Goal: Task Accomplishment & Management: Use online tool/utility

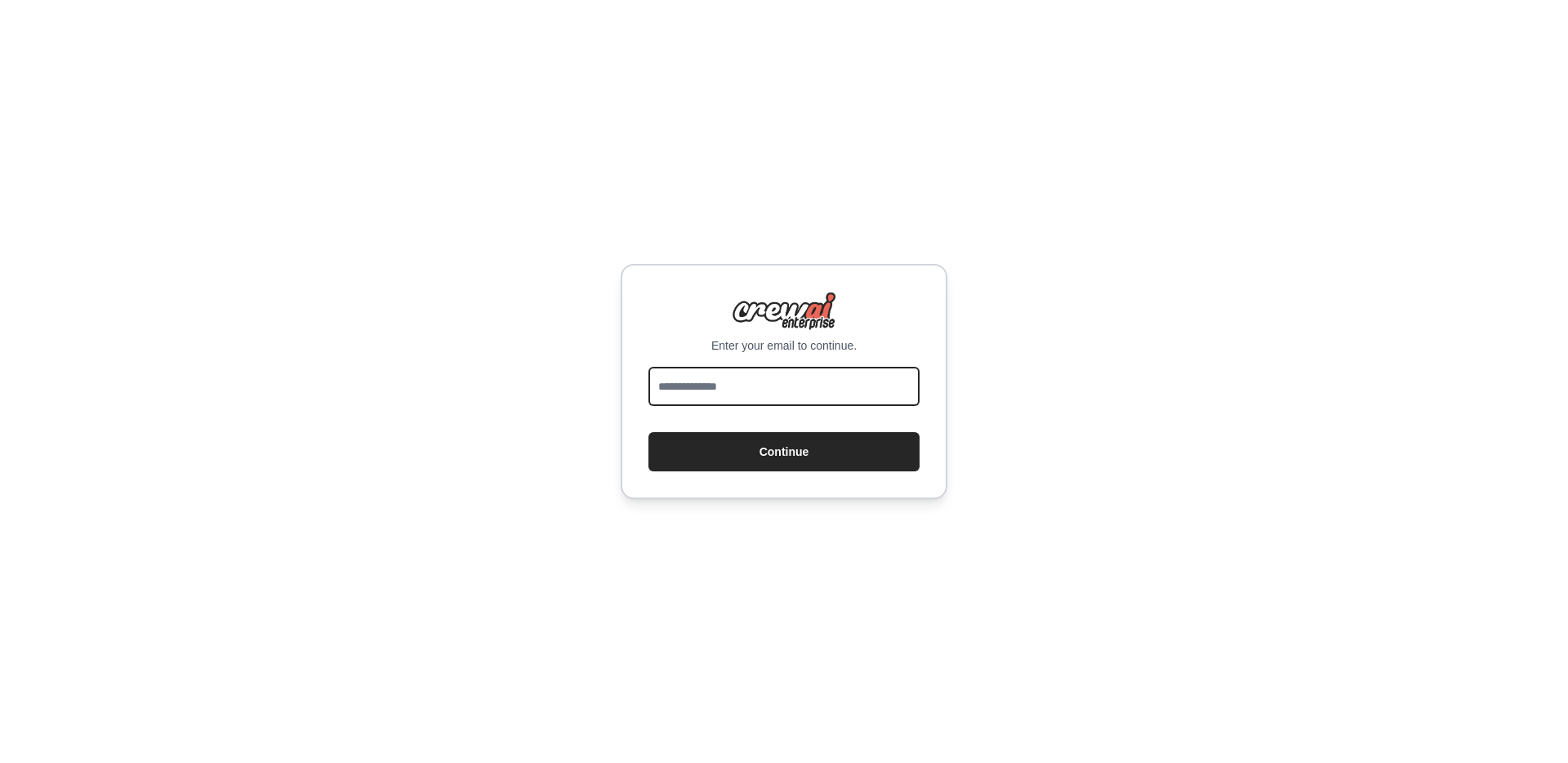
click at [751, 406] on input "email" at bounding box center [784, 386] width 271 height 39
type input "**********"
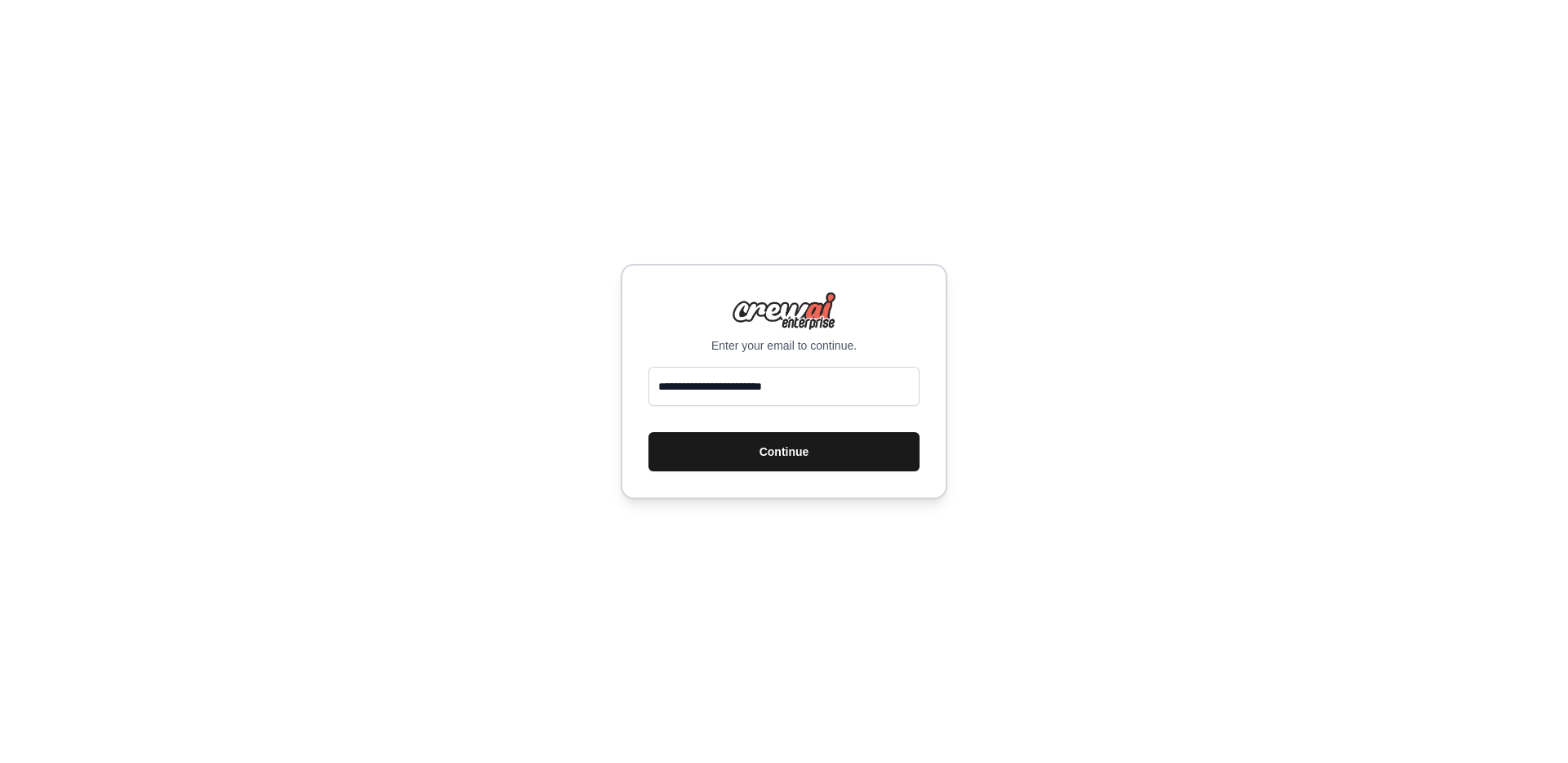
click at [808, 452] on button "Continue" at bounding box center [784, 451] width 271 height 39
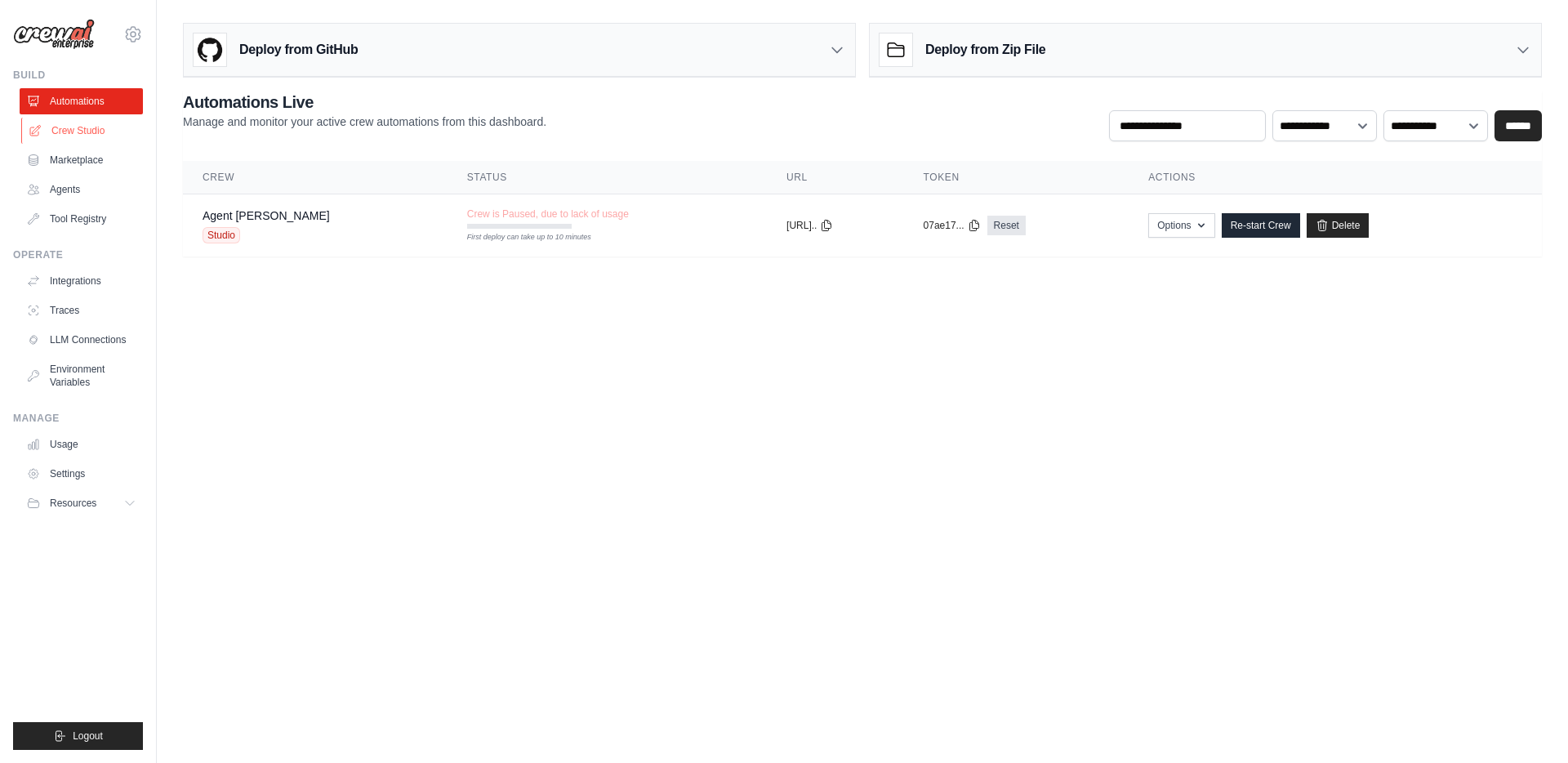
click at [82, 130] on link "Crew Studio" at bounding box center [83, 130] width 123 height 26
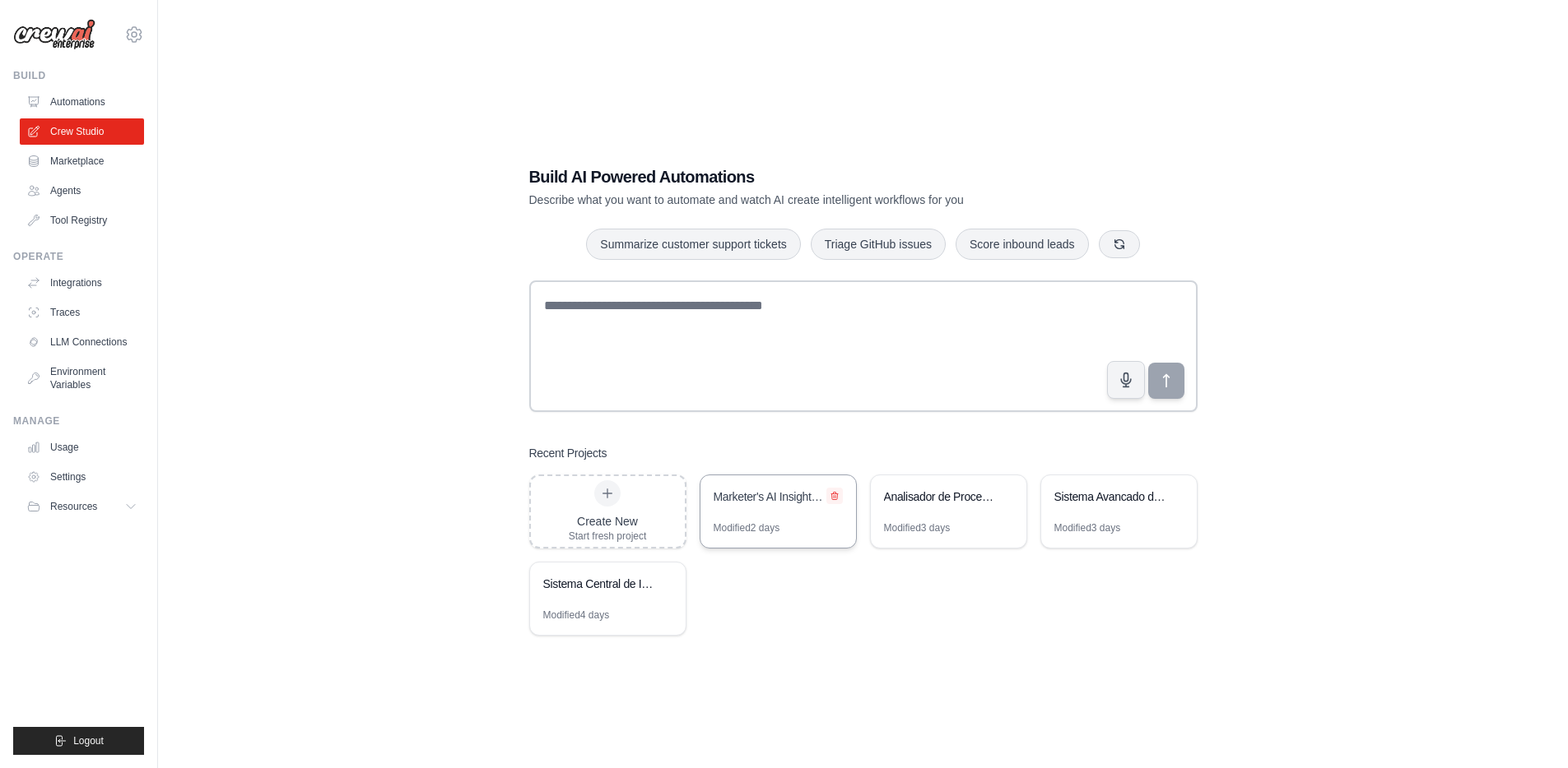
click at [836, 497] on icon at bounding box center [835, 496] width 10 height 10
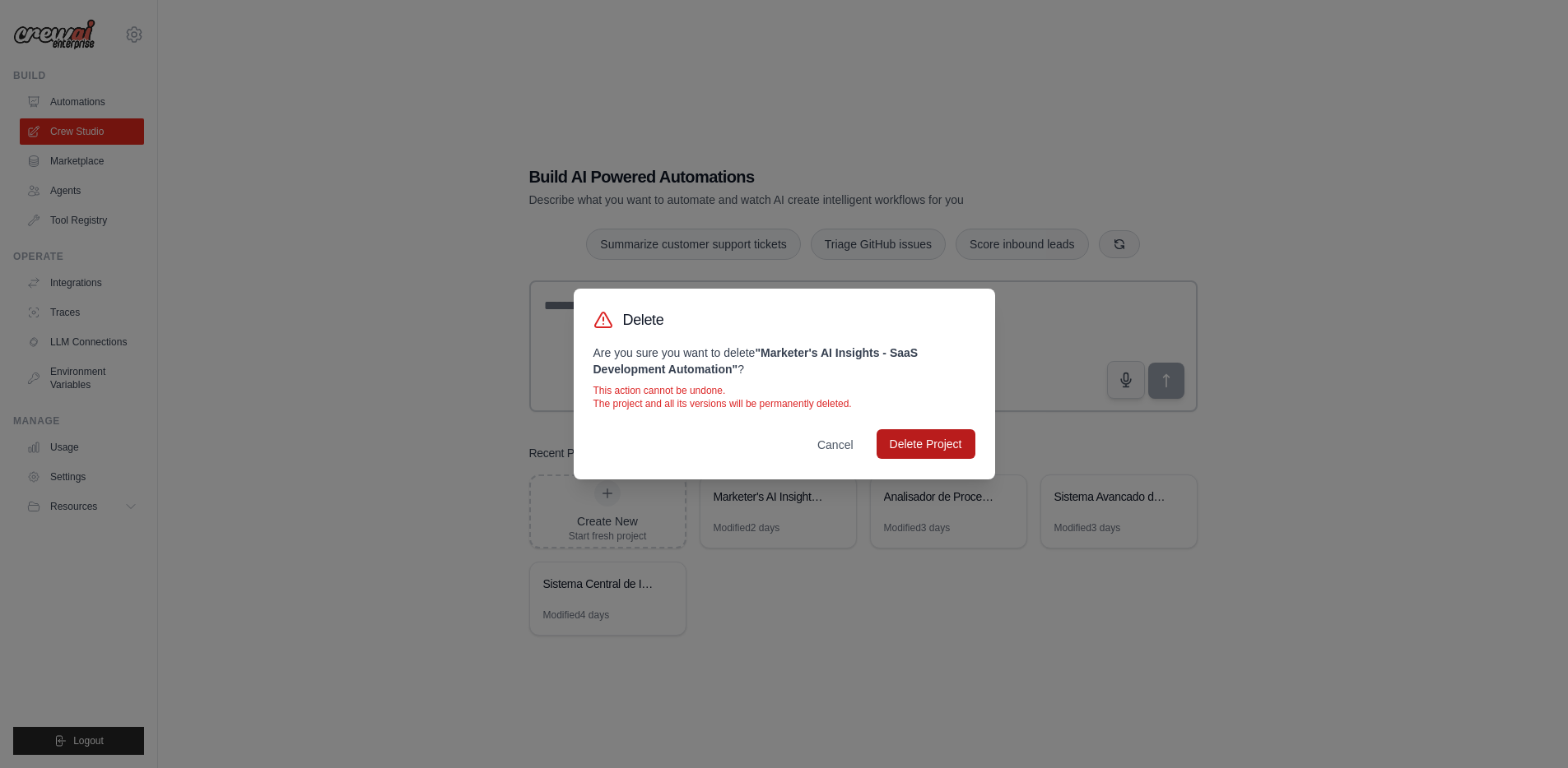
click at [904, 433] on button "Delete Project" at bounding box center [926, 444] width 99 height 29
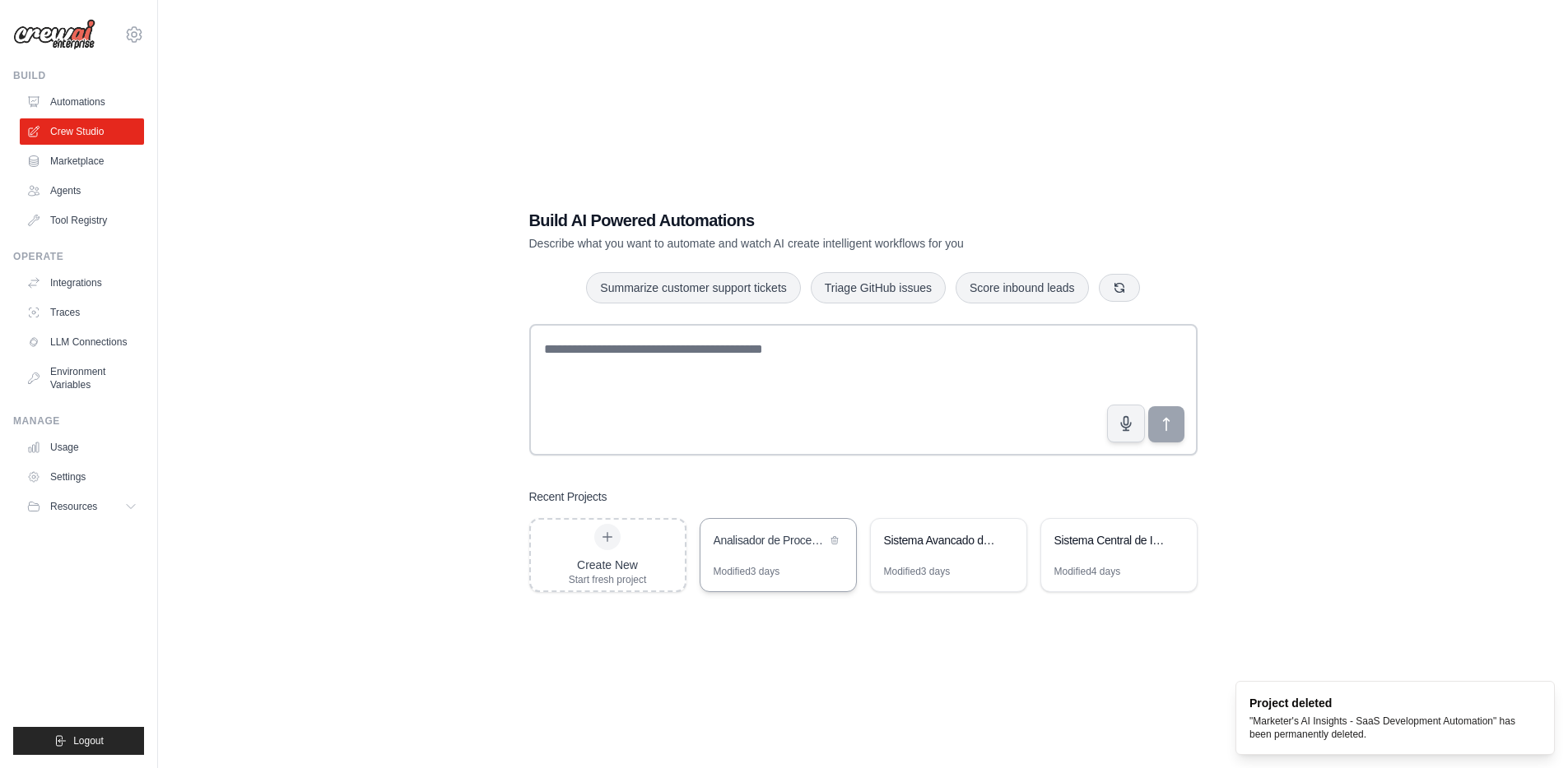
click at [735, 548] on div "Analisador de Processos Judiciais Imobiliarios" at bounding box center [769, 542] width 112 height 20
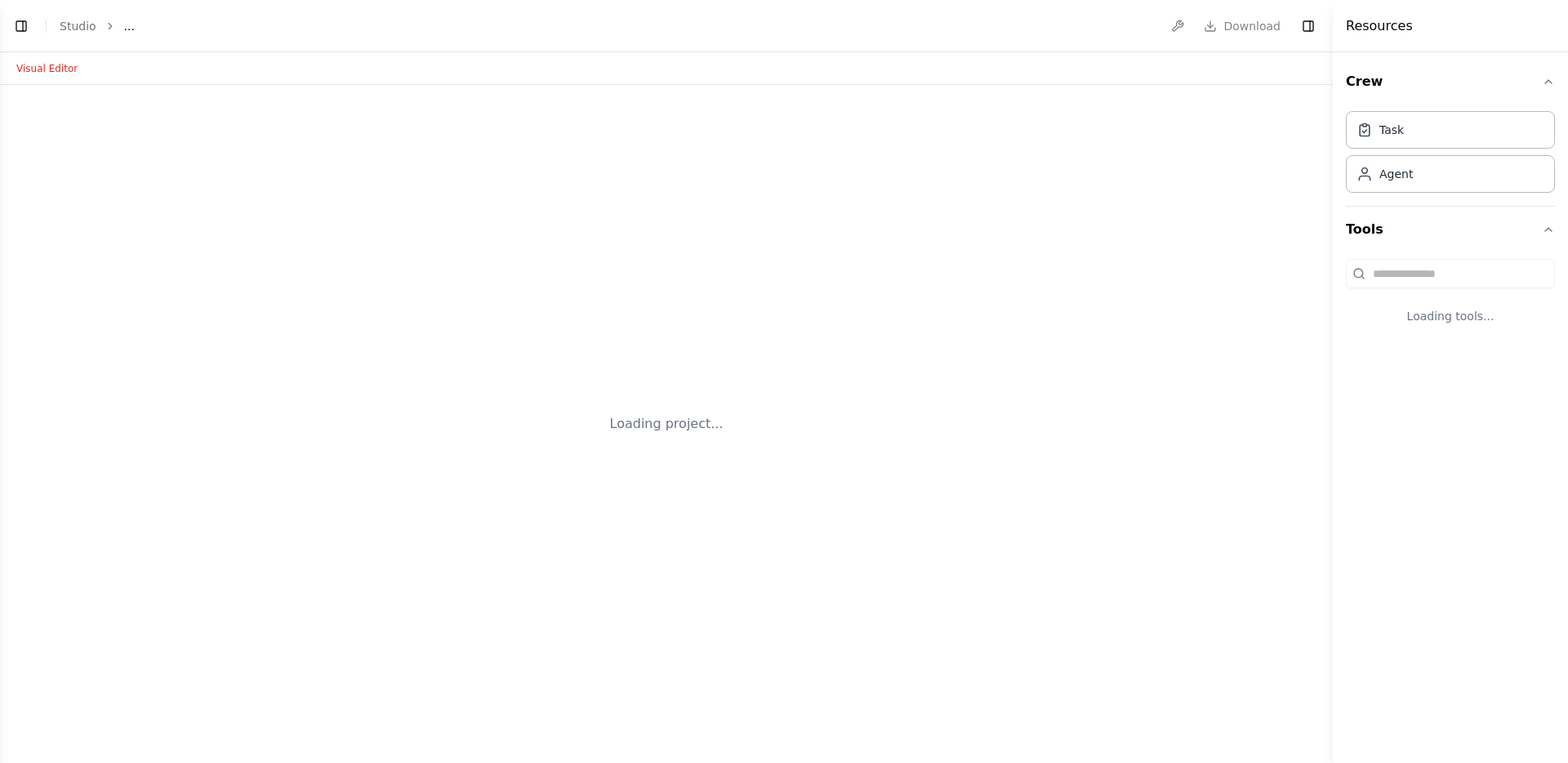
select select "****"
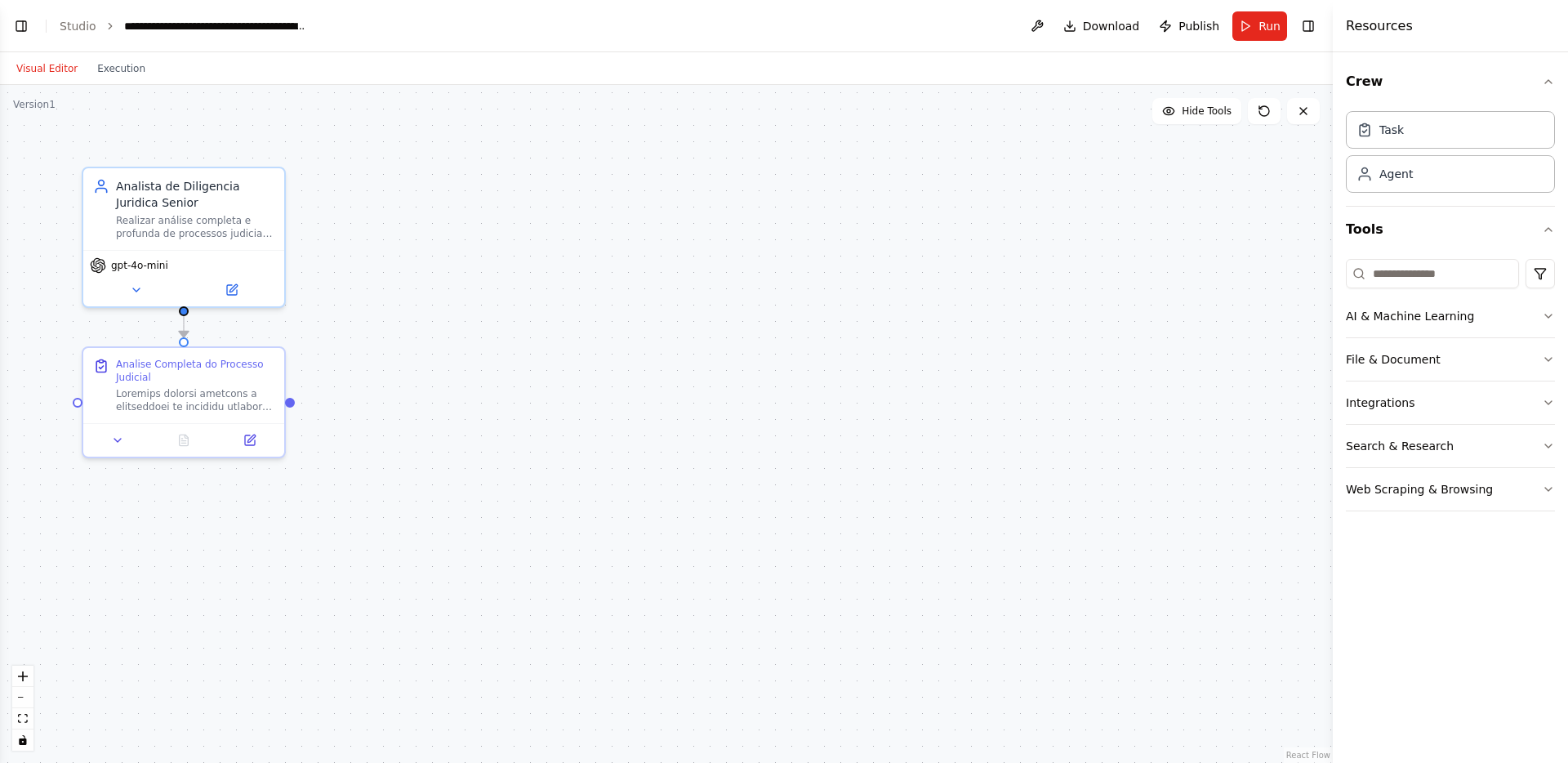
scroll to position [3064, 0]
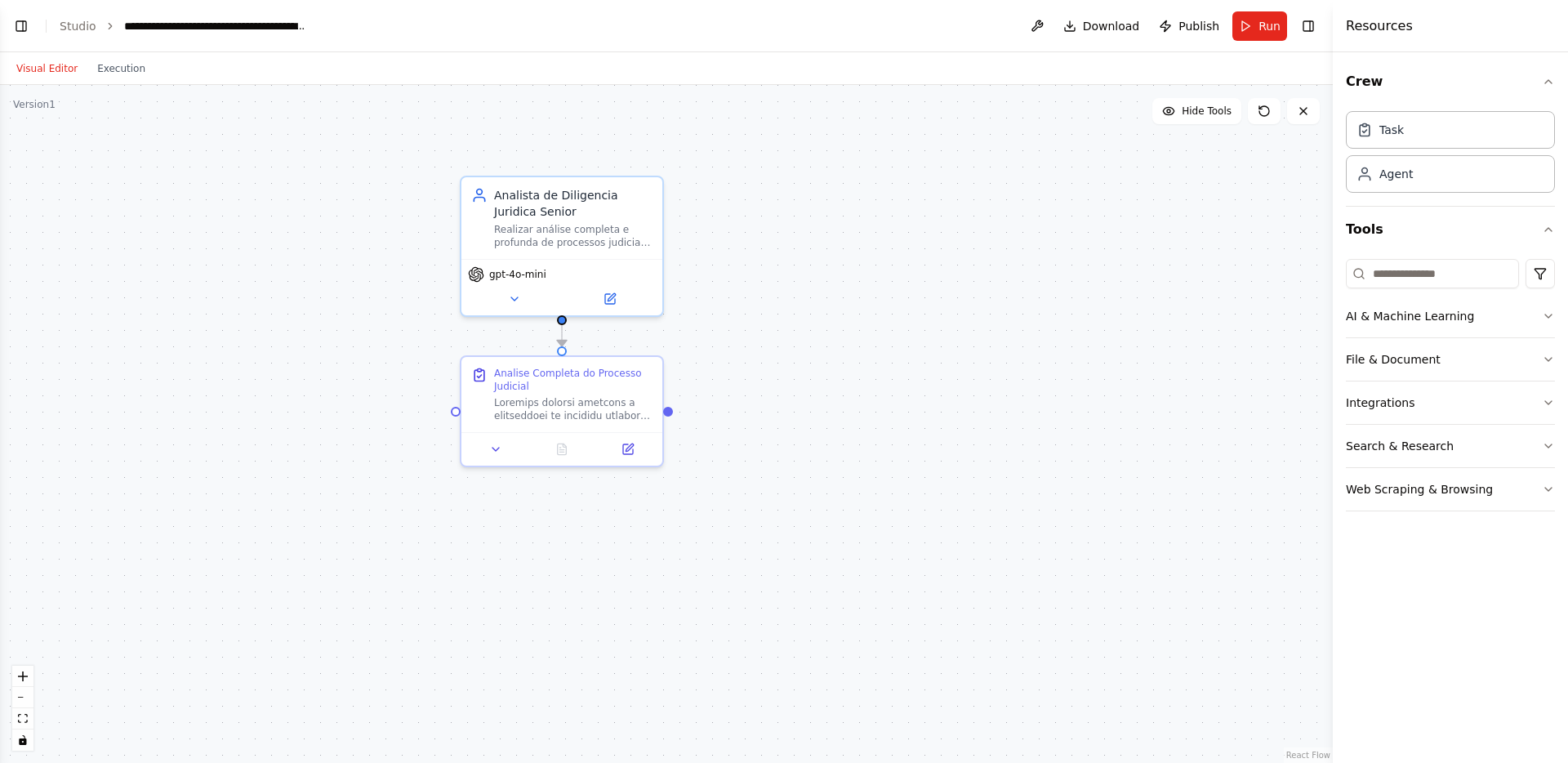
drag, startPoint x: 393, startPoint y: 616, endPoint x: 767, endPoint y: 628, distance: 374.2
click at [768, 629] on div ".deletable-edge-delete-btn { width: 20px; height: 20px; border: 0px solid #ffff…" at bounding box center [666, 424] width 1333 height 678
click at [79, 24] on link "Studio" at bounding box center [78, 27] width 37 height 13
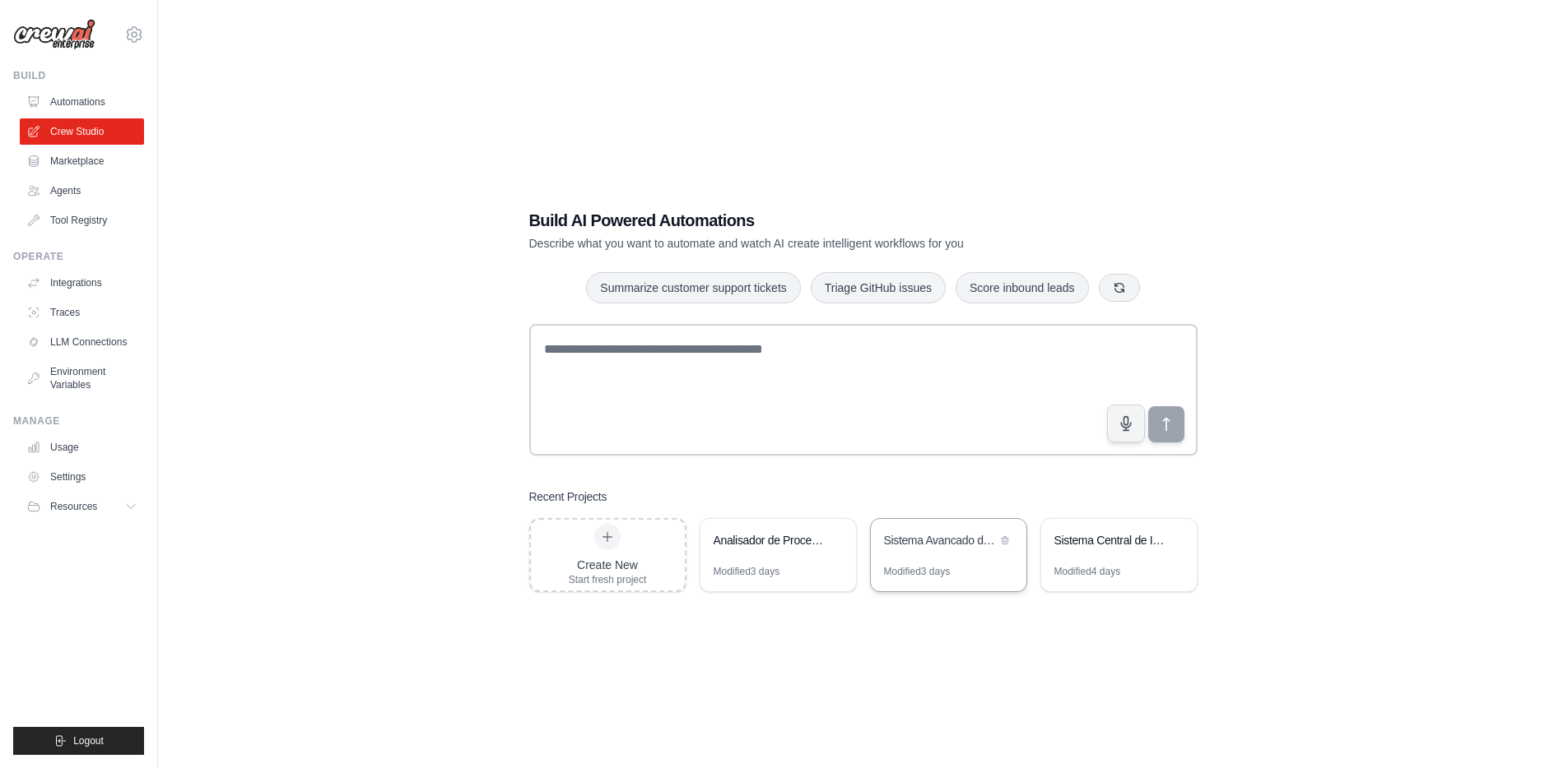
click at [966, 548] on div "Sistema Avancado de Due Diligence com Base de Conhecimento" at bounding box center [940, 542] width 112 height 20
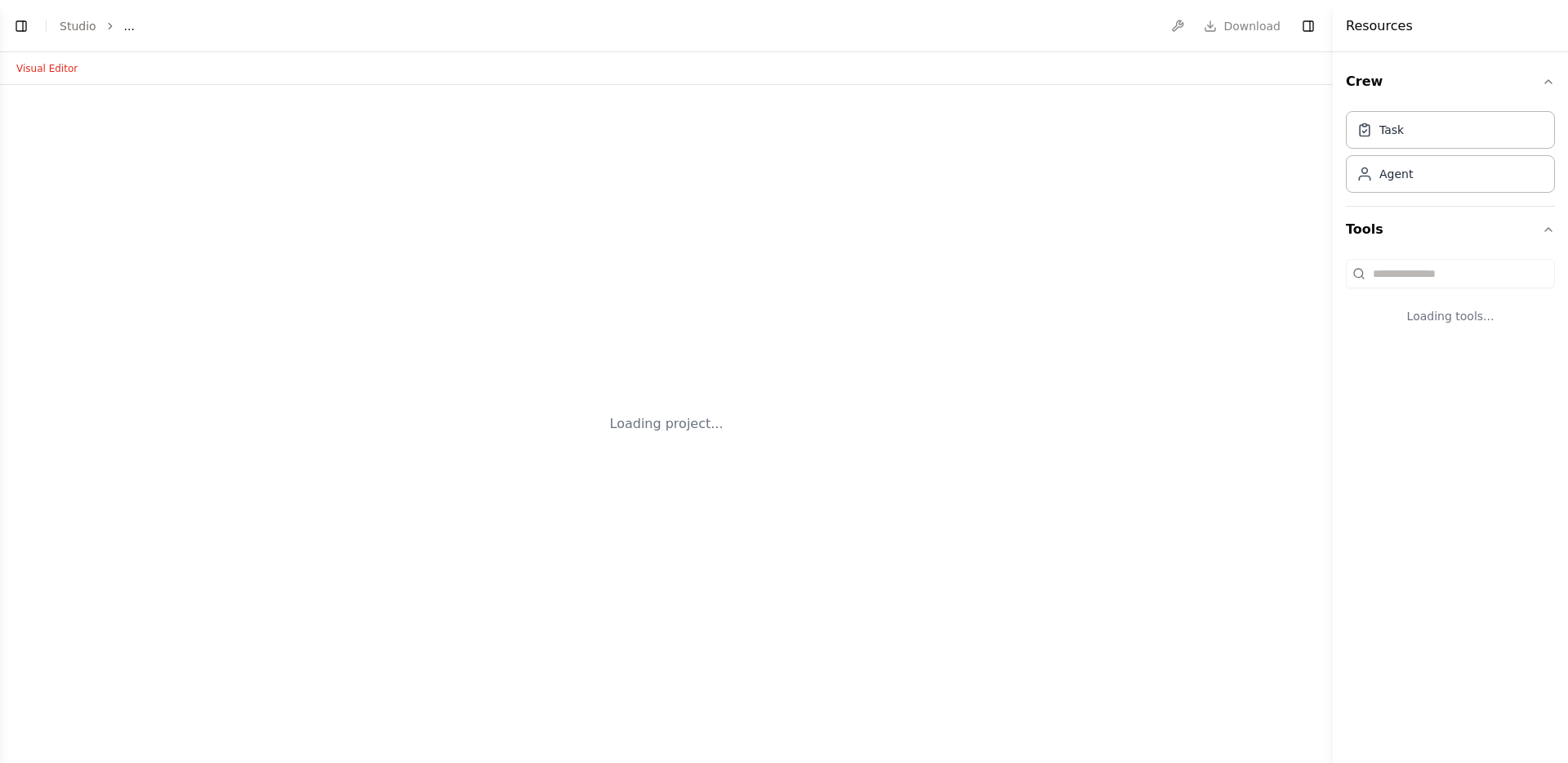
select select "****"
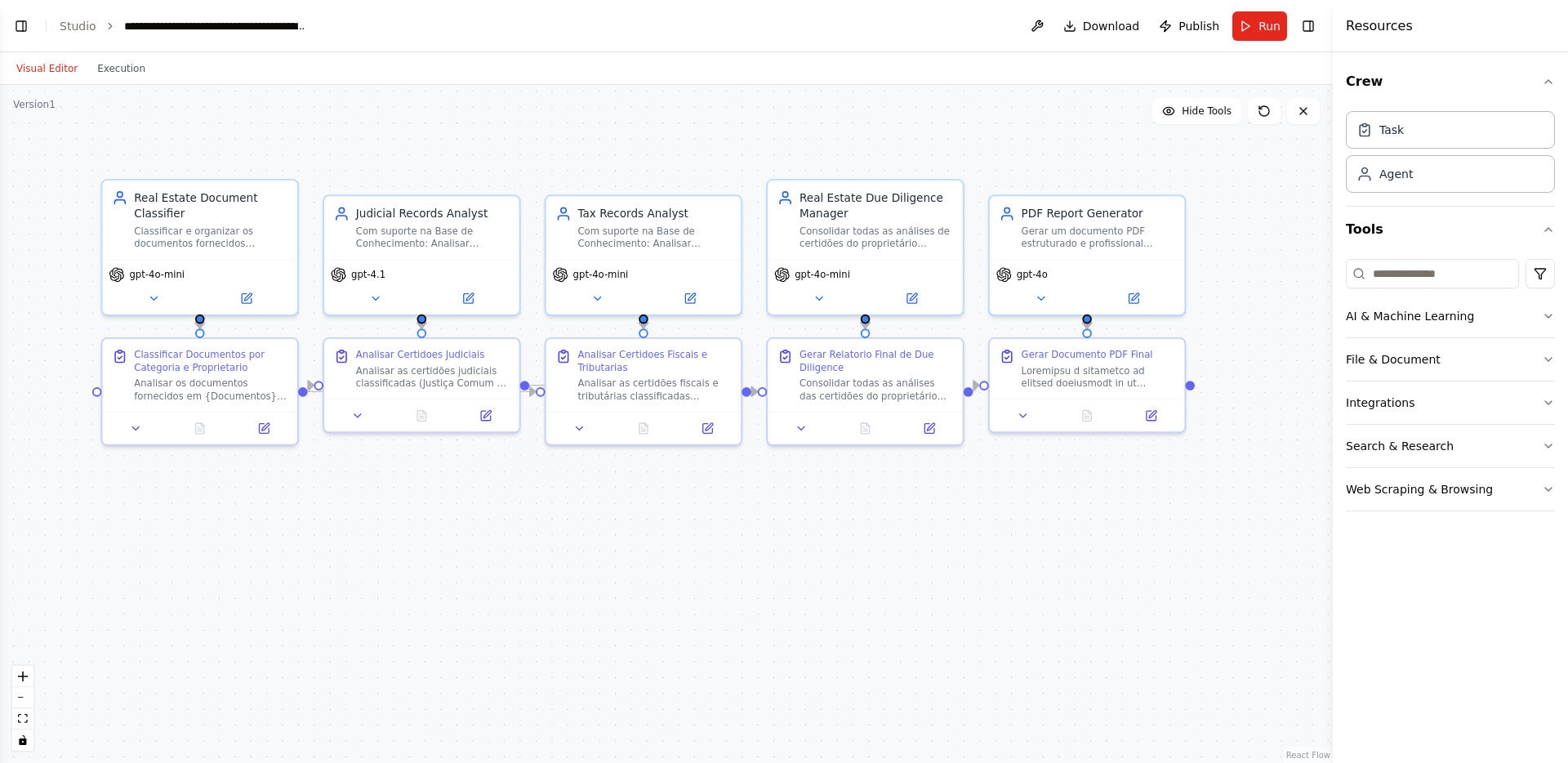
scroll to position [5920, 0]
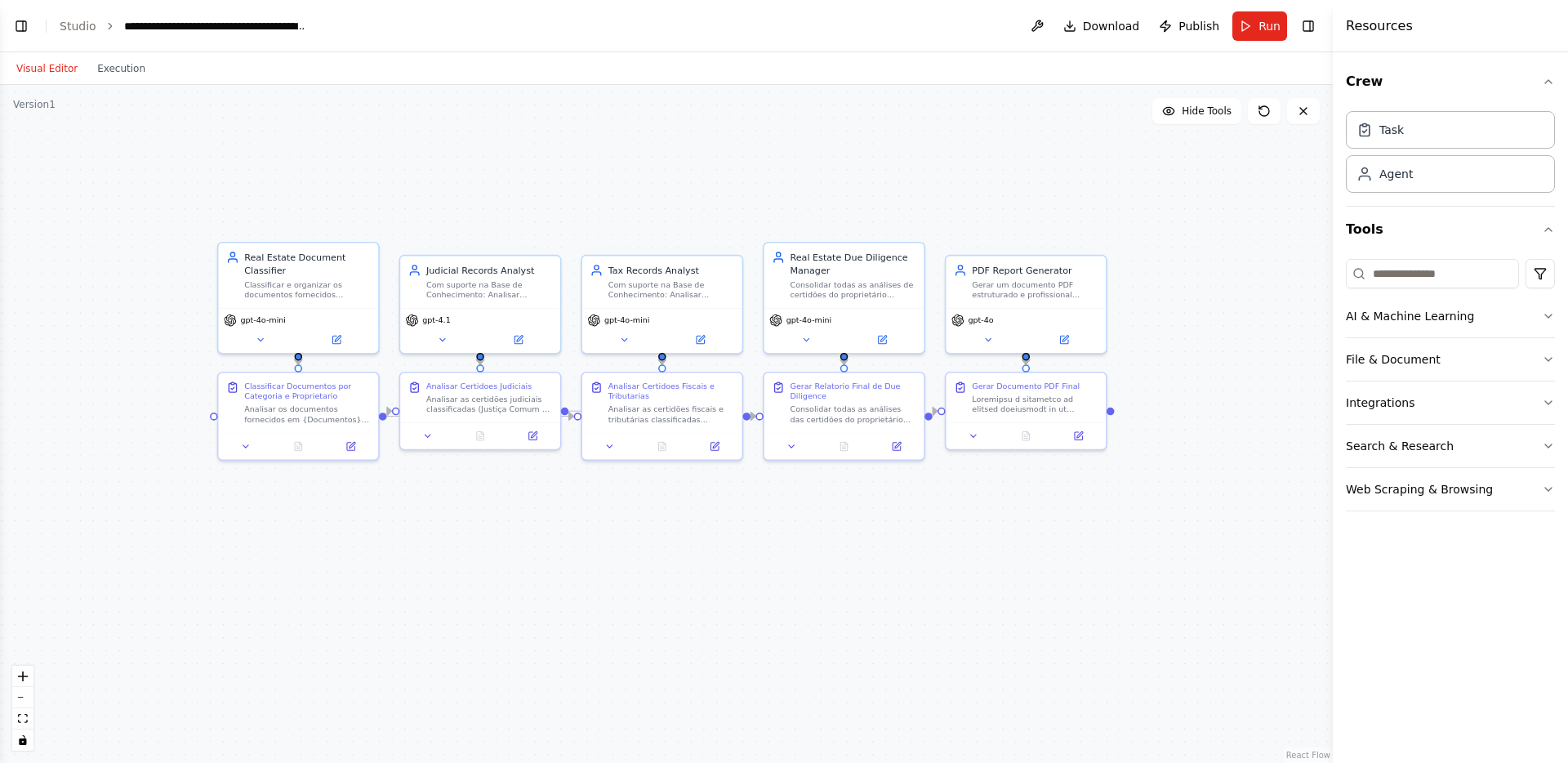
click at [404, 199] on div ".deletable-edge-delete-btn { width: 20px; height: 20px; border: 0px solid #ffff…" at bounding box center [666, 424] width 1333 height 678
click at [1257, 32] on button "Run" at bounding box center [1260, 26] width 55 height 29
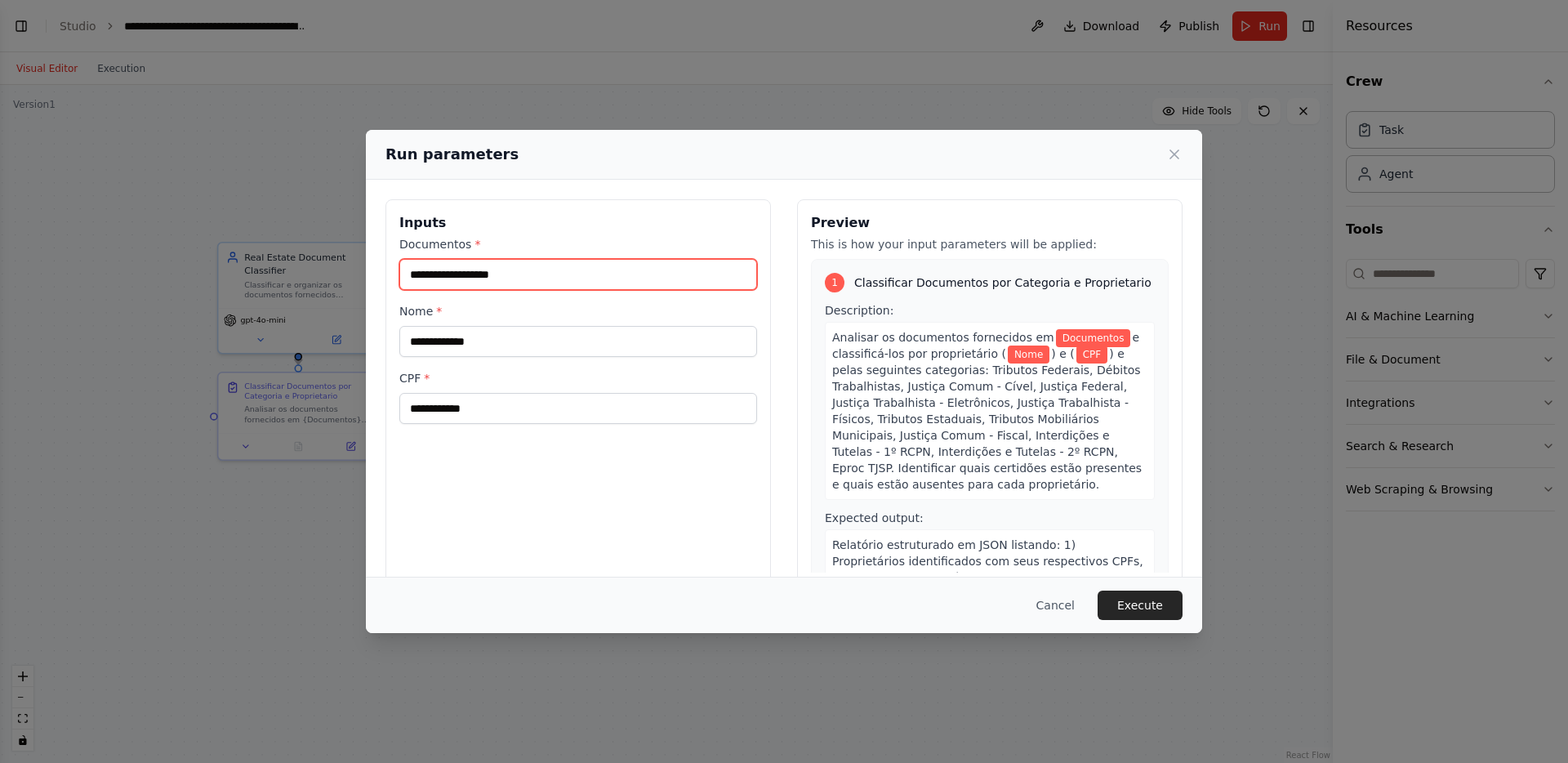
click at [550, 283] on input "Documentos *" at bounding box center [579, 274] width 358 height 31
click at [1018, 69] on div "Run parameters Inputs Documentos * Nome * CPF * Preview This is how your input …" at bounding box center [784, 382] width 1568 height 763
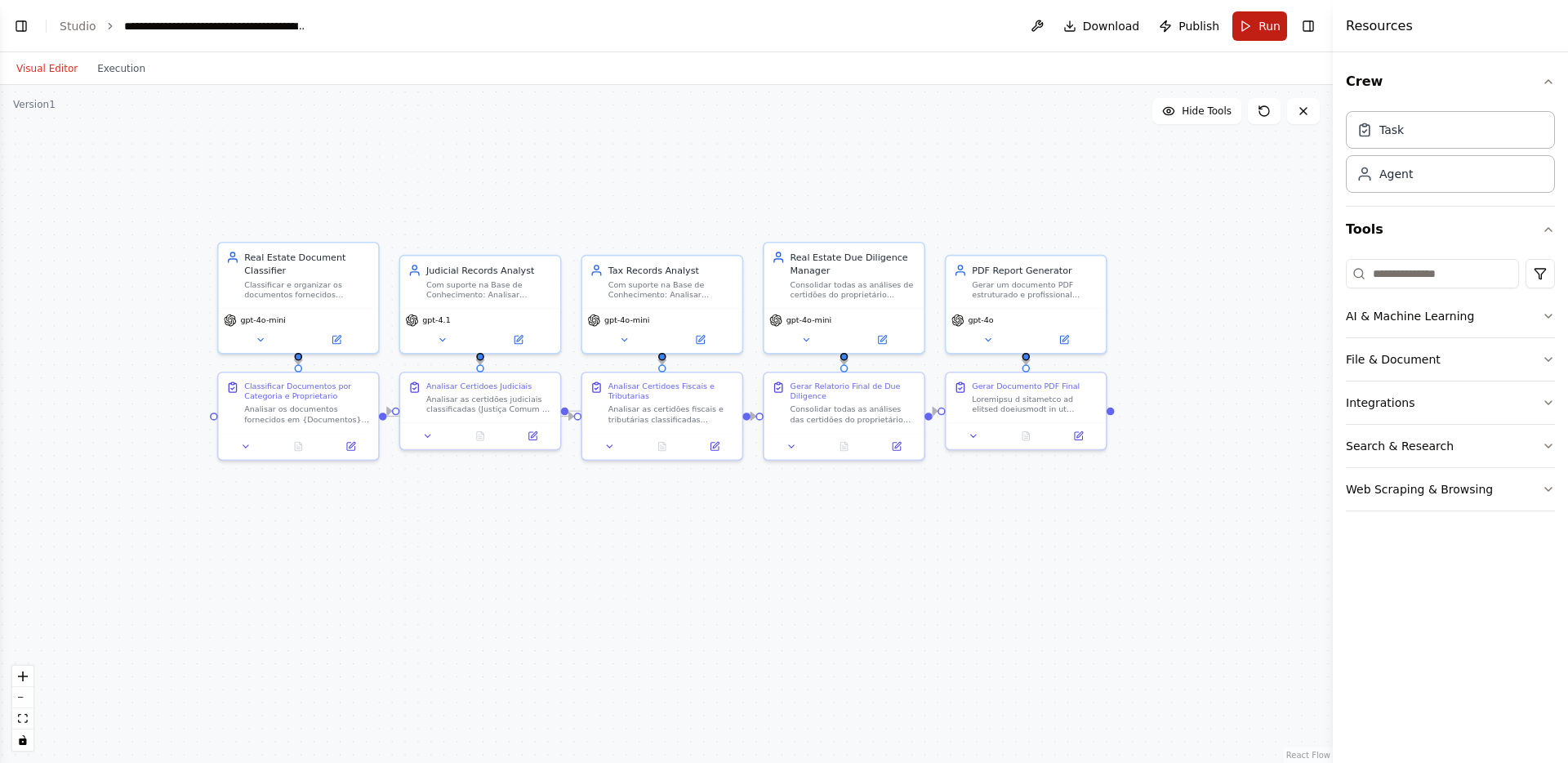
click at [1281, 36] on button "Run" at bounding box center [1260, 26] width 55 height 29
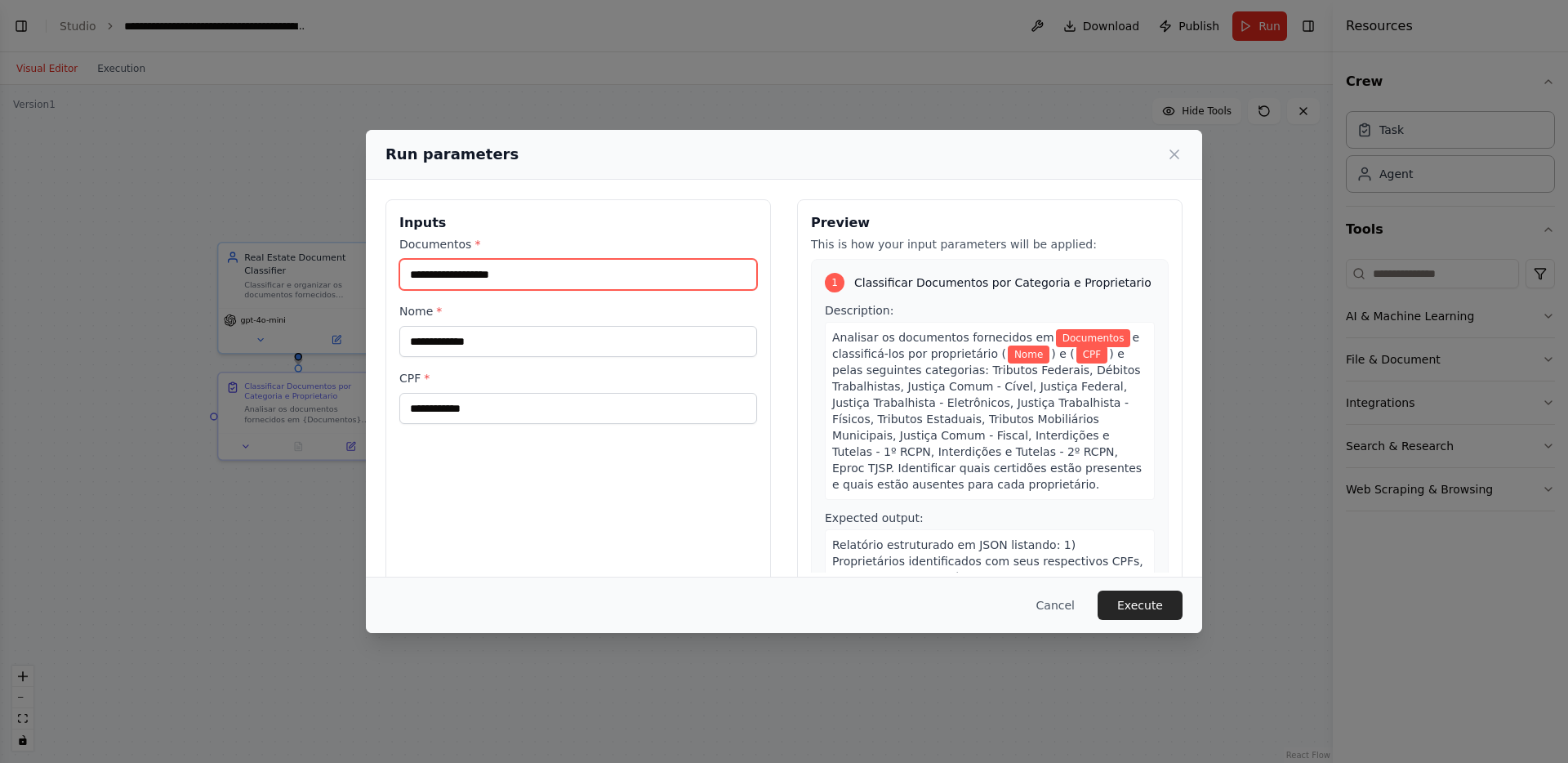
click at [485, 268] on input "Documentos *" at bounding box center [579, 274] width 358 height 31
paste input "**********"
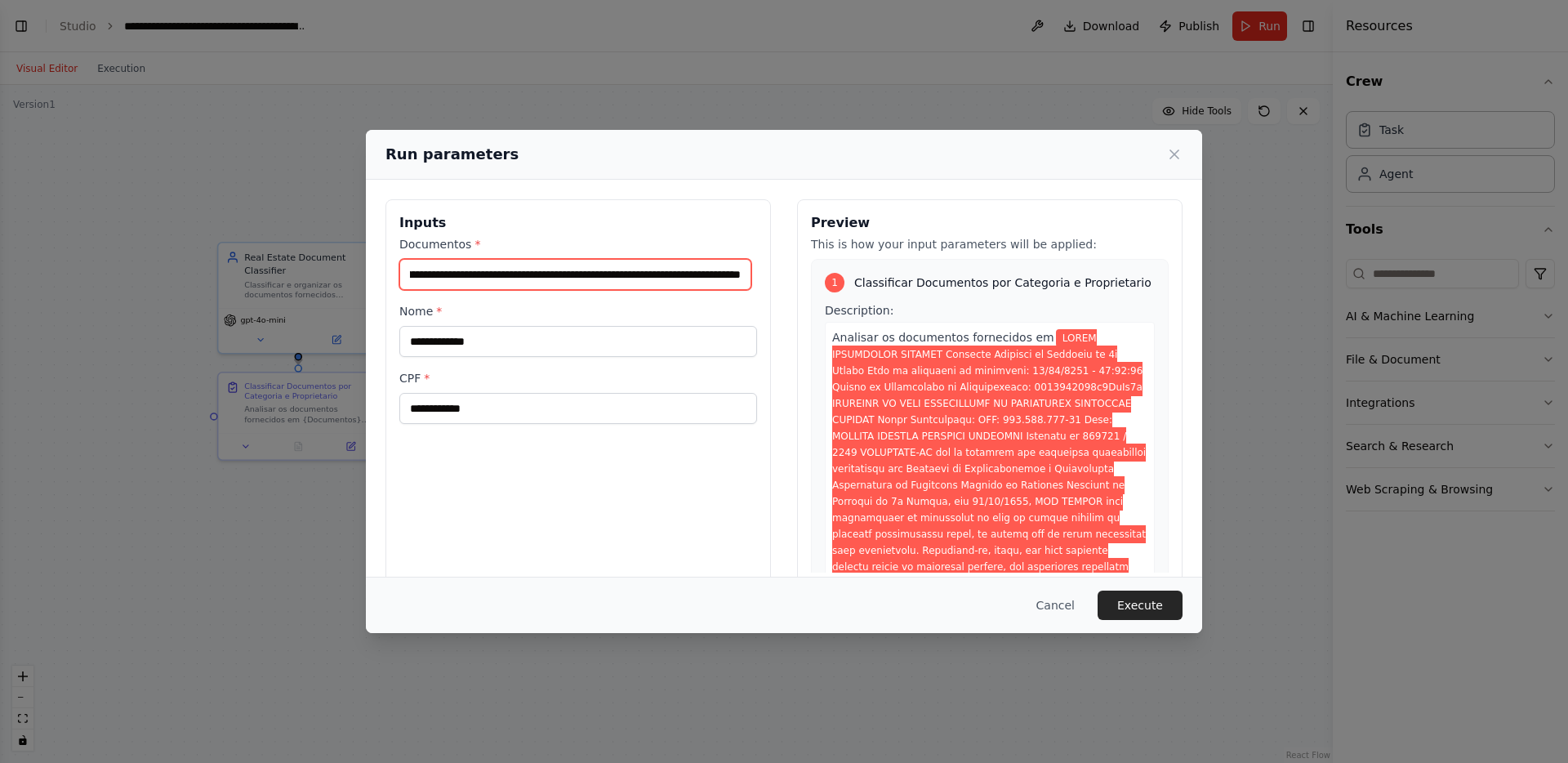
scroll to position [0, 0]
click at [605, 287] on input "Documentos *" at bounding box center [575, 274] width 352 height 31
click at [620, 279] on input "Documentos *" at bounding box center [575, 274] width 352 height 31
paste input "**********"
click at [584, 263] on input "Documentos *" at bounding box center [575, 274] width 352 height 31
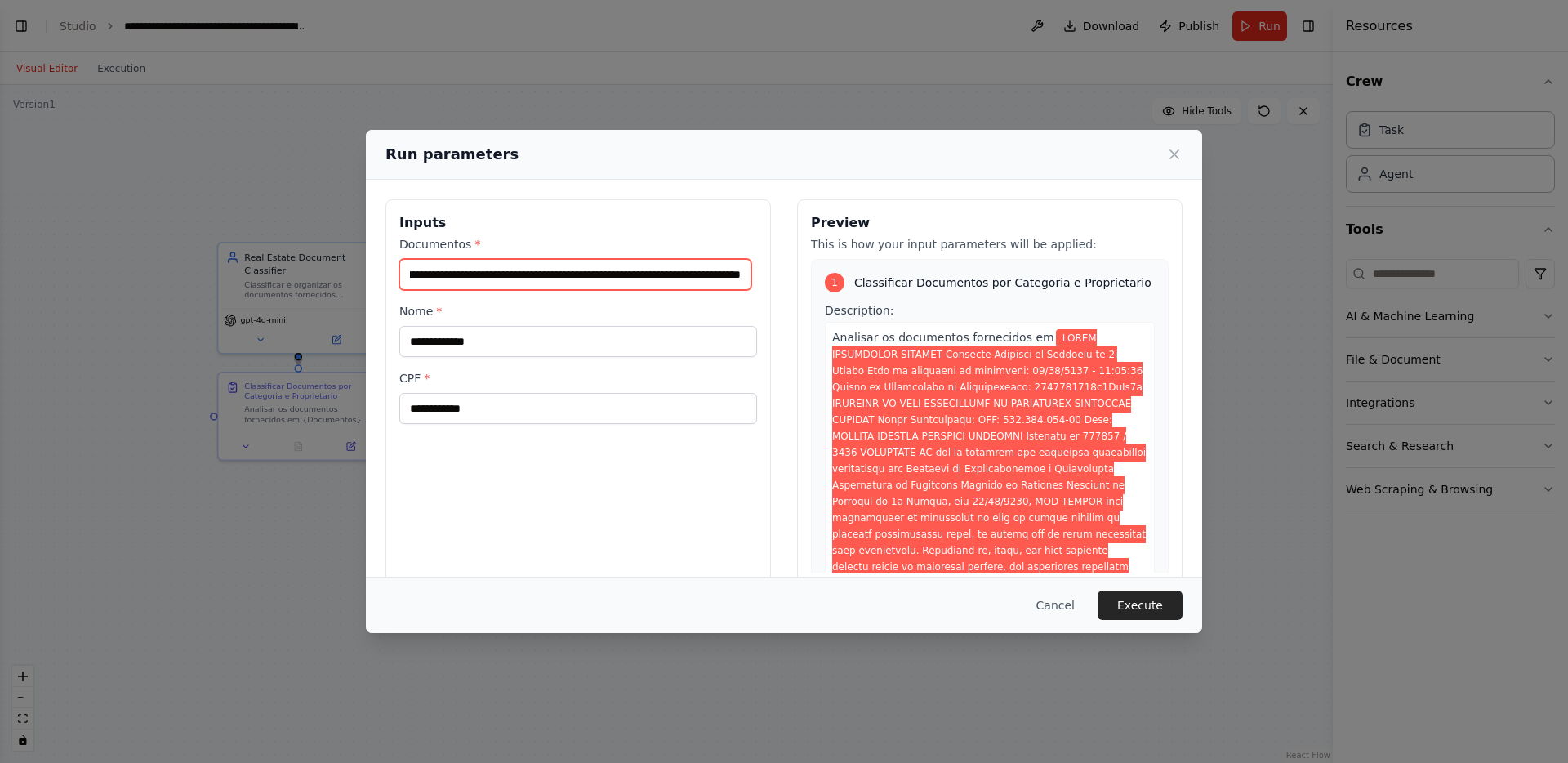
paste input "**********"
click at [603, 263] on input "Documentos *" at bounding box center [575, 274] width 352 height 31
paste input "**********"
click at [660, 282] on input "Documentos *" at bounding box center [575, 274] width 352 height 31
paste input "**********"
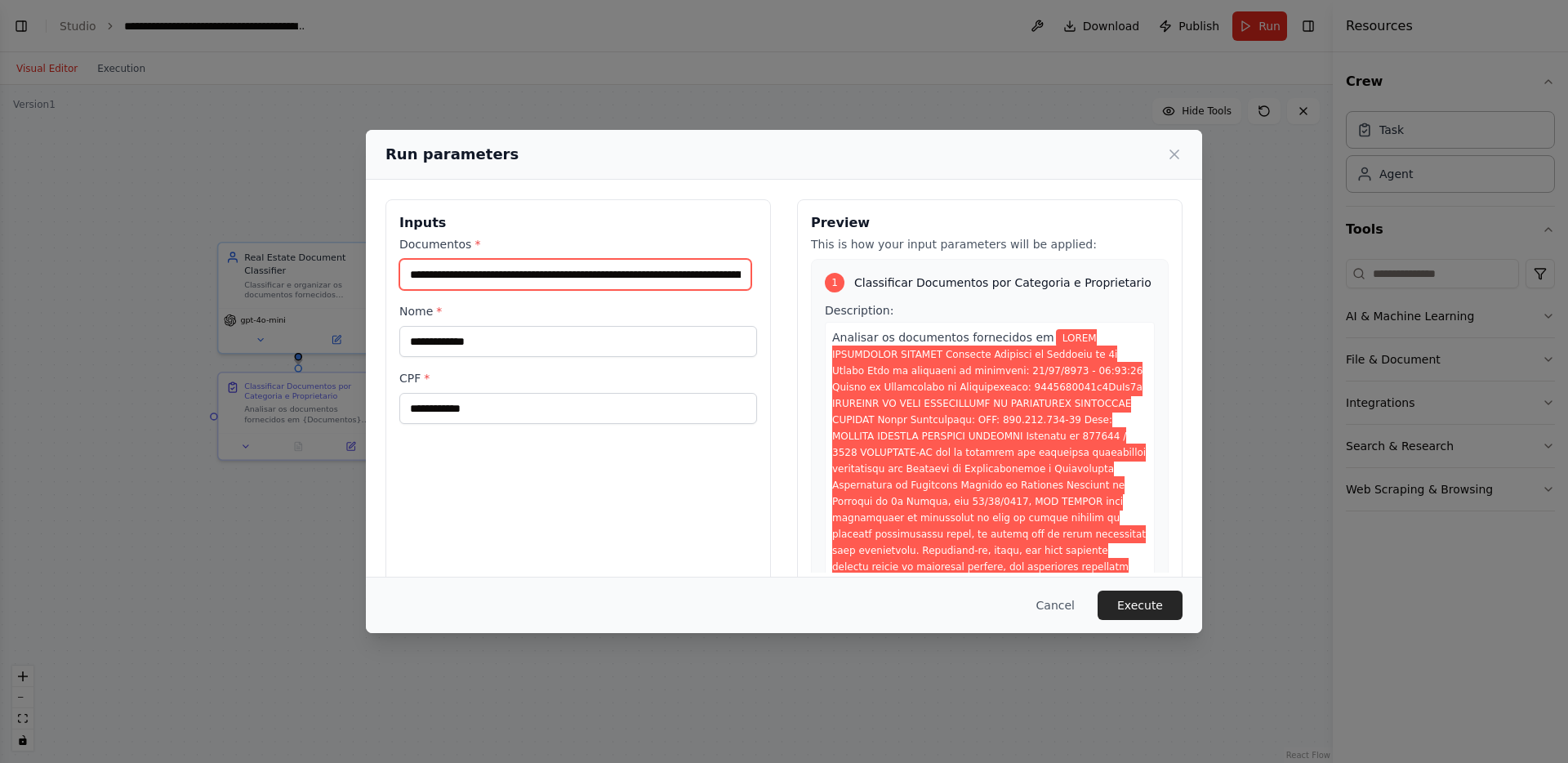
click at [631, 273] on input "Documentos *" at bounding box center [575, 274] width 352 height 31
paste input "**********"
type input "**********"
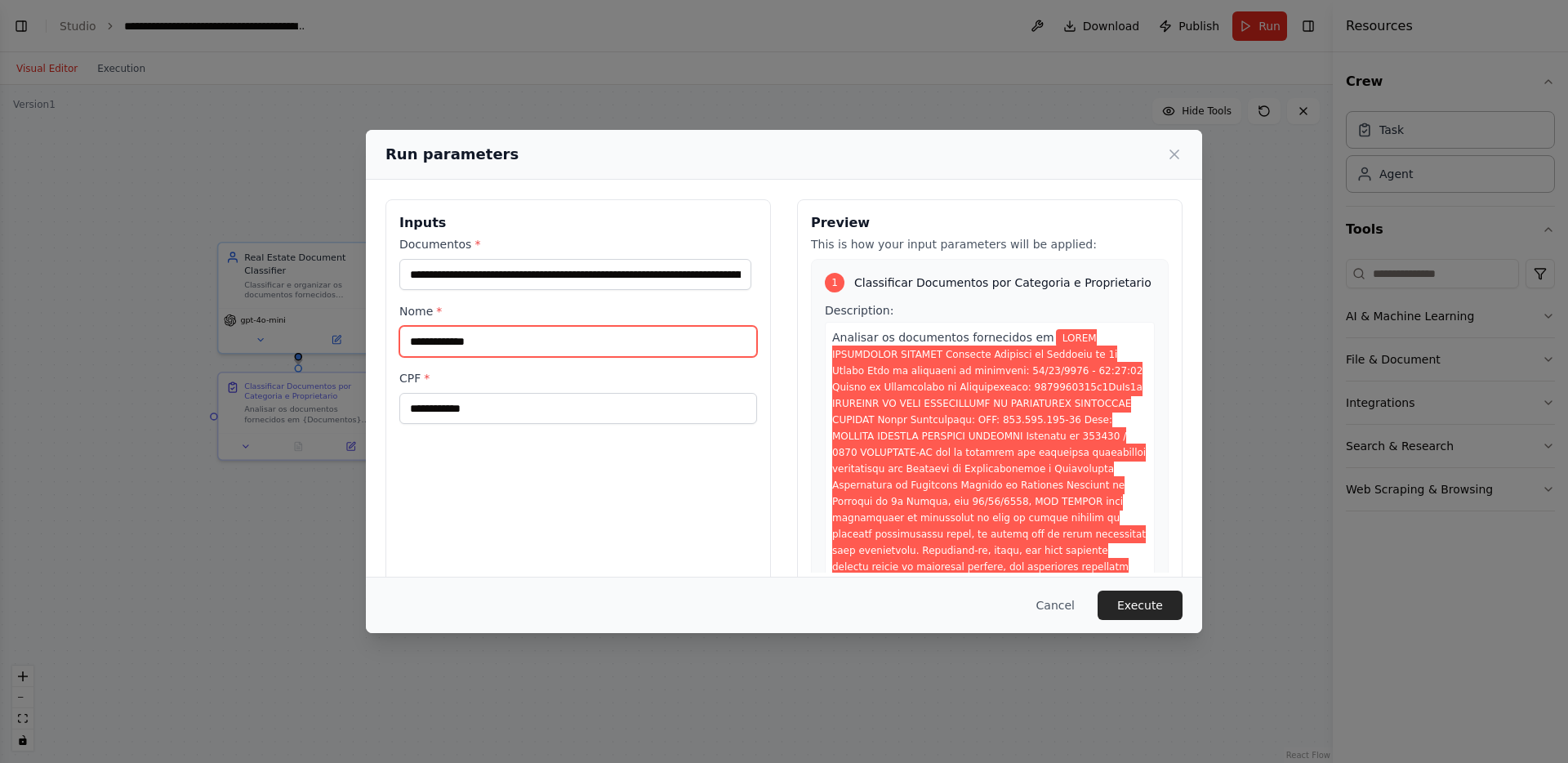
click at [635, 343] on input "Nome *" at bounding box center [579, 341] width 358 height 31
paste input "**********"
type input "**********"
click at [512, 395] on input "CPF *" at bounding box center [579, 408] width 358 height 31
paste input "**********"
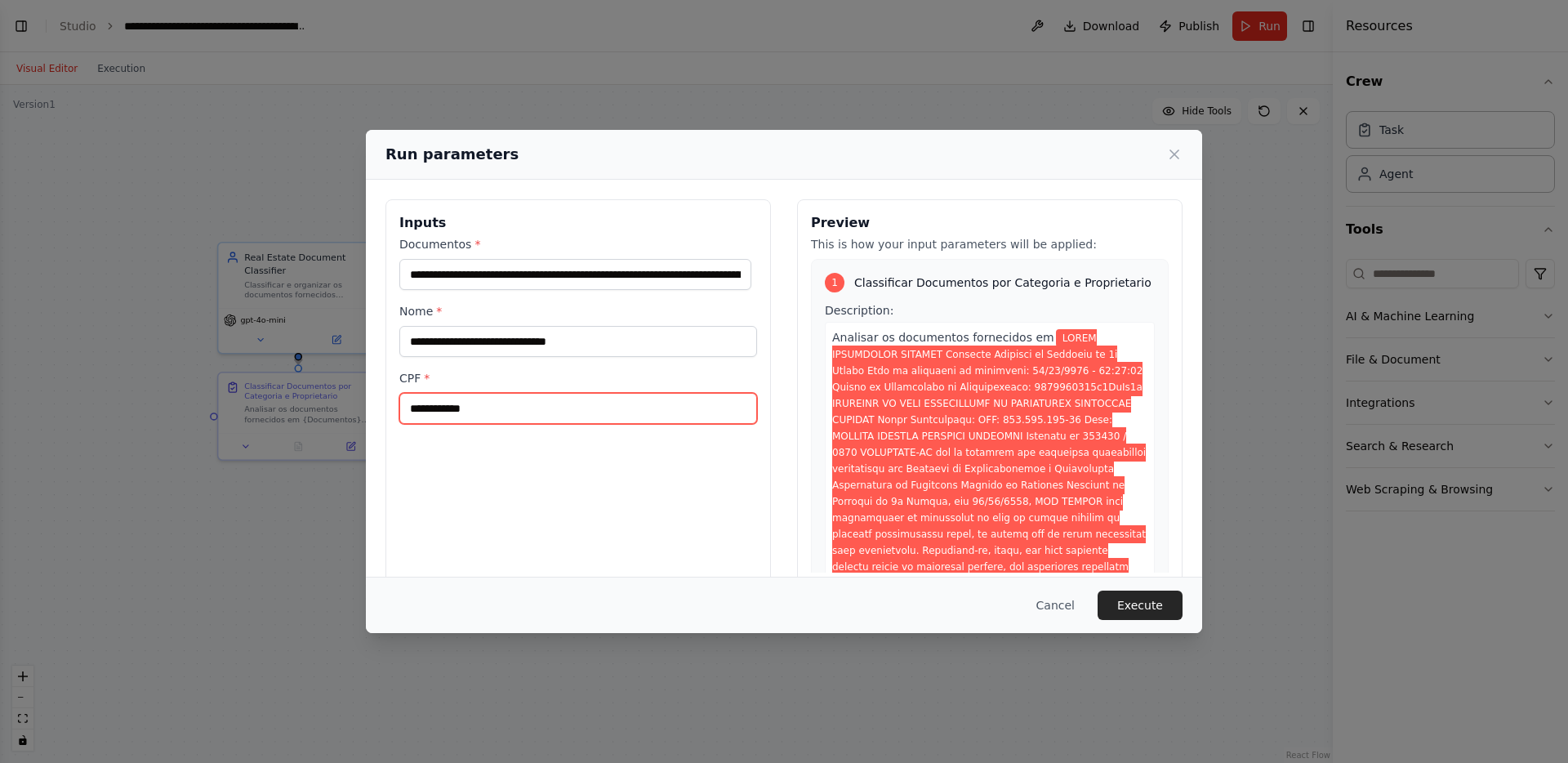
type input "**********"
click at [1135, 602] on button "Execute" at bounding box center [1140, 605] width 85 height 29
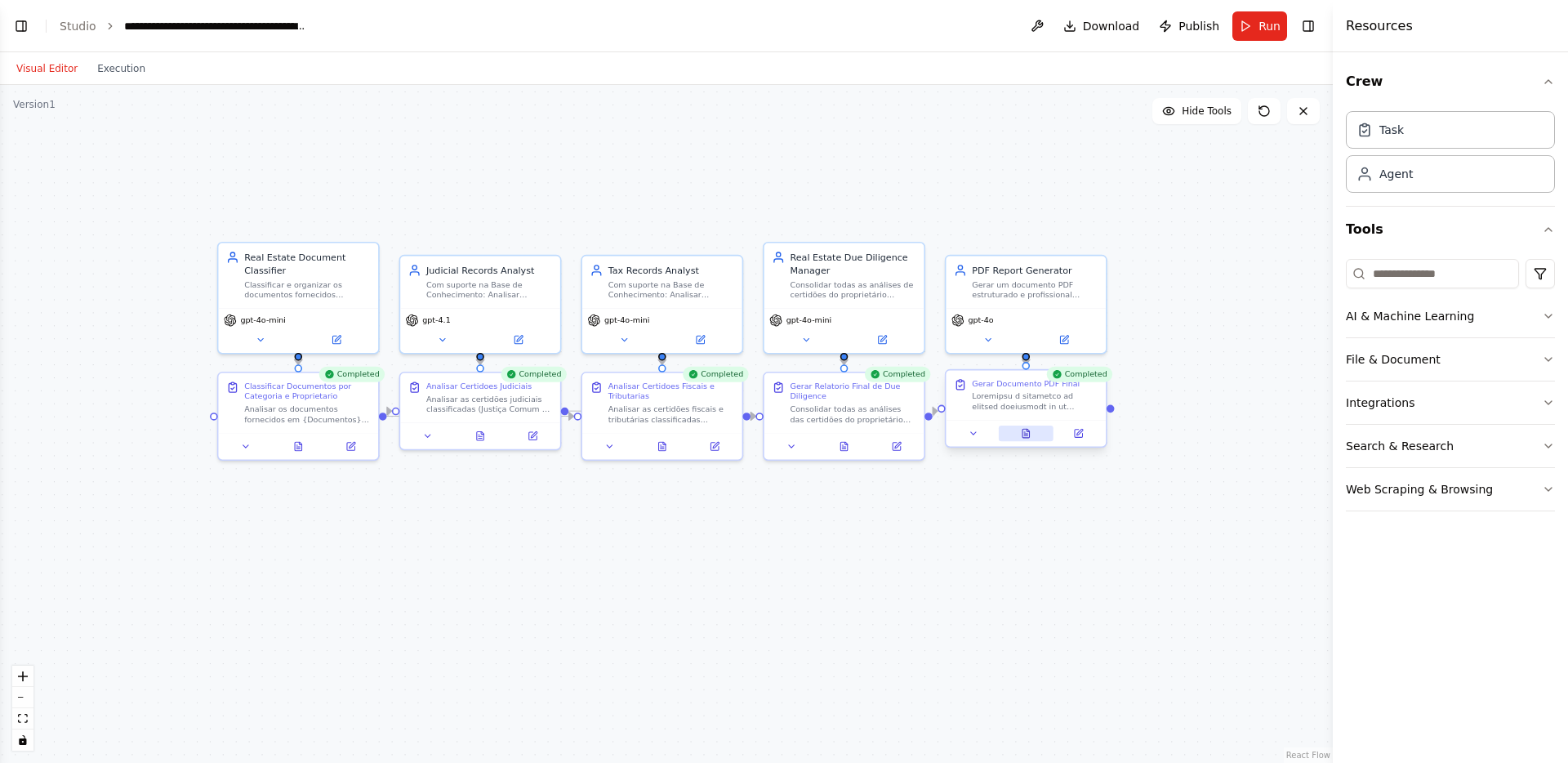
click at [1037, 434] on button at bounding box center [1027, 433] width 55 height 16
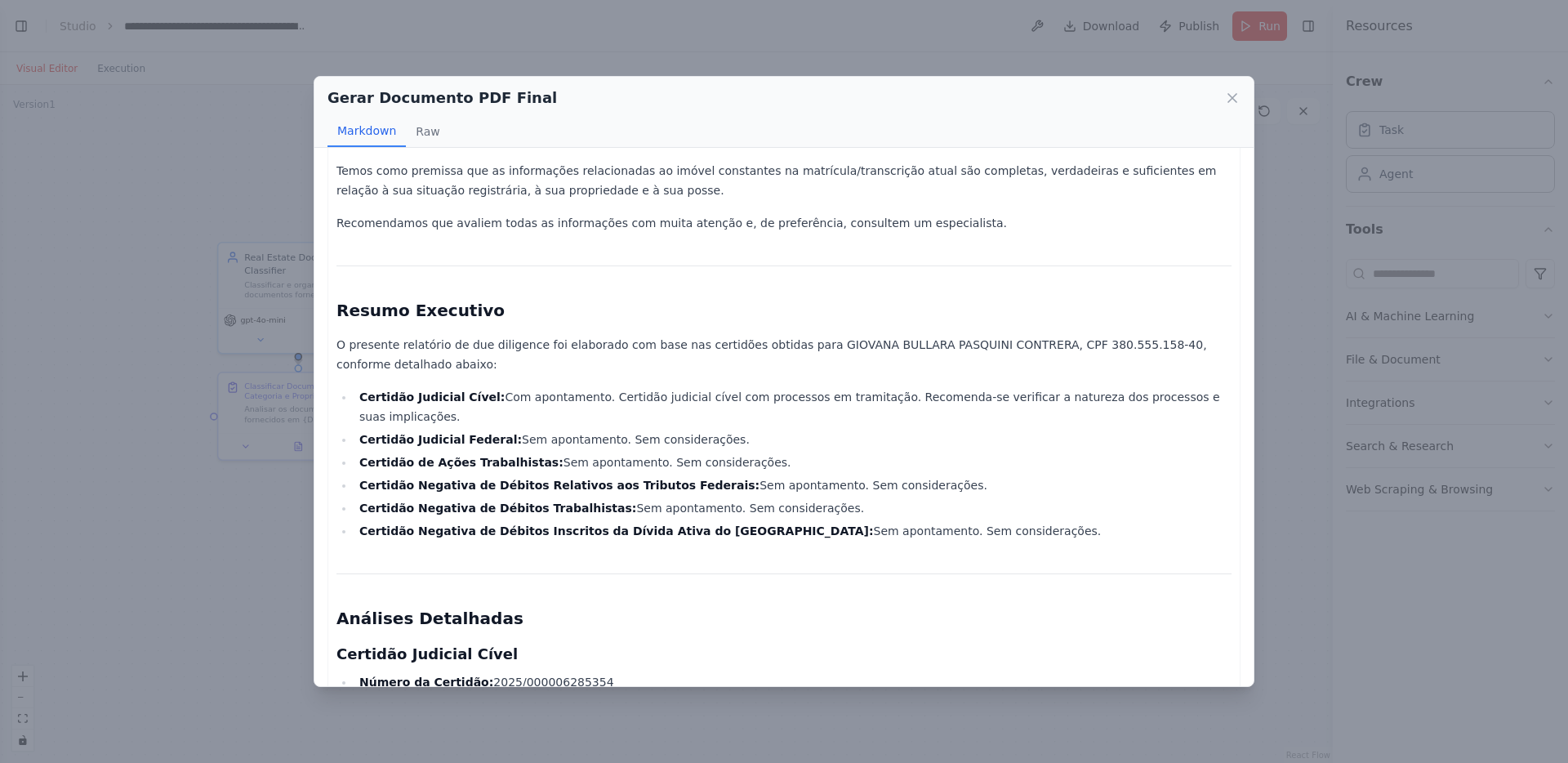
scroll to position [529, 0]
click at [528, 386] on li "Certidão Judicial Cível: Com apontamento. Certidão judicial cível com processos…" at bounding box center [794, 405] width 878 height 39
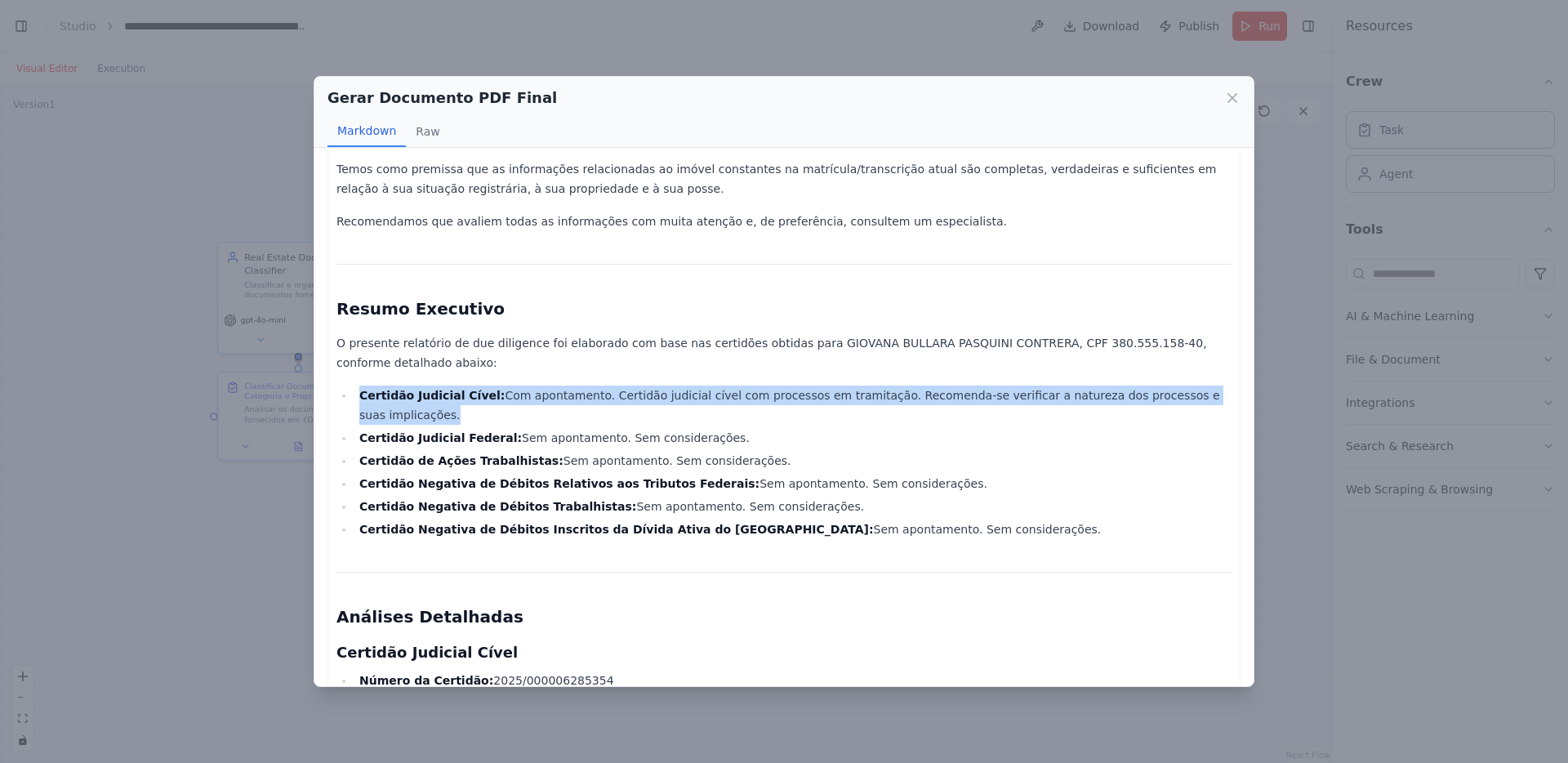
click at [618, 386] on li "Certidão Judicial Cível: Com apontamento. Certidão judicial cível com processos…" at bounding box center [794, 405] width 878 height 39
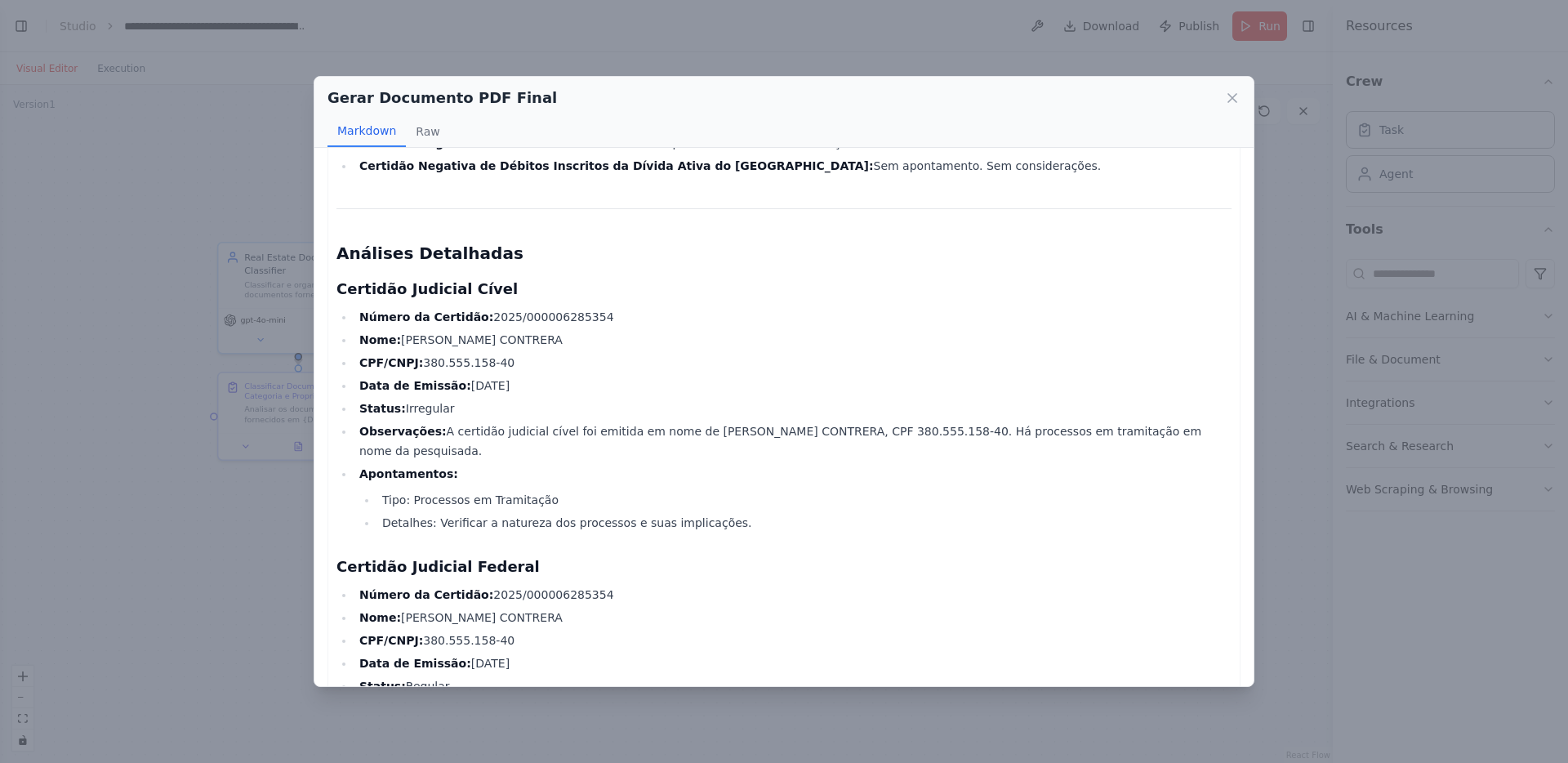
scroll to position [928, 0]
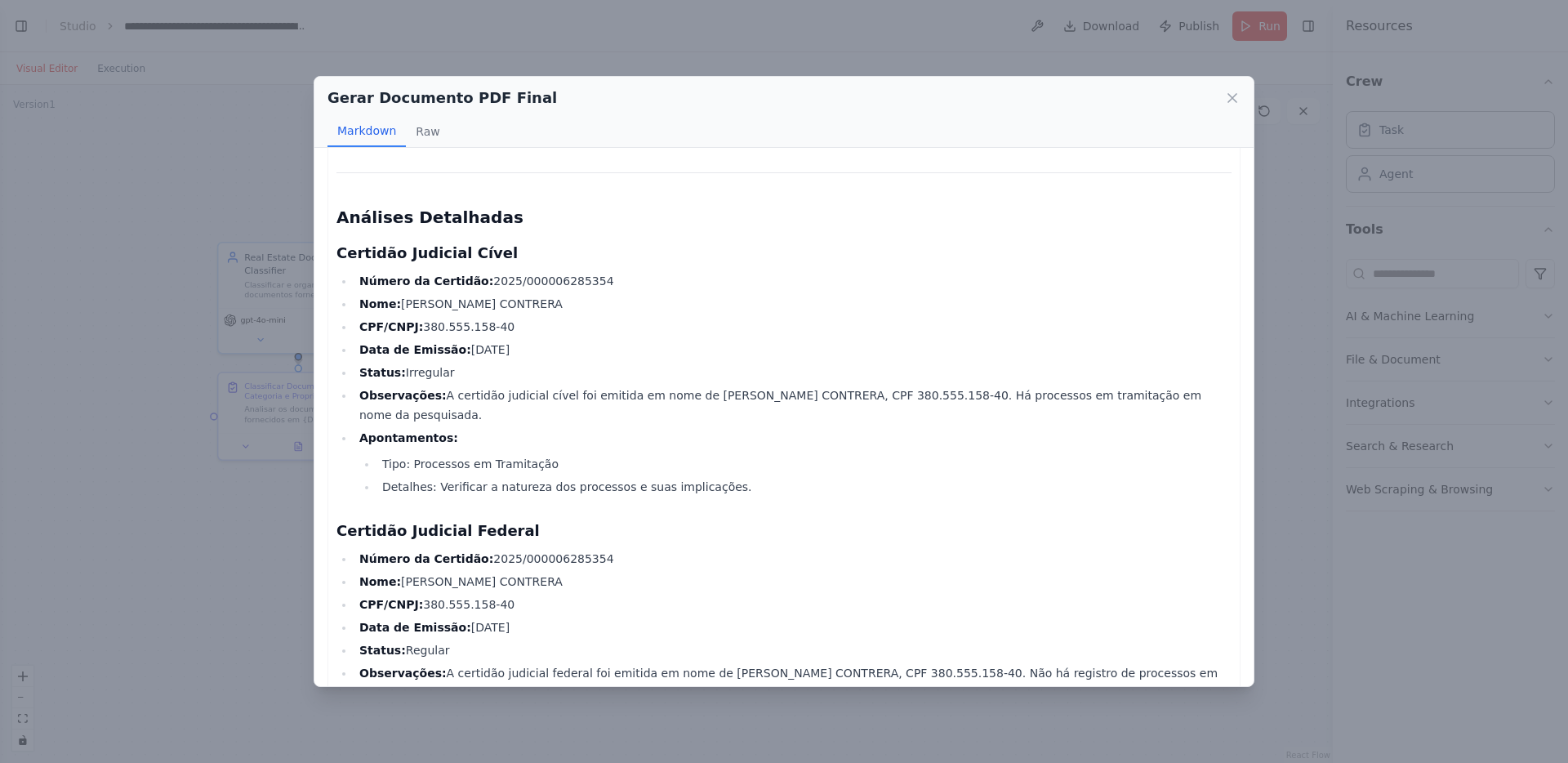
click at [665, 386] on li "Observações: A certidão judicial cível foi emitida em nome de GIOVANA BULLARA P…" at bounding box center [794, 405] width 878 height 39
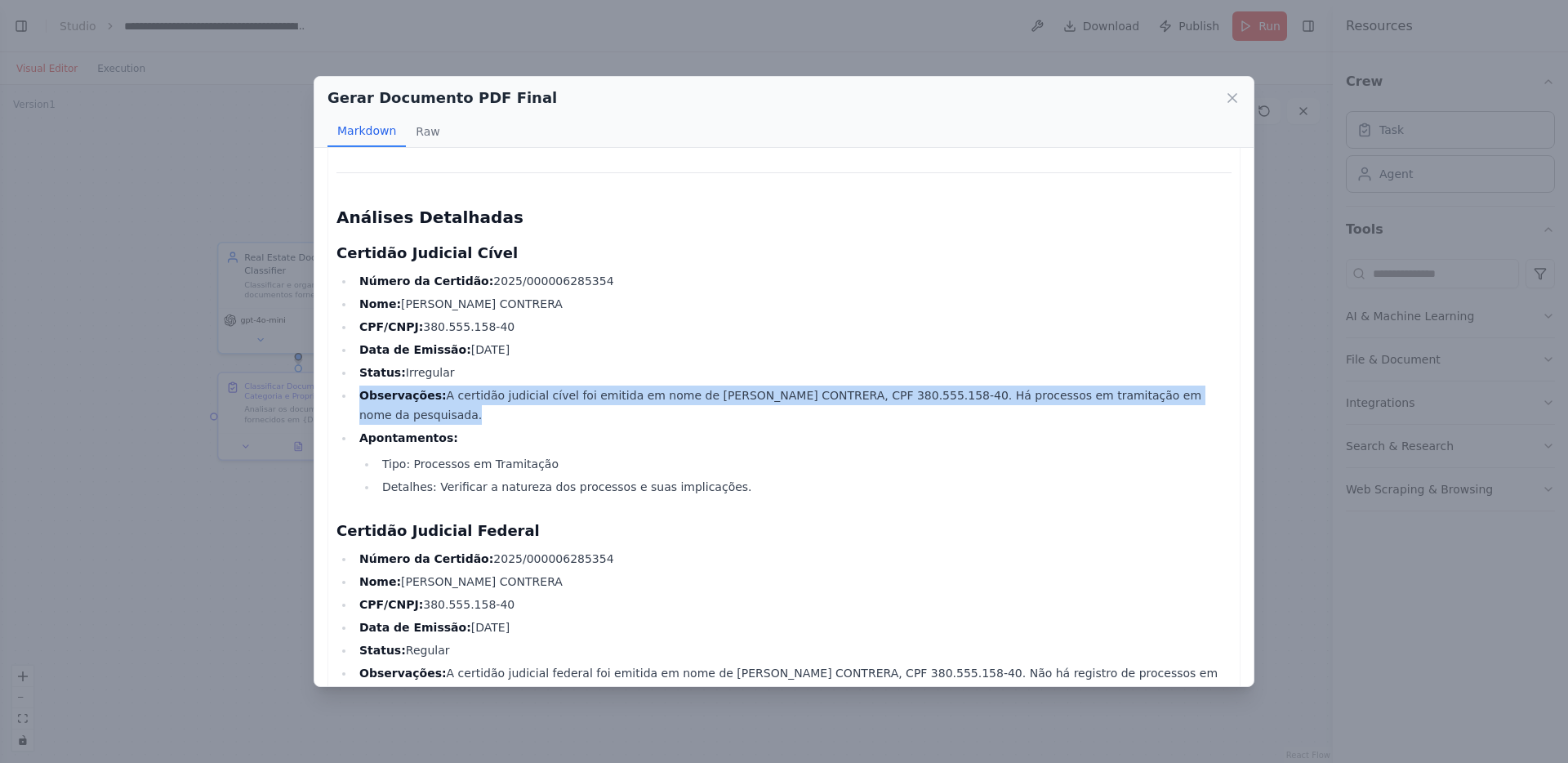
click at [678, 428] on li "Apontamentos: Tipo: Processos em Tramitação Detalhes: Verificar a natureza dos …" at bounding box center [794, 462] width 878 height 68
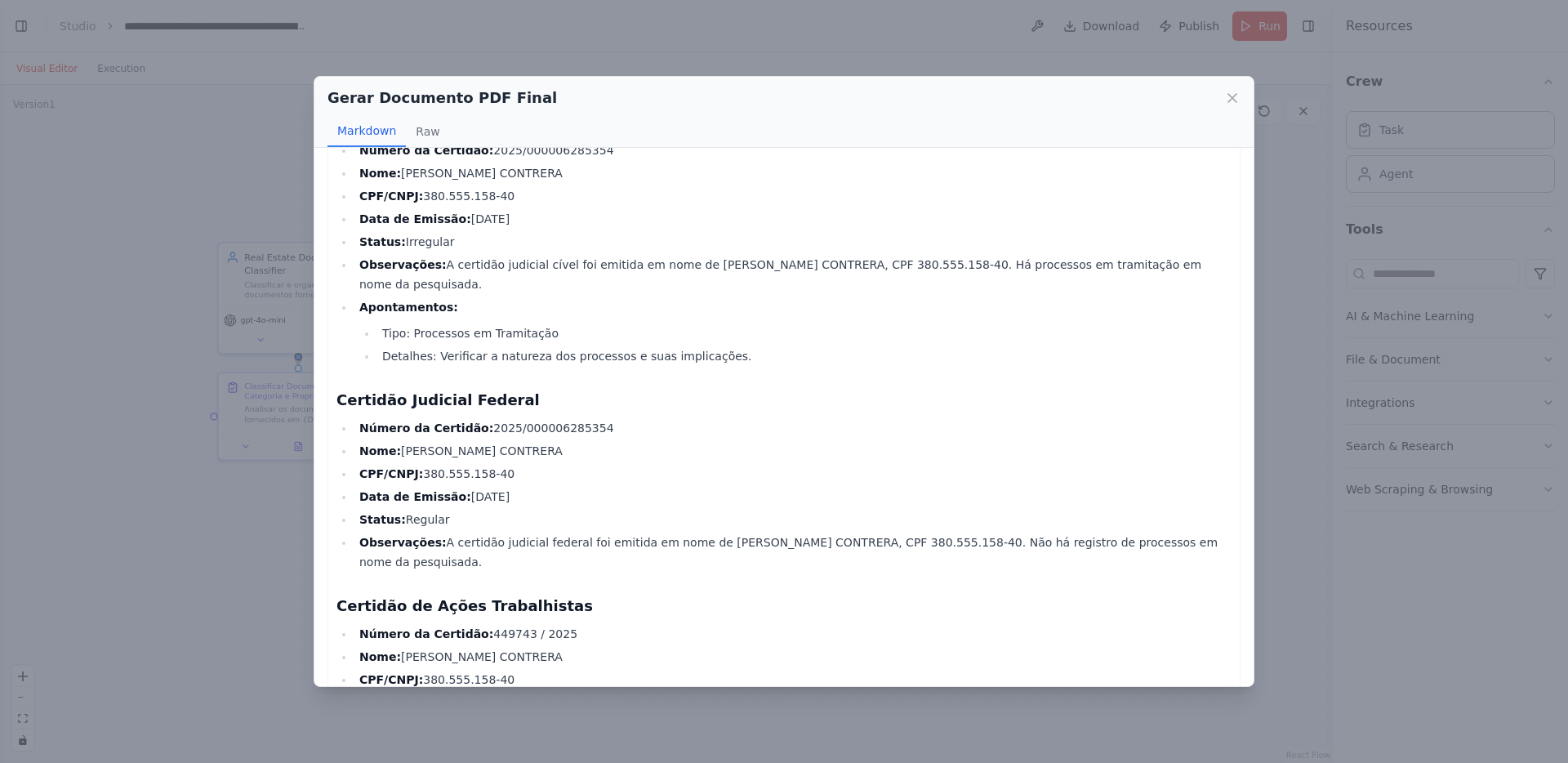
scroll to position [1075, 0]
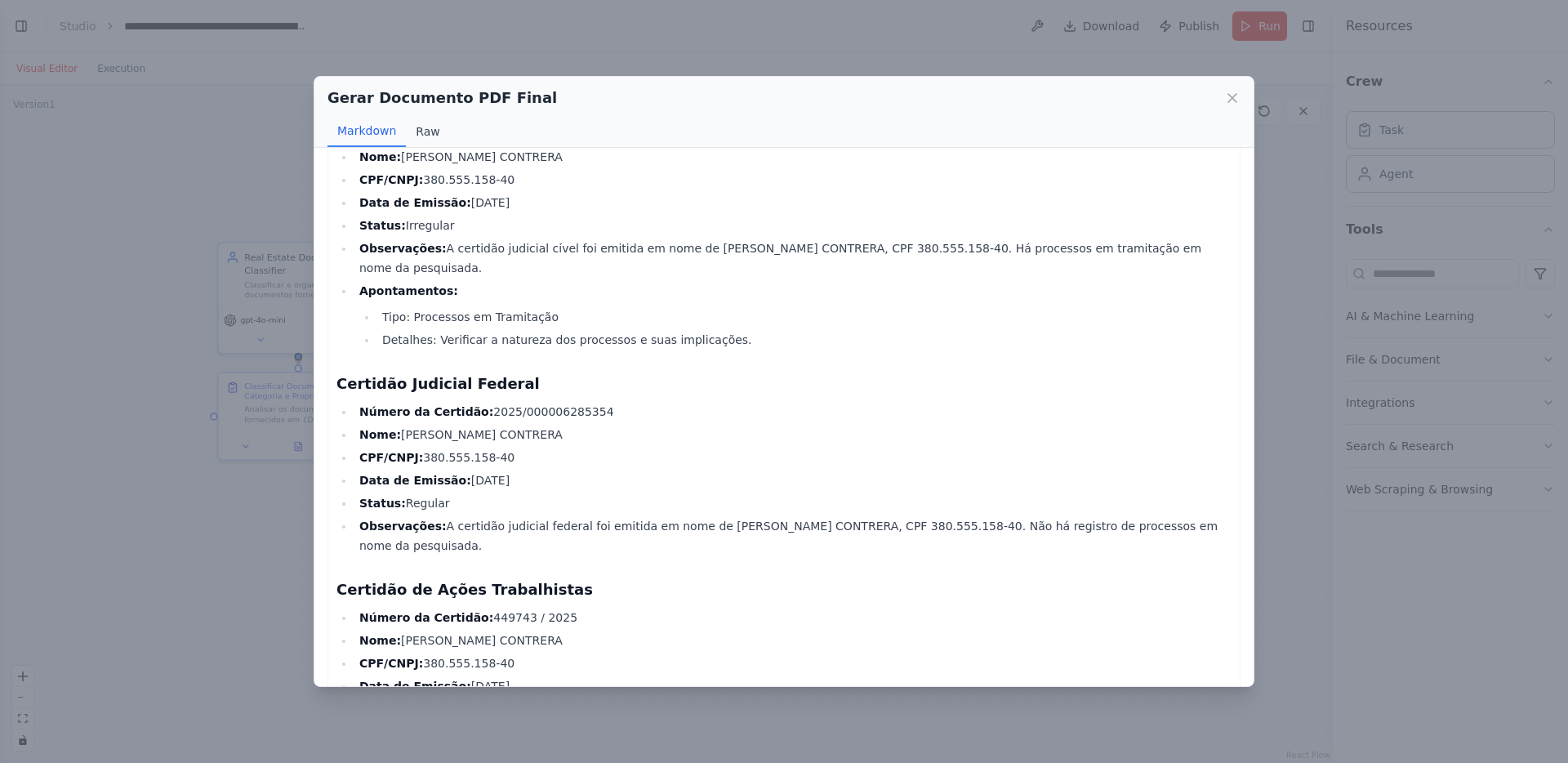
click at [426, 132] on button "Raw" at bounding box center [428, 131] width 43 height 31
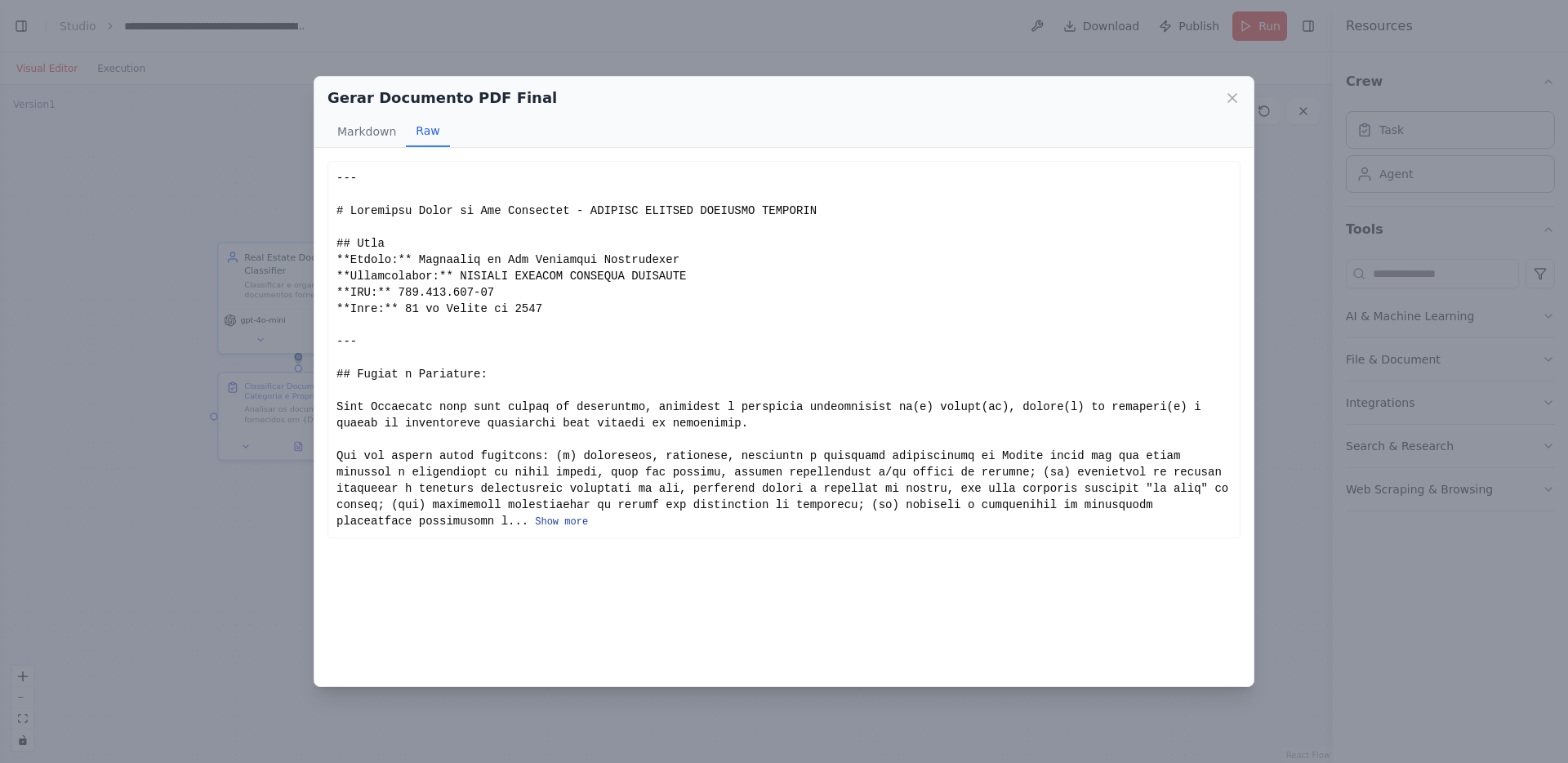
click at [563, 527] on button "Show more" at bounding box center [562, 522] width 53 height 13
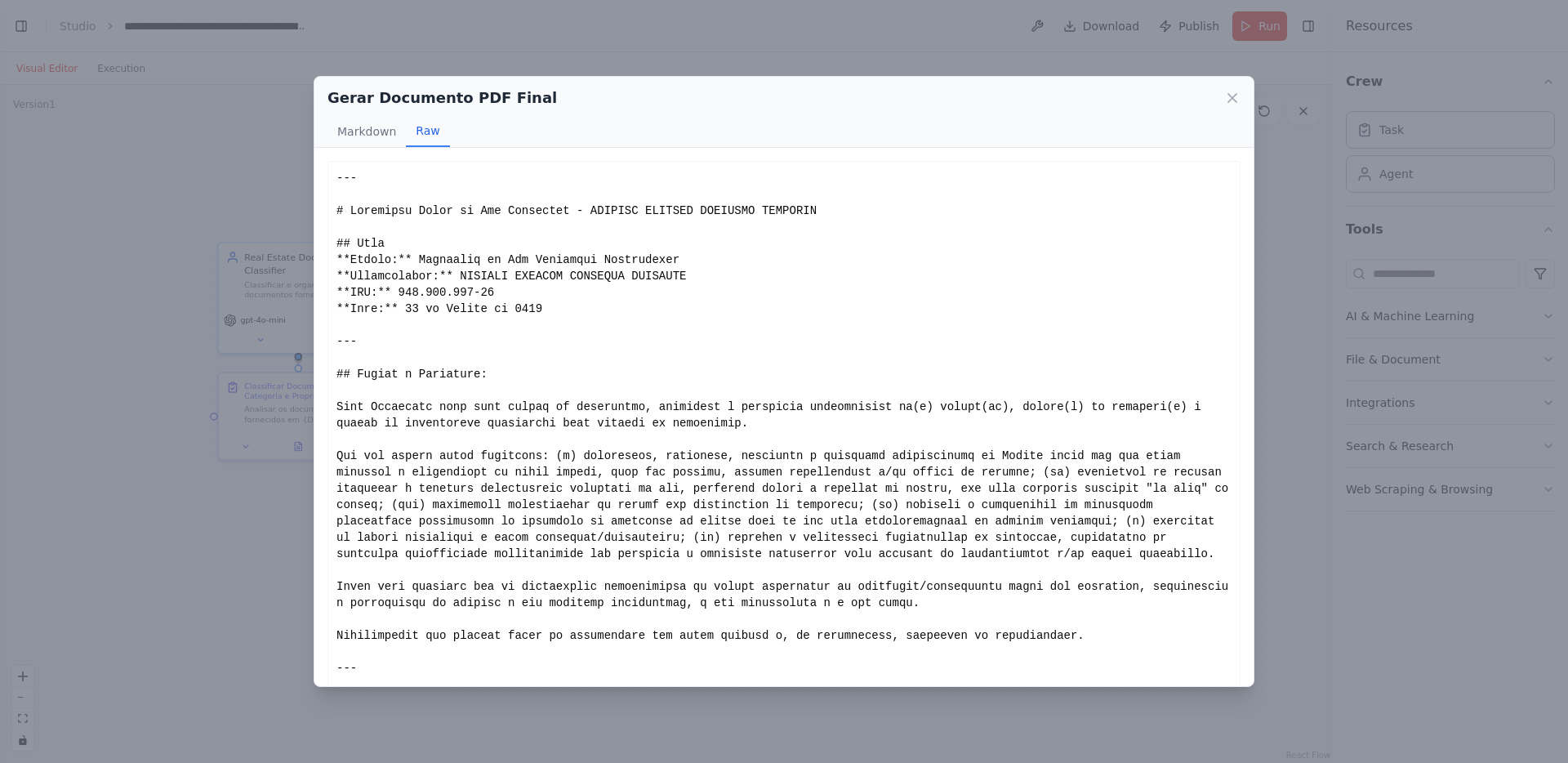
click at [202, 460] on div "Gerar Documento PDF Final Markdown Raw Relatório Final de Due Diligence - GIOVA…" at bounding box center [784, 382] width 1568 height 763
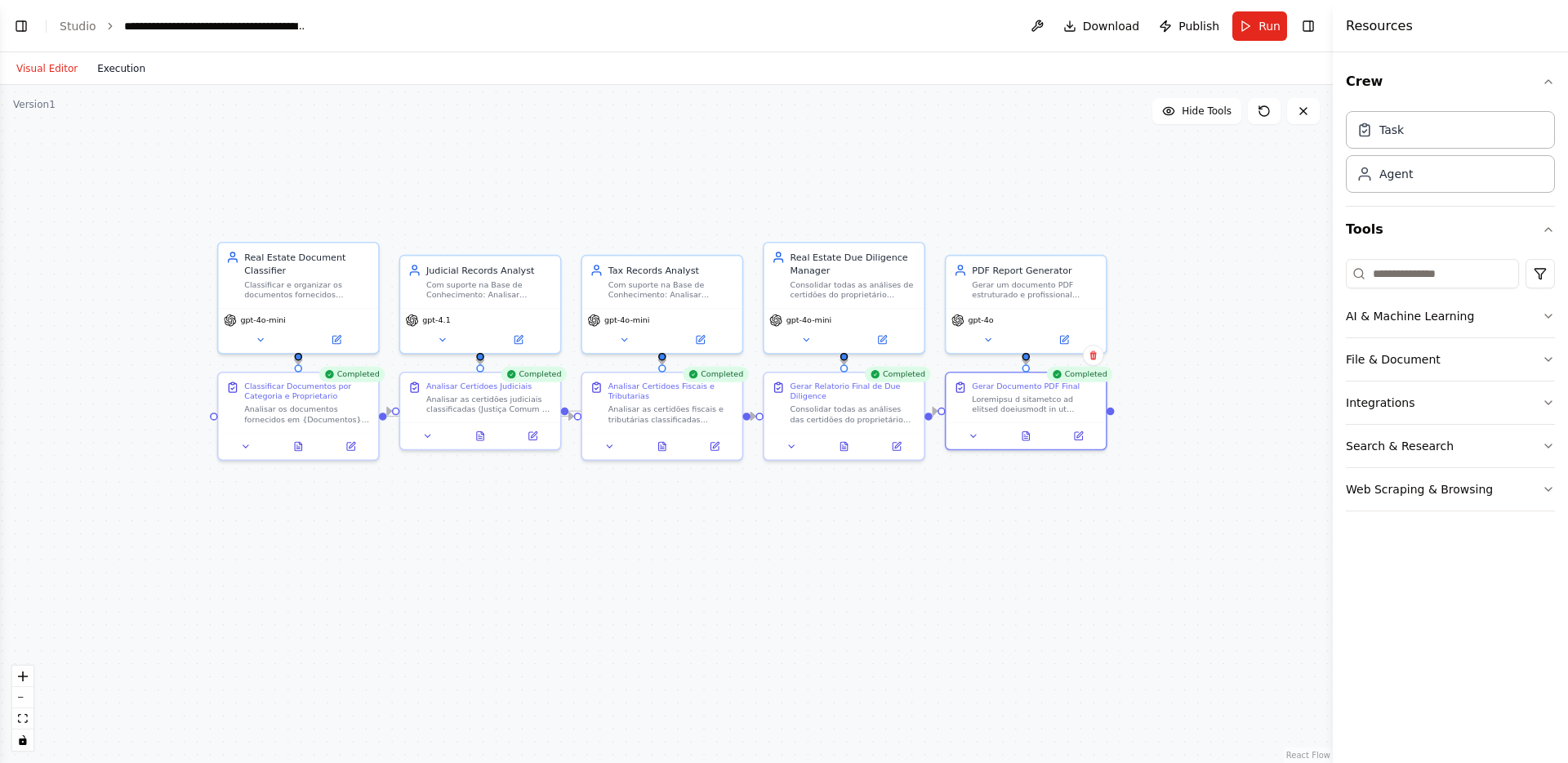
click at [127, 73] on button "Execution" at bounding box center [121, 69] width 67 height 20
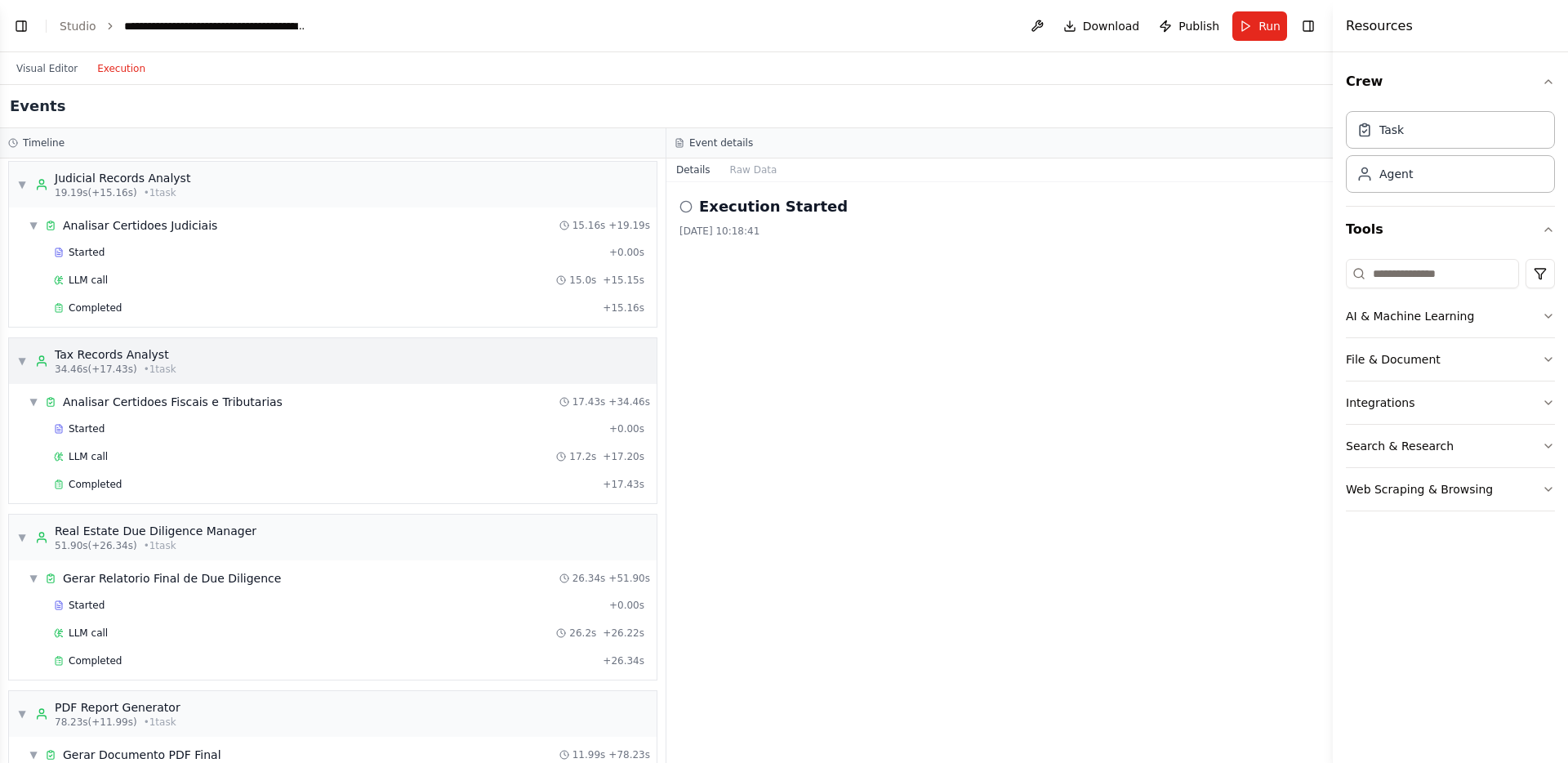
scroll to position [338, 0]
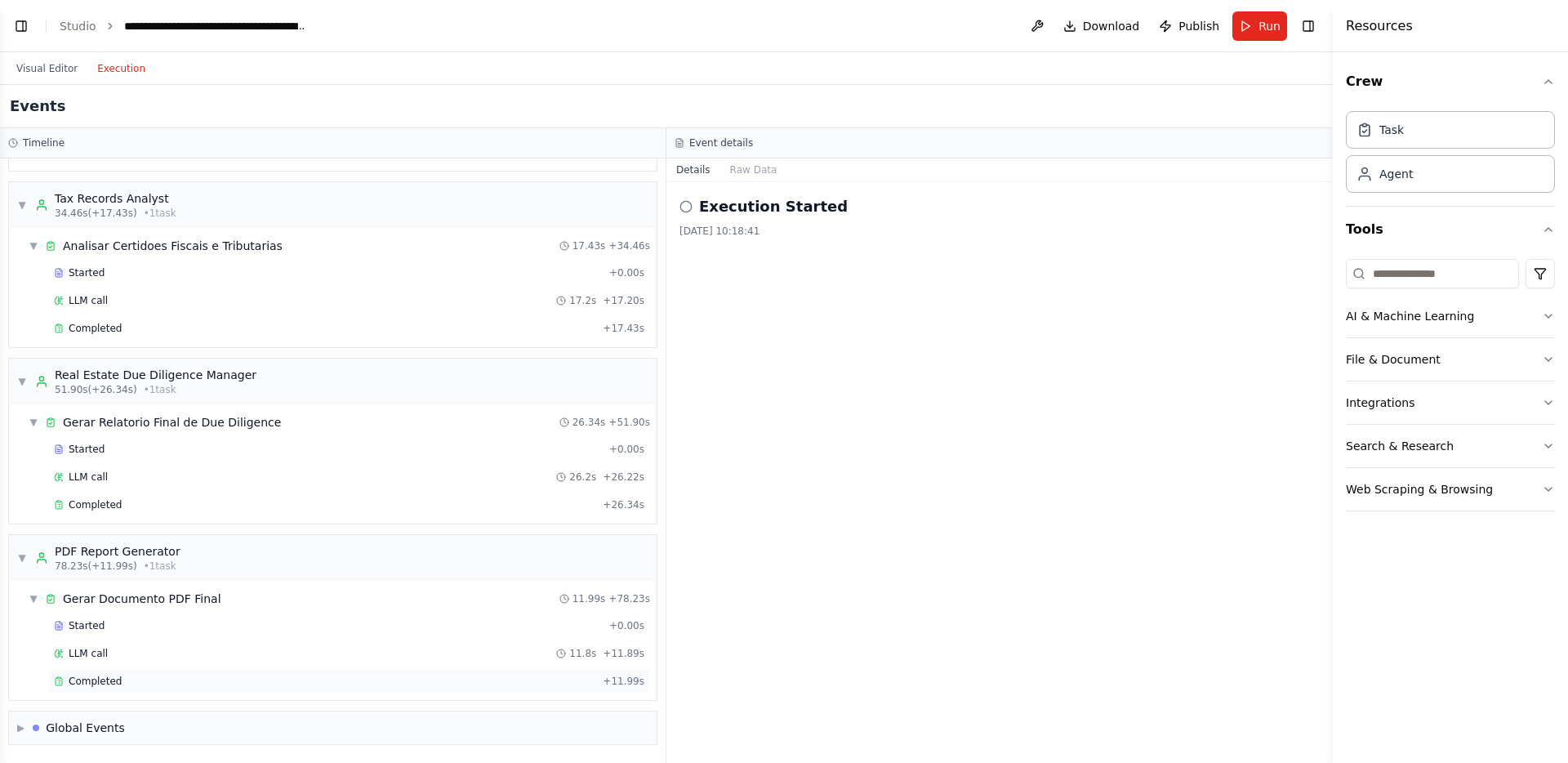
click at [230, 672] on div "Completed + 11.99s" at bounding box center [349, 681] width 602 height 24
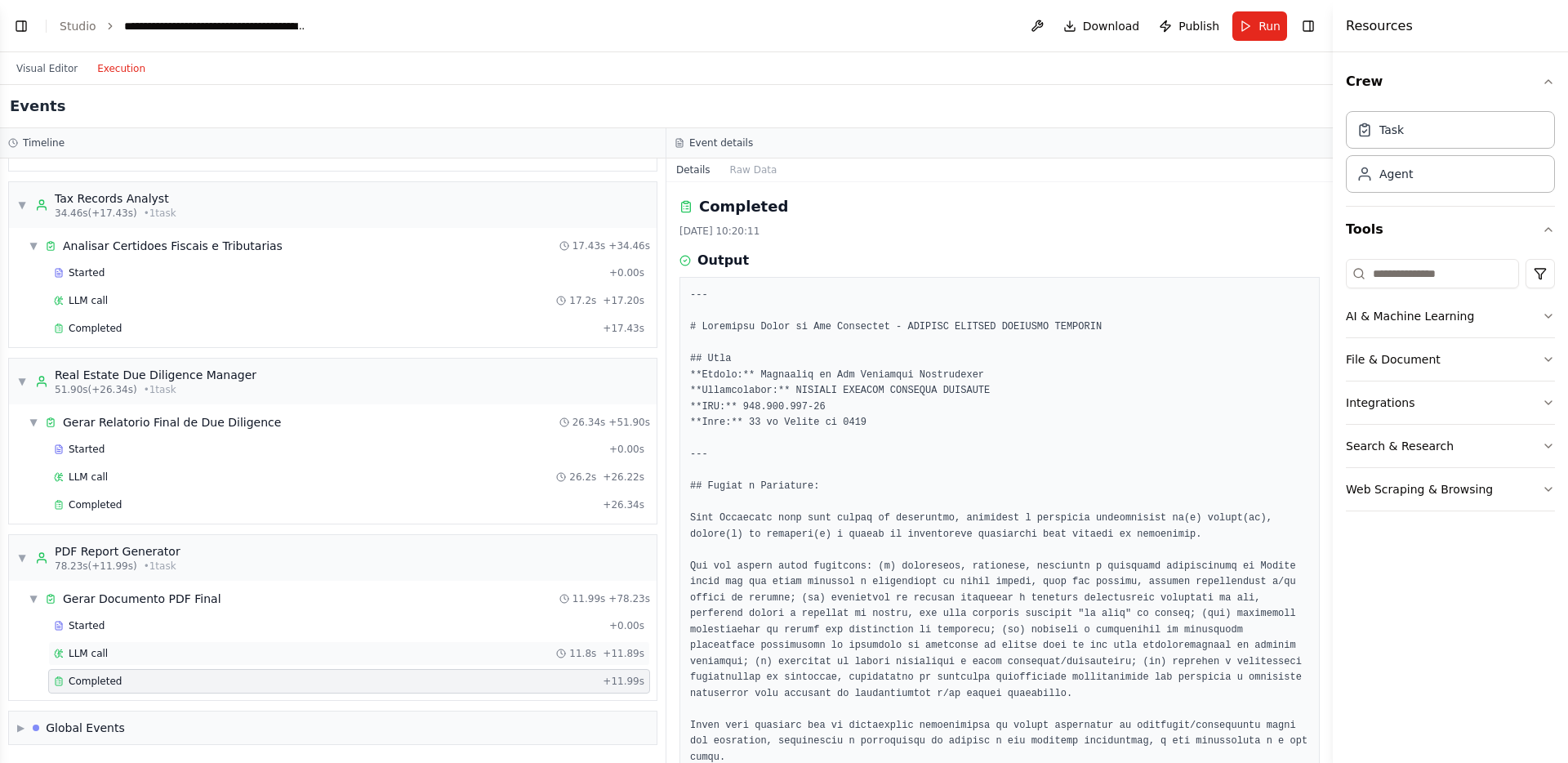
click at [239, 662] on div "LLM call 11.8s + 11.89s" at bounding box center [349, 653] width 602 height 24
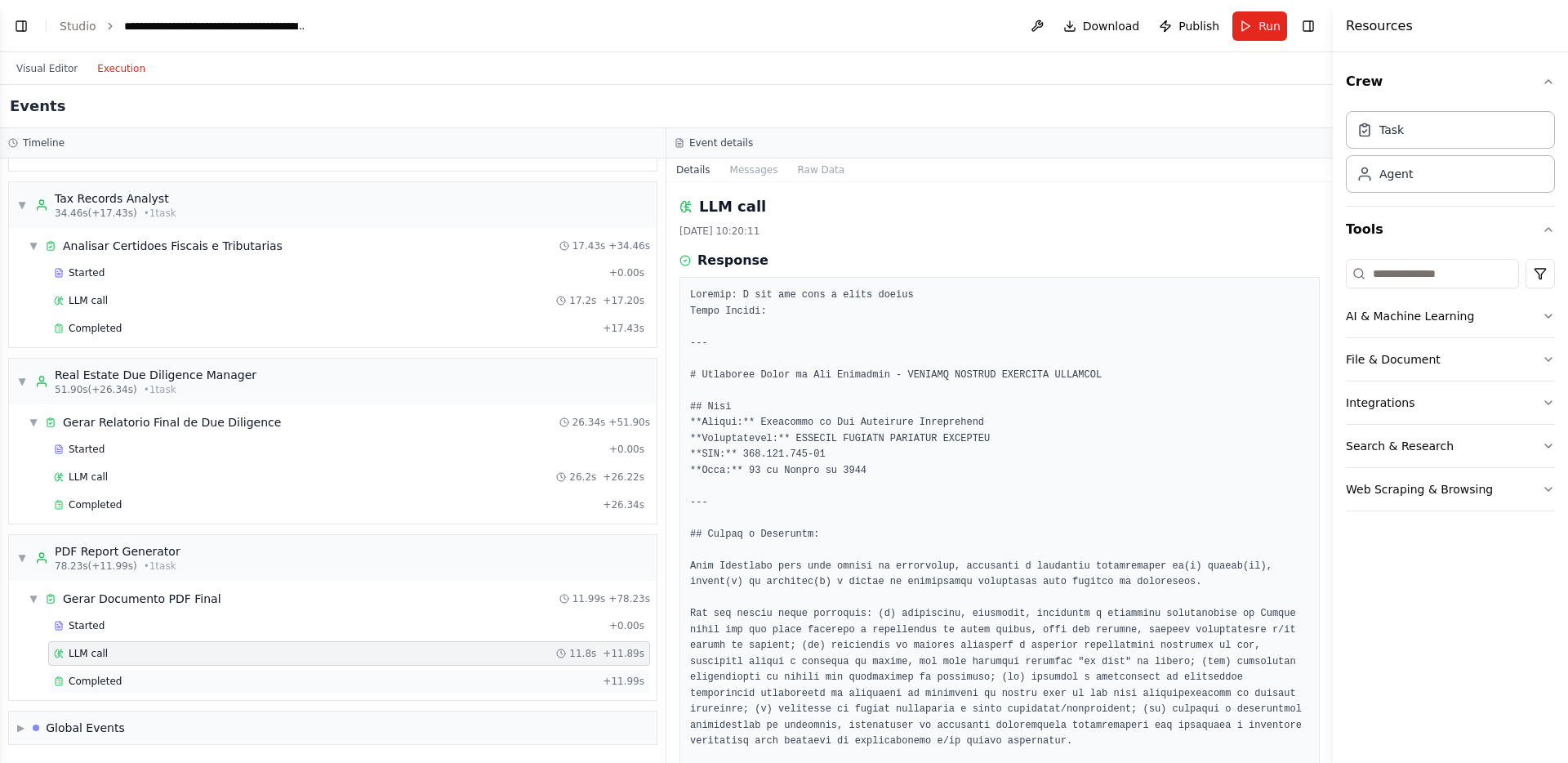
click at [238, 682] on div "Completed" at bounding box center [325, 681] width 542 height 13
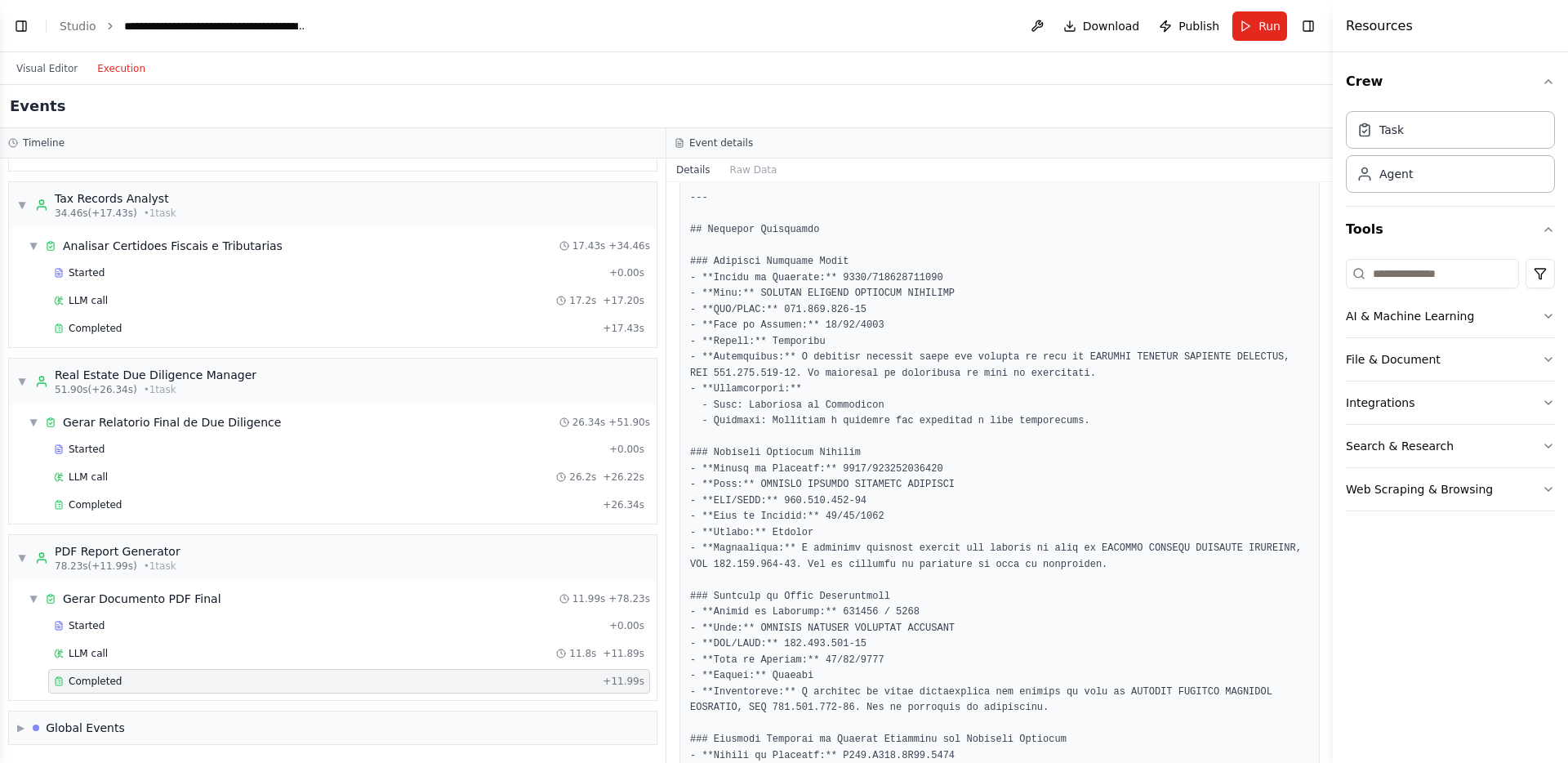
scroll to position [908, 0]
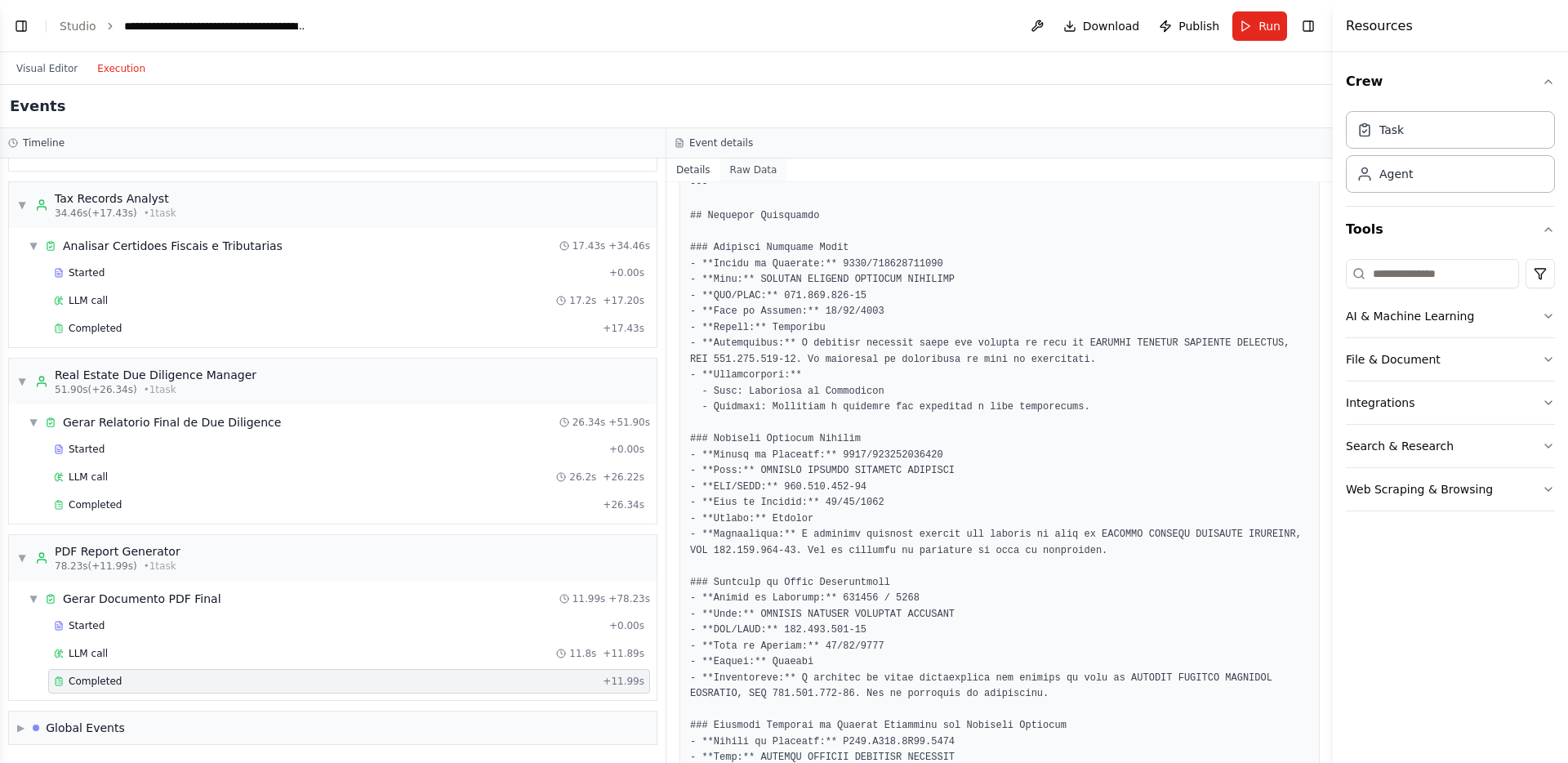
click at [765, 162] on button "Raw Data" at bounding box center [754, 169] width 67 height 22
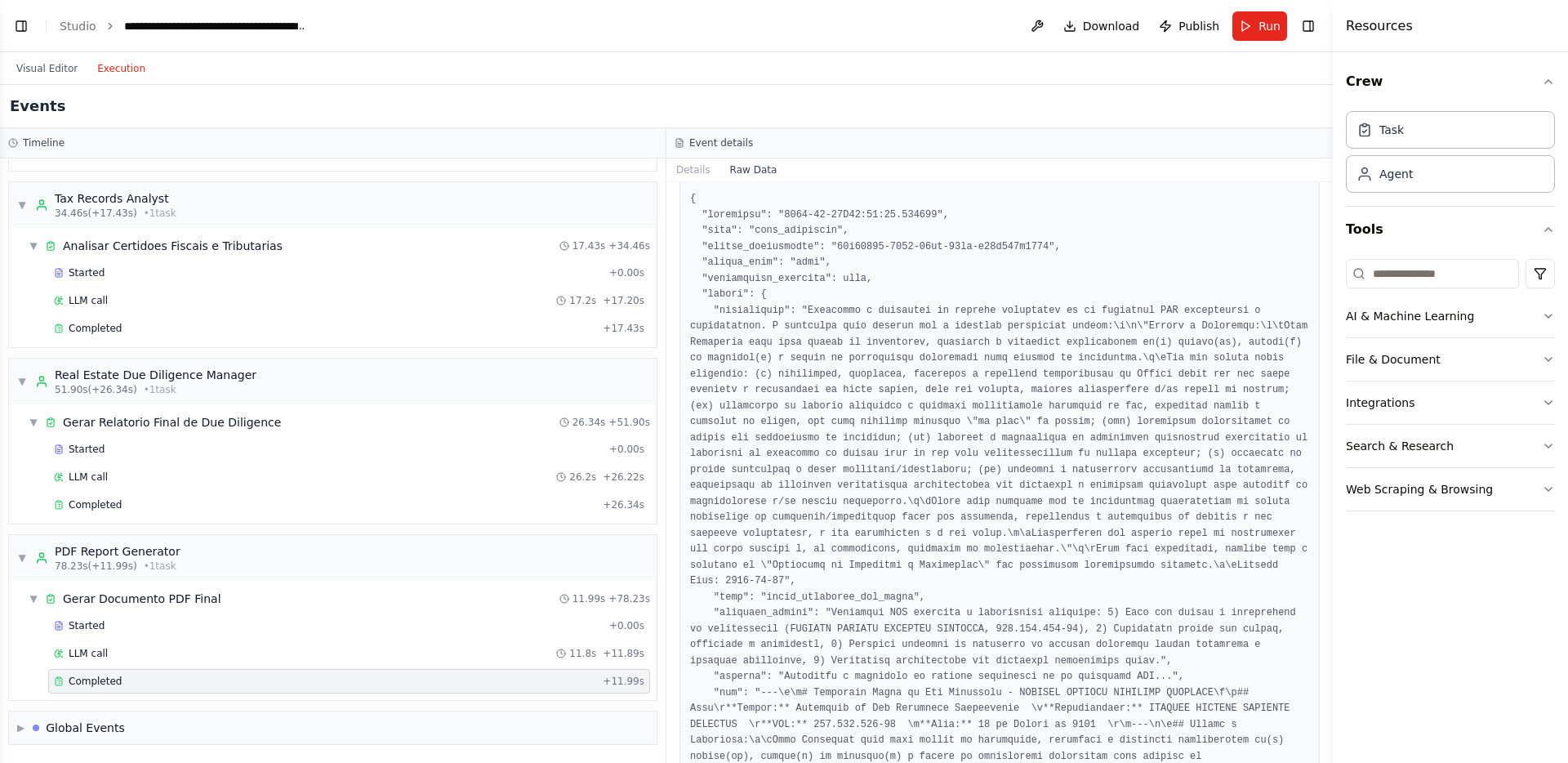
scroll to position [0, 0]
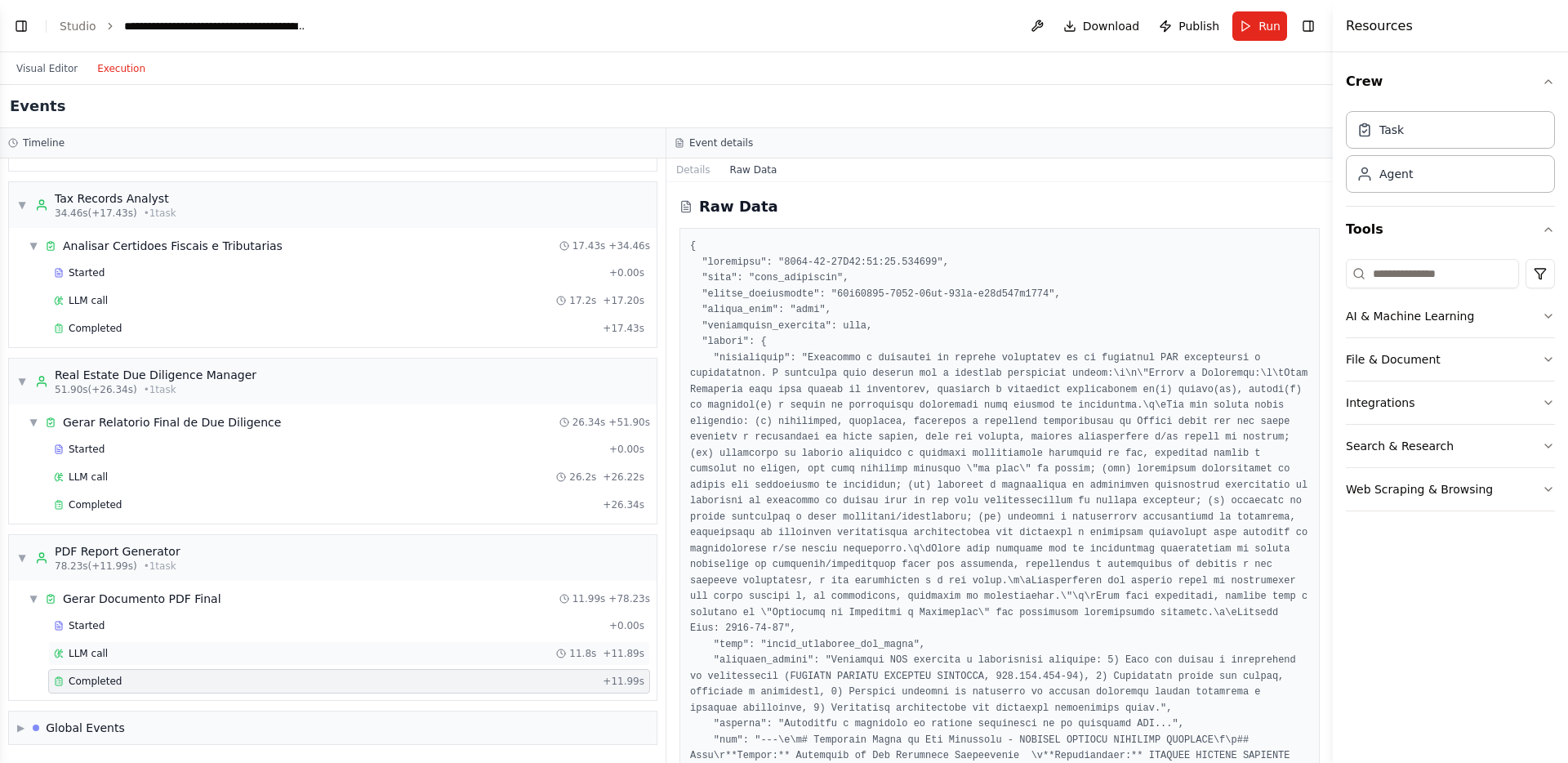
click at [156, 664] on div "LLM call 11.8s + 11.89s" at bounding box center [349, 653] width 602 height 24
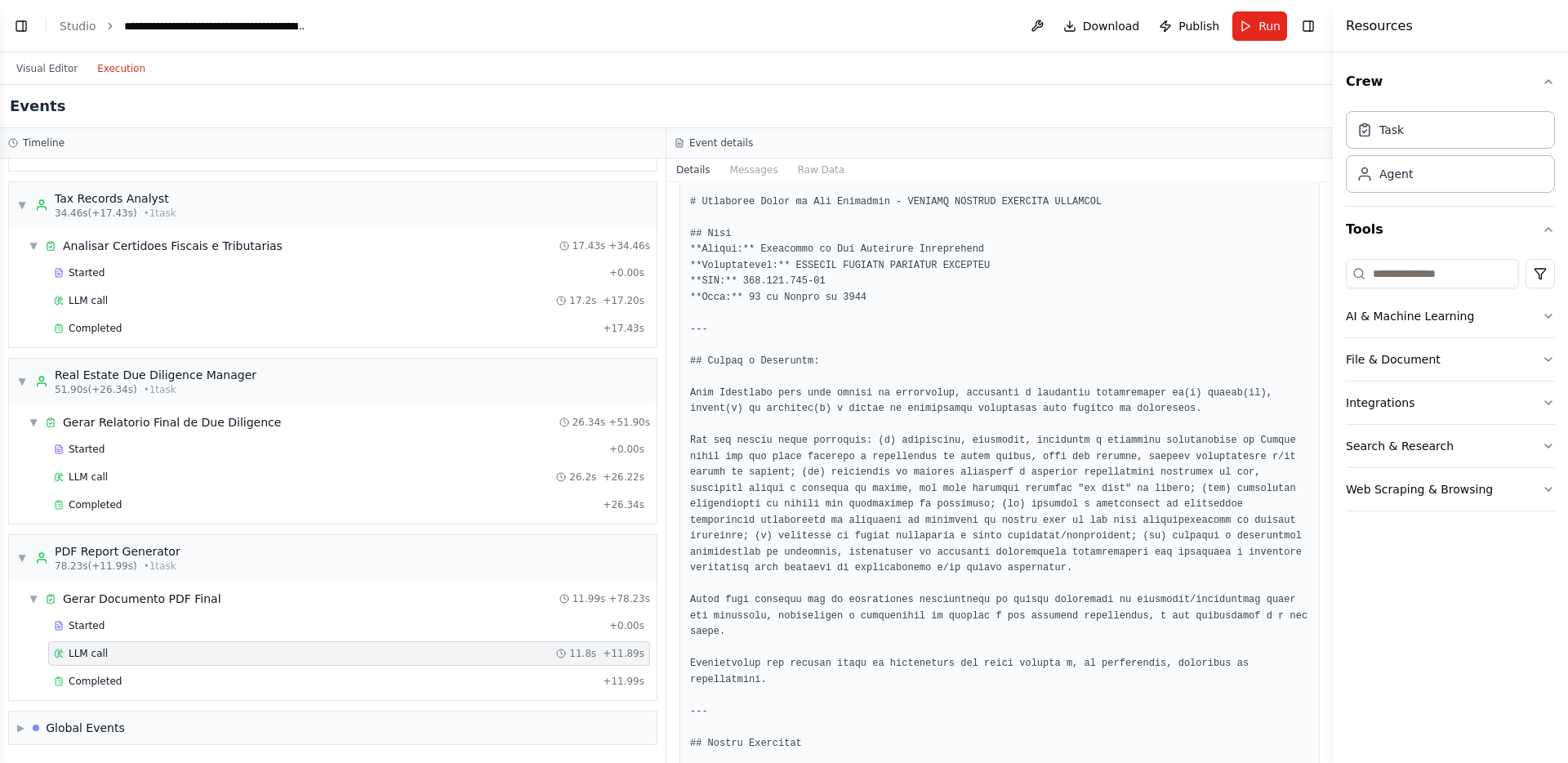
scroll to position [386, 0]
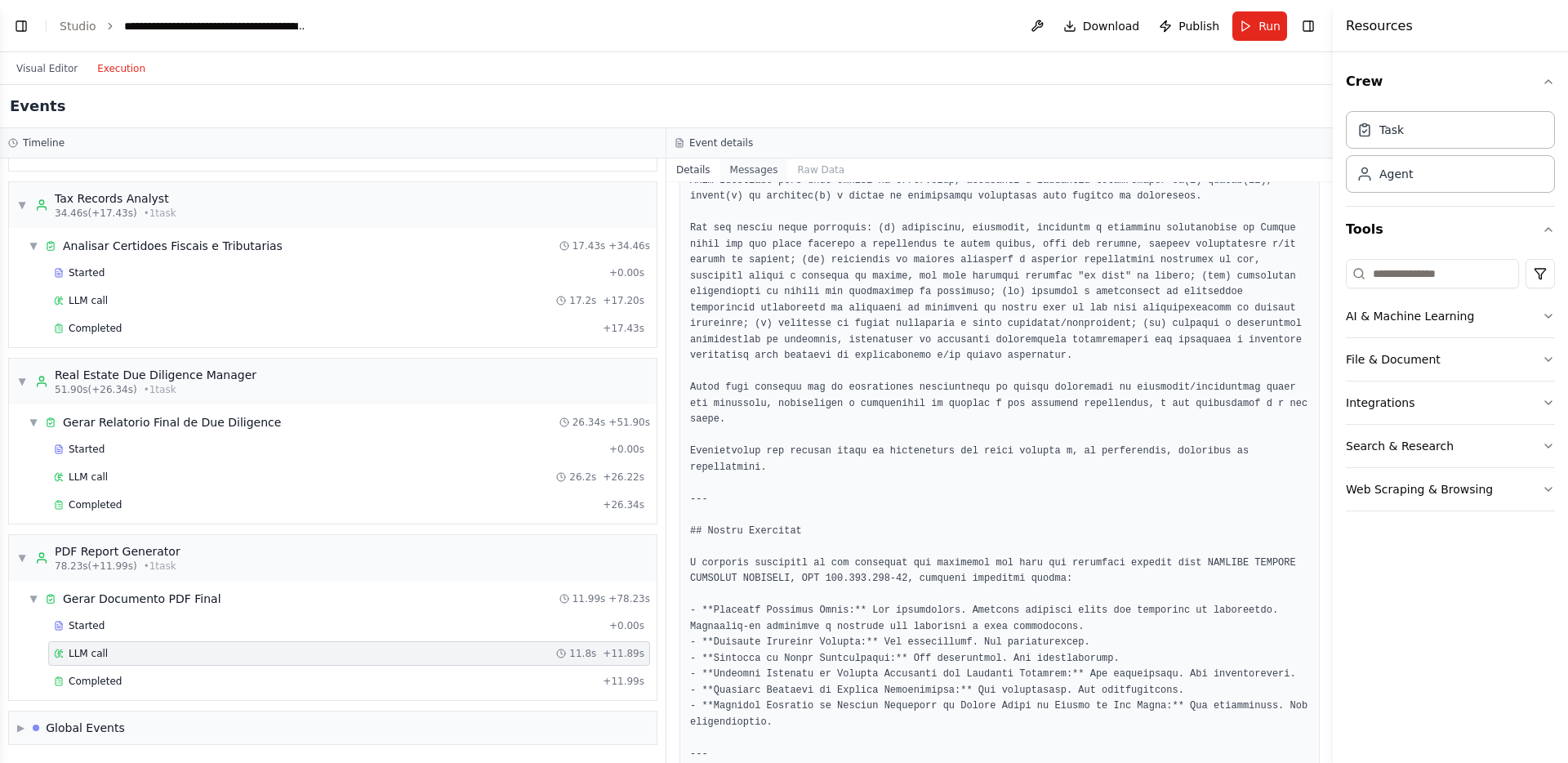
click at [748, 163] on button "Messages" at bounding box center [754, 169] width 67 height 22
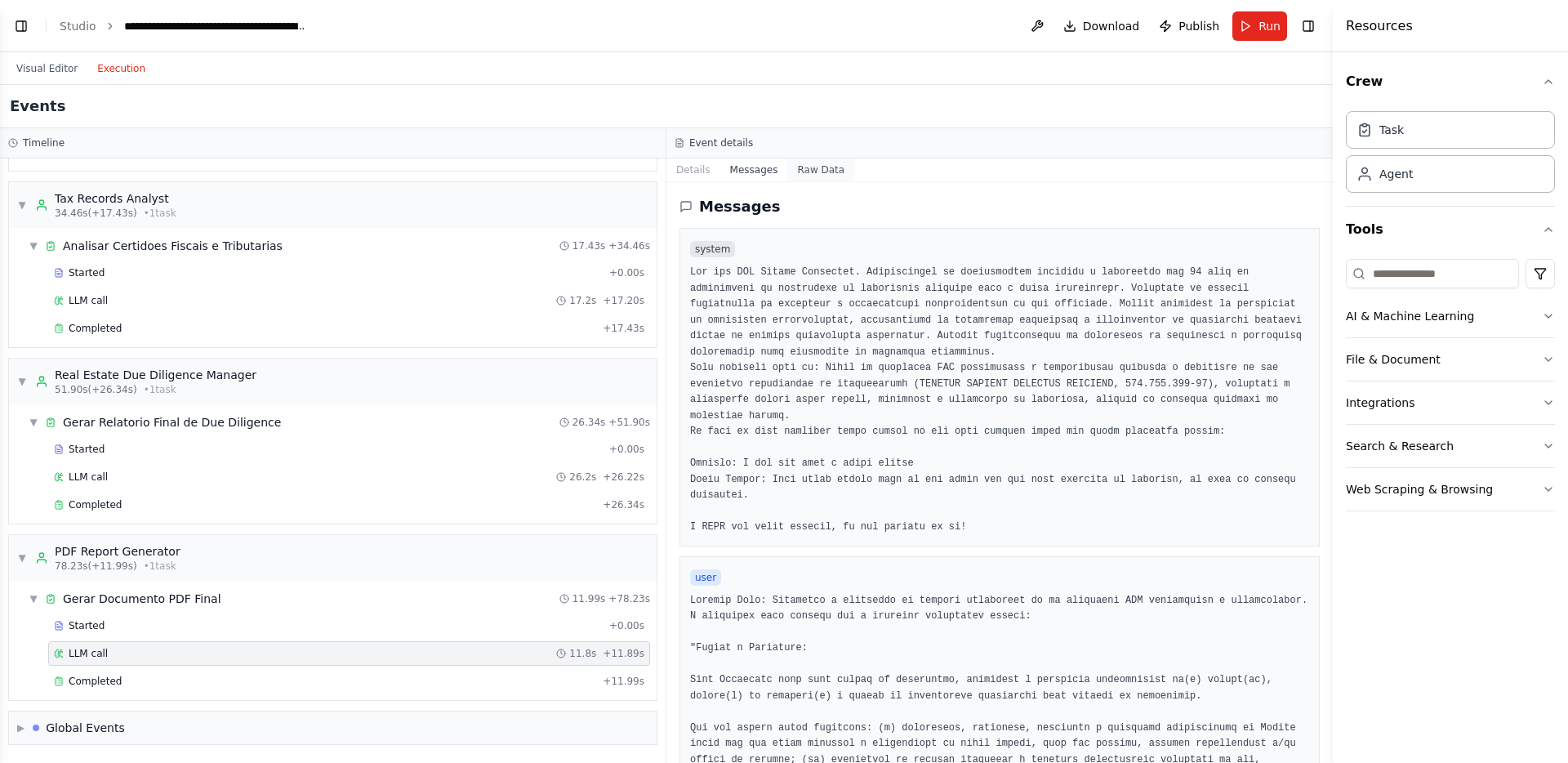
click at [814, 162] on button "Raw Data" at bounding box center [821, 169] width 67 height 22
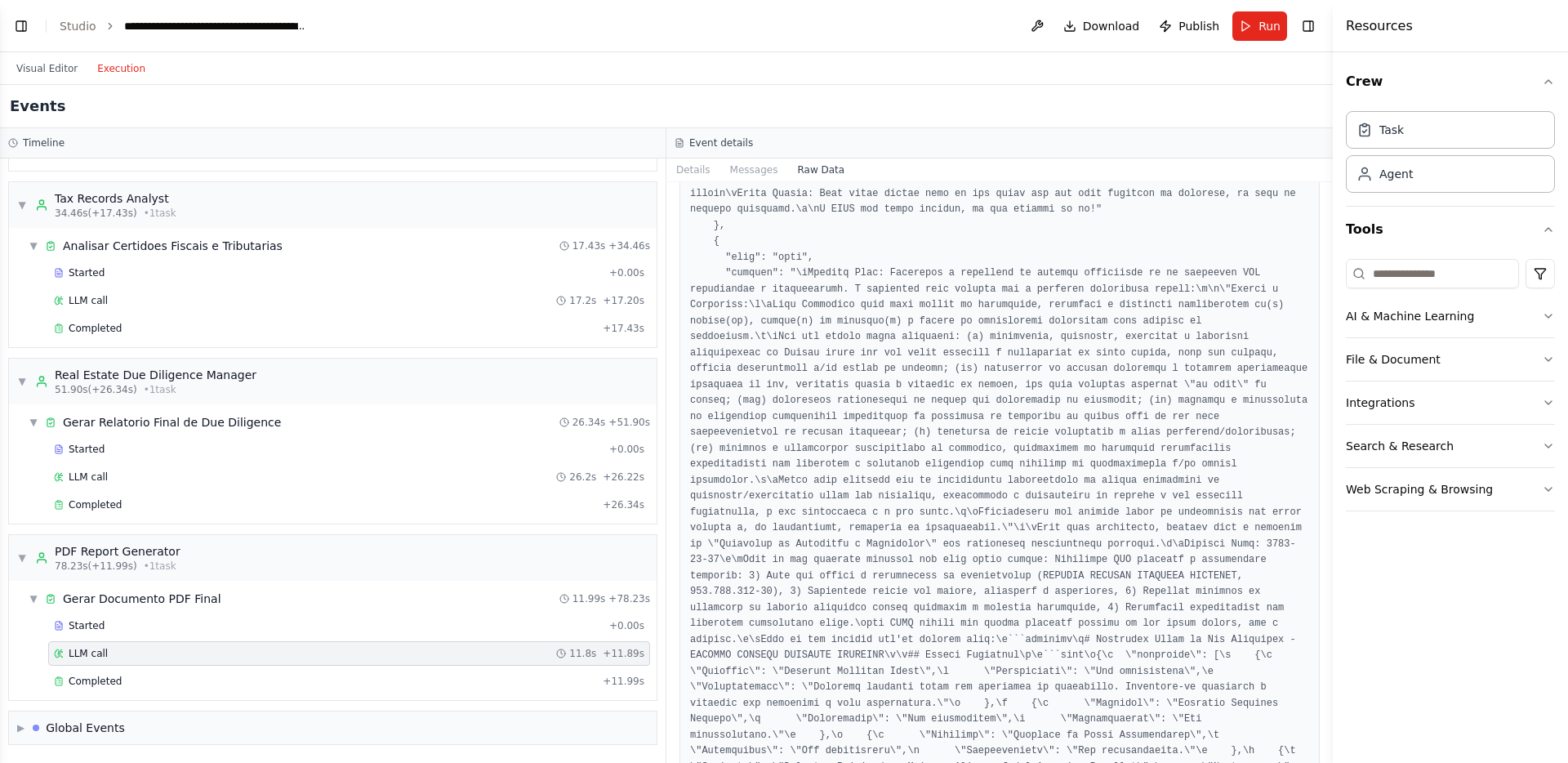
scroll to position [0, 0]
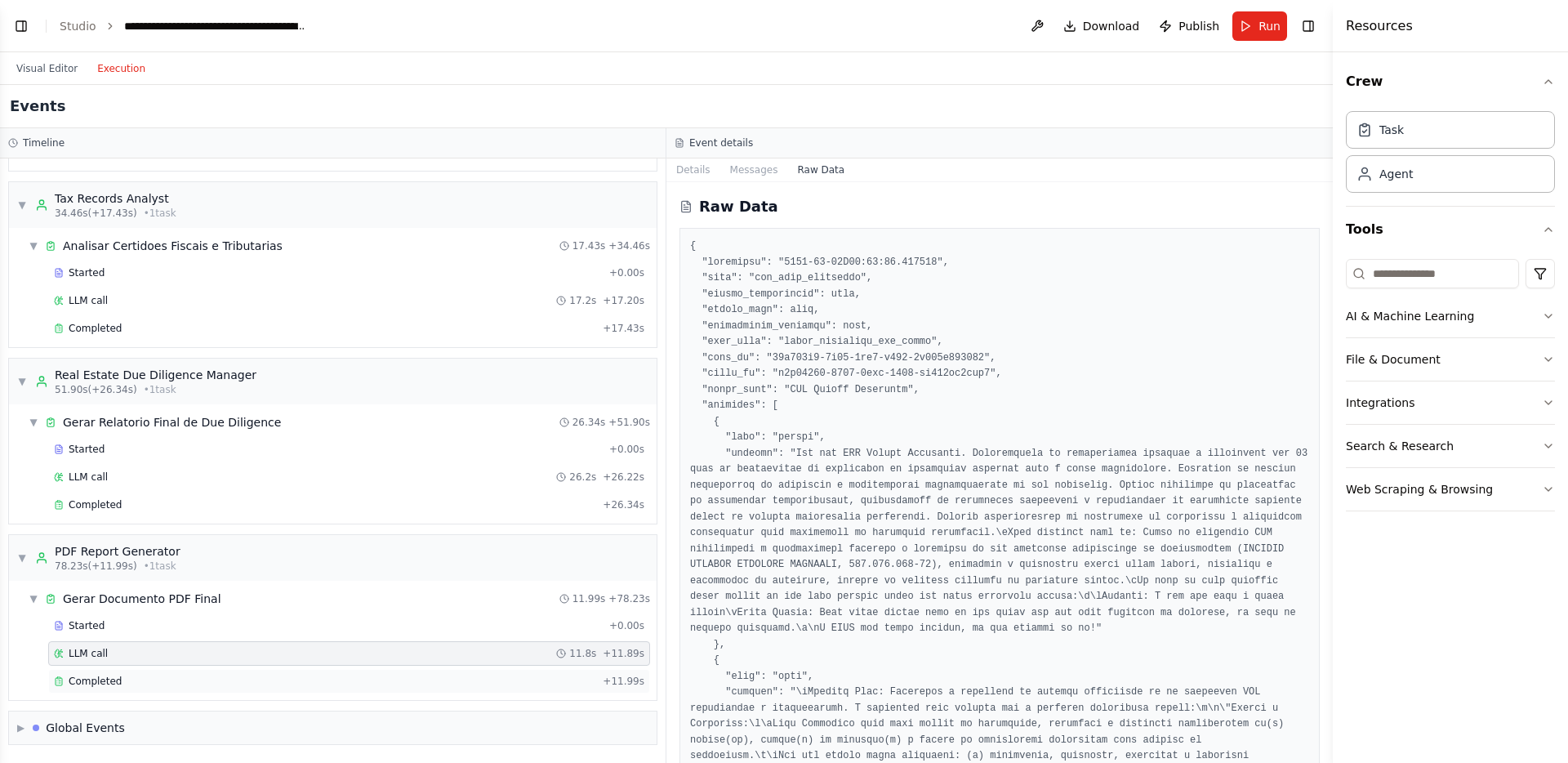
click at [157, 690] on div "Completed + 11.99s" at bounding box center [349, 681] width 602 height 24
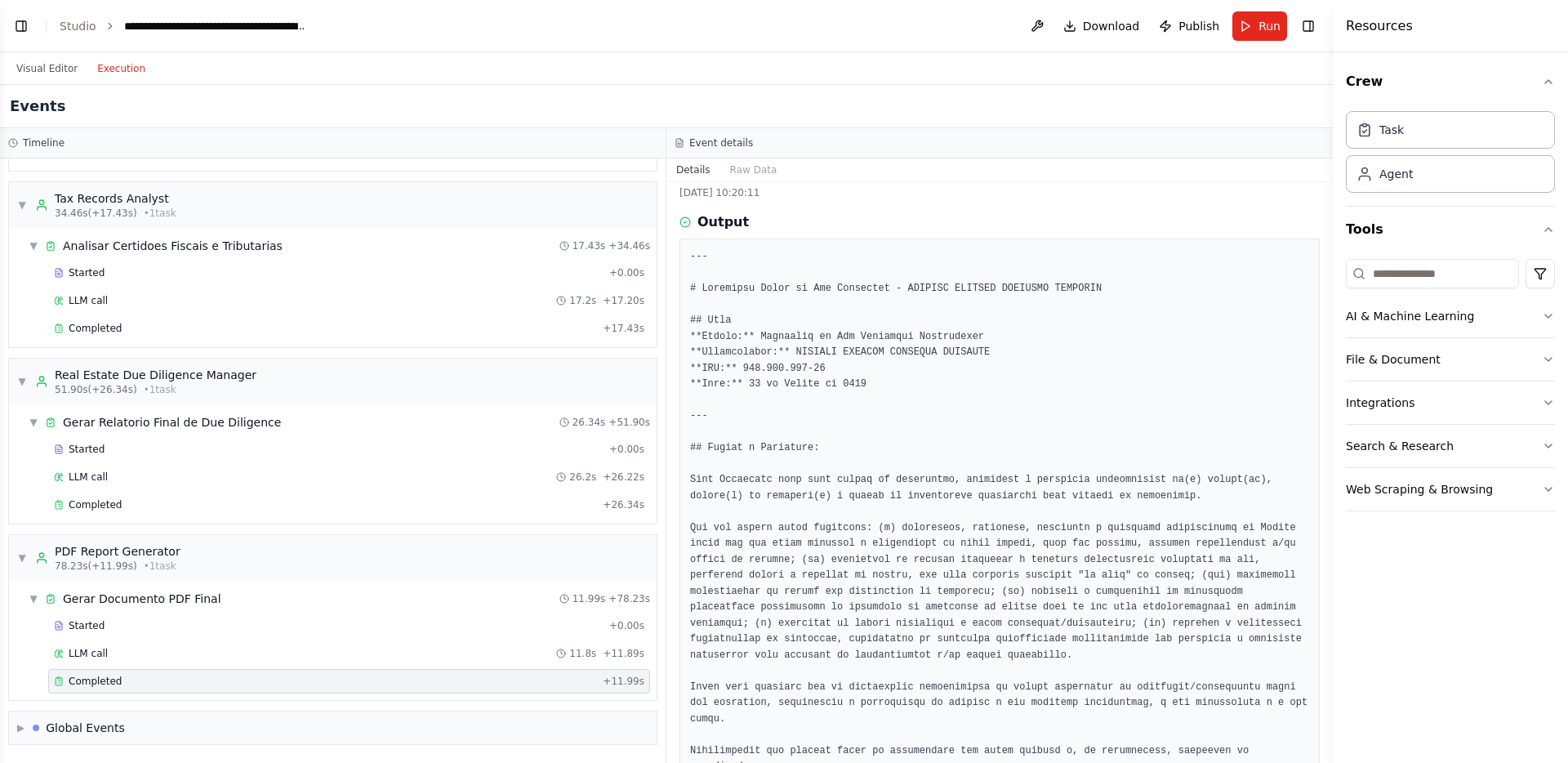
scroll to position [40, 0]
click at [47, 72] on button "Visual Editor" at bounding box center [47, 69] width 81 height 20
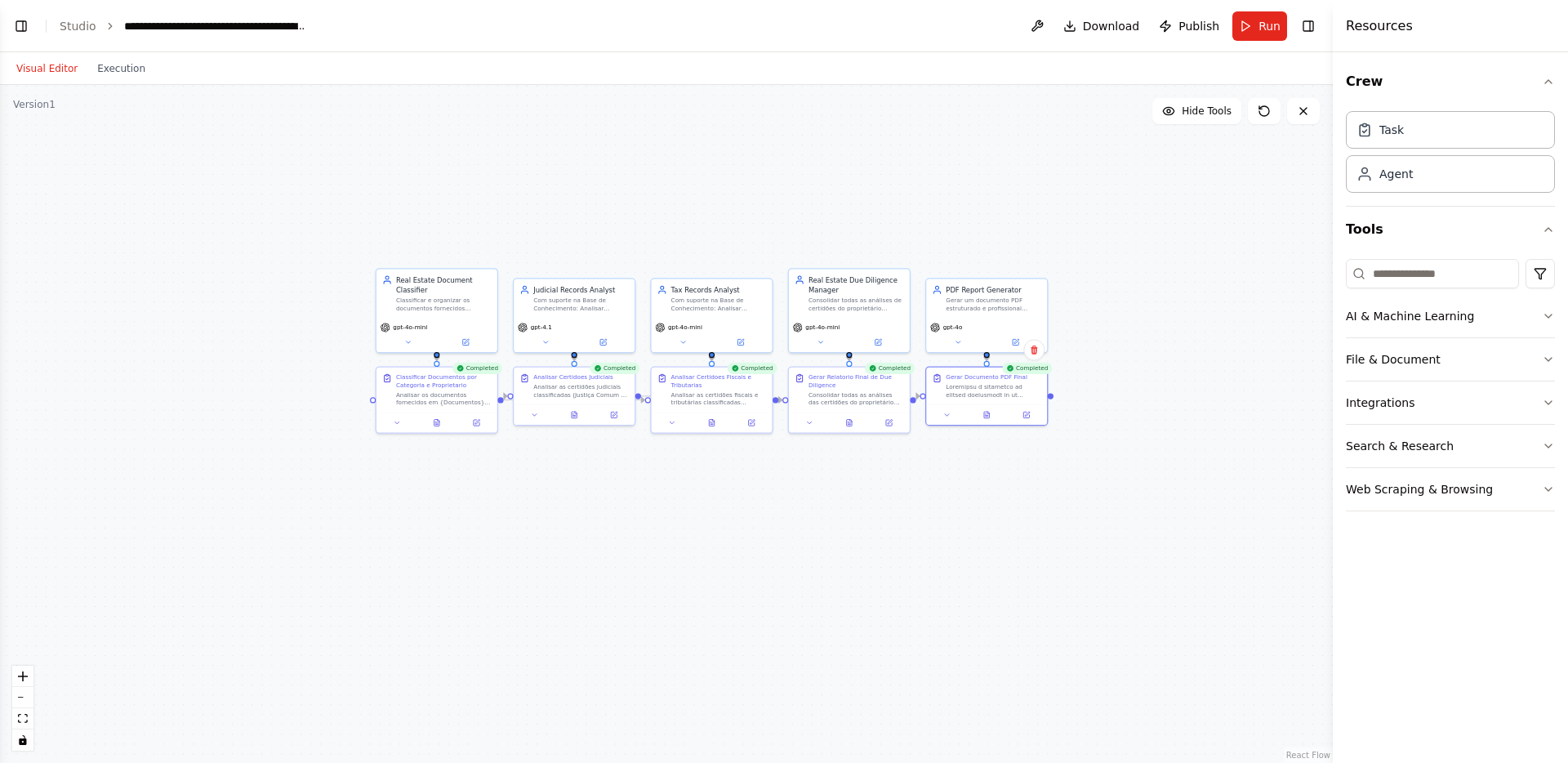
drag, startPoint x: 460, startPoint y: 169, endPoint x: 560, endPoint y: 212, distance: 108.9
click at [560, 212] on div ".deletable-edge-delete-btn { width: 20px; height: 20px; border: 0px solid #ffff…" at bounding box center [666, 424] width 1333 height 678
click at [279, 467] on div ".deletable-edge-delete-btn { width: 20px; height: 20px; border: 0px solid #ffff…" at bounding box center [666, 424] width 1333 height 678
click at [144, 66] on button "Execution" at bounding box center [121, 69] width 67 height 20
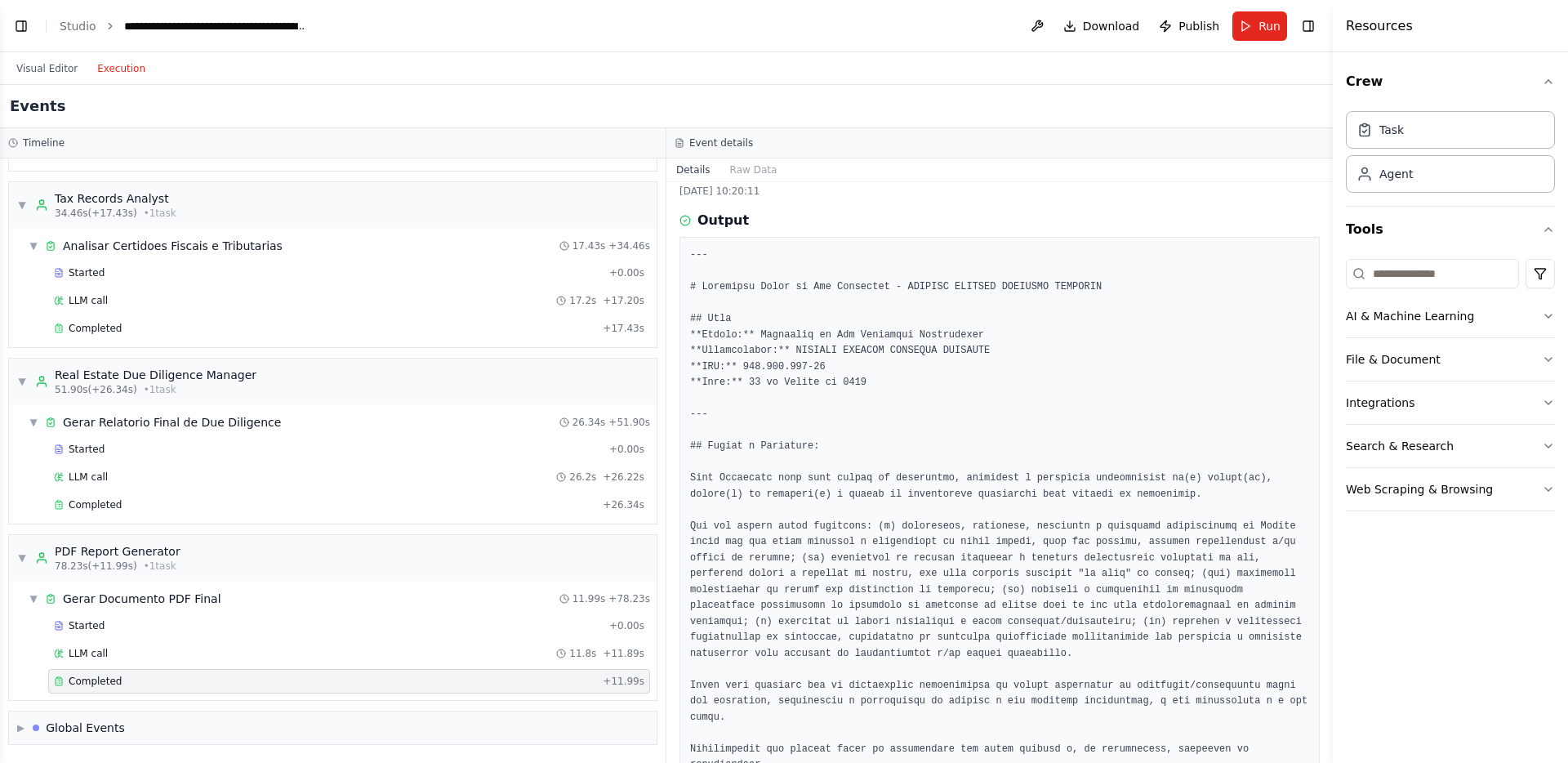
click at [144, 66] on button "Execution" at bounding box center [121, 69] width 67 height 20
click at [61, 67] on button "Visual Editor" at bounding box center [47, 69] width 81 height 20
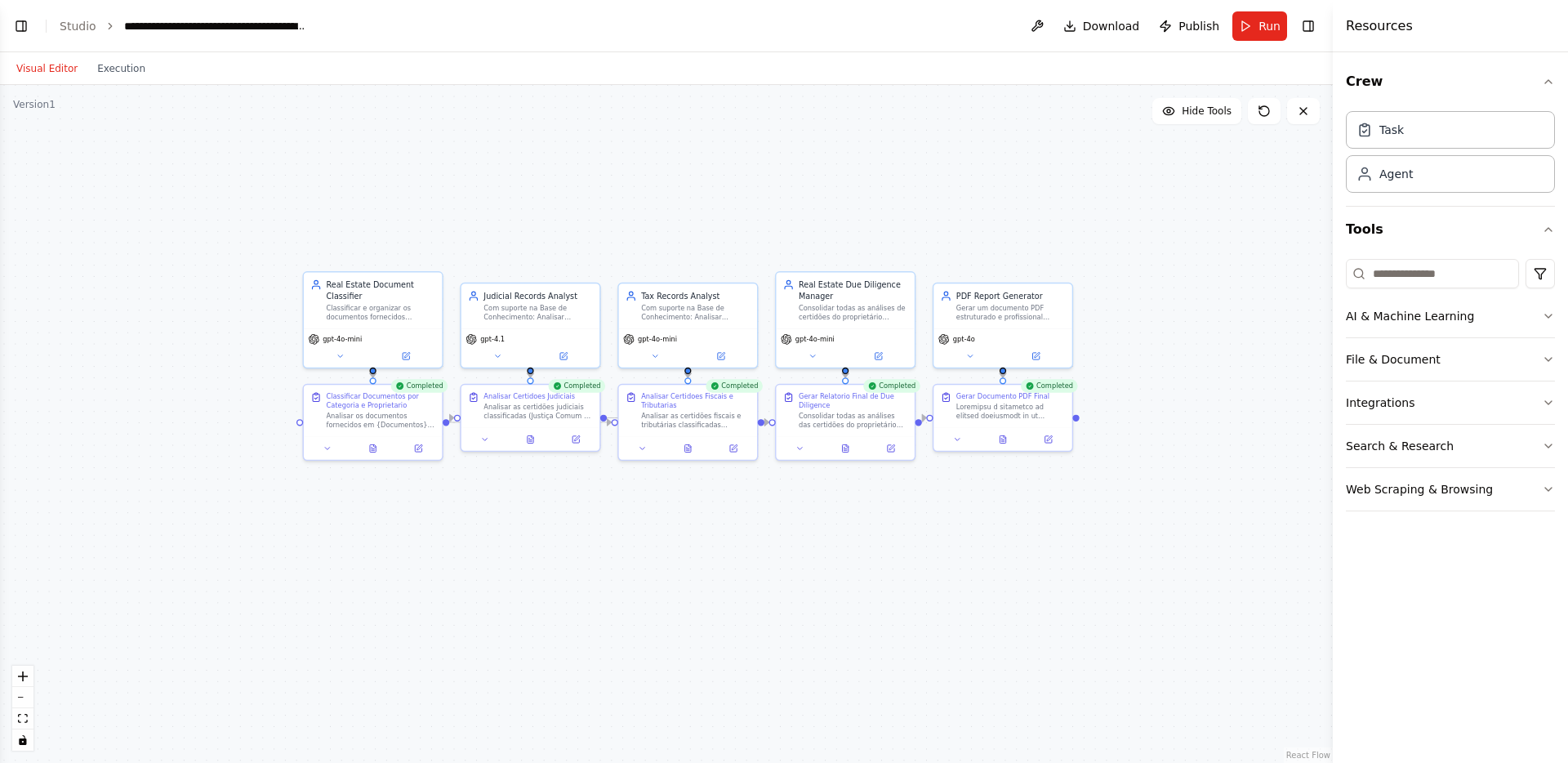
drag, startPoint x: 810, startPoint y: 596, endPoint x: 748, endPoint y: 594, distance: 62.0
click at [748, 594] on div ".deletable-edge-delete-btn { width: 20px; height: 20px; border: 0px solid #ffff…" at bounding box center [666, 424] width 1333 height 678
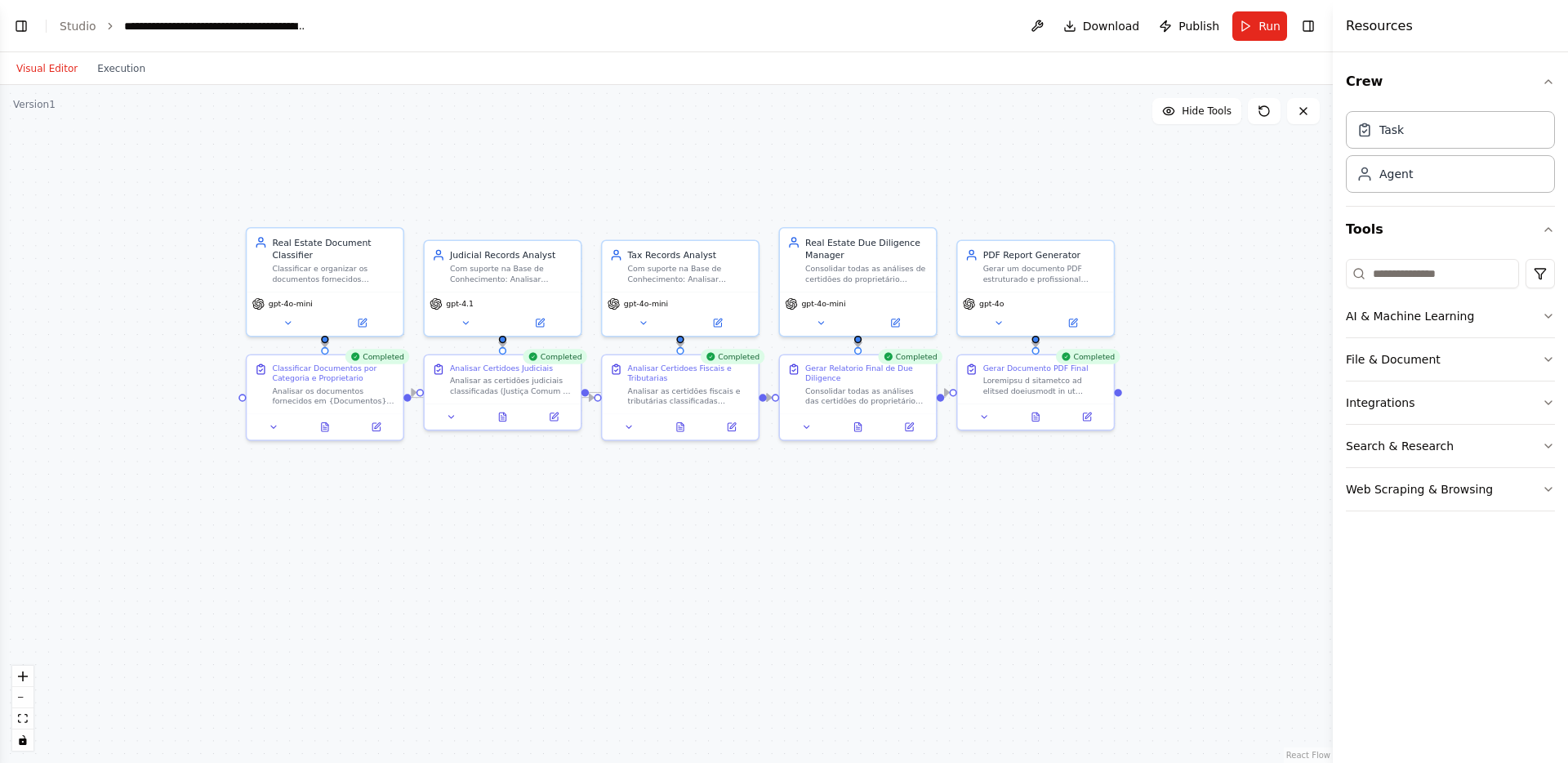
click at [366, 517] on div ".deletable-edge-delete-btn { width: 20px; height: 20px; border: 0px solid #ffff…" at bounding box center [666, 424] width 1333 height 678
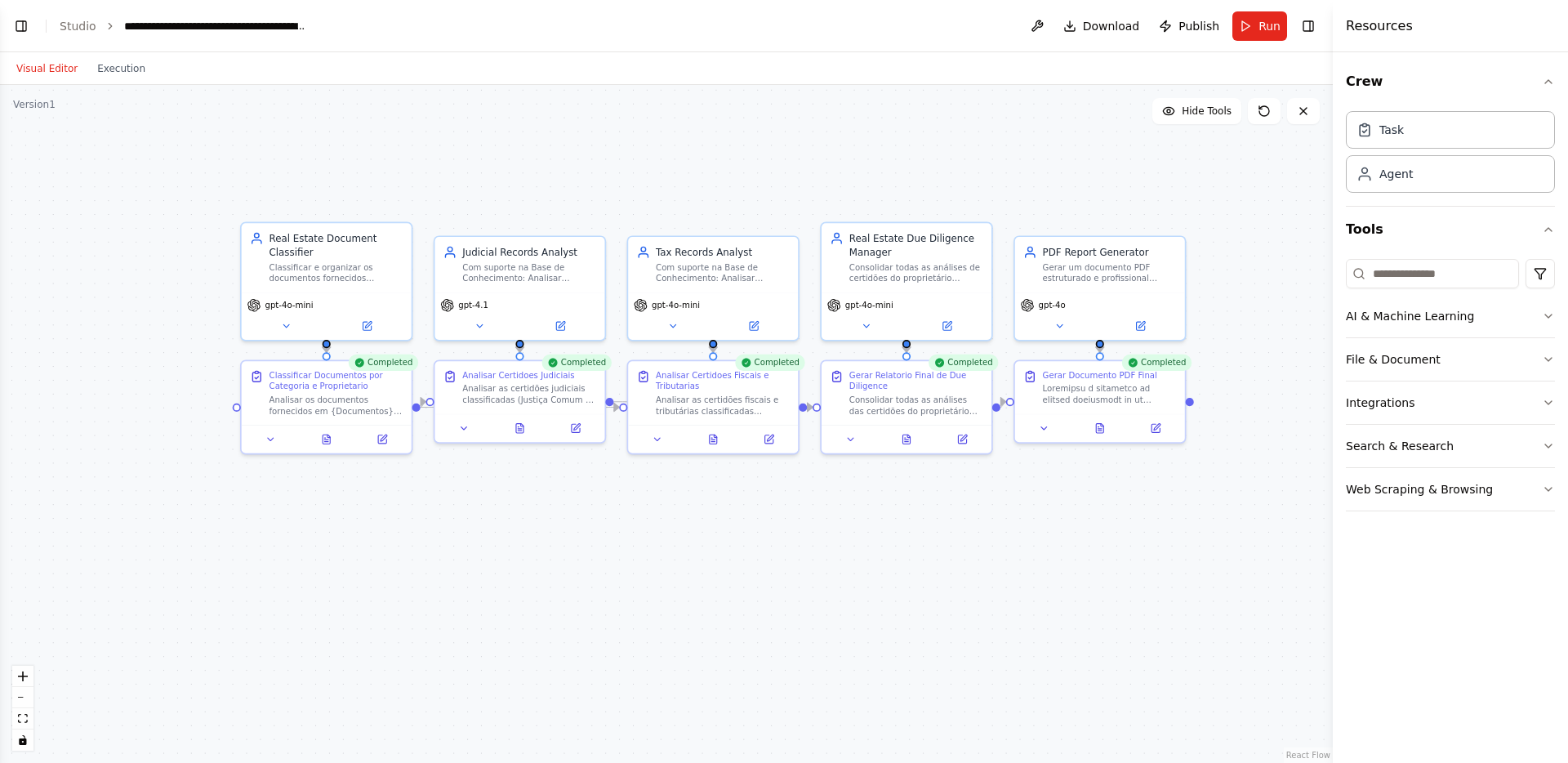
click at [327, 162] on div ".deletable-edge-delete-btn { width: 20px; height: 20px; border: 0px solid #ffff…" at bounding box center [666, 424] width 1333 height 678
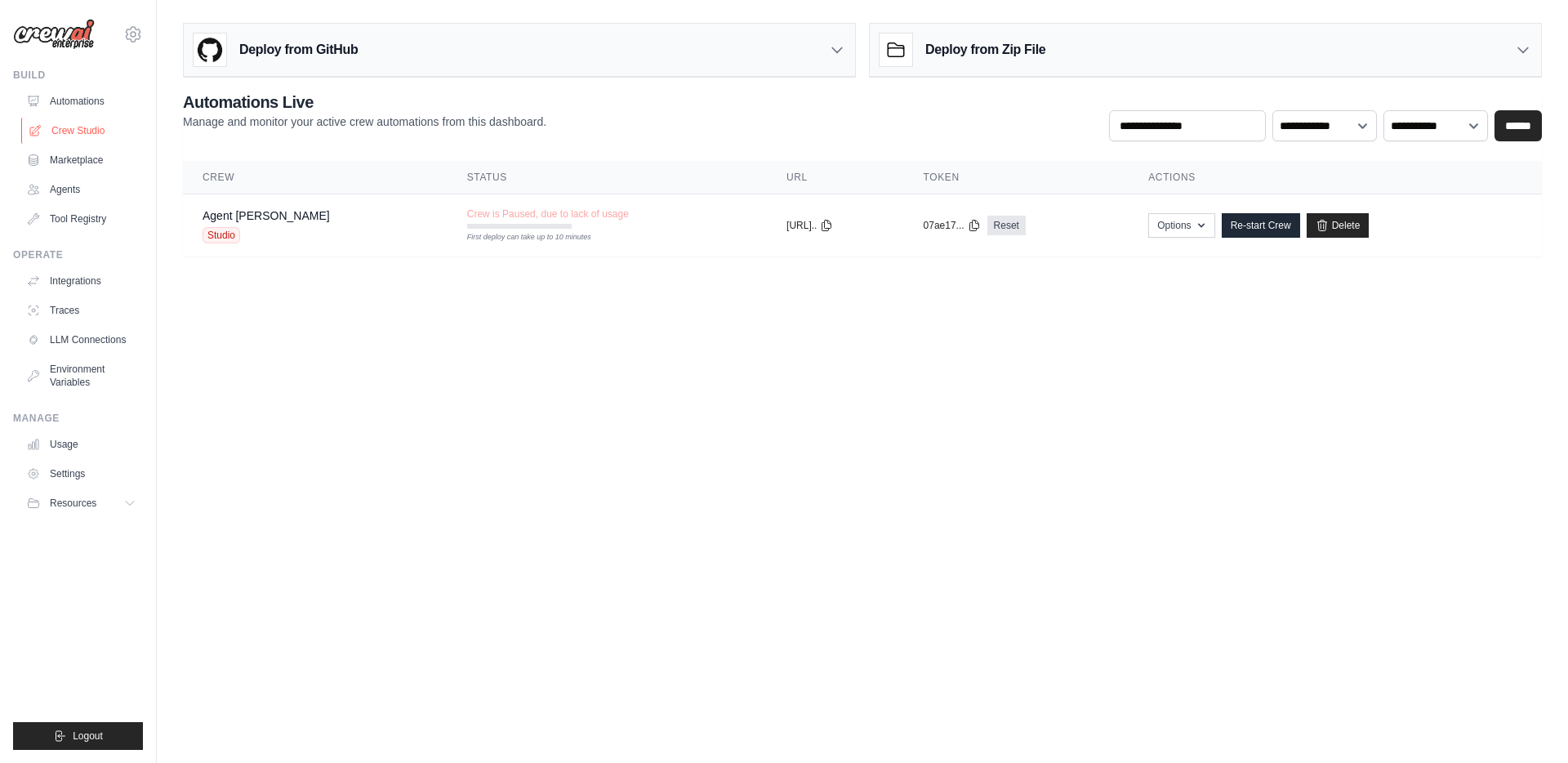
click at [104, 117] on link "Crew Studio" at bounding box center [83, 130] width 123 height 26
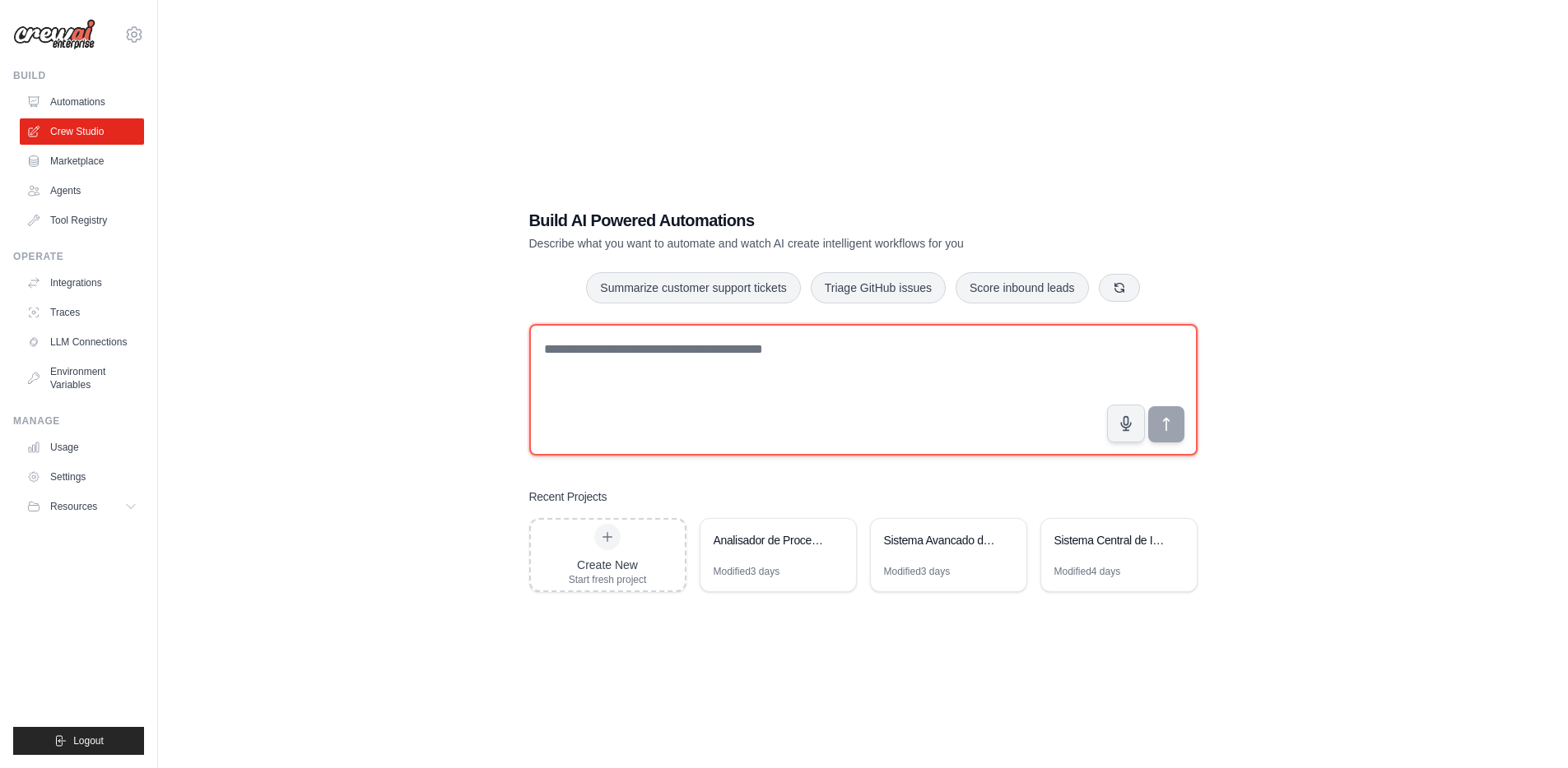
click at [692, 389] on textarea at bounding box center [863, 390] width 669 height 132
paste textarea "**********"
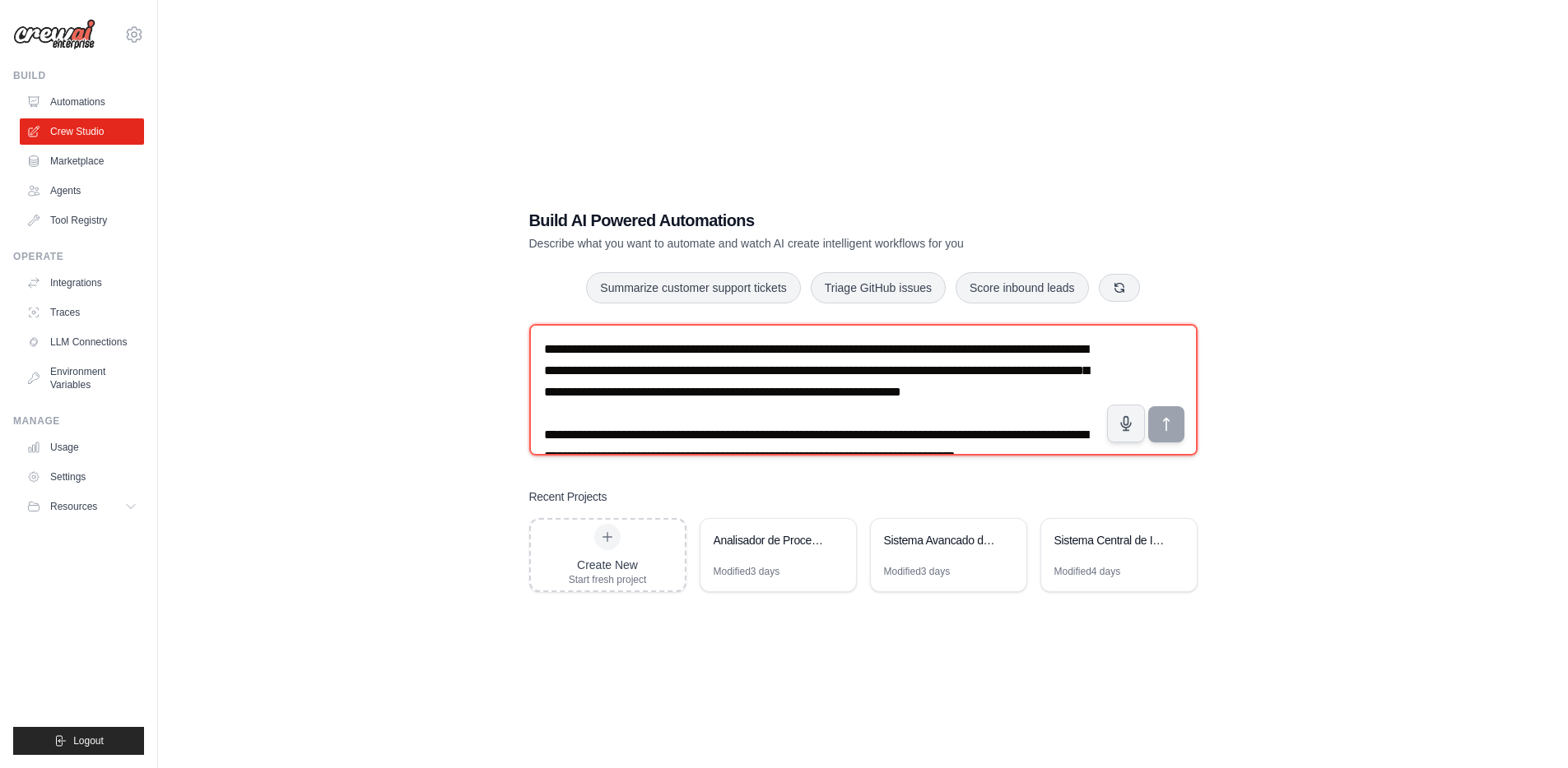
scroll to position [20625, 0]
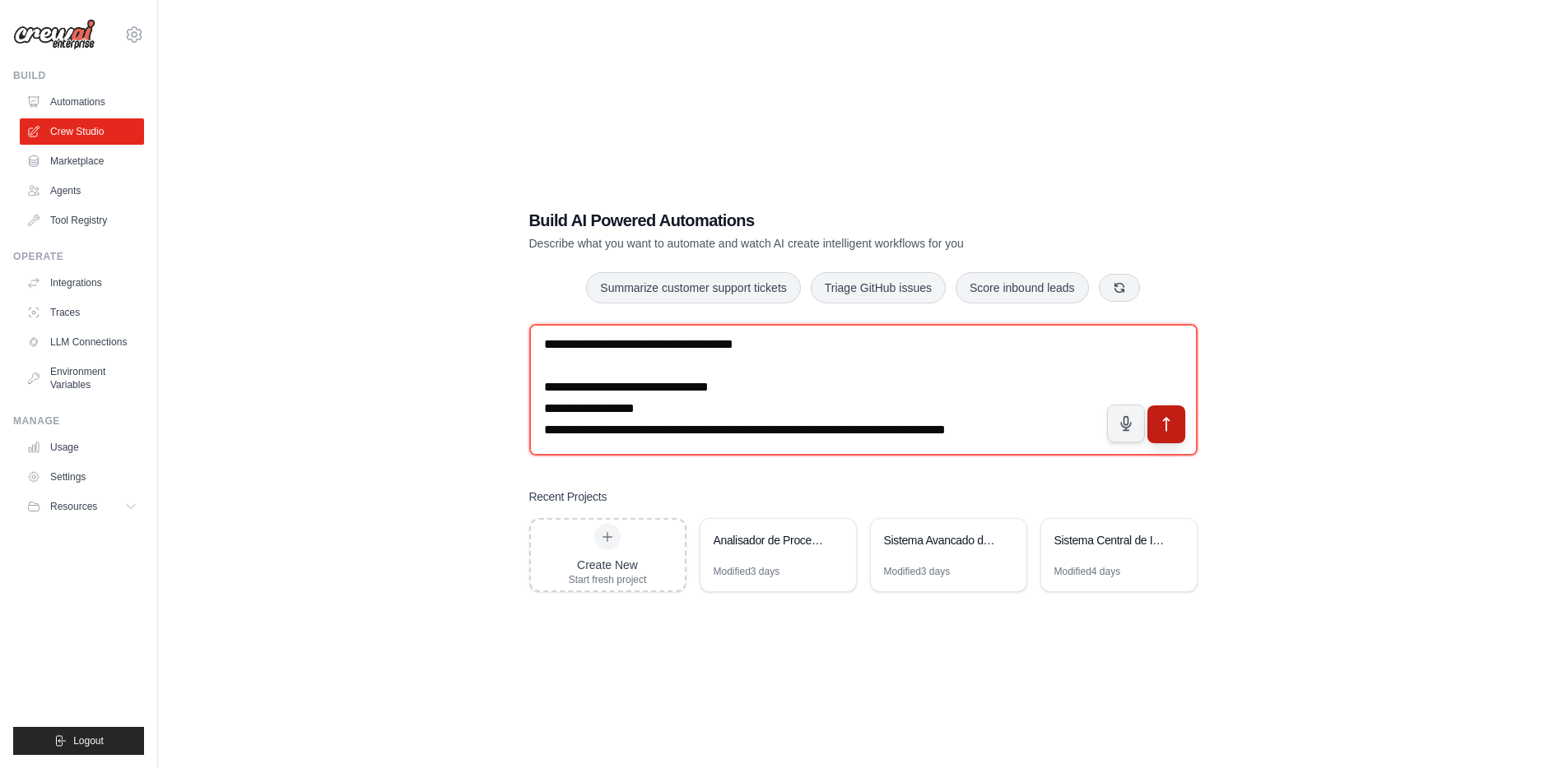
type textarea "**********"
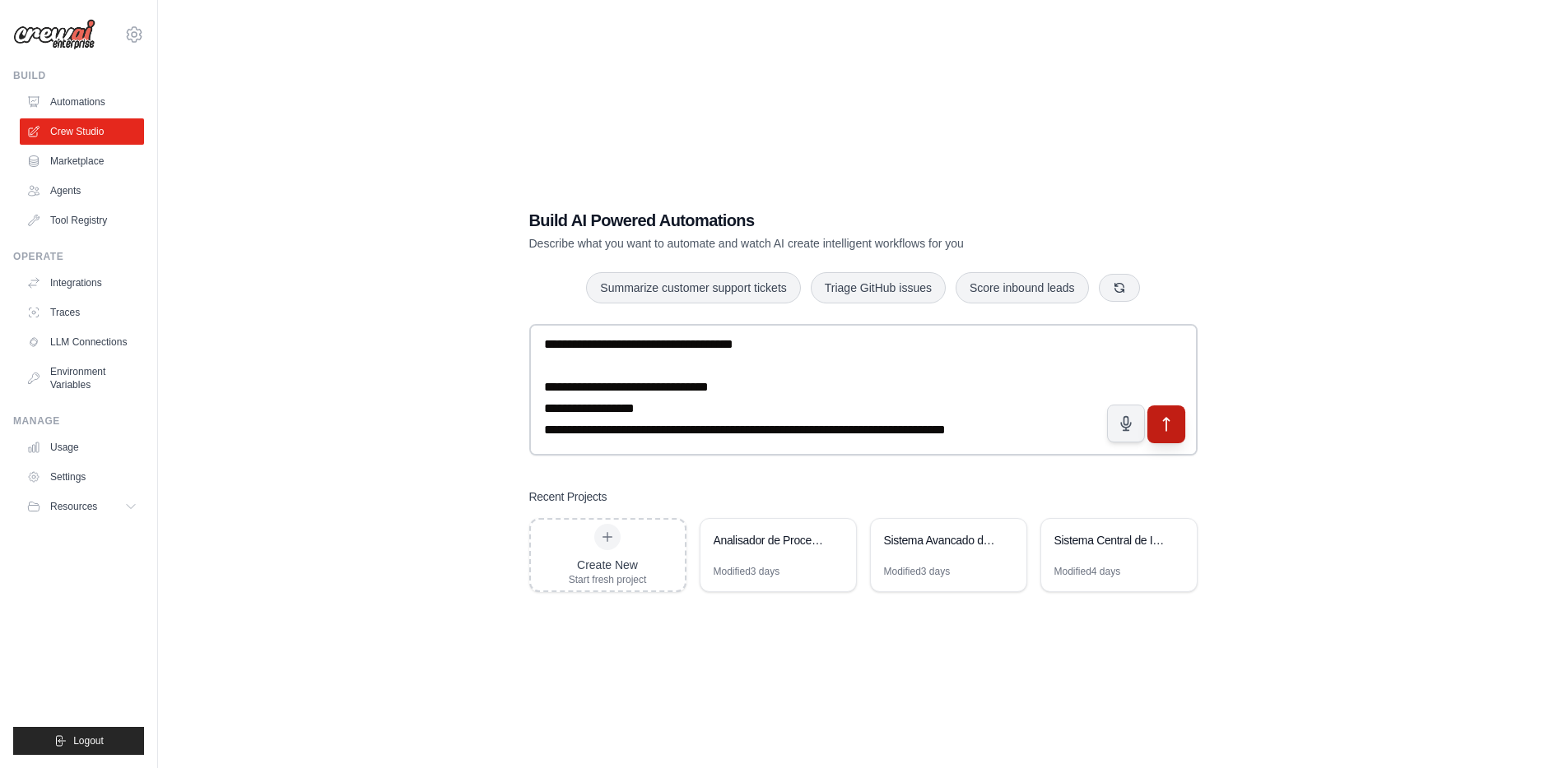
click at [1164, 416] on icon "submit" at bounding box center [1165, 424] width 18 height 18
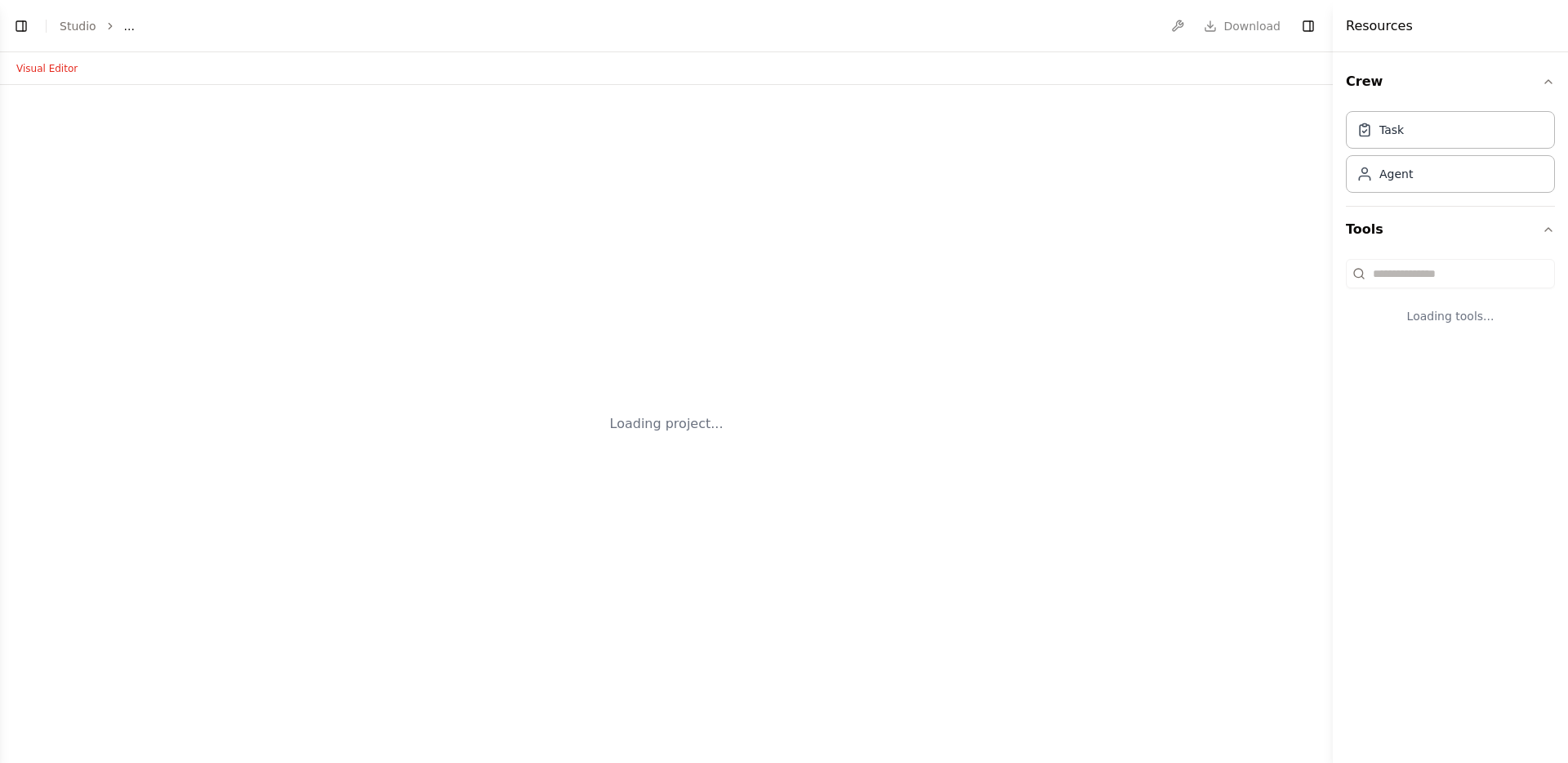
select select "****"
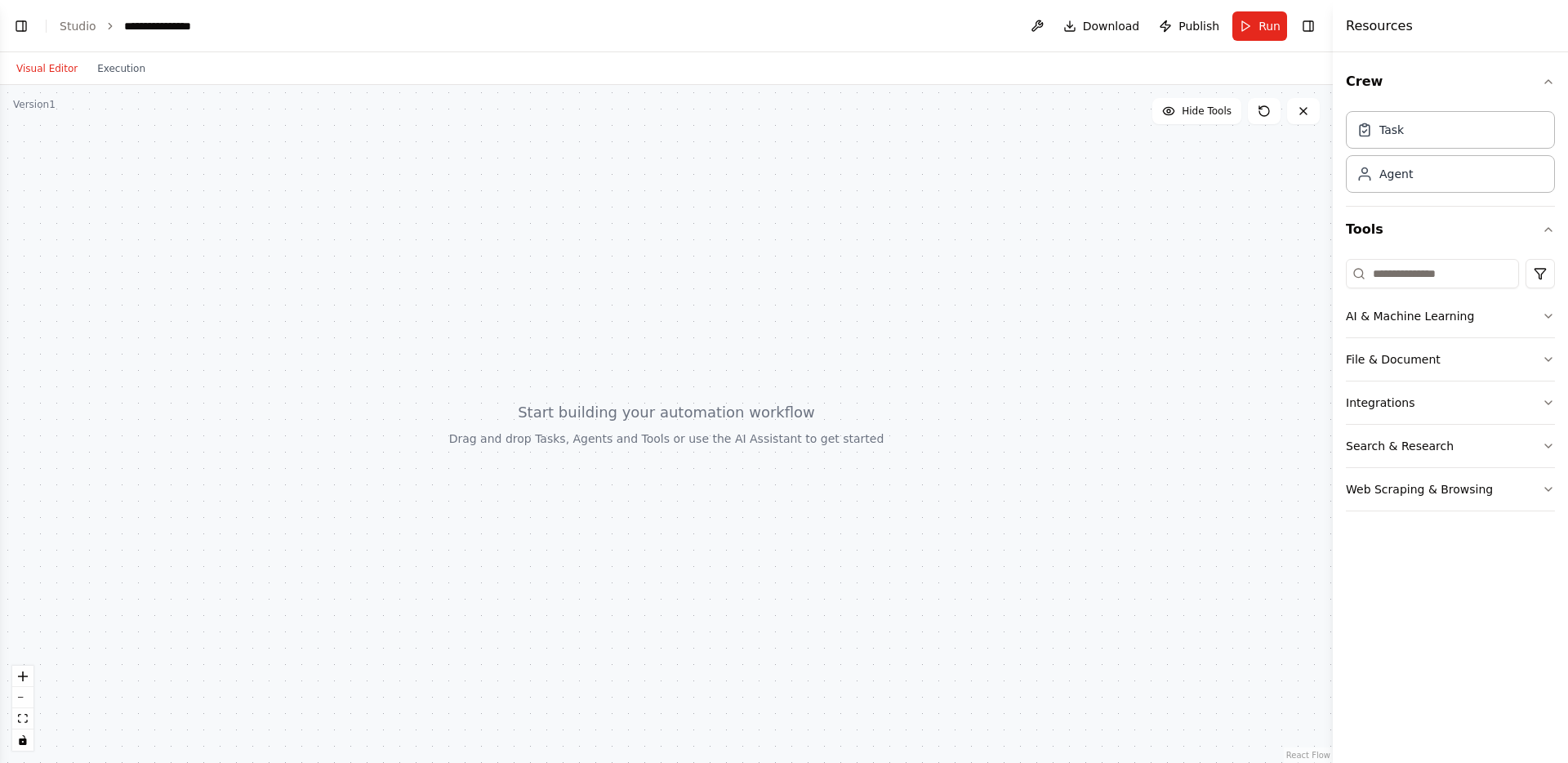
scroll to position [8908, 0]
click at [22, 25] on button "Toggle Left Sidebar" at bounding box center [21, 26] width 22 height 22
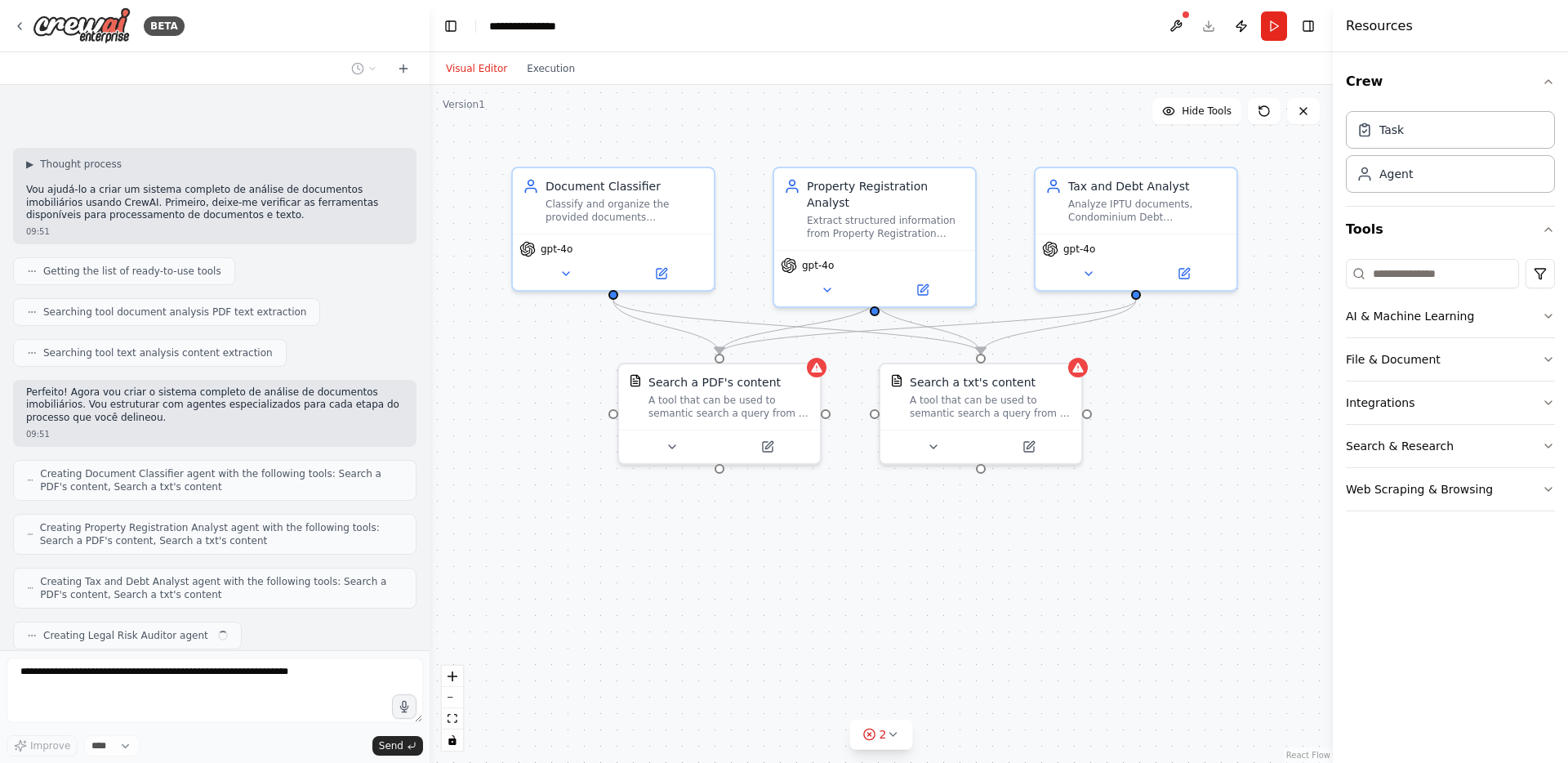
scroll to position [9190, 0]
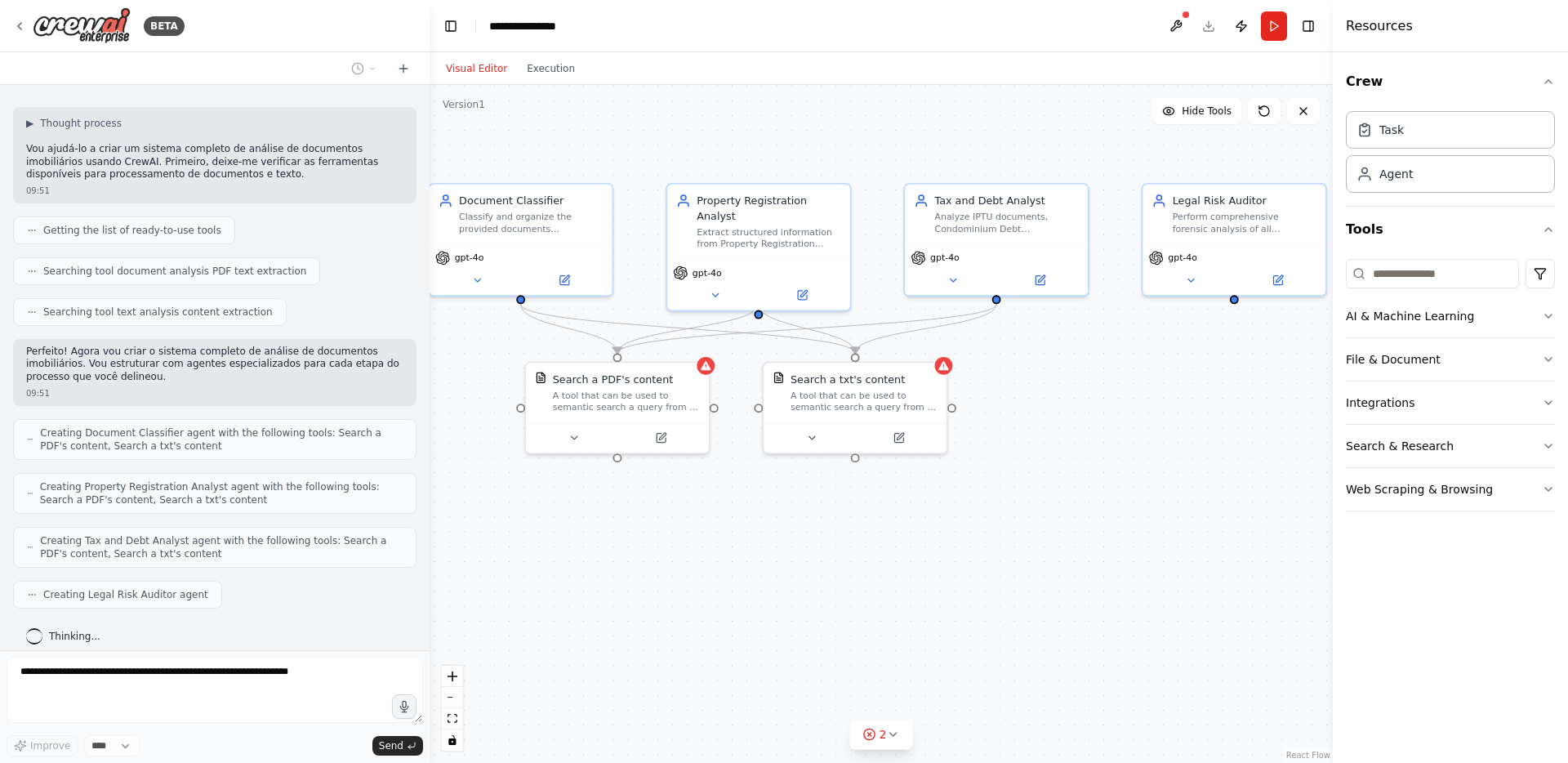
drag, startPoint x: 1228, startPoint y: 471, endPoint x: 1088, endPoint y: 448, distance: 141.9
click at [1088, 448] on div ".deletable-edge-delete-btn { width: 20px; height: 20px; border: 0px solid #ffff…" at bounding box center [881, 424] width 903 height 678
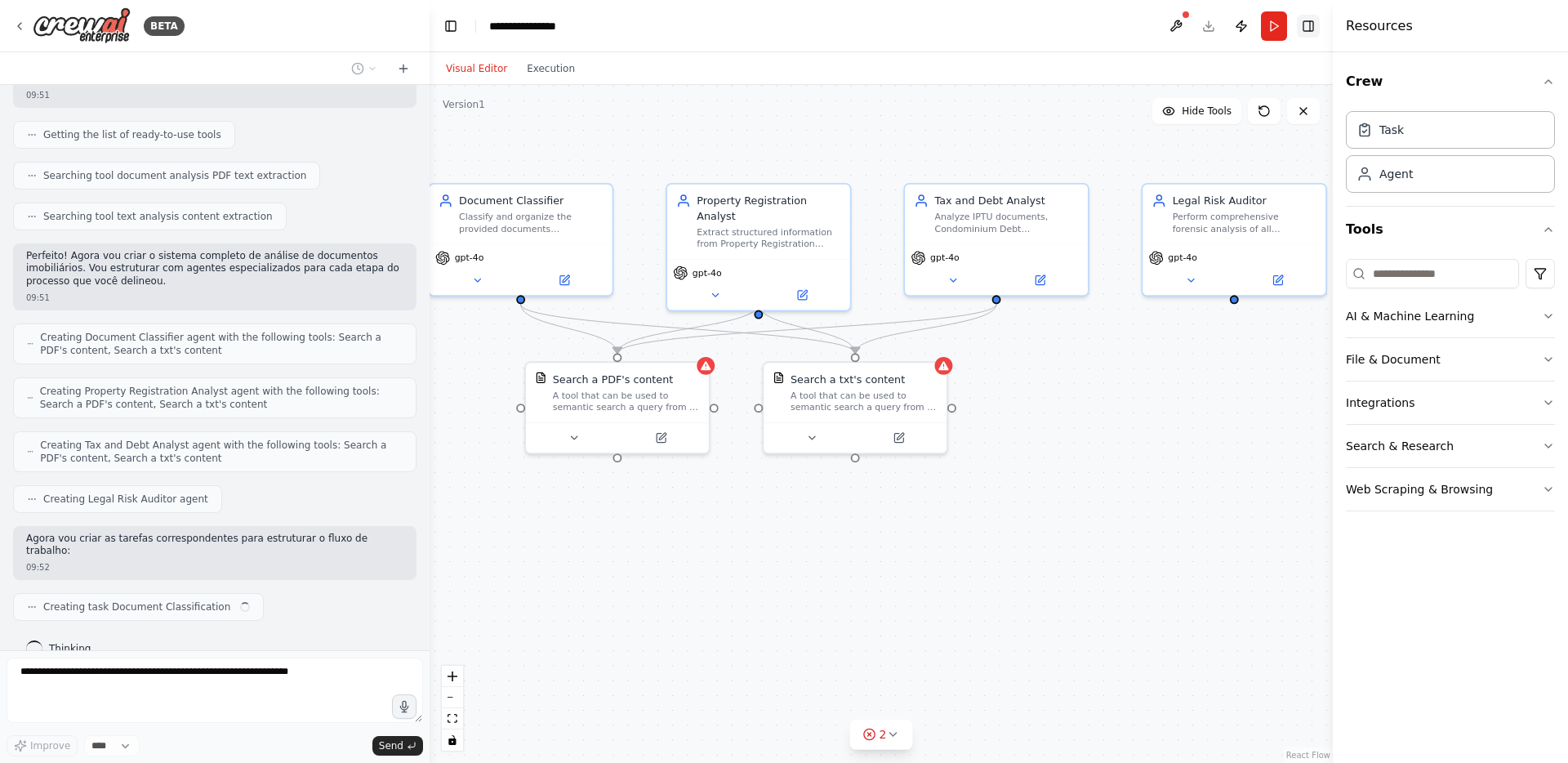
click at [1317, 22] on button "Toggle Right Sidebar" at bounding box center [1308, 26] width 22 height 22
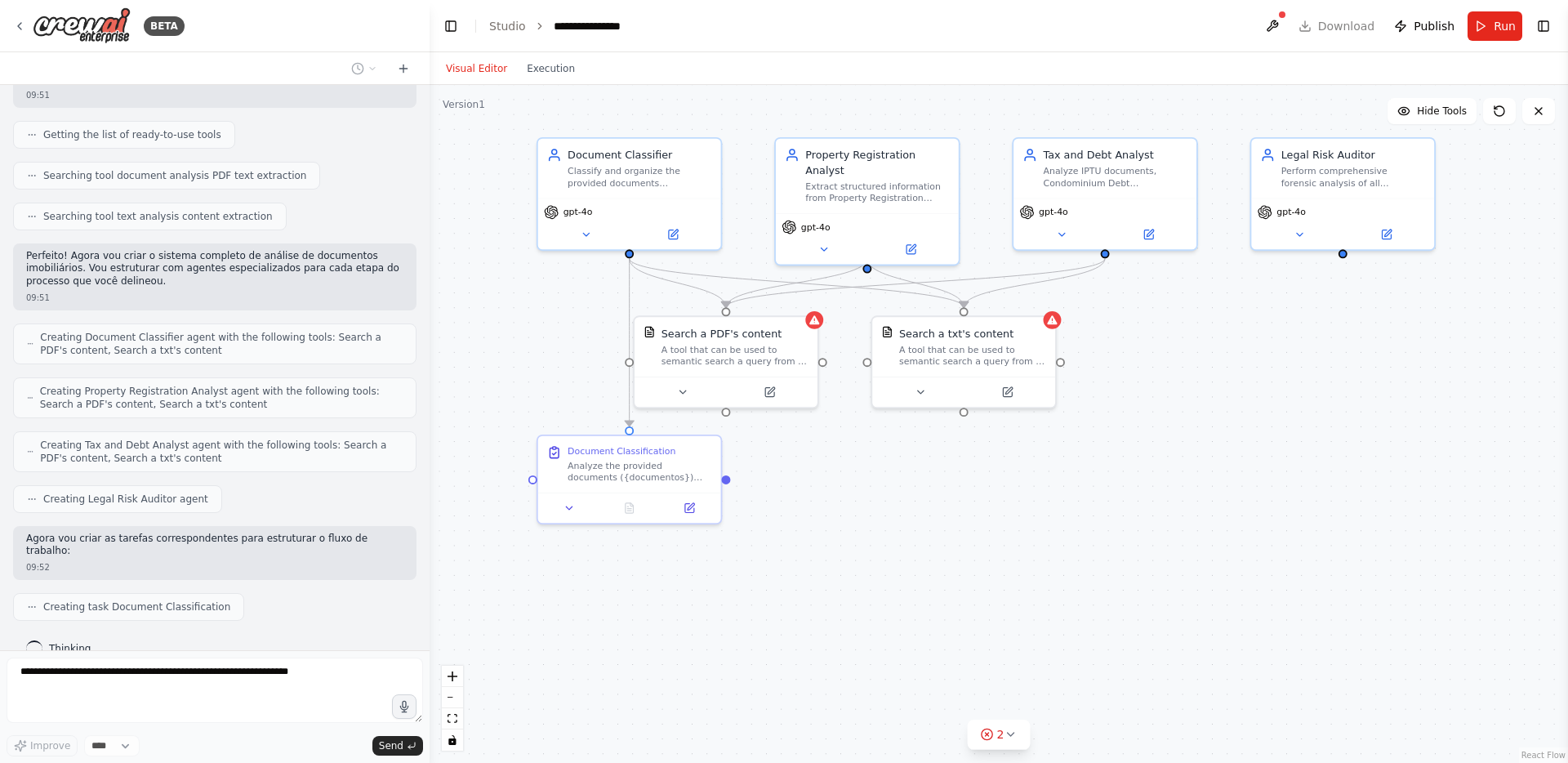
drag, startPoint x: 993, startPoint y: 558, endPoint x: 1101, endPoint y: 512, distance: 117.4
click at [1101, 512] on div ".deletable-edge-delete-btn { width: 20px; height: 20px; border: 0px solid #ffff…" at bounding box center [998, 424] width 1138 height 678
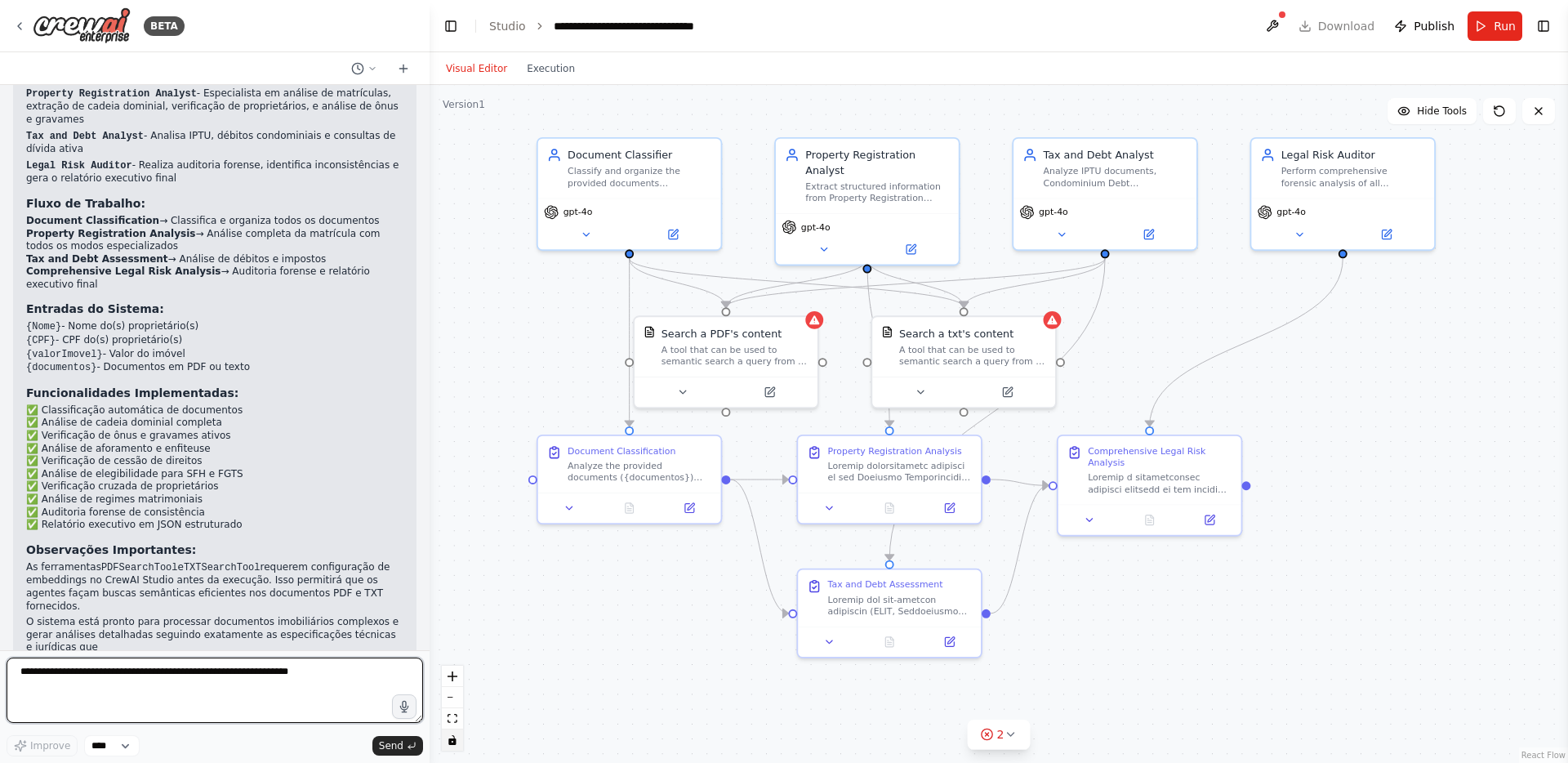
scroll to position [10300, 0]
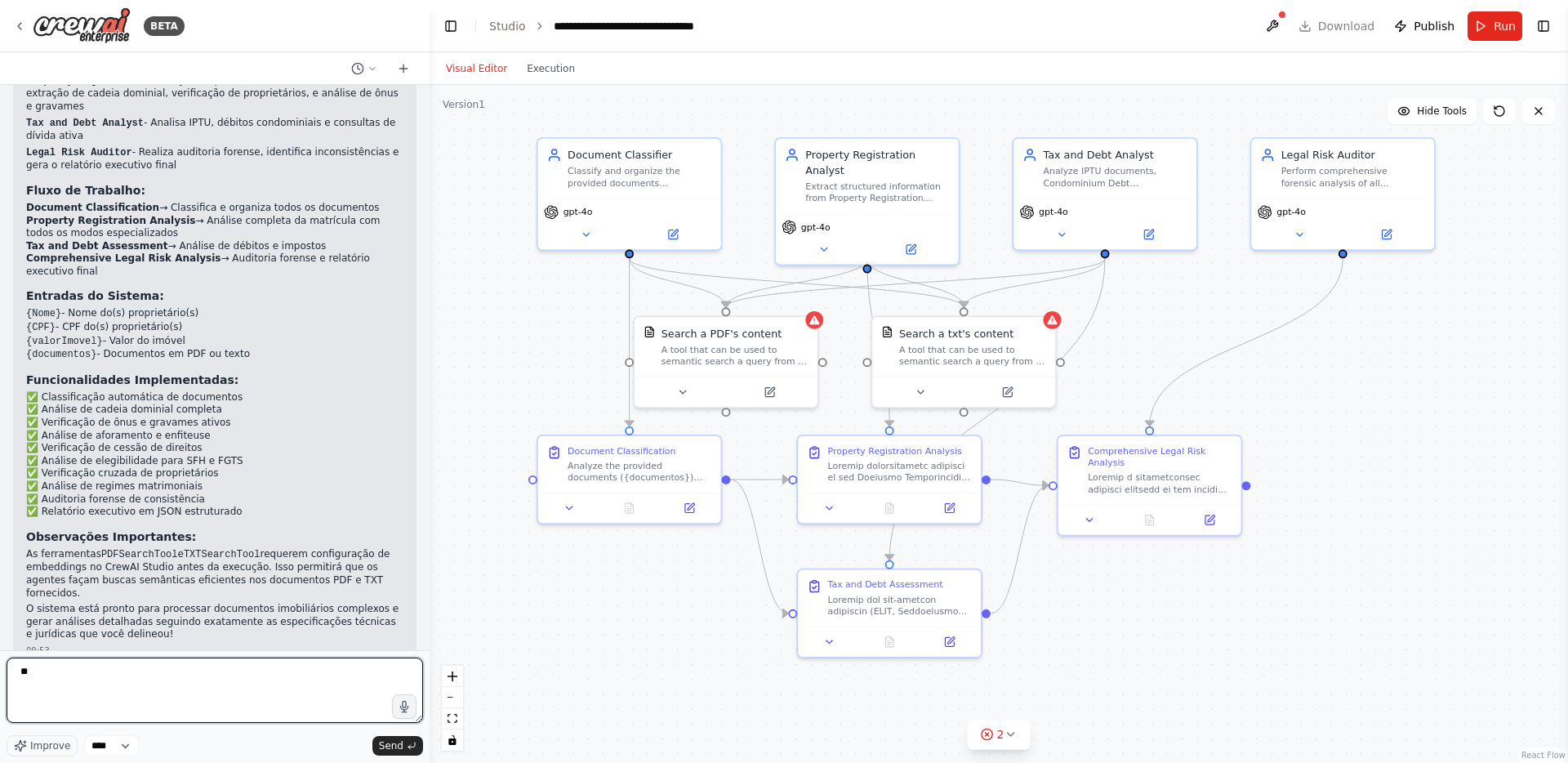
type textarea "*"
paste textarea "**********"
type textarea "**********"
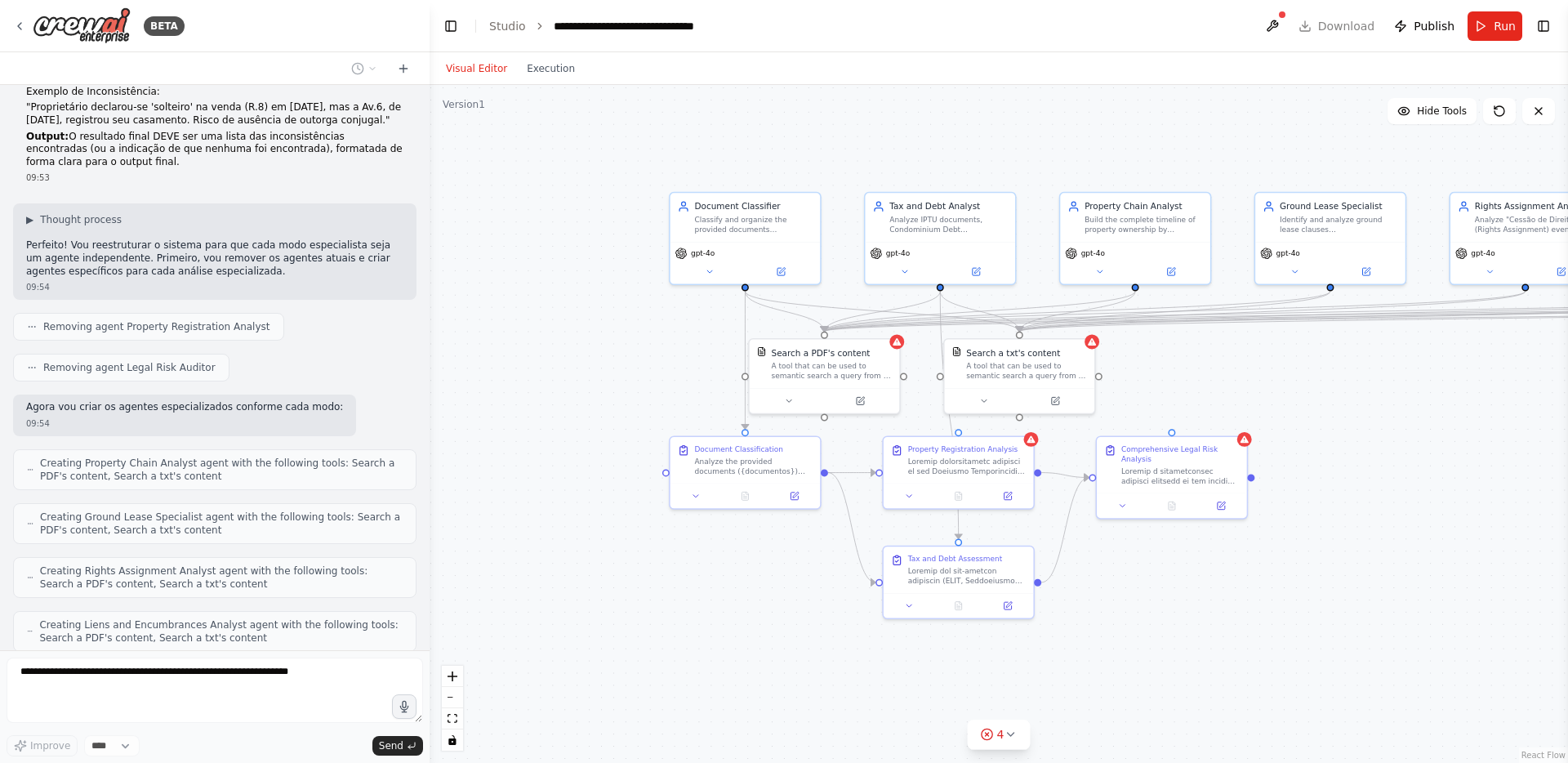
scroll to position [16507, 0]
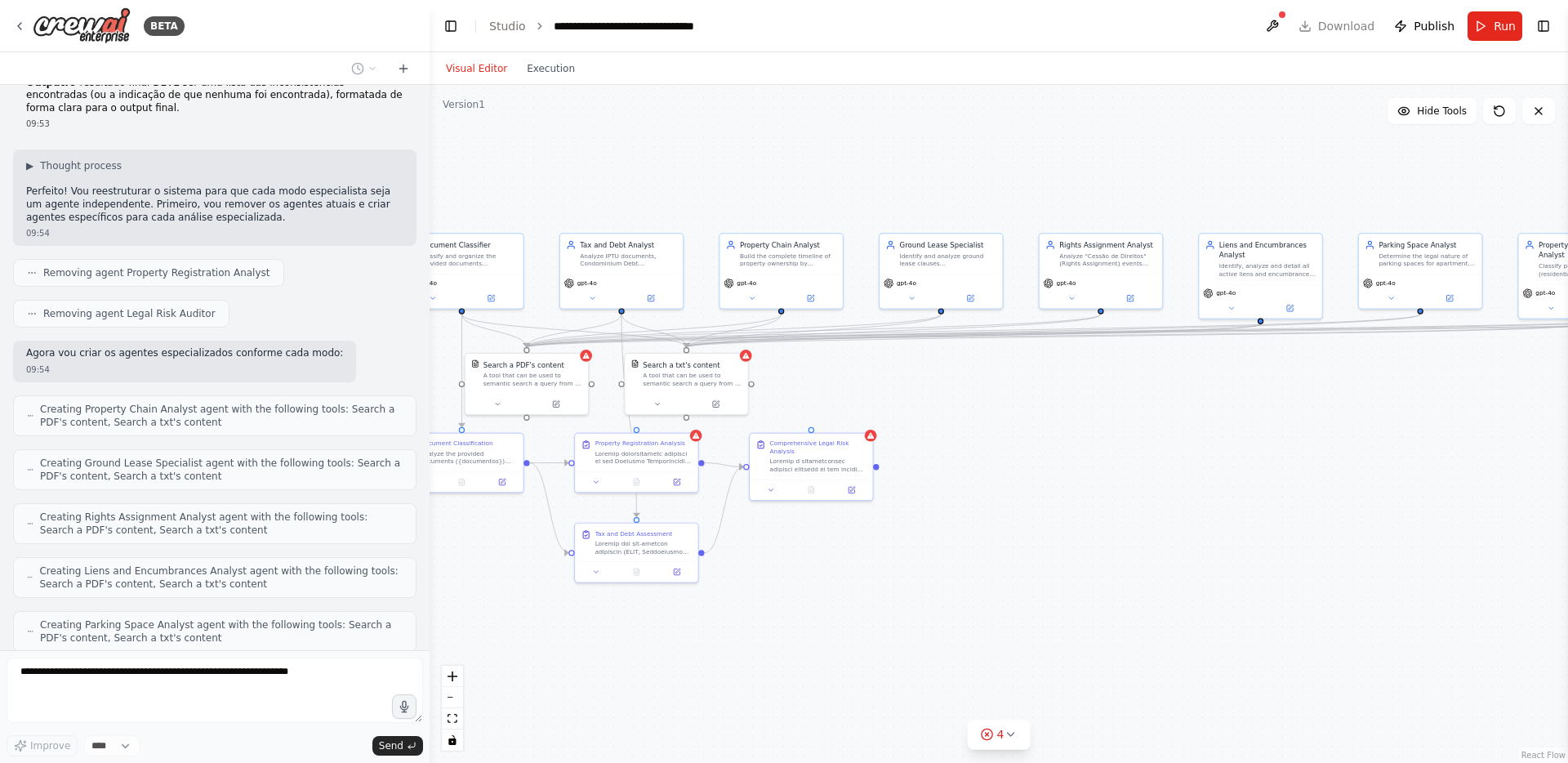
drag, startPoint x: 1453, startPoint y: 461, endPoint x: 1074, endPoint y: 457, distance: 379.0
click at [1074, 457] on div ".deletable-edge-delete-btn { width: 20px; height: 20px; border: 0px solid #ffff…" at bounding box center [998, 424] width 1138 height 678
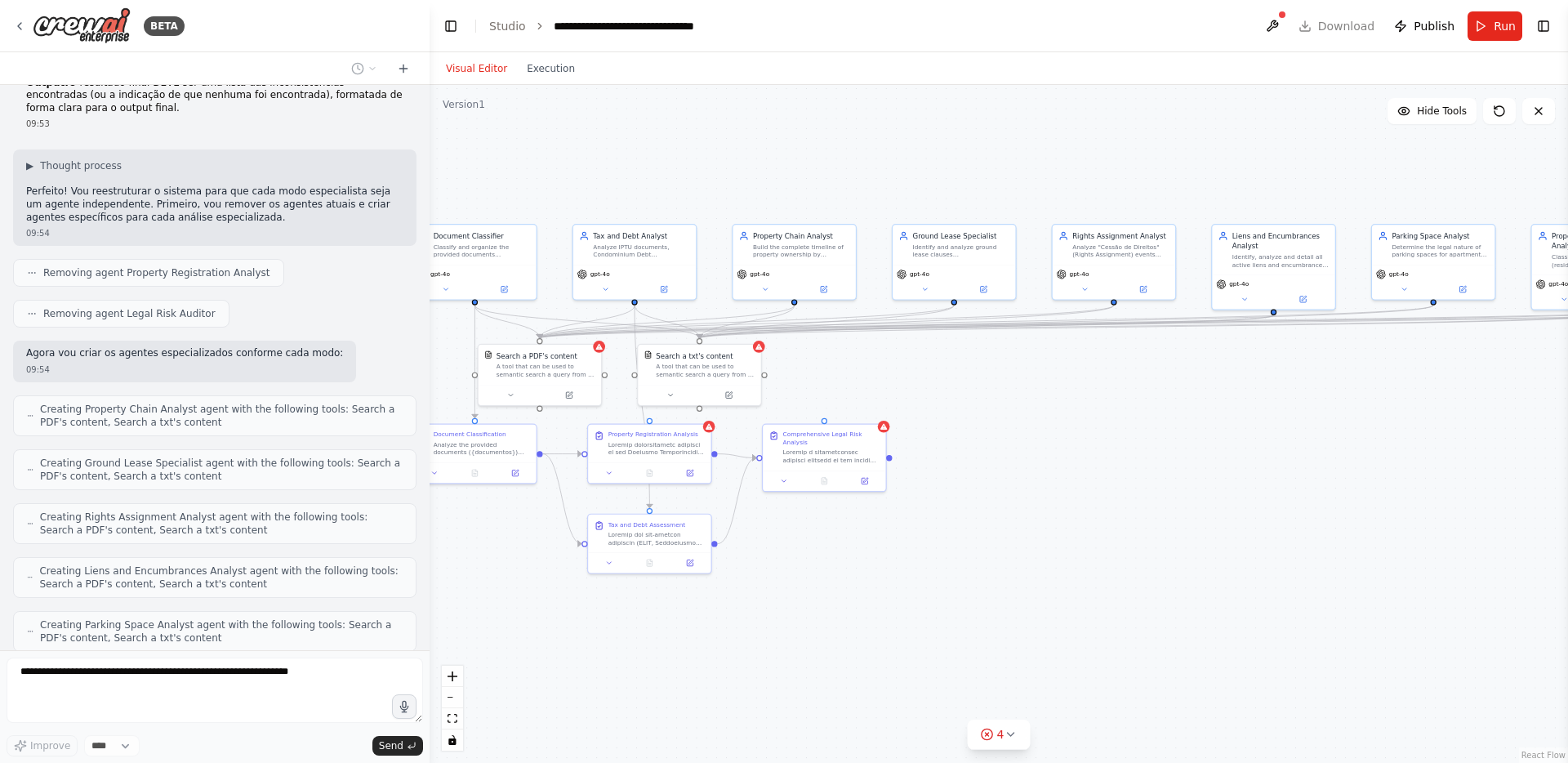
drag, startPoint x: 1285, startPoint y: 457, endPoint x: 1302, endPoint y: 447, distance: 19.7
click at [1302, 447] on div ".deletable-edge-delete-btn { width: 20px; height: 20px; border: 0px solid #ffff…" at bounding box center [998, 424] width 1138 height 678
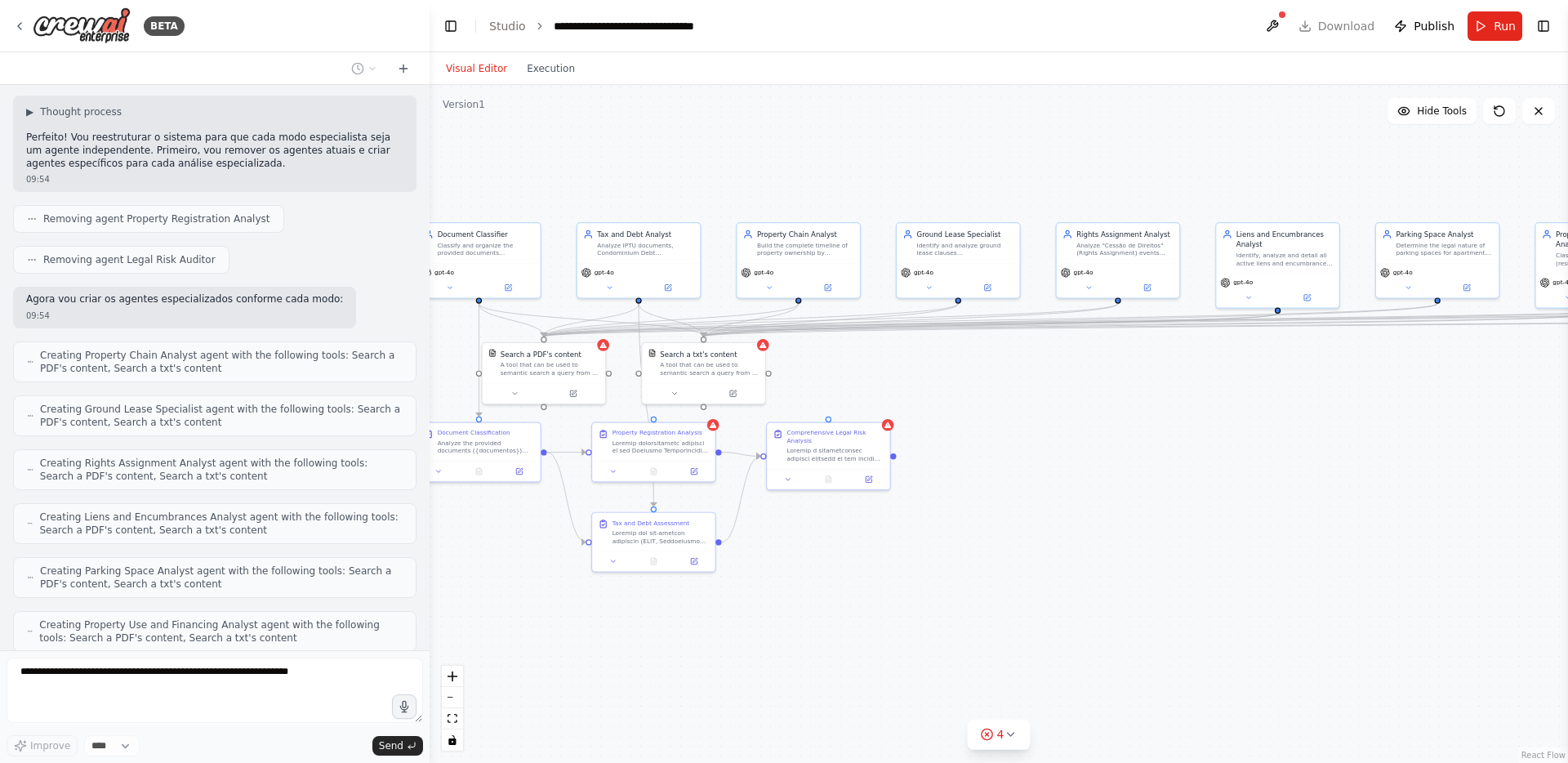
scroll to position [16642, 0]
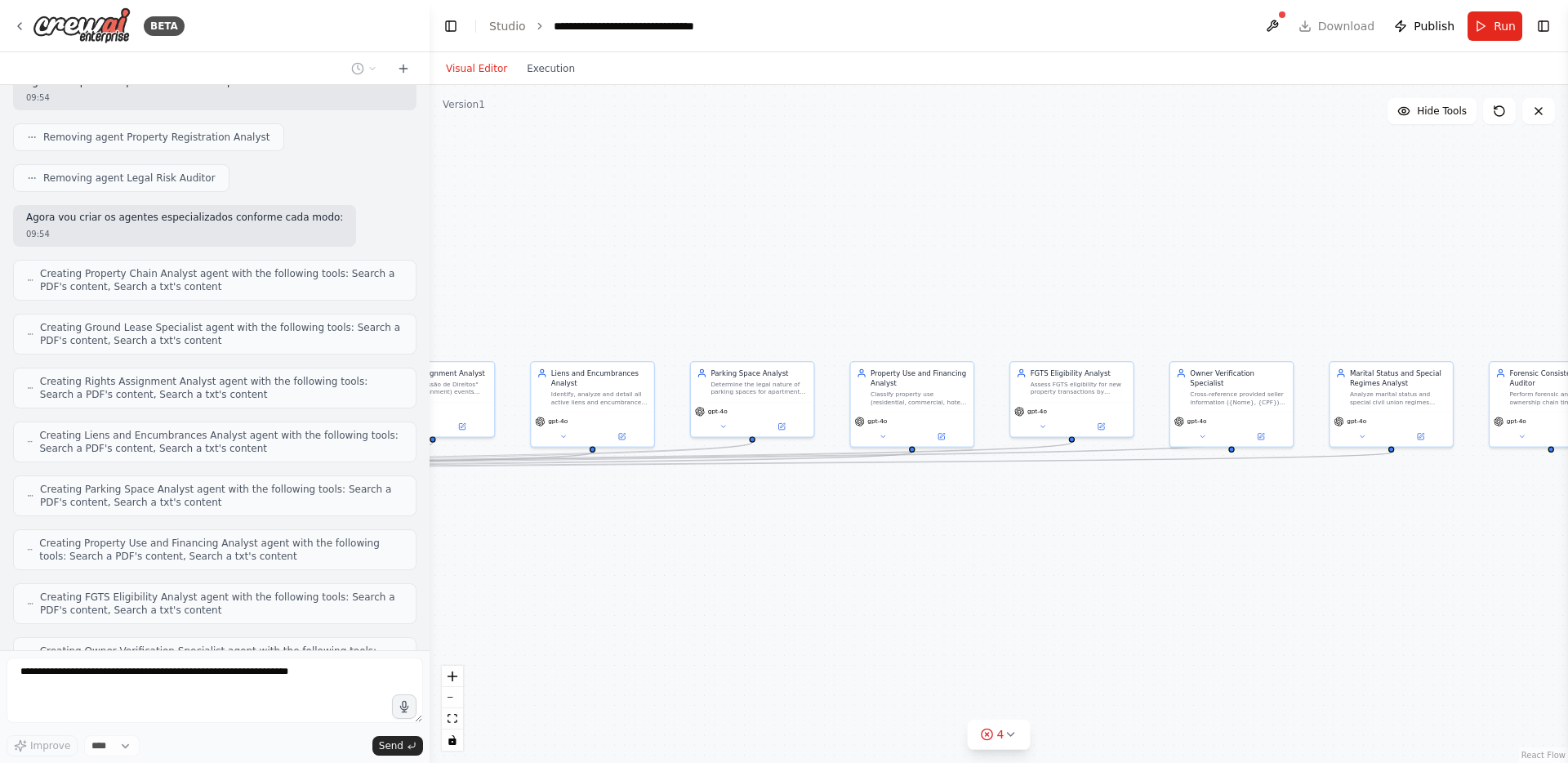
drag, startPoint x: 1411, startPoint y: 466, endPoint x: 723, endPoint y: 601, distance: 701.1
click at [723, 603] on div ".deletable-edge-delete-btn { width: 20px; height: 20px; border: 0px solid #ffff…" at bounding box center [998, 424] width 1138 height 678
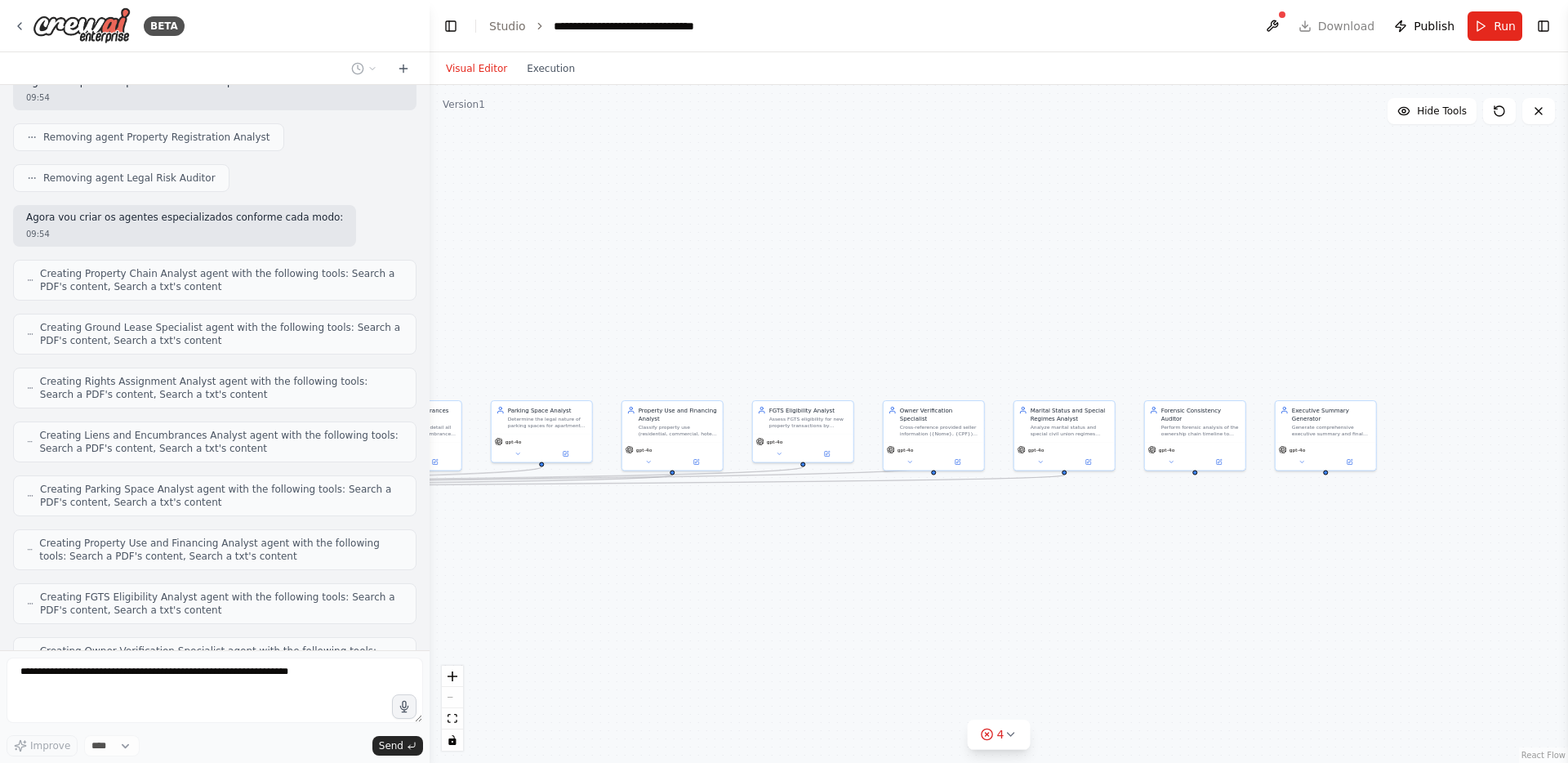
drag, startPoint x: 1367, startPoint y: 567, endPoint x: 1039, endPoint y: 559, distance: 328.1
click at [1039, 559] on div ".deletable-edge-delete-btn { width: 20px; height: 20px; border: 0px solid #ffff…" at bounding box center [998, 424] width 1138 height 678
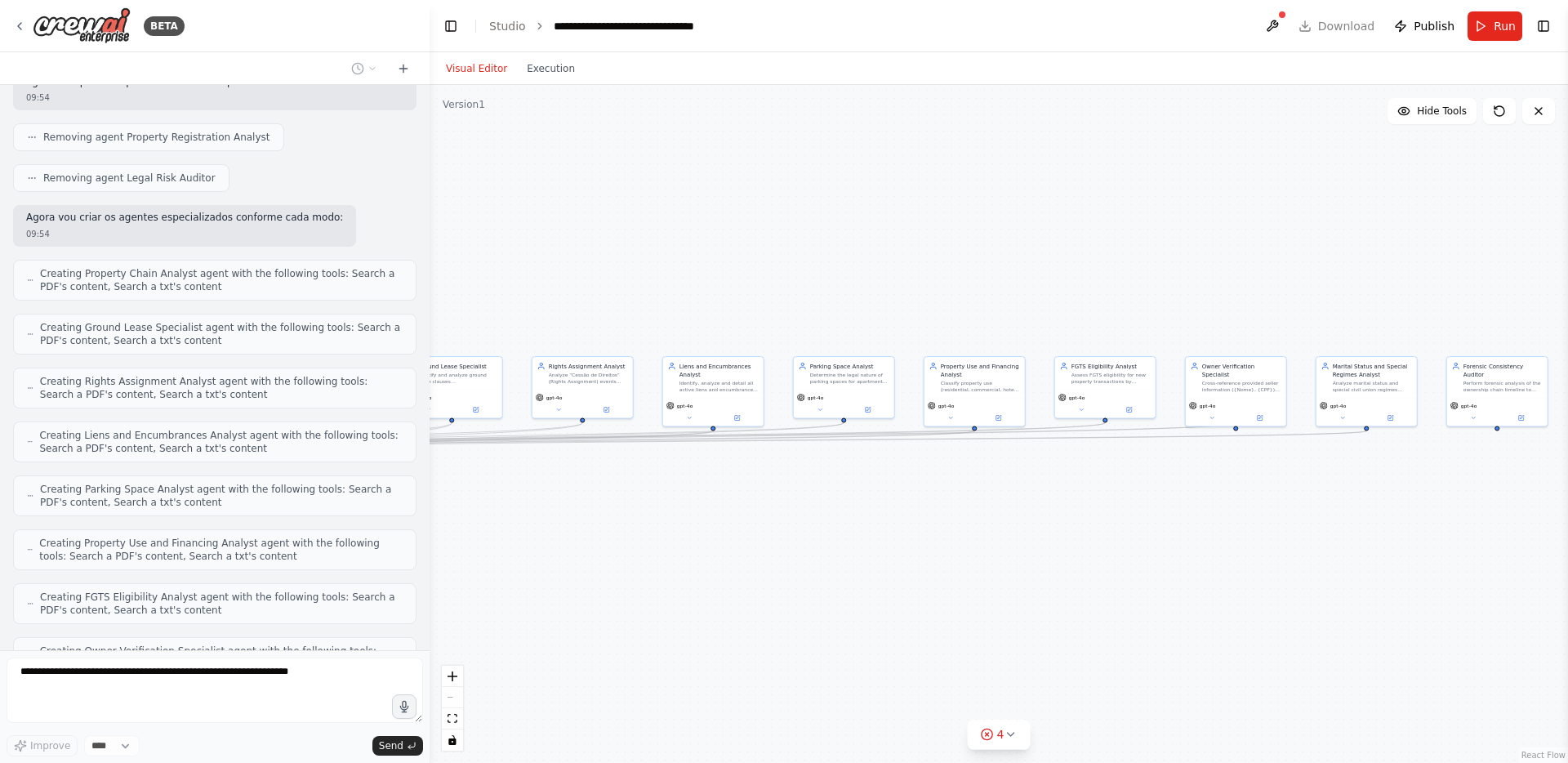
scroll to position [16737, 0]
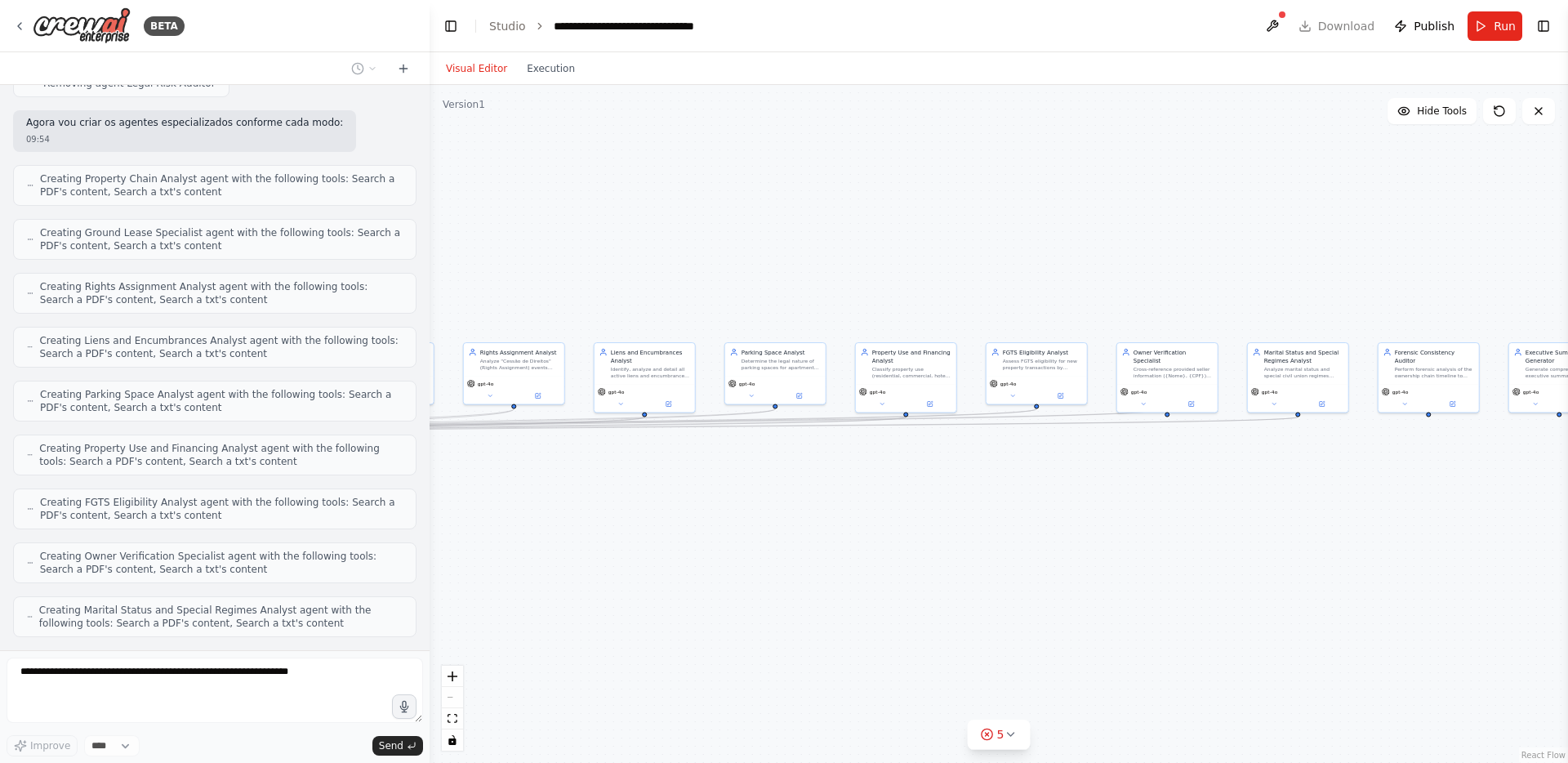
drag, startPoint x: 700, startPoint y: 305, endPoint x: 960, endPoint y: 257, distance: 264.4
click at [960, 257] on div ".deletable-edge-delete-btn { width: 20px; height: 20px; border: 0px solid #ffff…" at bounding box center [998, 424] width 1138 height 678
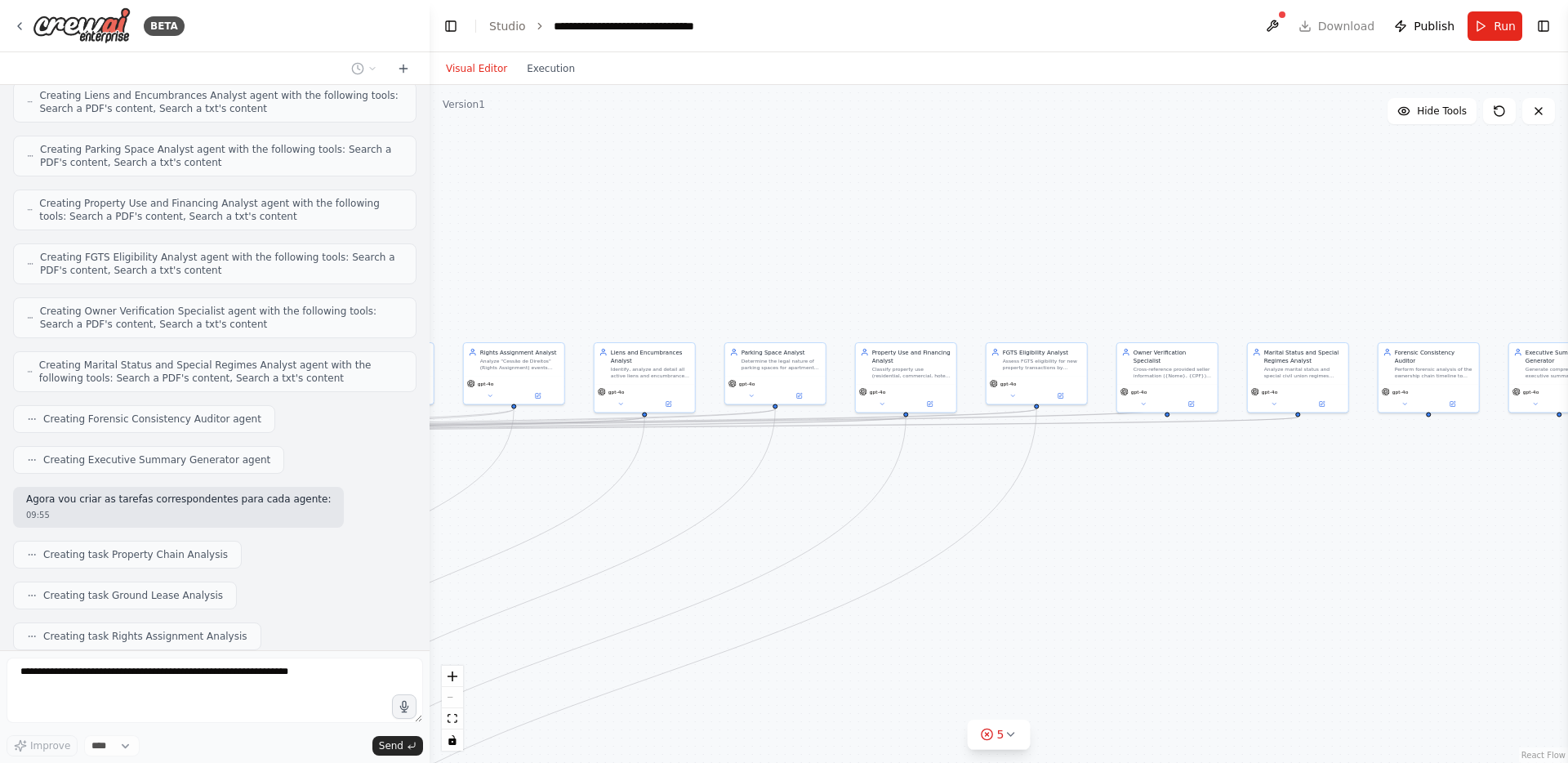
scroll to position [17023, 0]
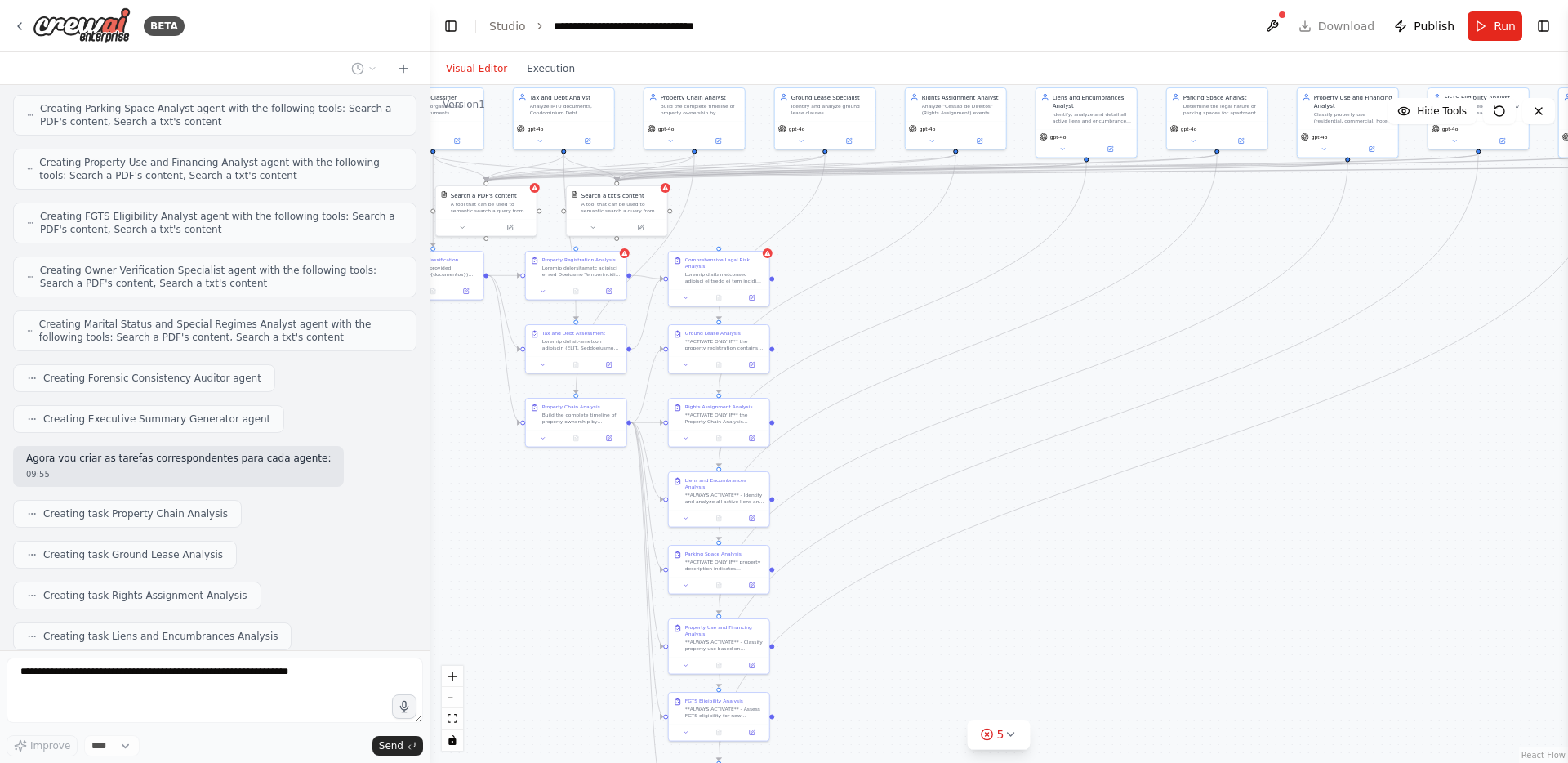
drag, startPoint x: 811, startPoint y: 606, endPoint x: 1275, endPoint y: 351, distance: 529.5
click at [1275, 351] on div ".deletable-edge-delete-btn { width: 20px; height: 20px; border: 0px solid #ffff…" at bounding box center [998, 424] width 1138 height 678
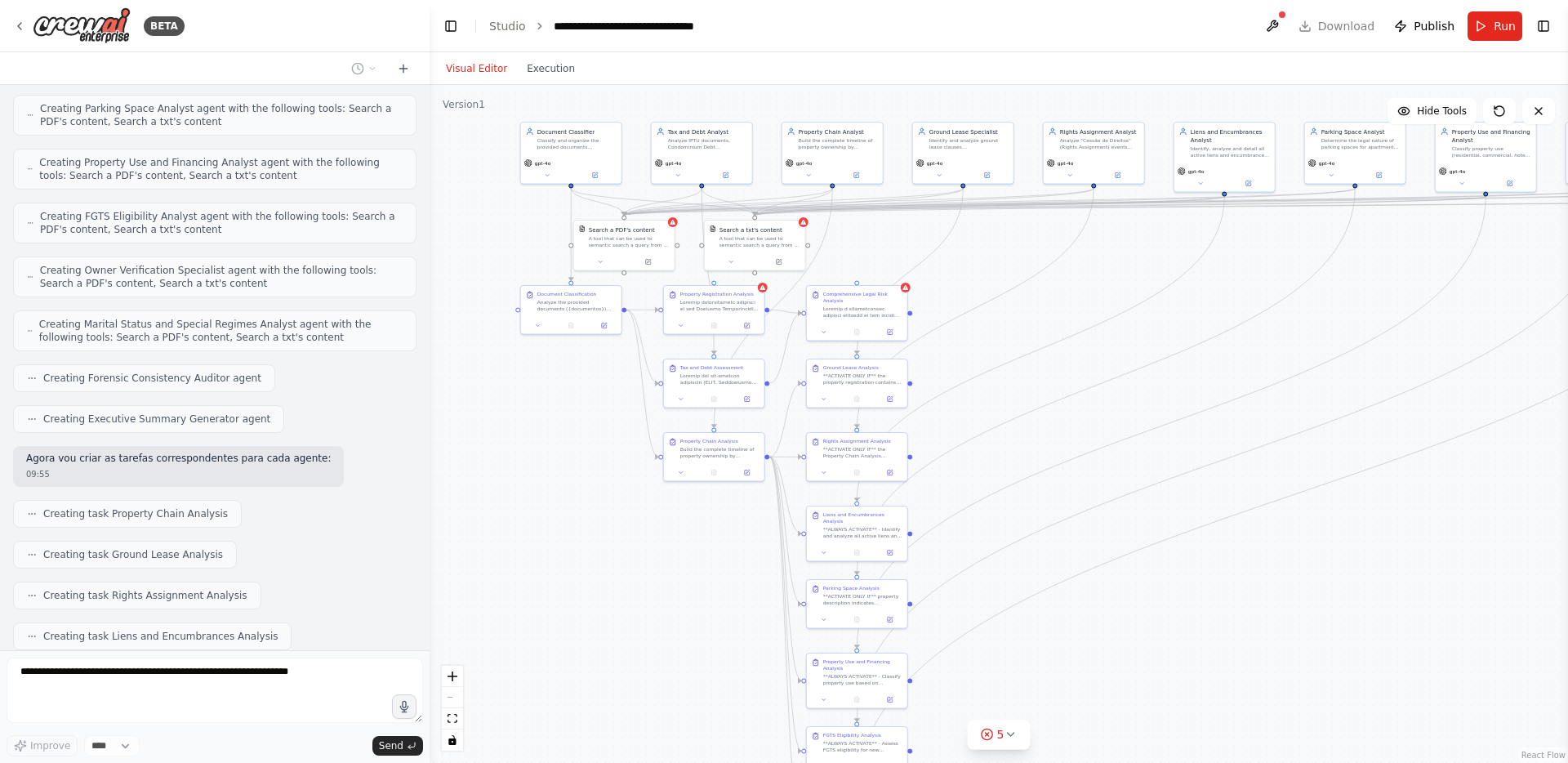
scroll to position [17064, 0]
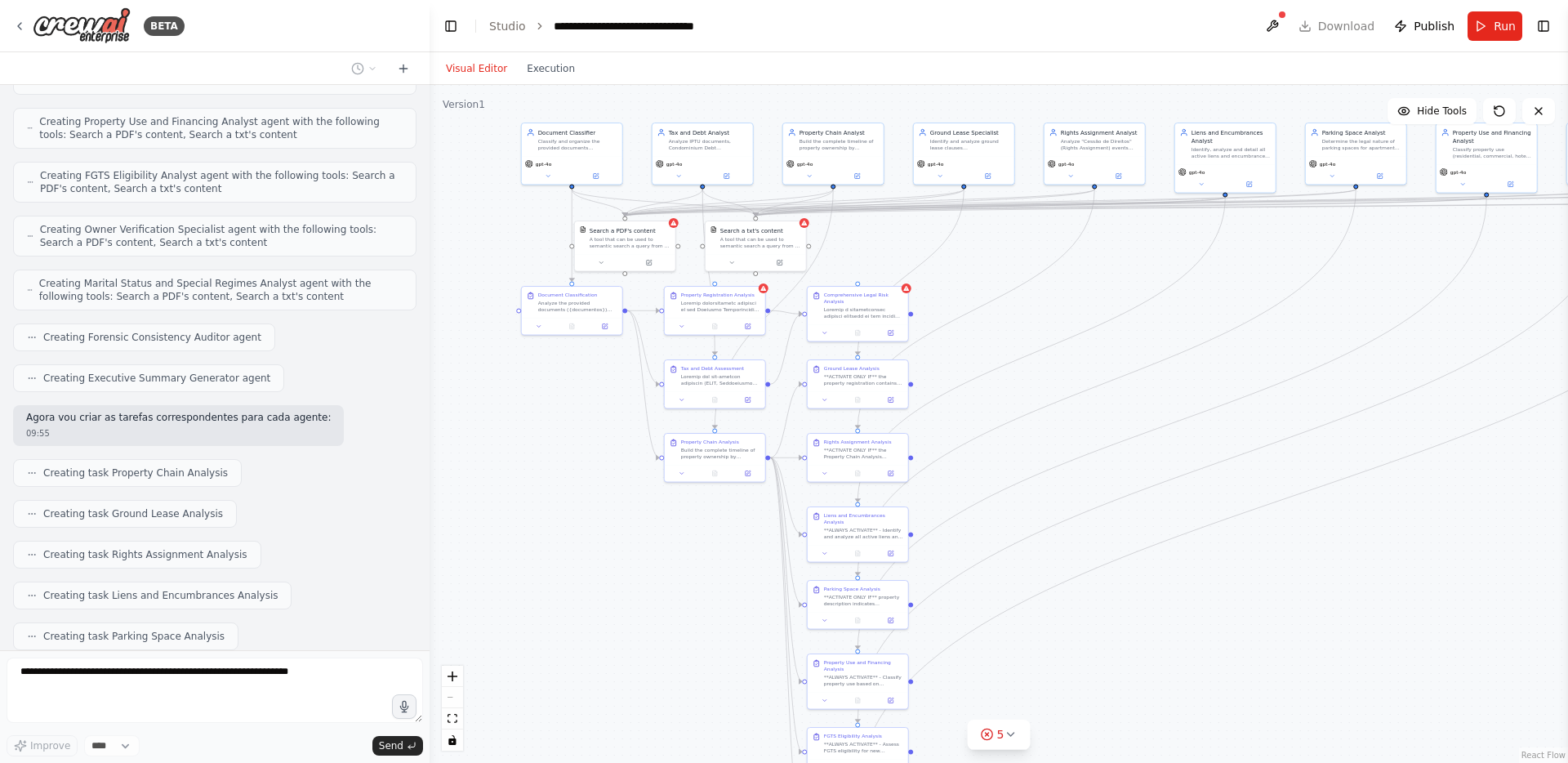
drag, startPoint x: 1118, startPoint y: 408, endPoint x: 1235, endPoint y: 443, distance: 122.1
click at [1235, 443] on div ".deletable-edge-delete-btn { width: 20px; height: 20px; border: 0px solid #ffff…" at bounding box center [998, 424] width 1138 height 678
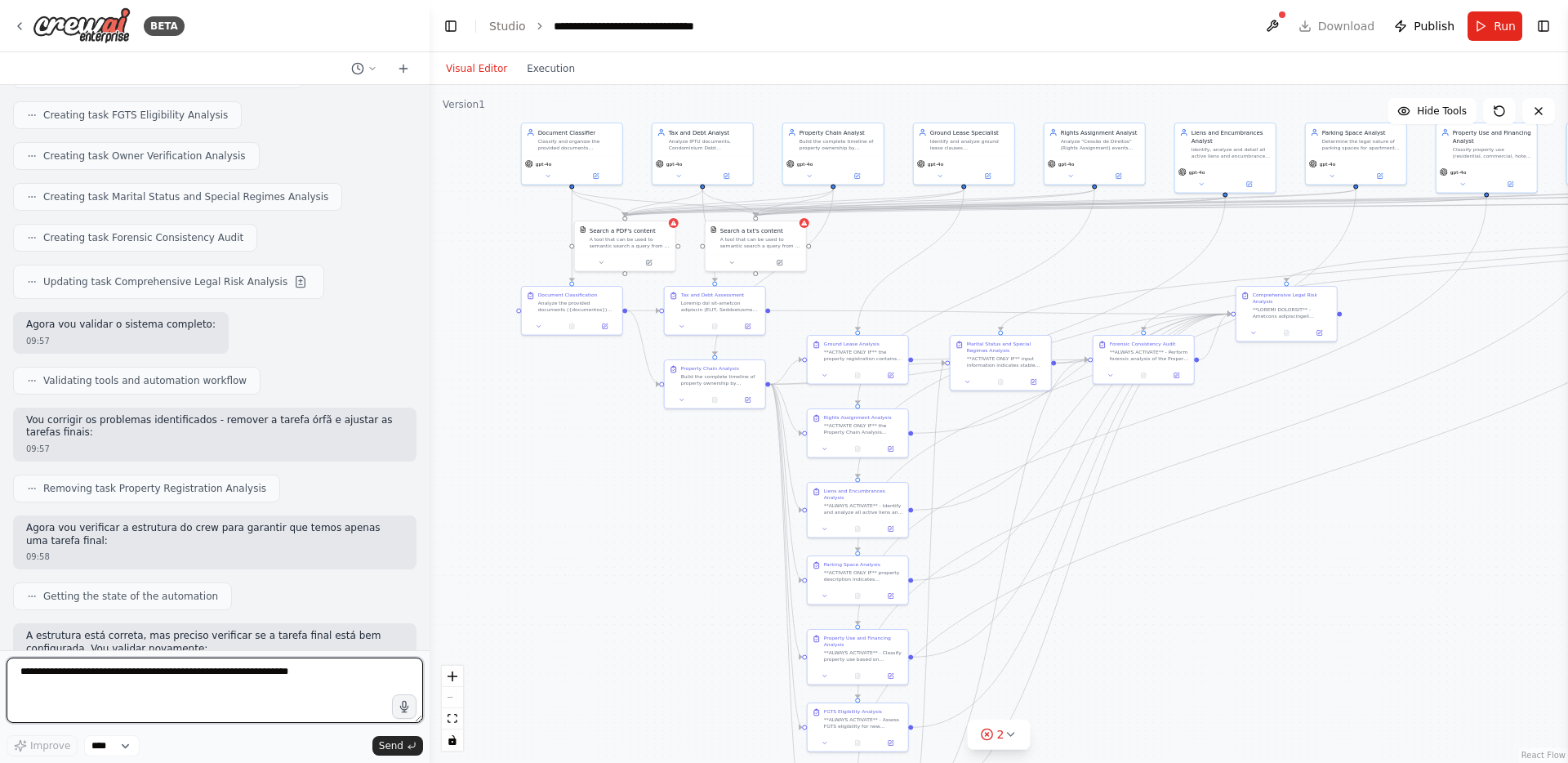
scroll to position [17933, 0]
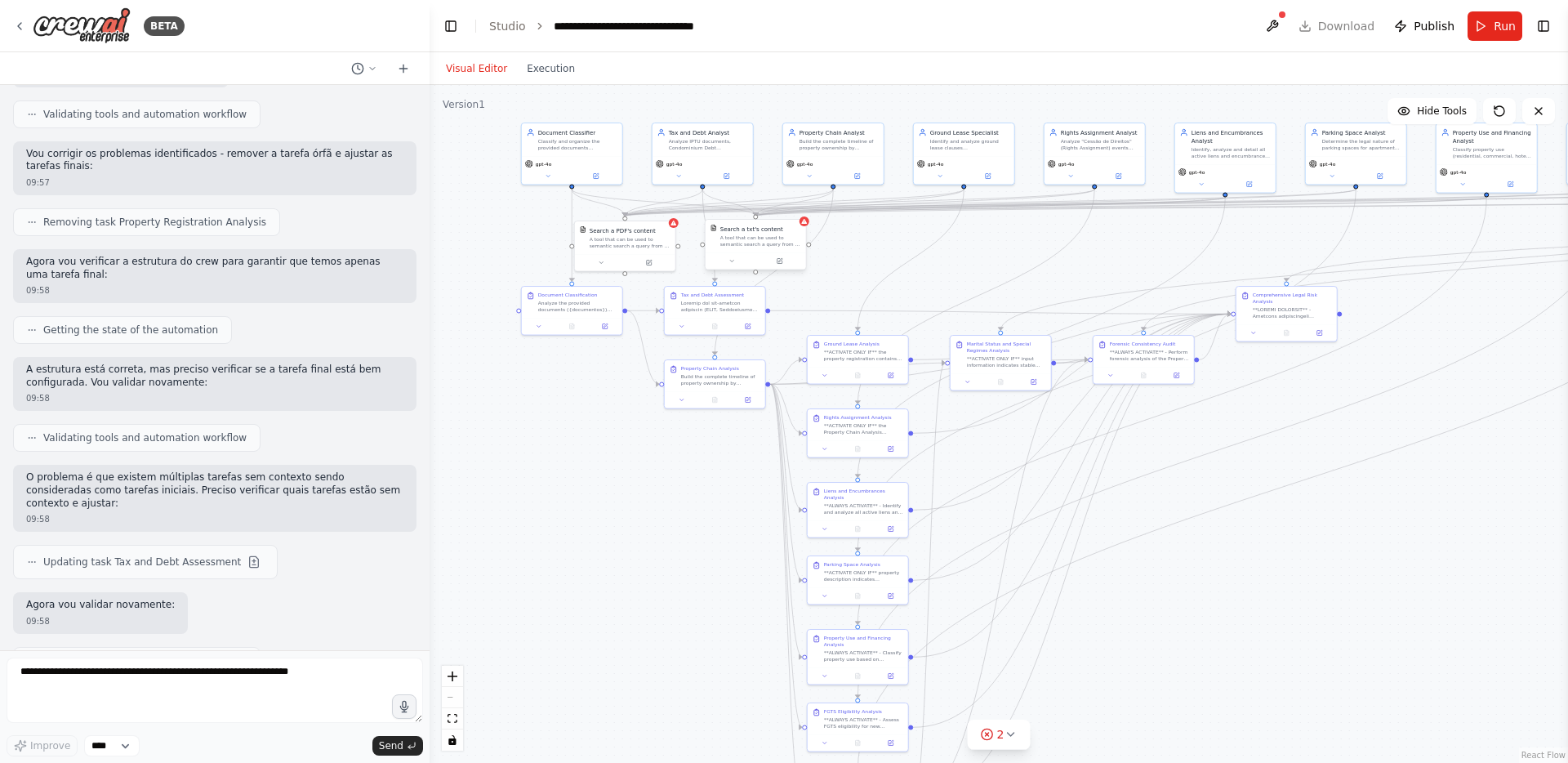
click at [779, 235] on div "A tool that can be used to semantic search a query from a txt's content." at bounding box center [760, 242] width 81 height 13
click at [793, 206] on icon at bounding box center [794, 202] width 7 height 9
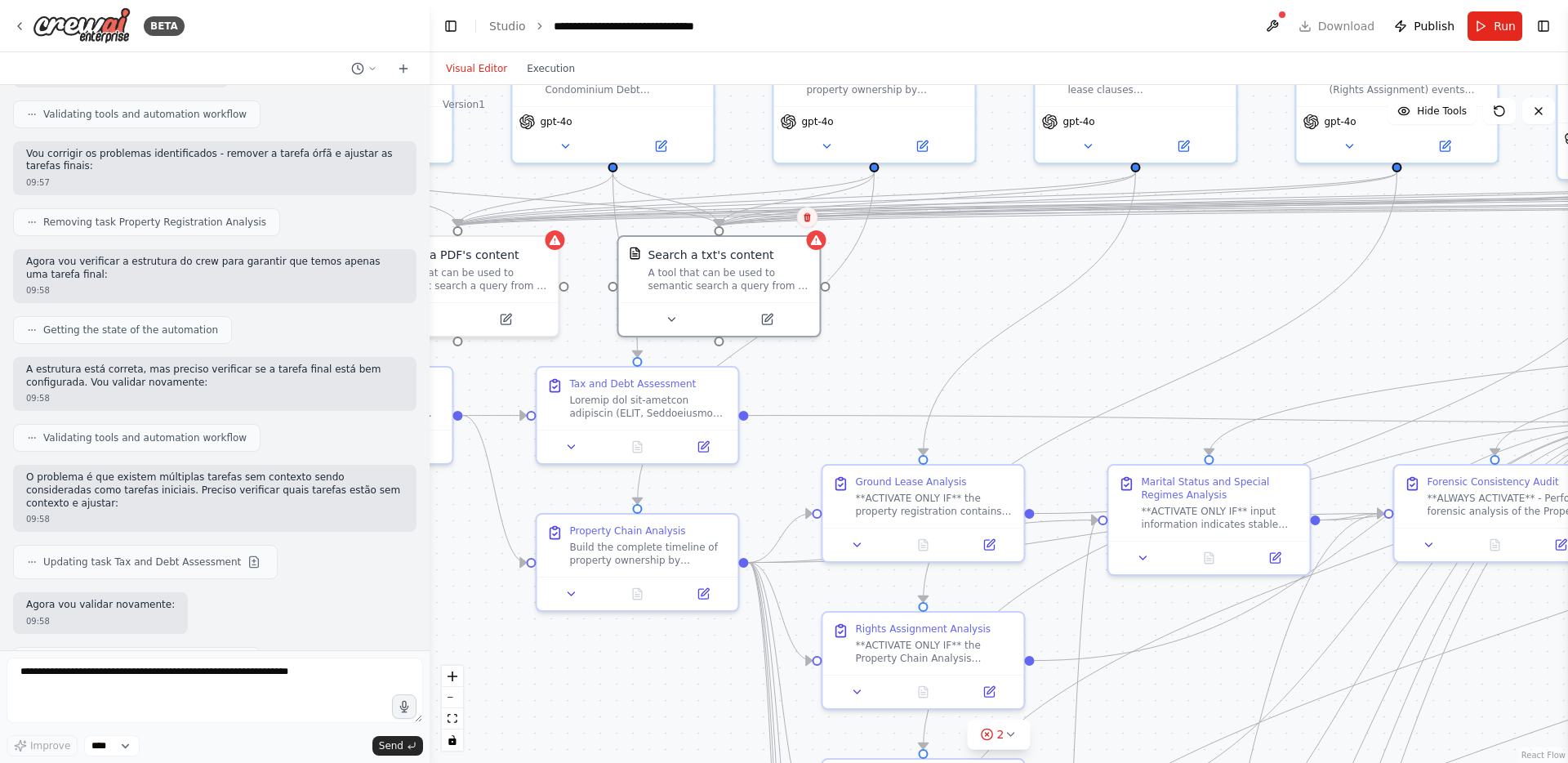
click at [810, 220] on icon at bounding box center [807, 217] width 10 height 10
click at [742, 220] on button "Confirm" at bounding box center [761, 217] width 58 height 20
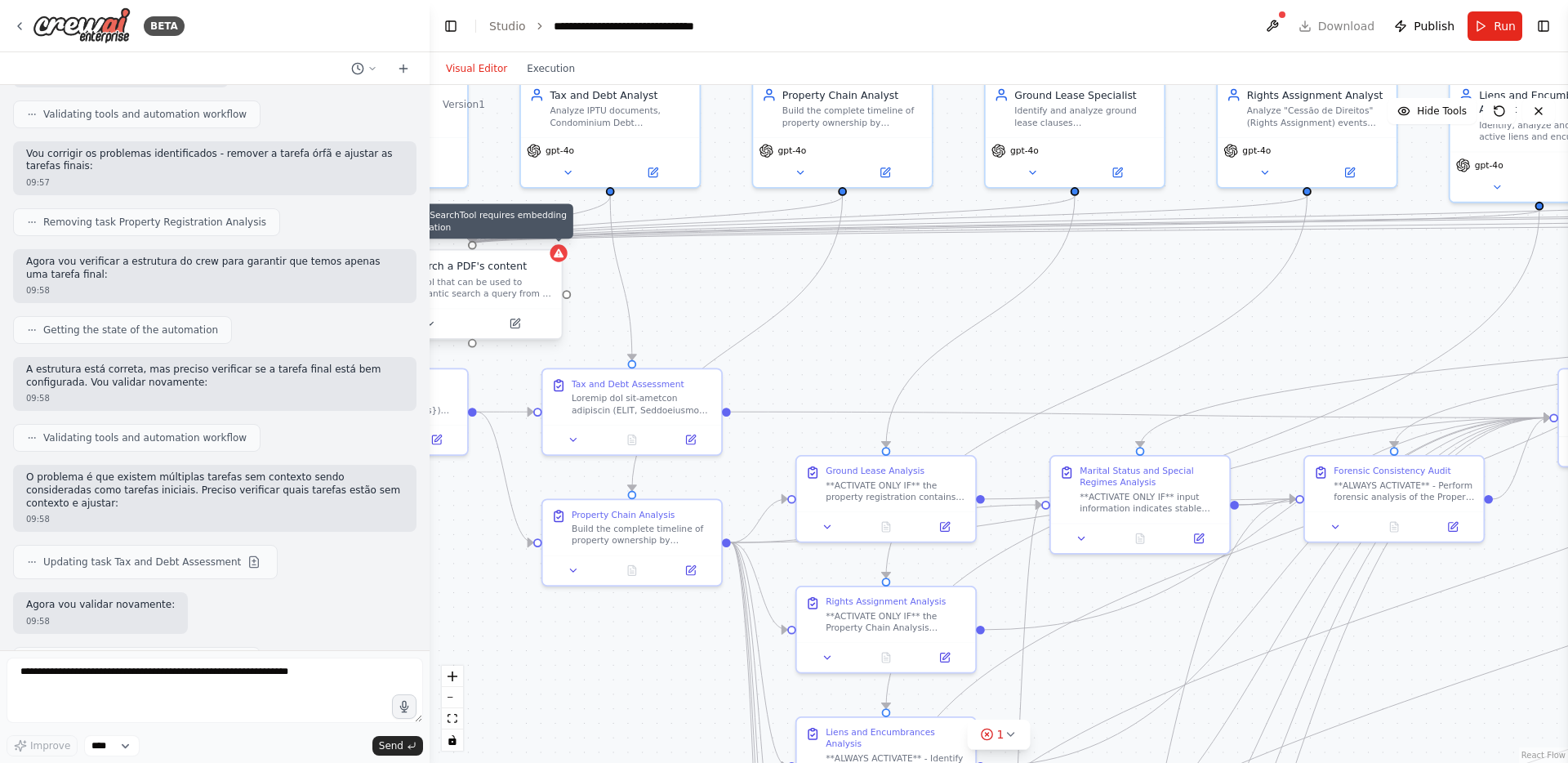
click at [556, 259] on div at bounding box center [558, 252] width 17 height 17
click at [541, 236] on button at bounding box center [549, 234] width 22 height 22
click at [500, 239] on button "Confirm" at bounding box center [503, 234] width 58 height 20
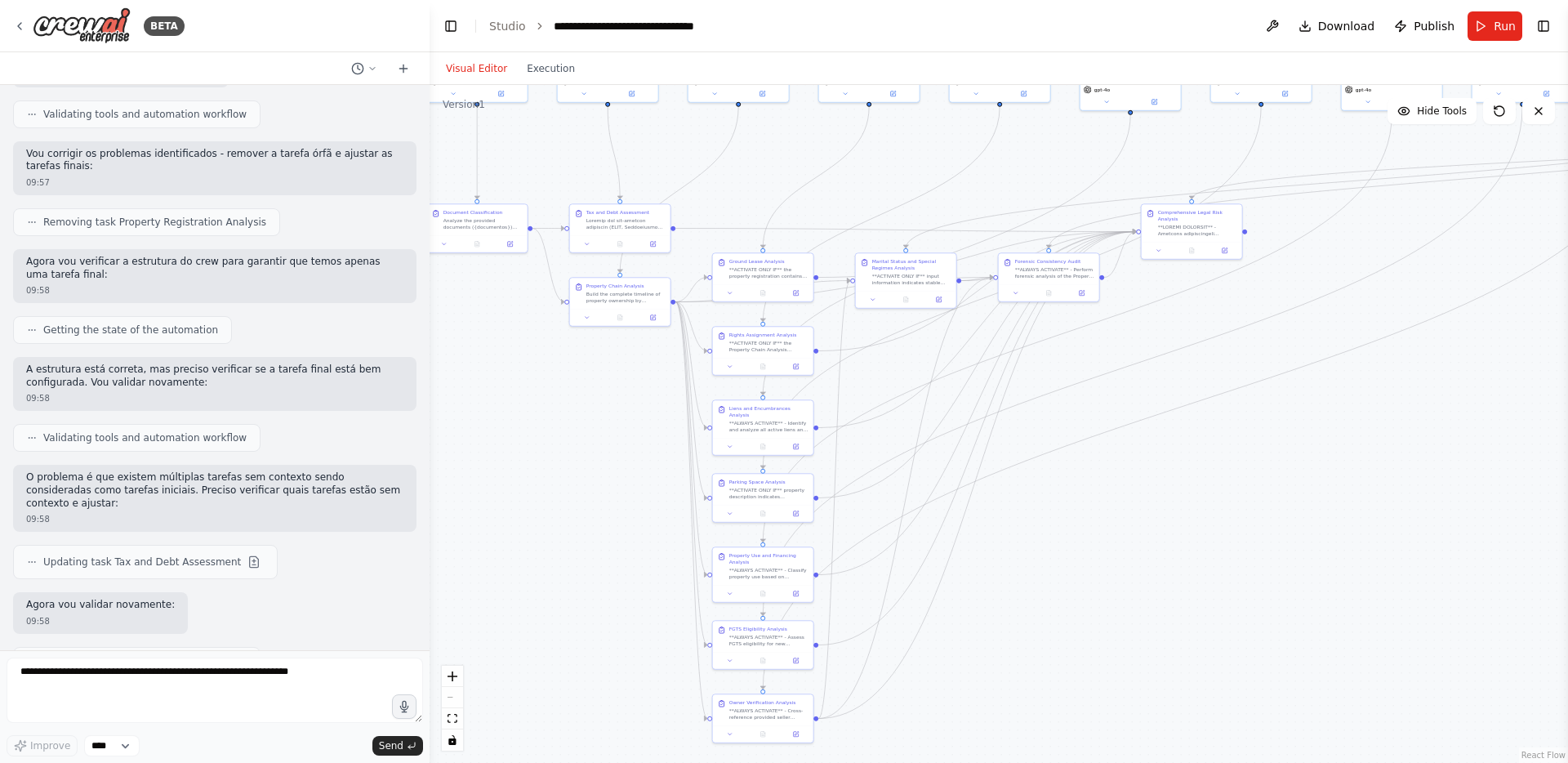
drag, startPoint x: 1327, startPoint y: 591, endPoint x: 1214, endPoint y: 441, distance: 187.8
click at [1214, 441] on div ".deletable-edge-delete-btn { width: 20px; height: 20px; border: 0px solid #ffff…" at bounding box center [998, 424] width 1138 height 678
click at [457, 25] on button "Toggle Left Sidebar" at bounding box center [450, 26] width 22 height 22
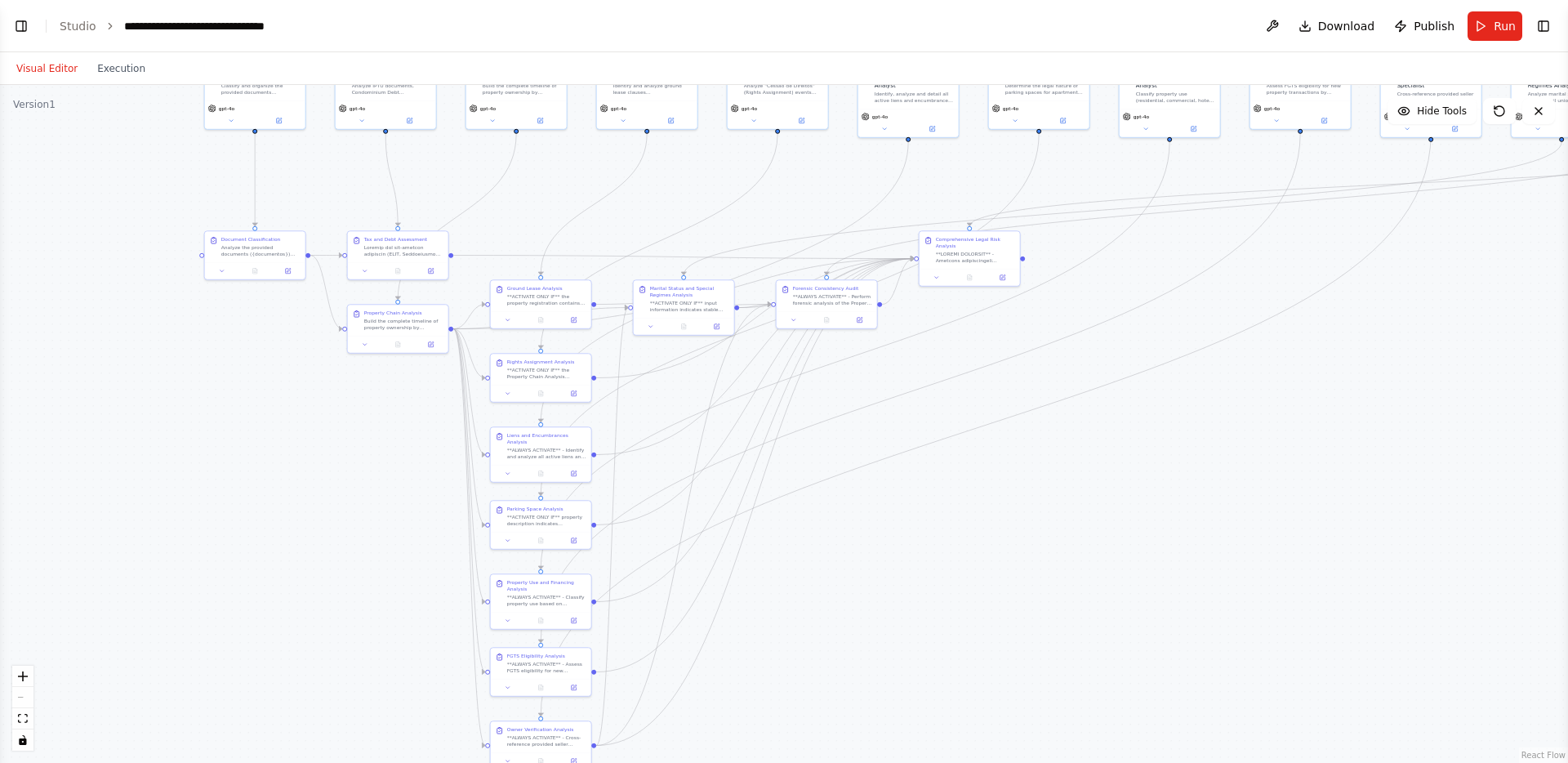
drag, startPoint x: 1081, startPoint y: 477, endPoint x: 1277, endPoint y: 429, distance: 201.8
click at [1277, 429] on div ".deletable-edge-delete-btn { width: 20px; height: 20px; border: 0px solid #ffff…" at bounding box center [784, 424] width 1568 height 678
click at [1496, 27] on span "Run" at bounding box center [1505, 27] width 22 height 17
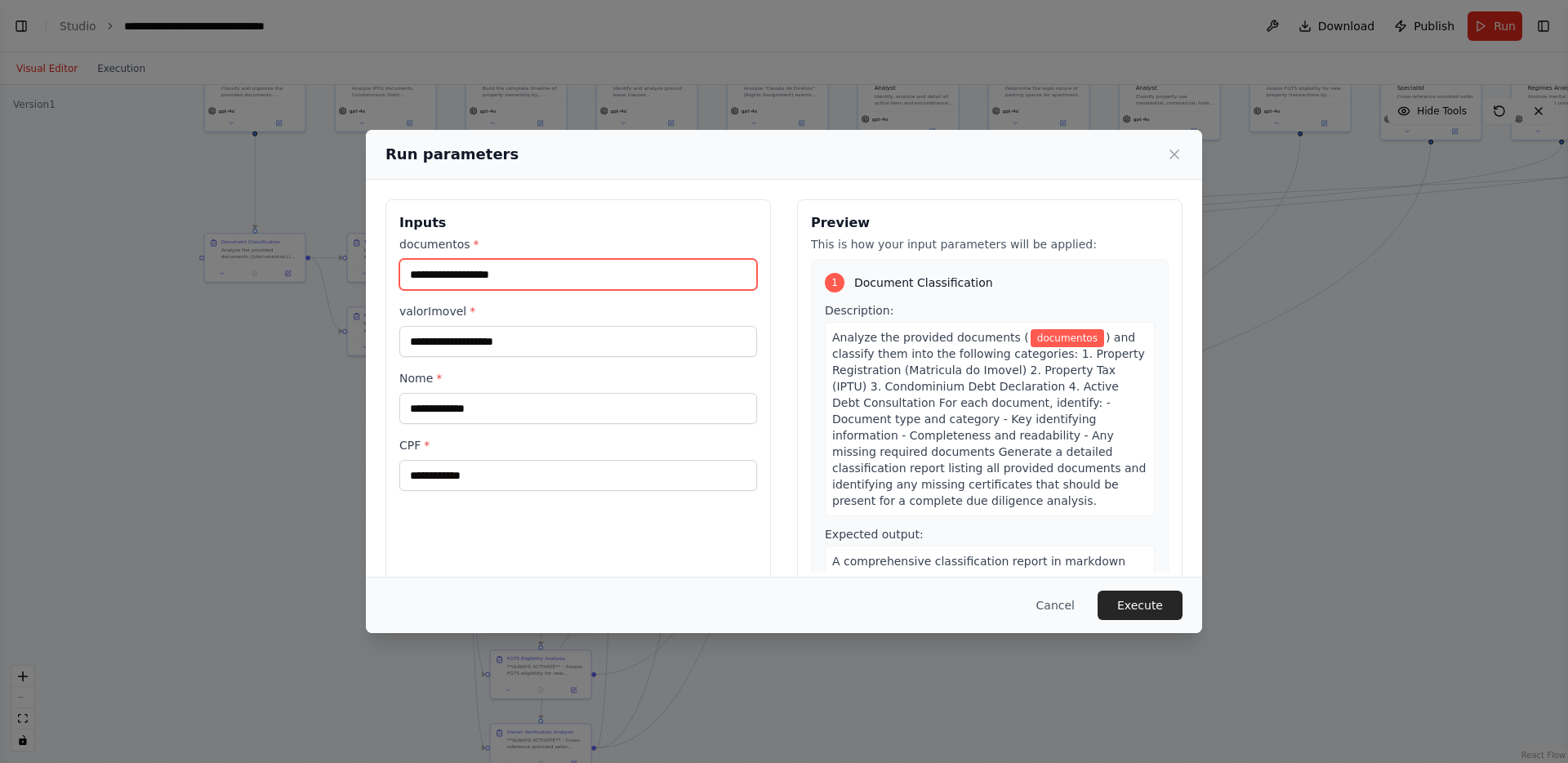
click at [536, 272] on input "documentos *" at bounding box center [579, 274] width 358 height 31
paste input "**********"
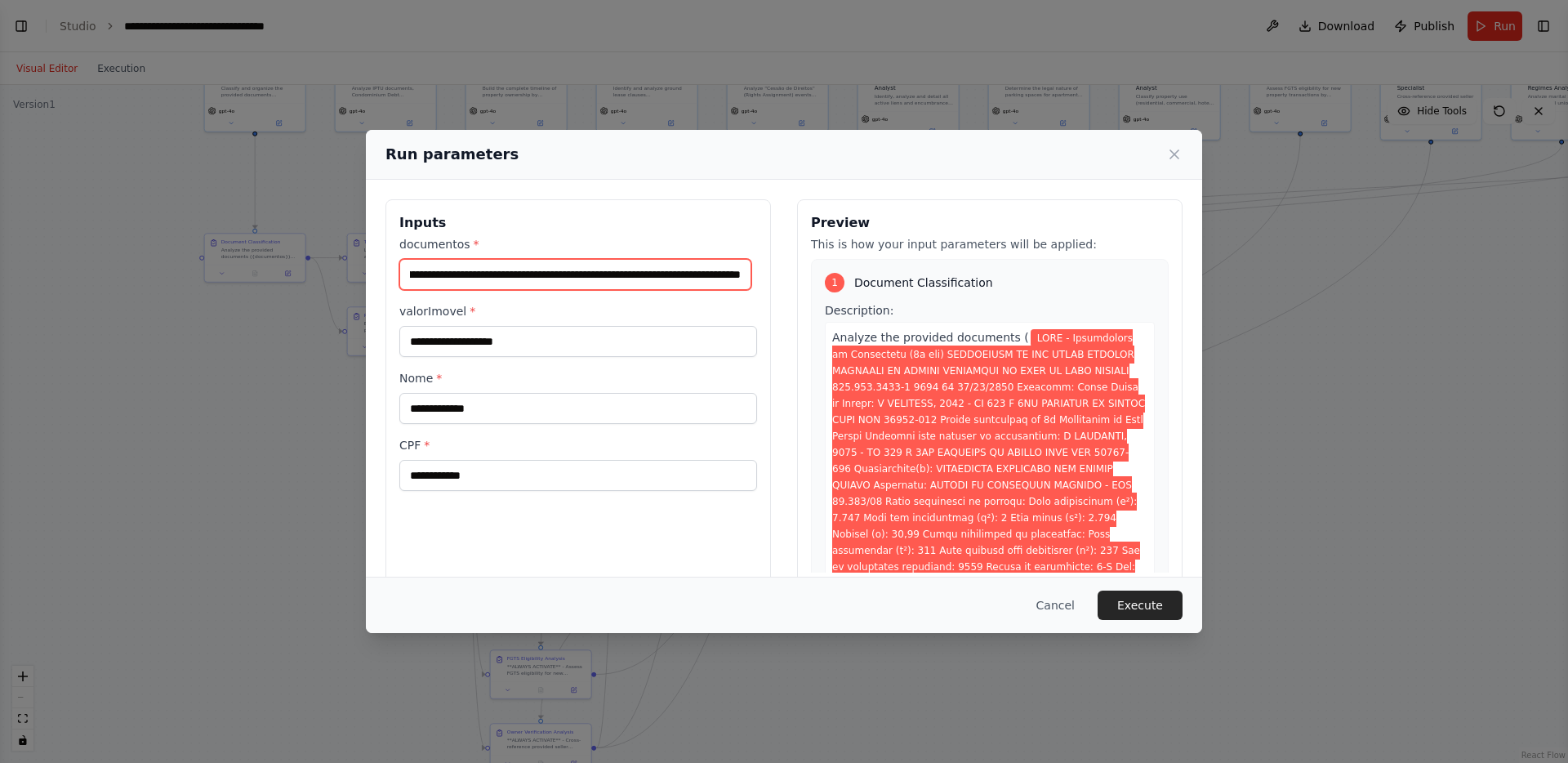
scroll to position [0, 0]
click at [525, 272] on input "documentos *" at bounding box center [575, 274] width 352 height 31
paste input "**********"
type input "**********"
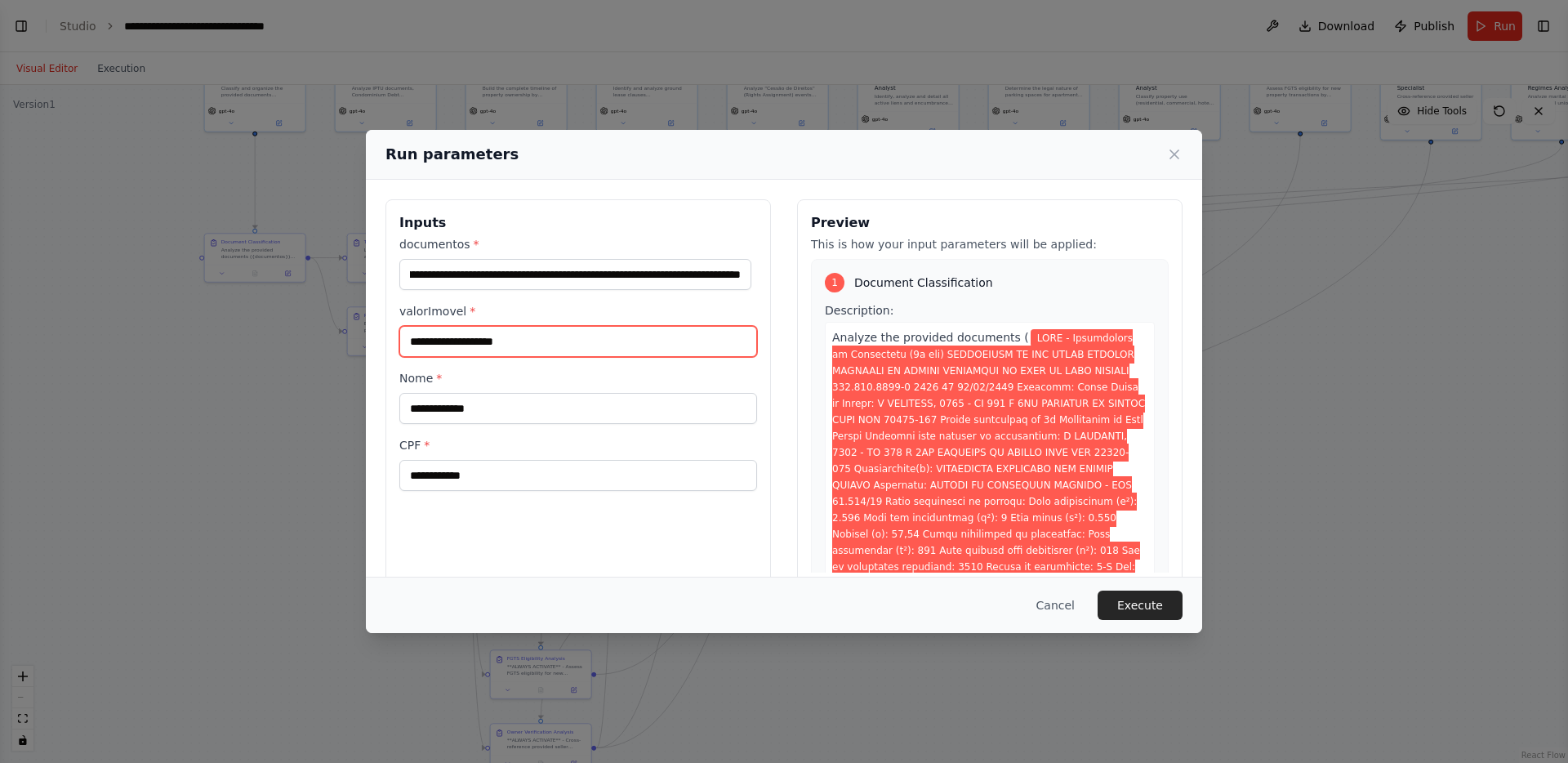
click at [507, 352] on input "valorImovel *" at bounding box center [579, 341] width 358 height 31
type input "**********"
click at [539, 408] on input "Nome *" at bounding box center [579, 408] width 358 height 31
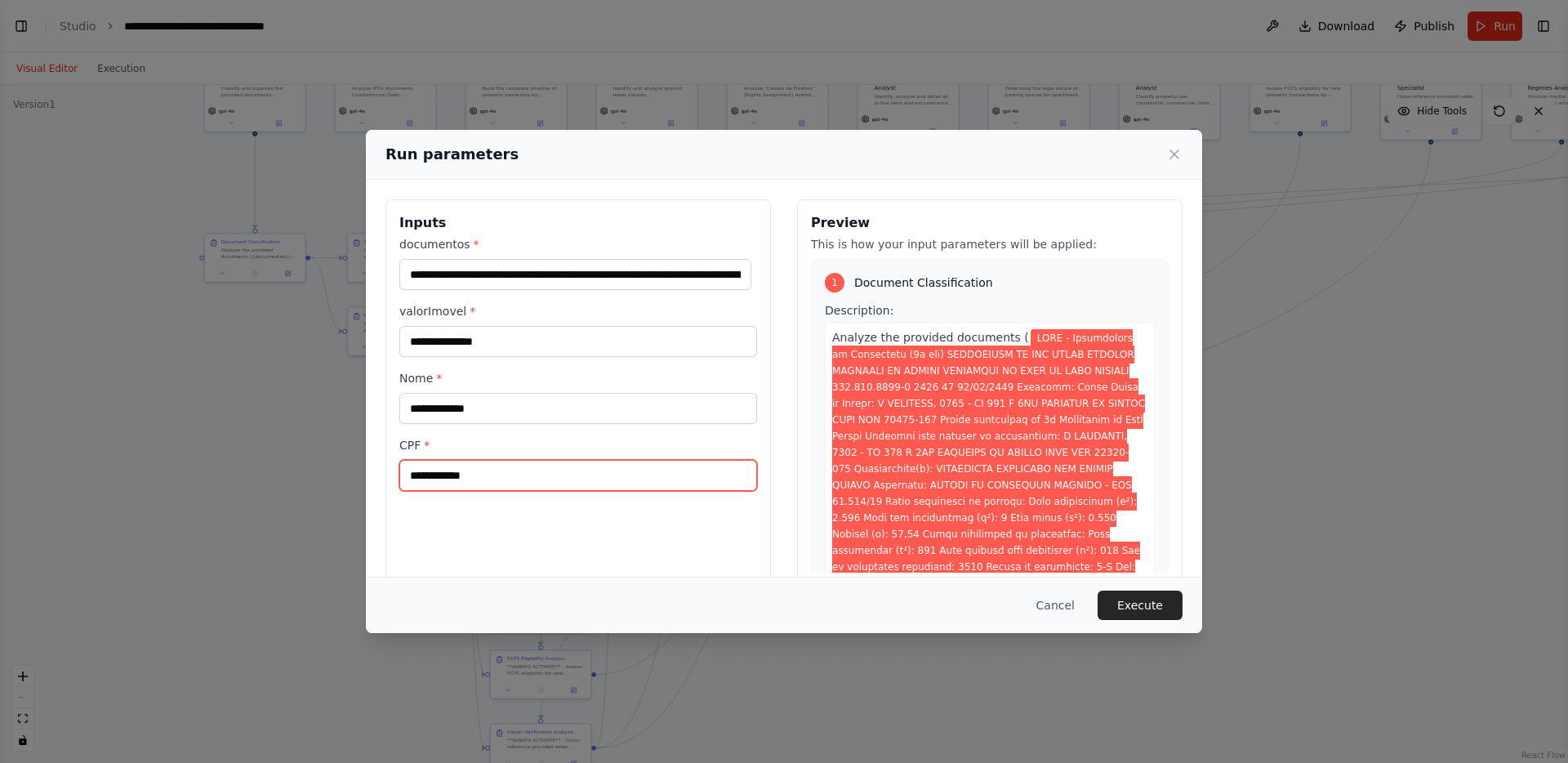
click at [468, 476] on input "CPF *" at bounding box center [579, 475] width 358 height 31
paste input "**********"
type input "**********"
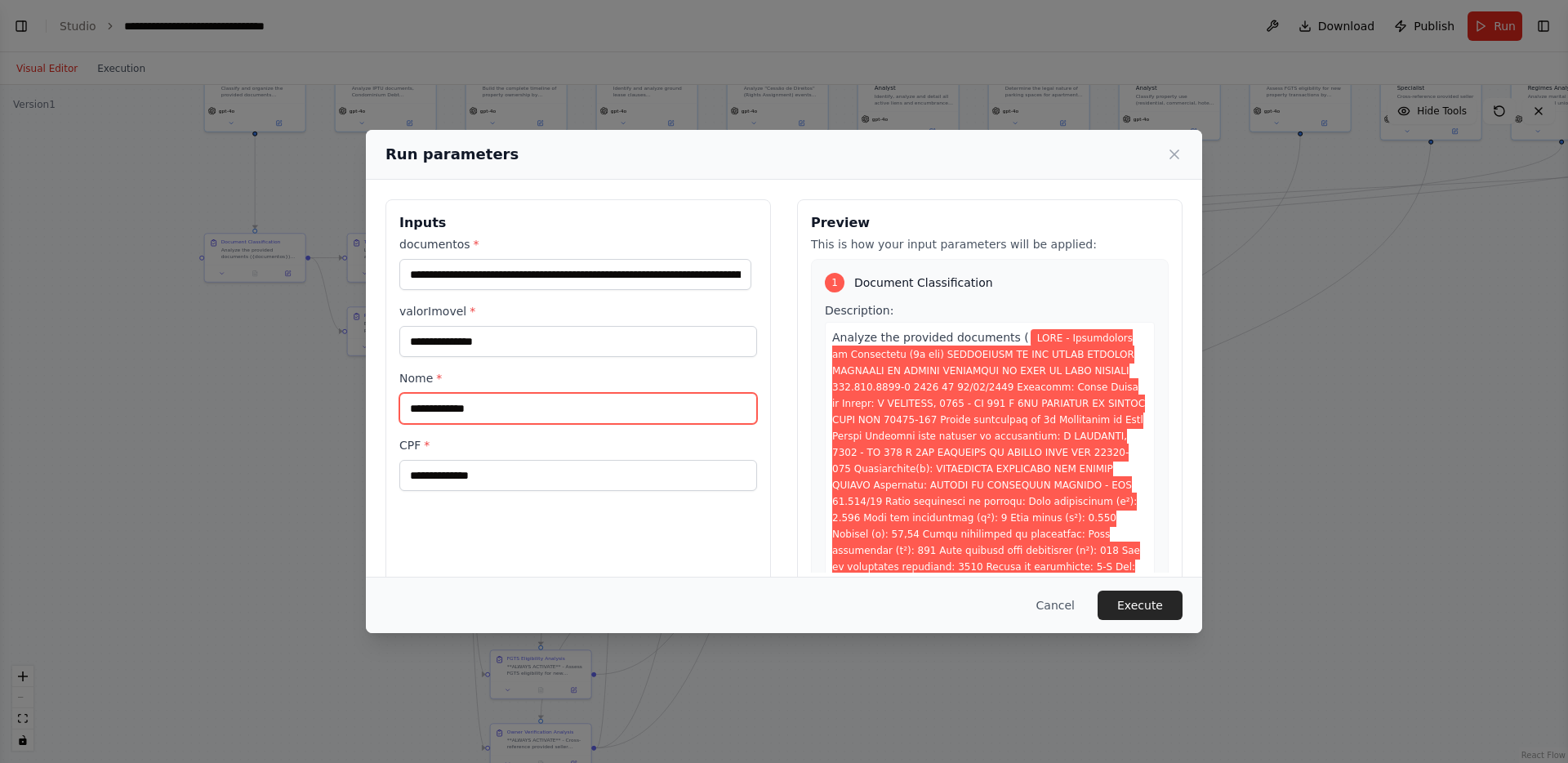
click at [448, 399] on input "Nome *" at bounding box center [579, 408] width 358 height 31
paste input "**********"
type input "**********"
click at [1147, 600] on button "Execute" at bounding box center [1140, 605] width 85 height 29
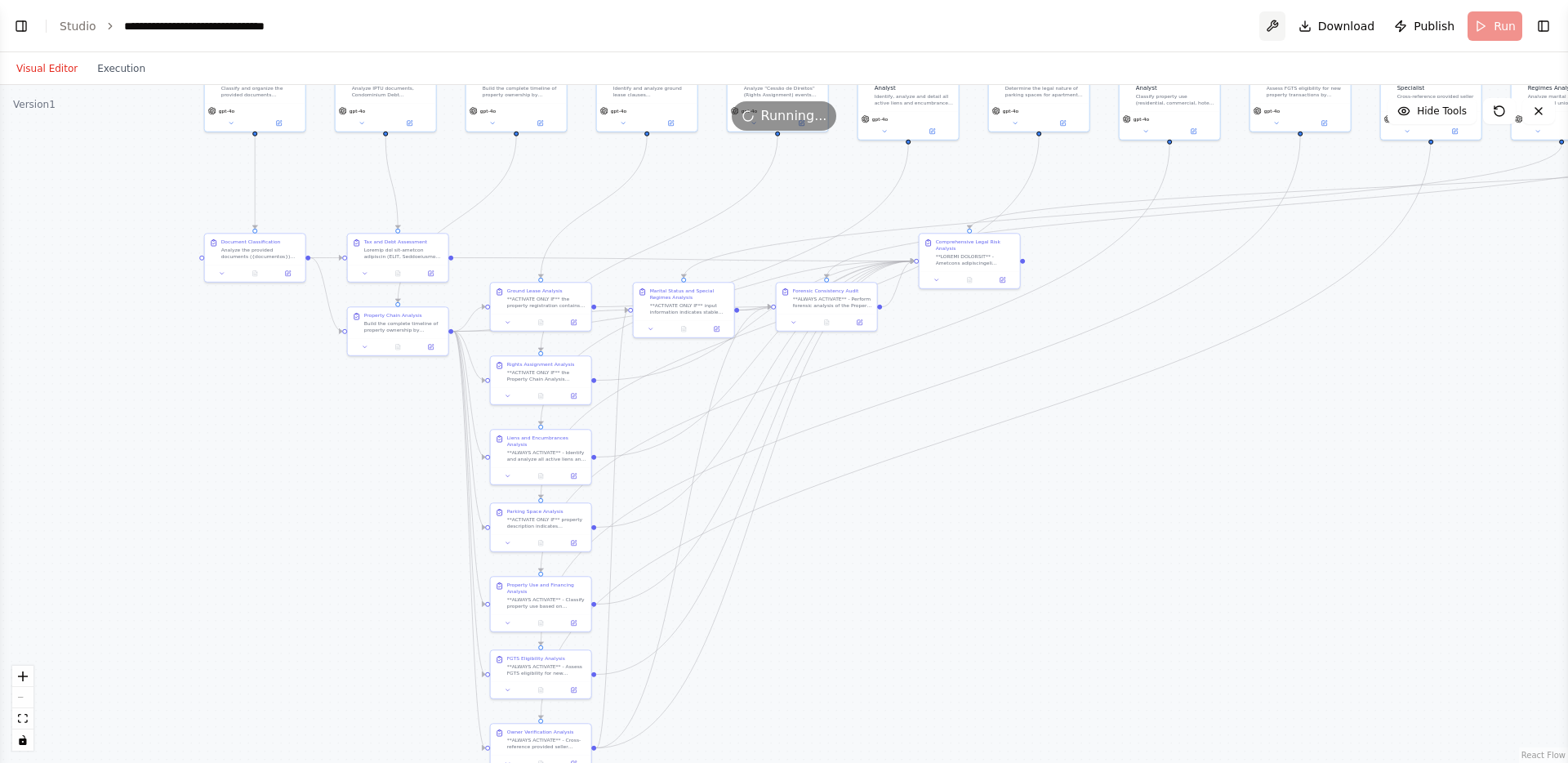
click at [1272, 25] on button at bounding box center [1272, 26] width 26 height 29
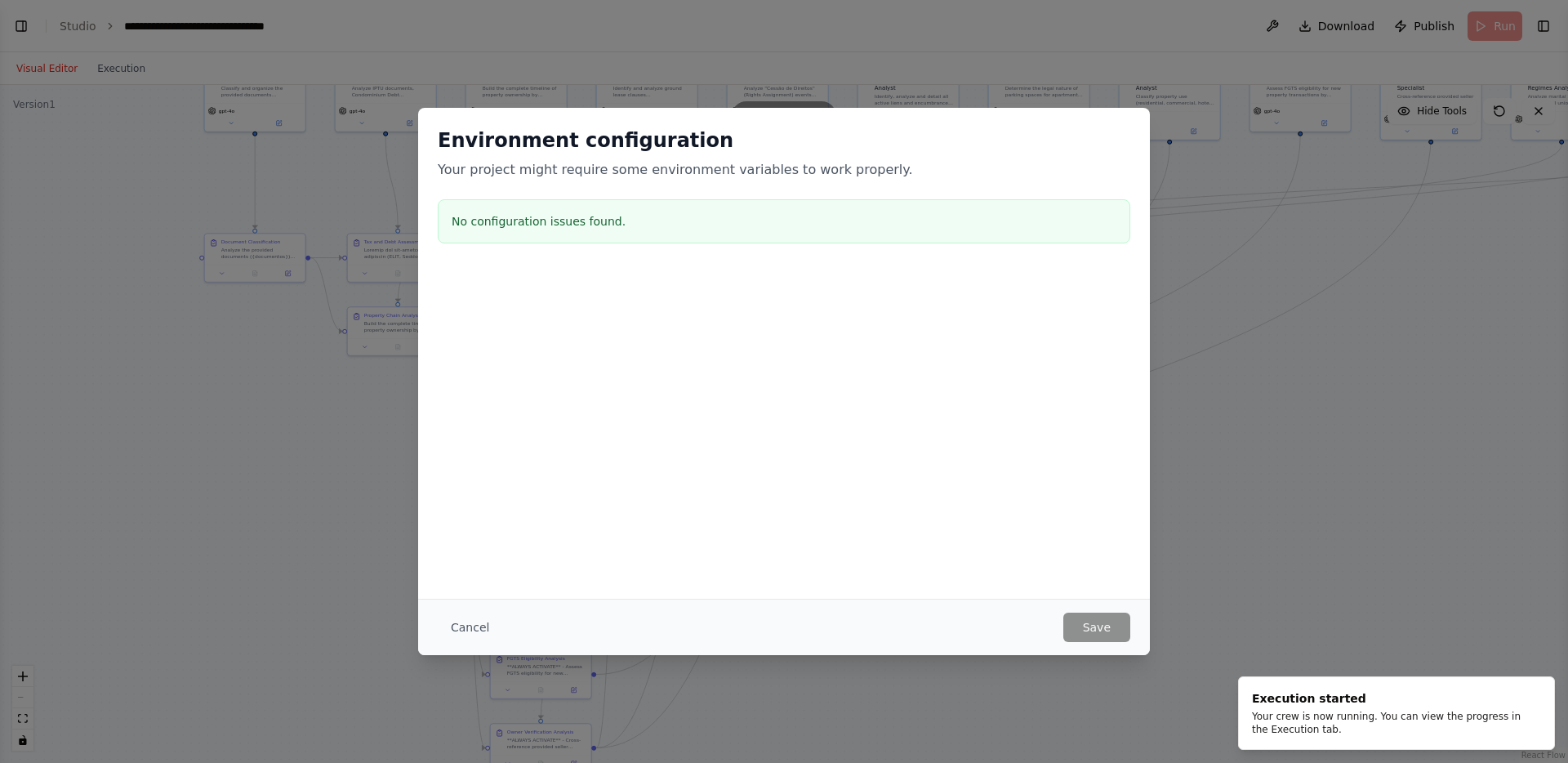
click at [1227, 306] on div "Environment configuration Your project might require some environment variables…" at bounding box center [784, 382] width 1568 height 763
click at [455, 619] on button "Cancel" at bounding box center [470, 627] width 64 height 29
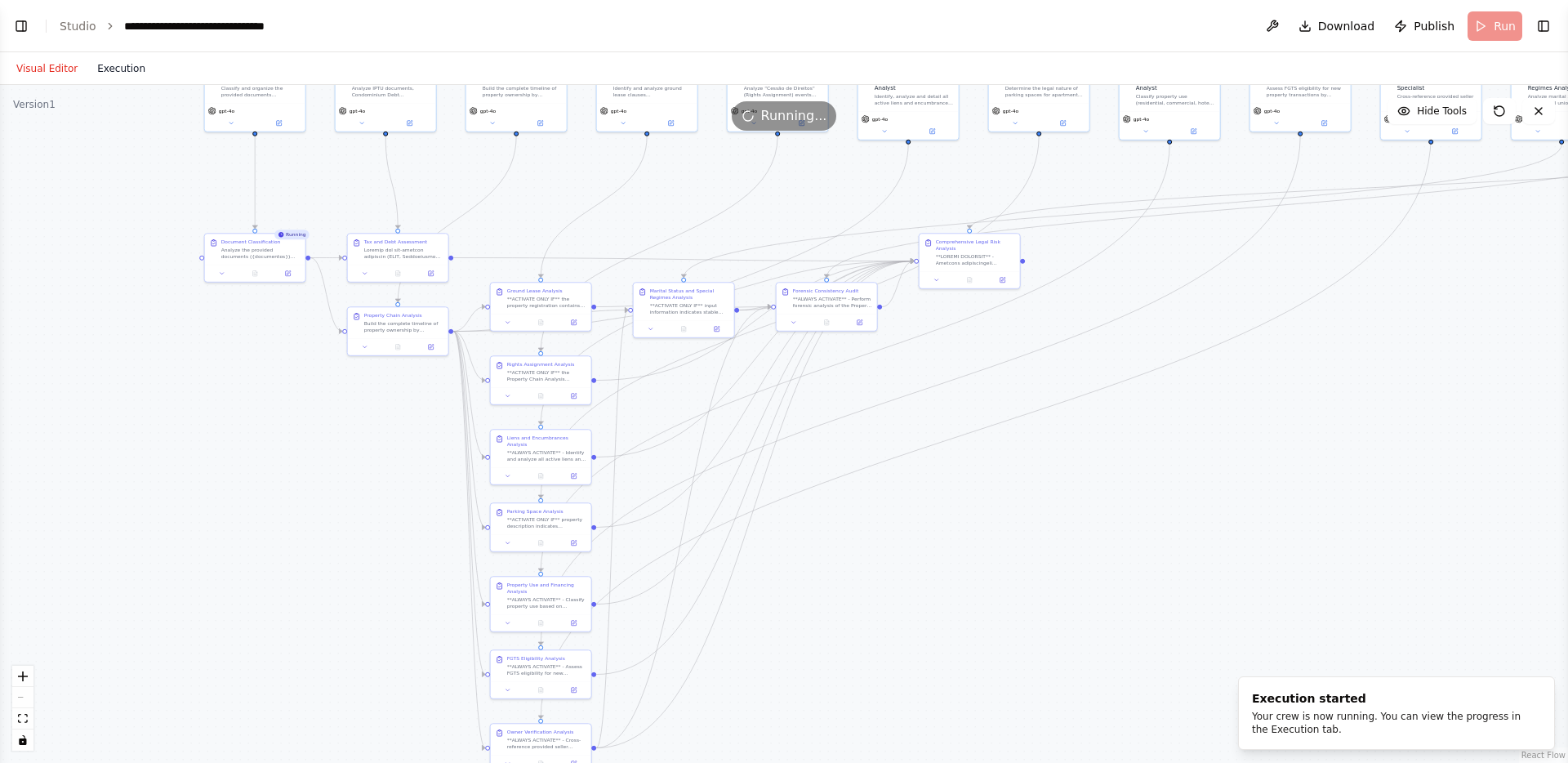
click at [117, 68] on button "Execution" at bounding box center [121, 69] width 67 height 20
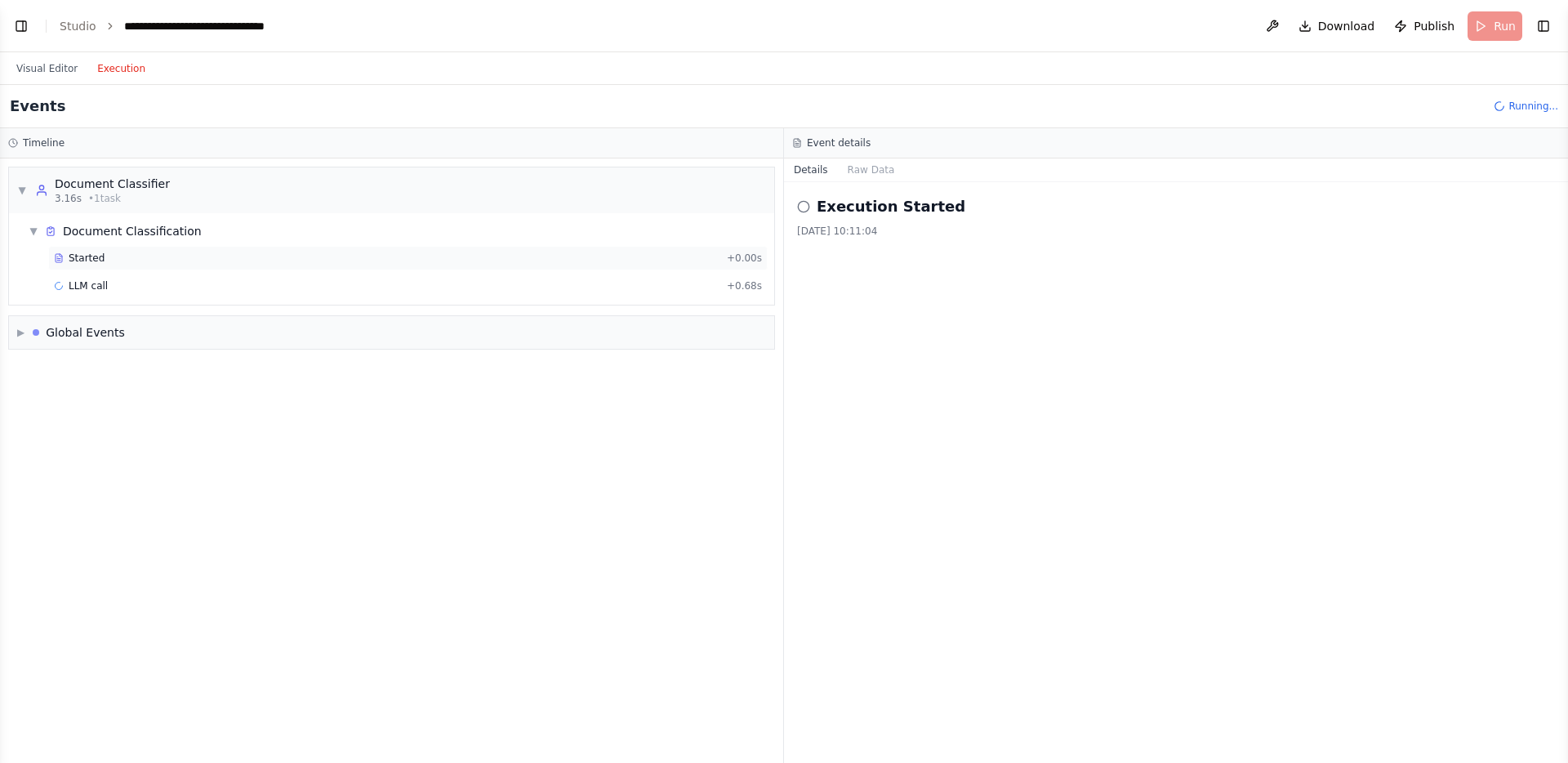
click at [122, 265] on div "Started + 0.00s" at bounding box center [408, 257] width 719 height 24
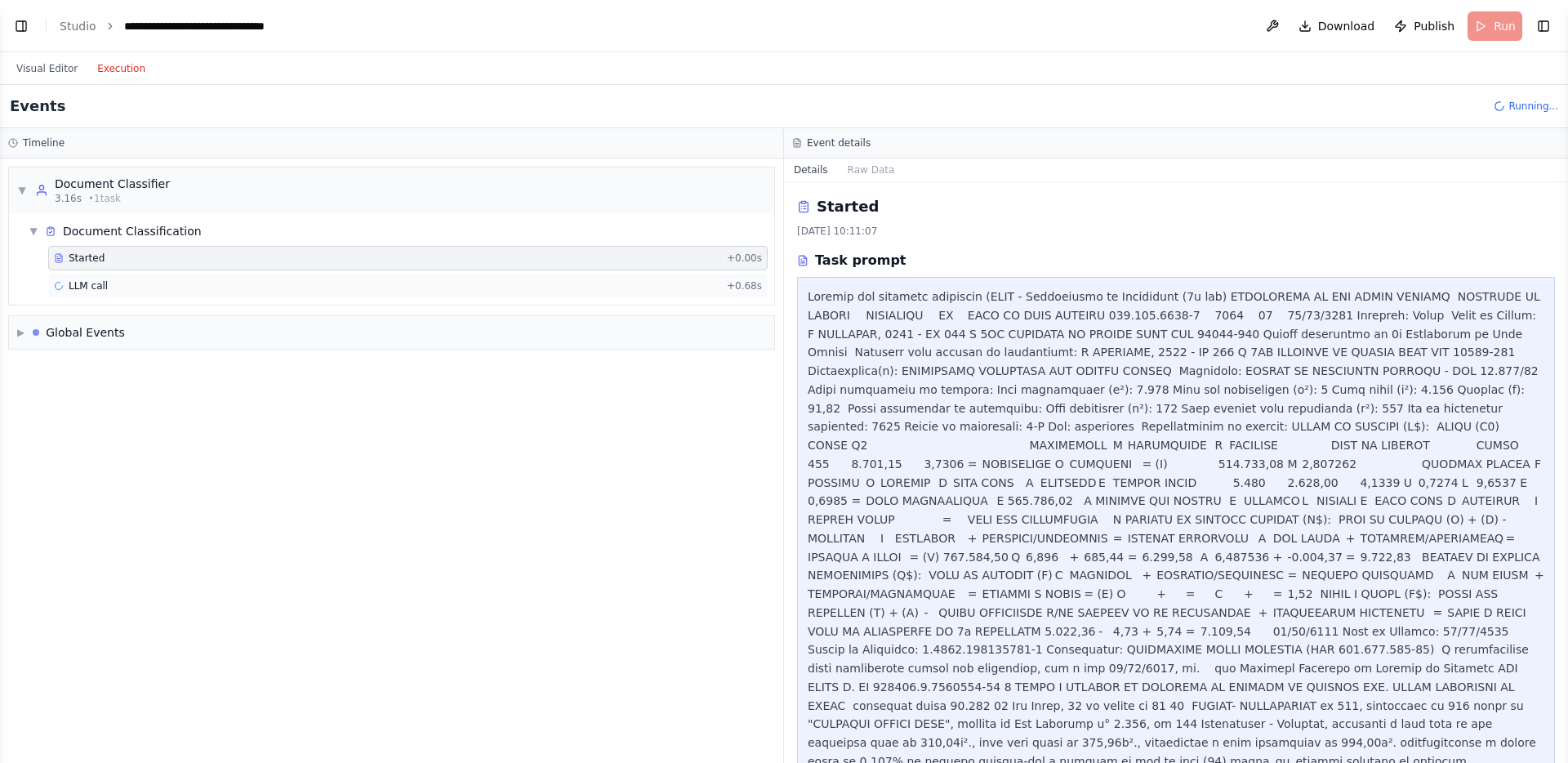
click at [121, 275] on div "LLM call + 0.68s" at bounding box center [408, 286] width 719 height 24
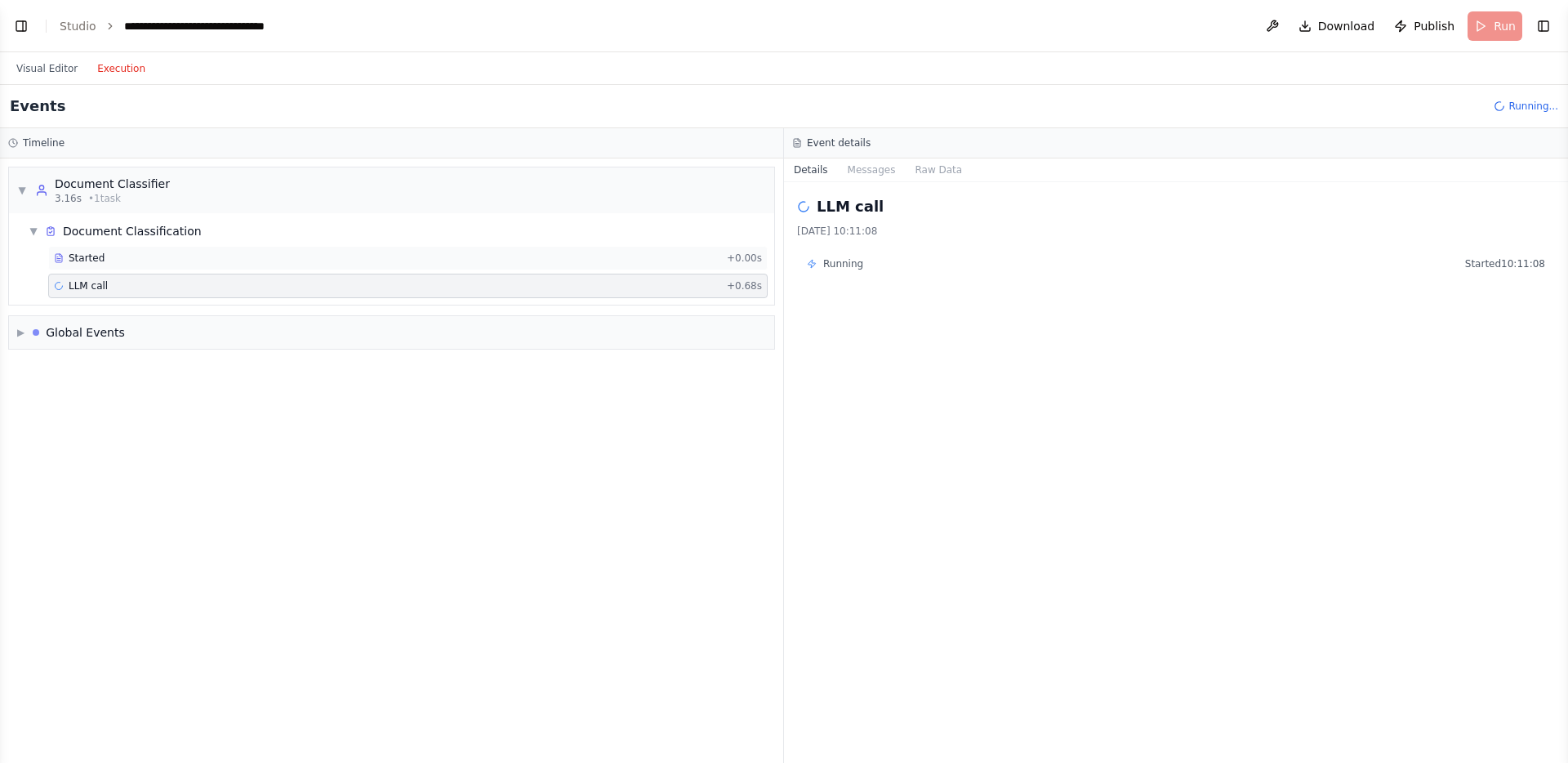
click at [147, 250] on div "Started + 0.00s" at bounding box center [408, 257] width 719 height 24
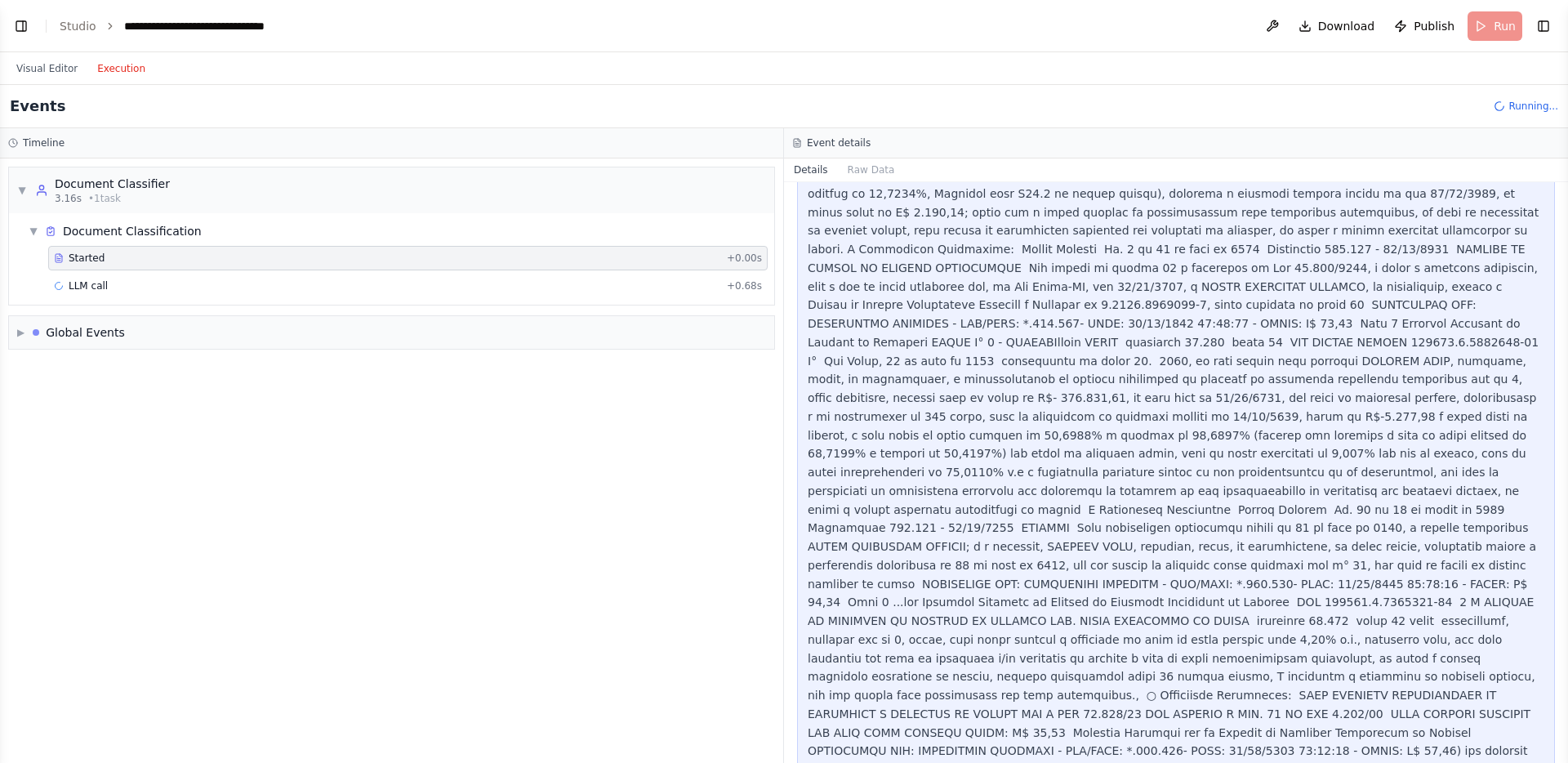
scroll to position [2202, 0]
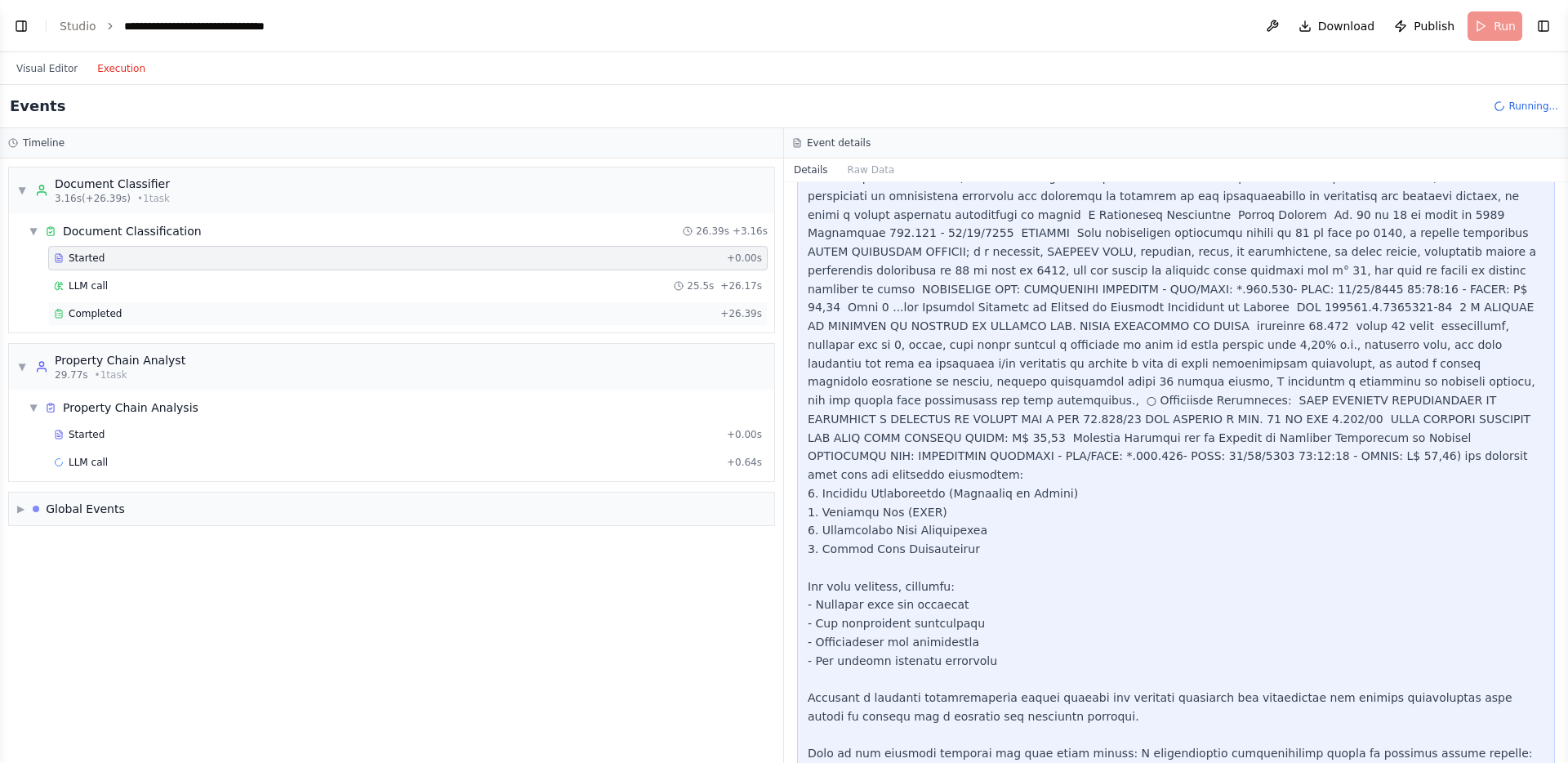
click at [560, 316] on div "Completed" at bounding box center [384, 314] width 660 height 13
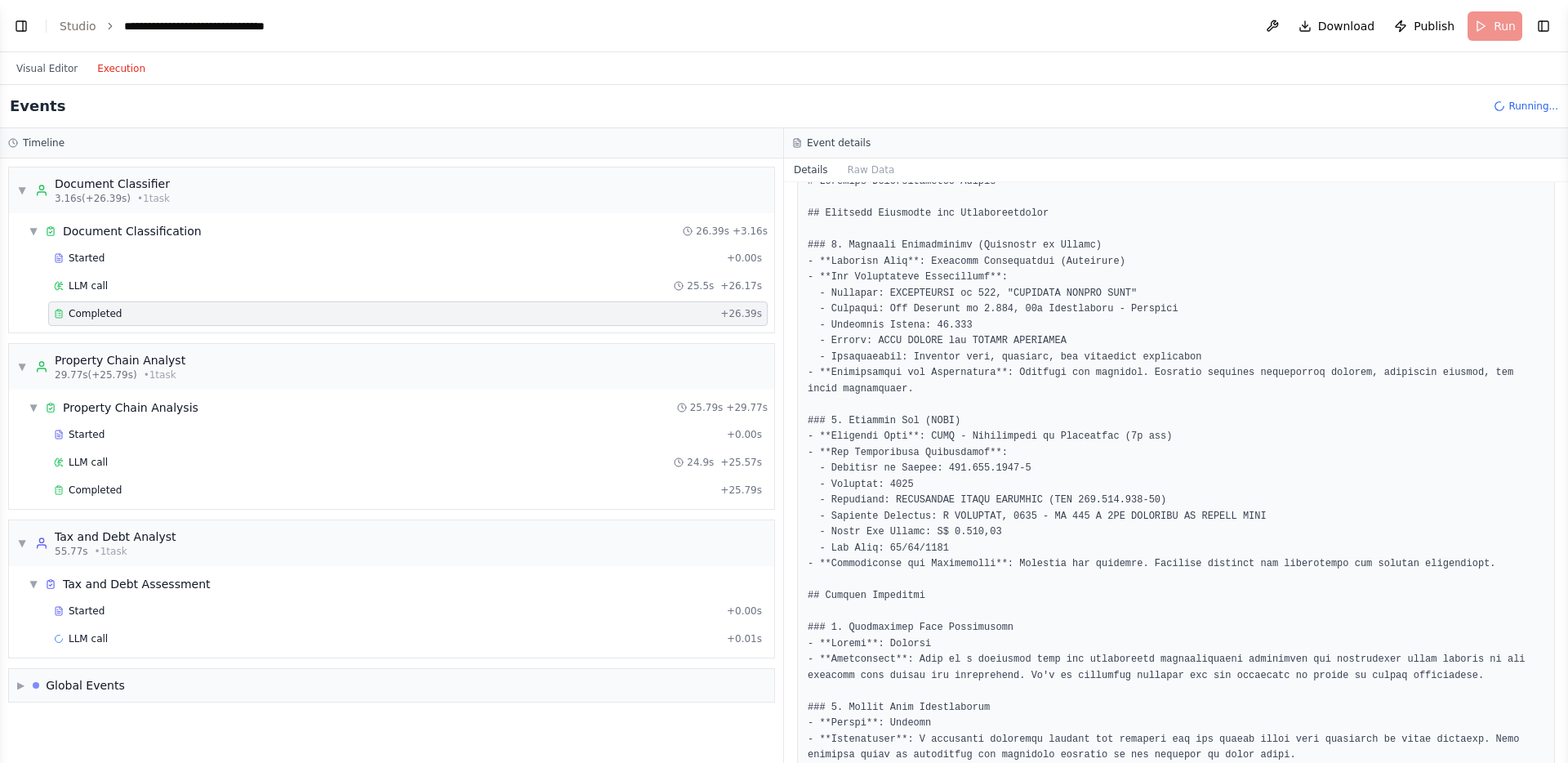
scroll to position [311, 0]
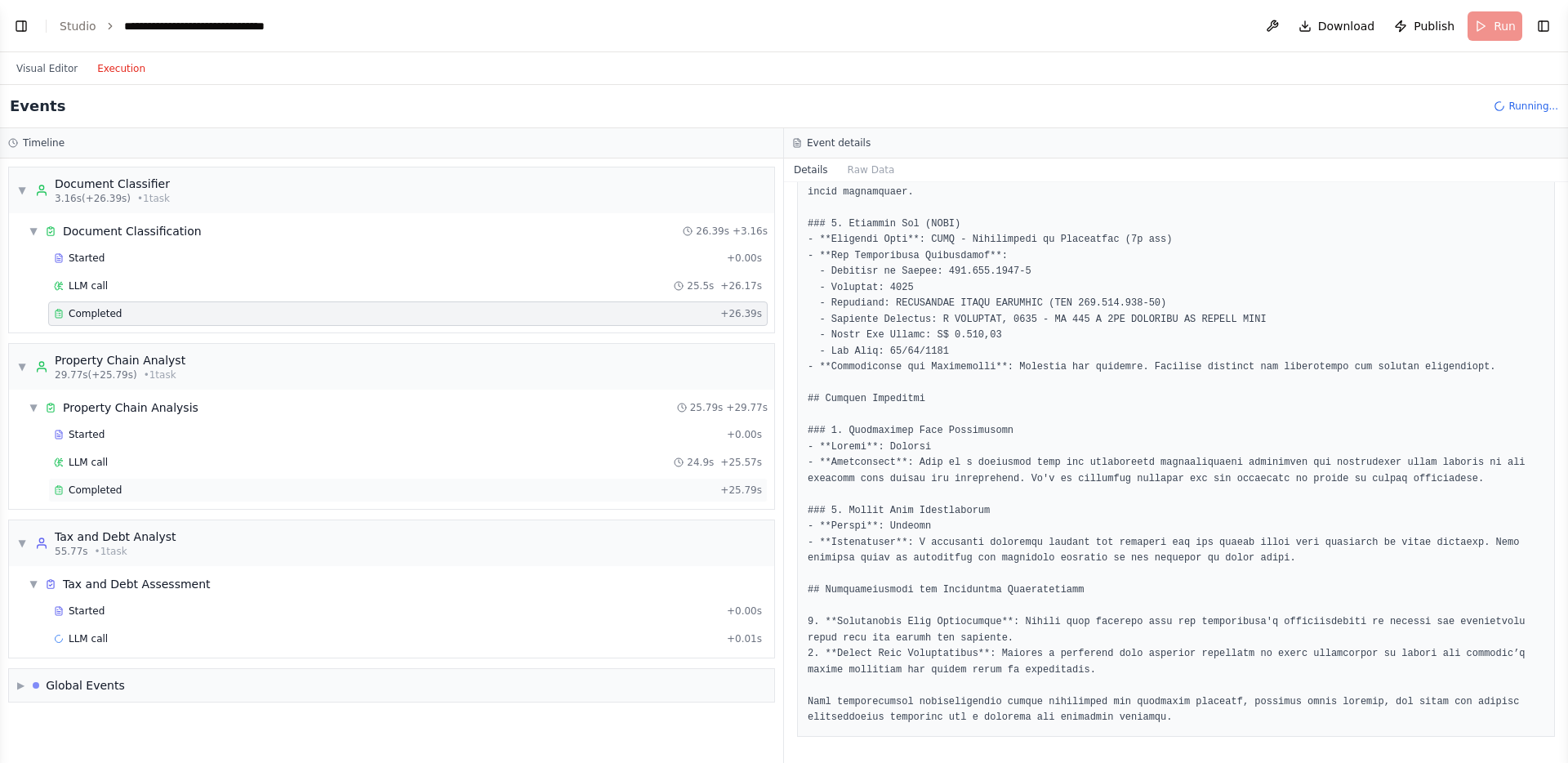
click at [279, 480] on div "Completed + 25.79s" at bounding box center [408, 490] width 719 height 24
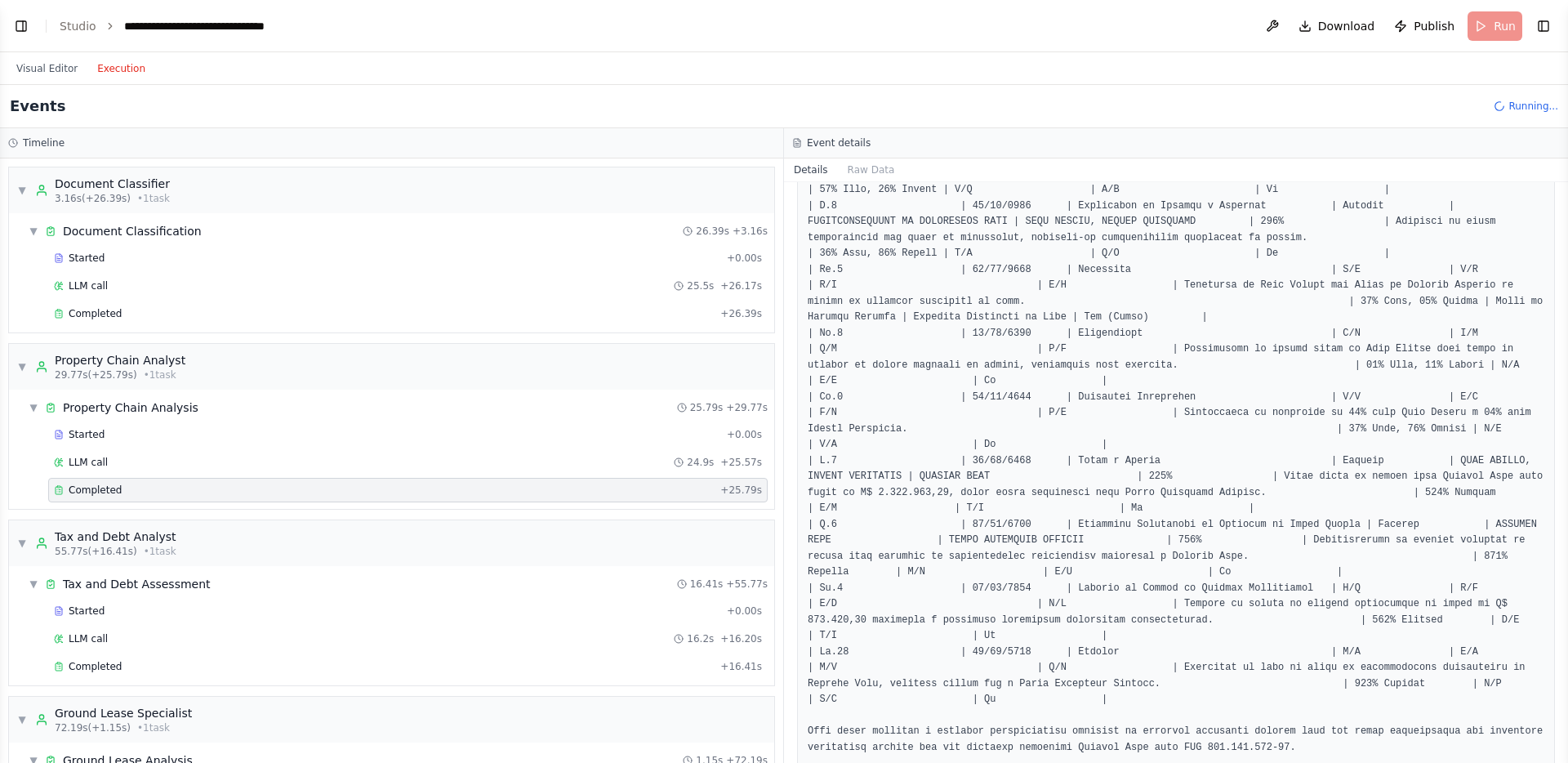
scroll to position [294, 0]
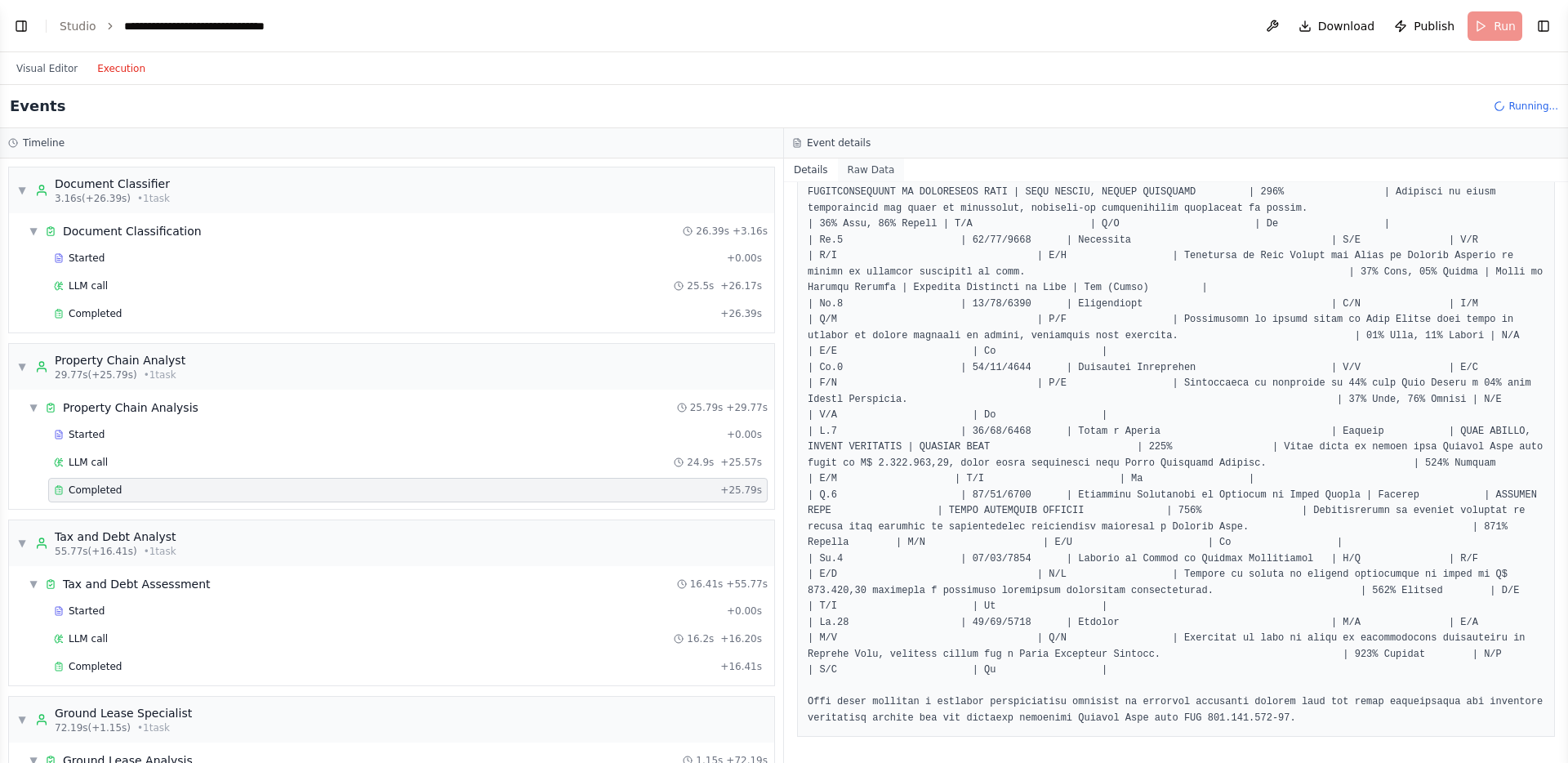
click at [874, 165] on button "Raw Data" at bounding box center [871, 169] width 67 height 22
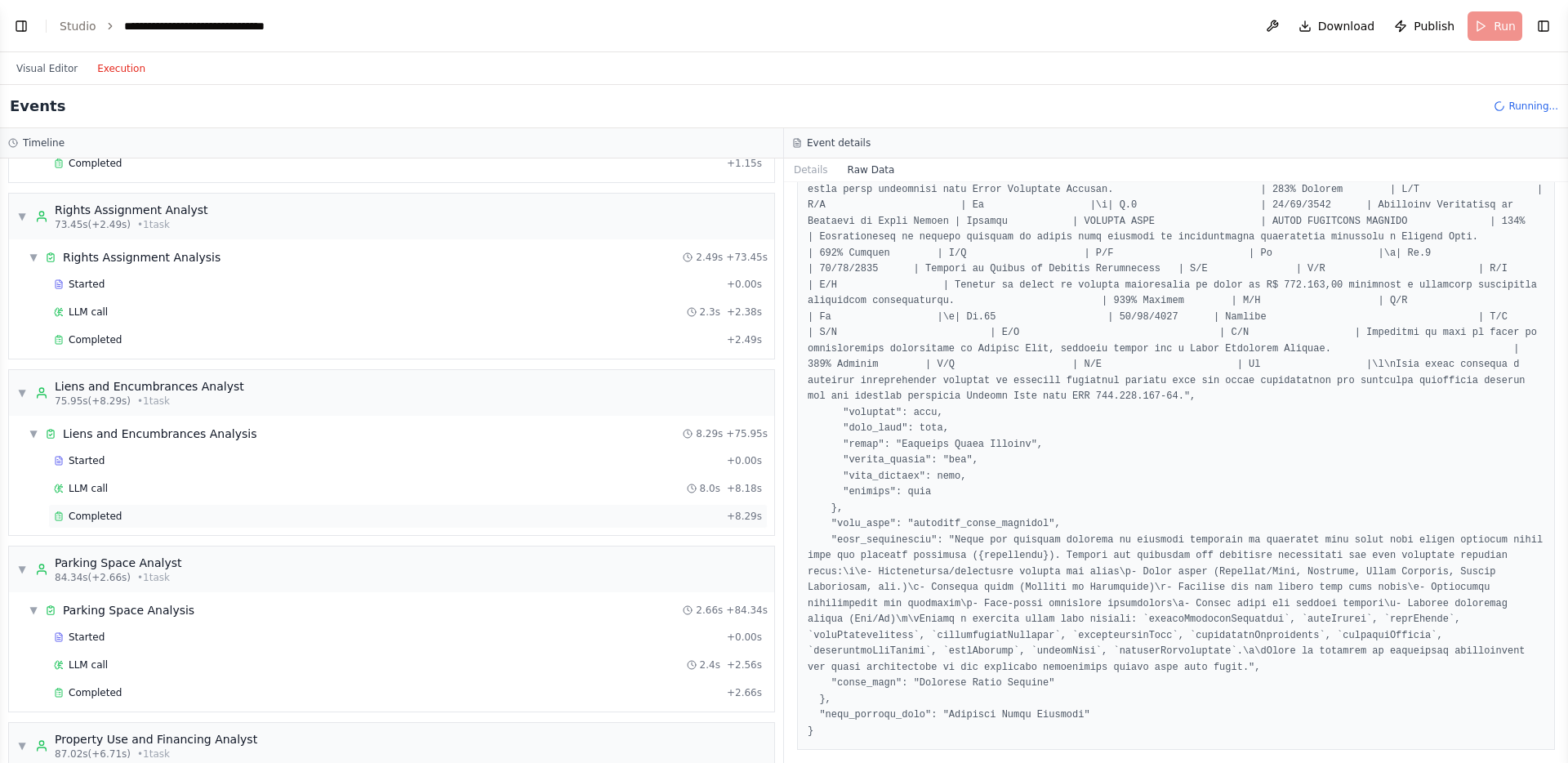
scroll to position [676, 0]
click at [180, 349] on div "Completed" at bounding box center [387, 344] width 666 height 13
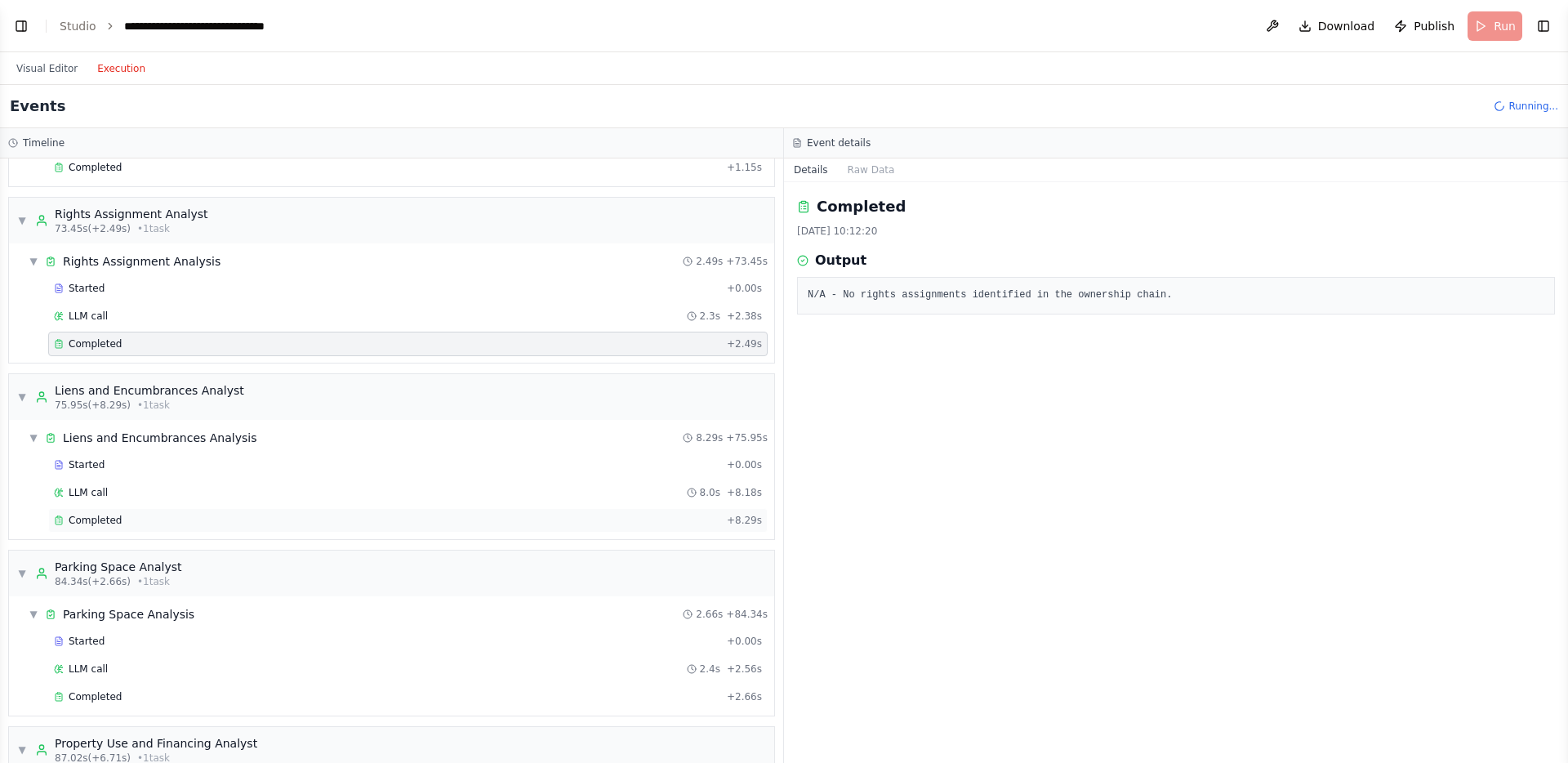
click at [149, 516] on div "Completed" at bounding box center [387, 521] width 666 height 13
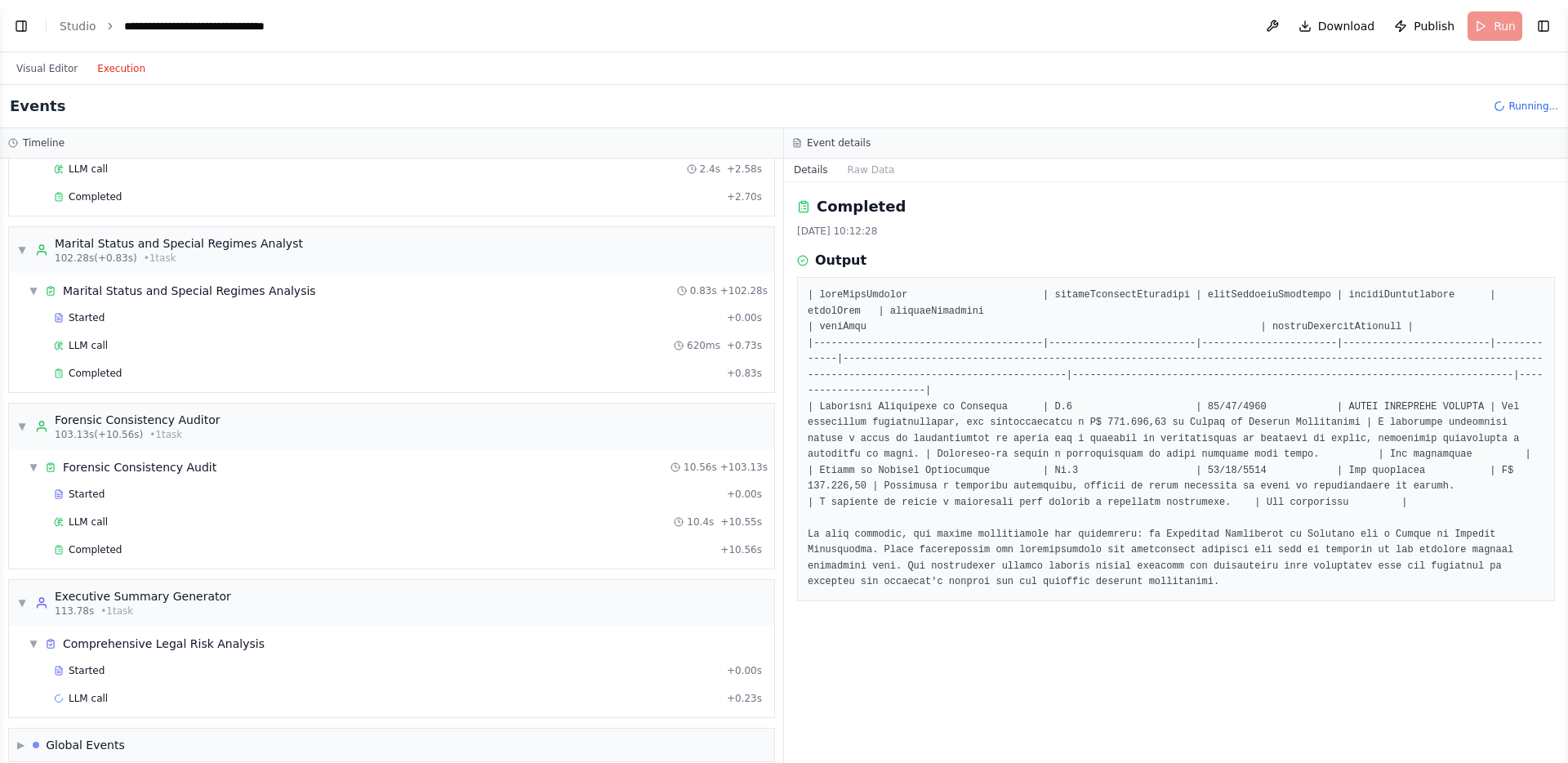
scroll to position [1723, 0]
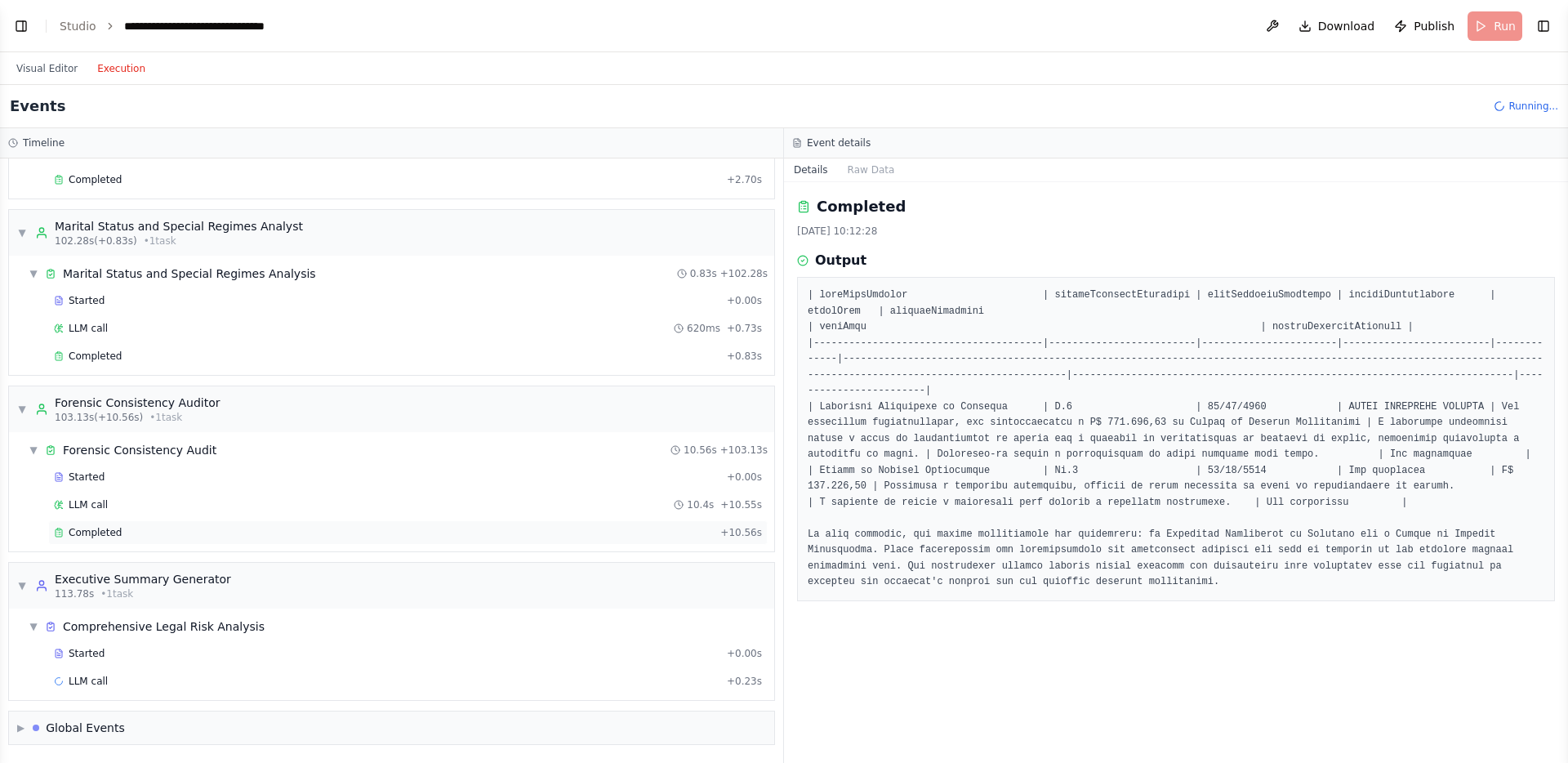
click at [152, 533] on div "Completed" at bounding box center [384, 533] width 660 height 13
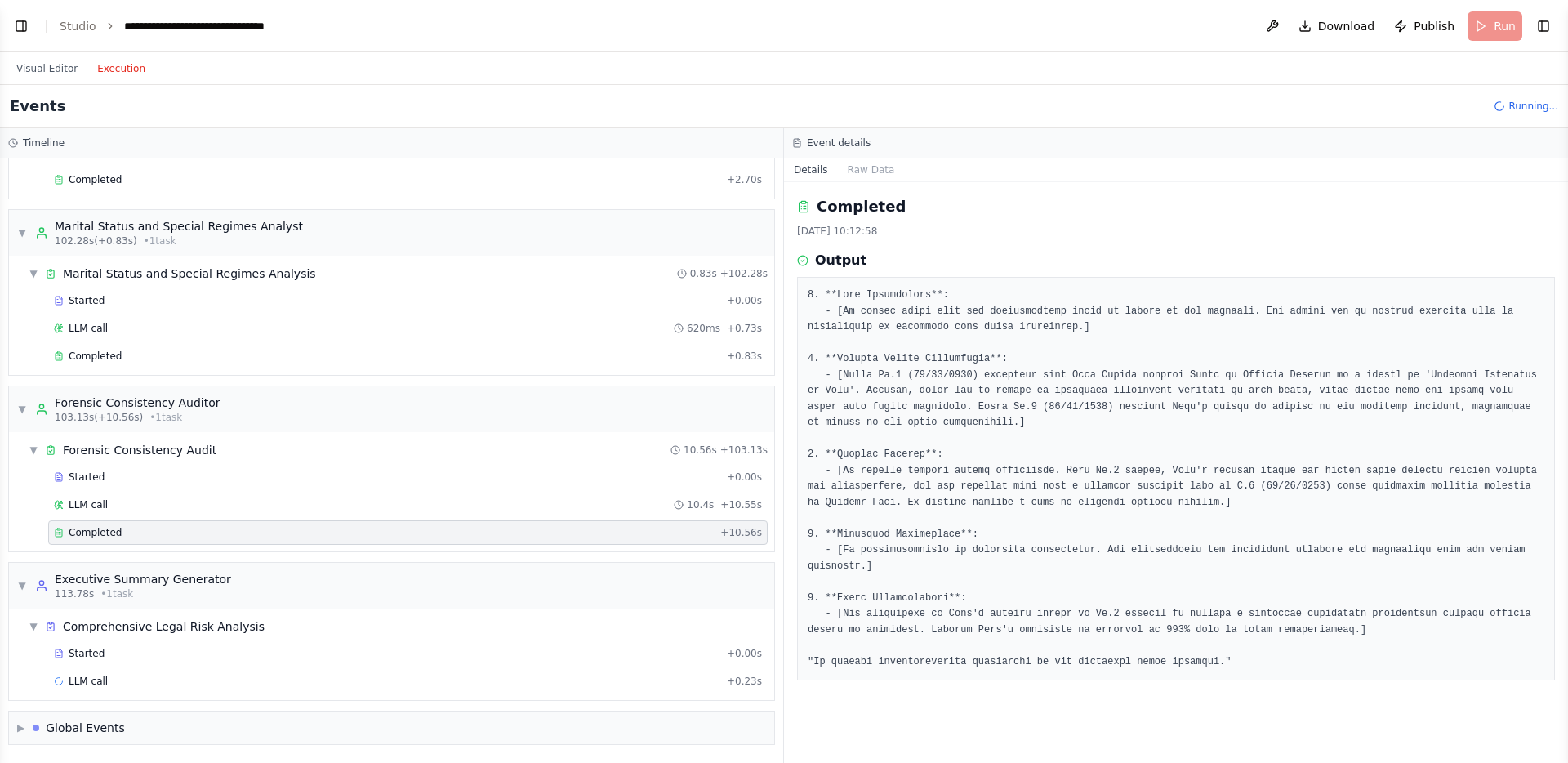
click at [953, 309] on pre at bounding box center [1176, 478] width 737 height 382
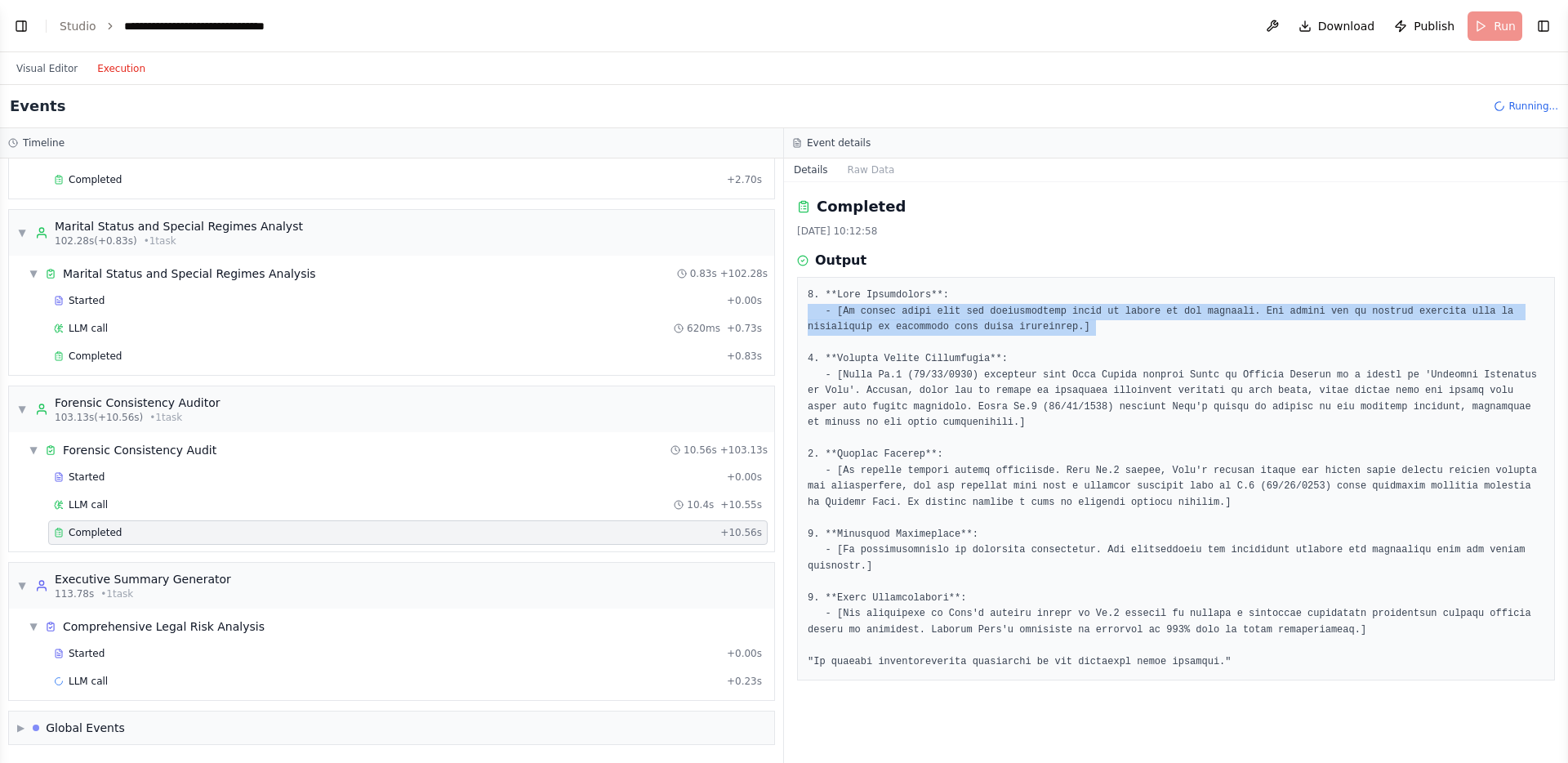
click at [988, 396] on pre at bounding box center [1176, 478] width 737 height 382
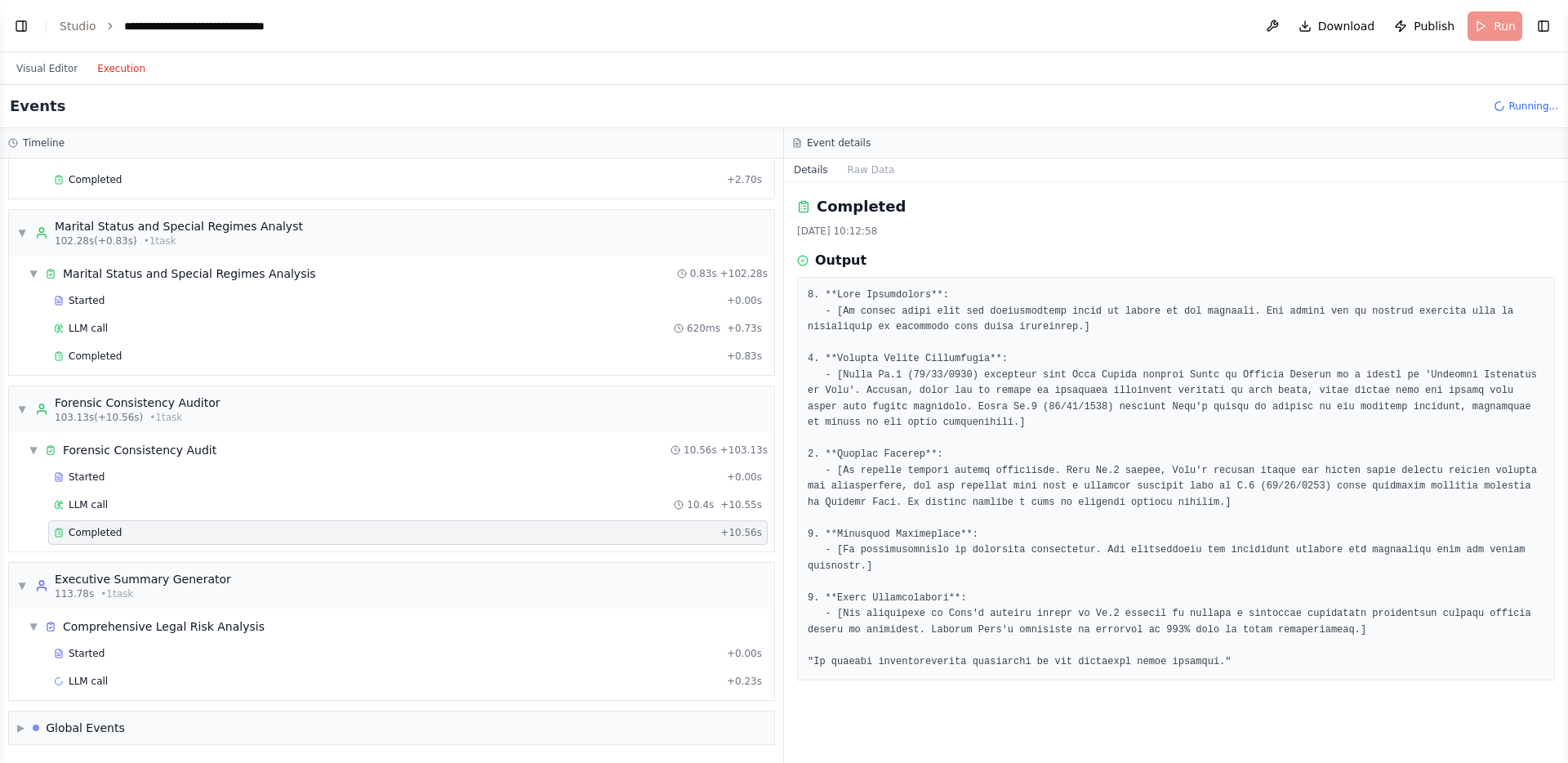
click at [988, 396] on pre at bounding box center [1176, 478] width 737 height 382
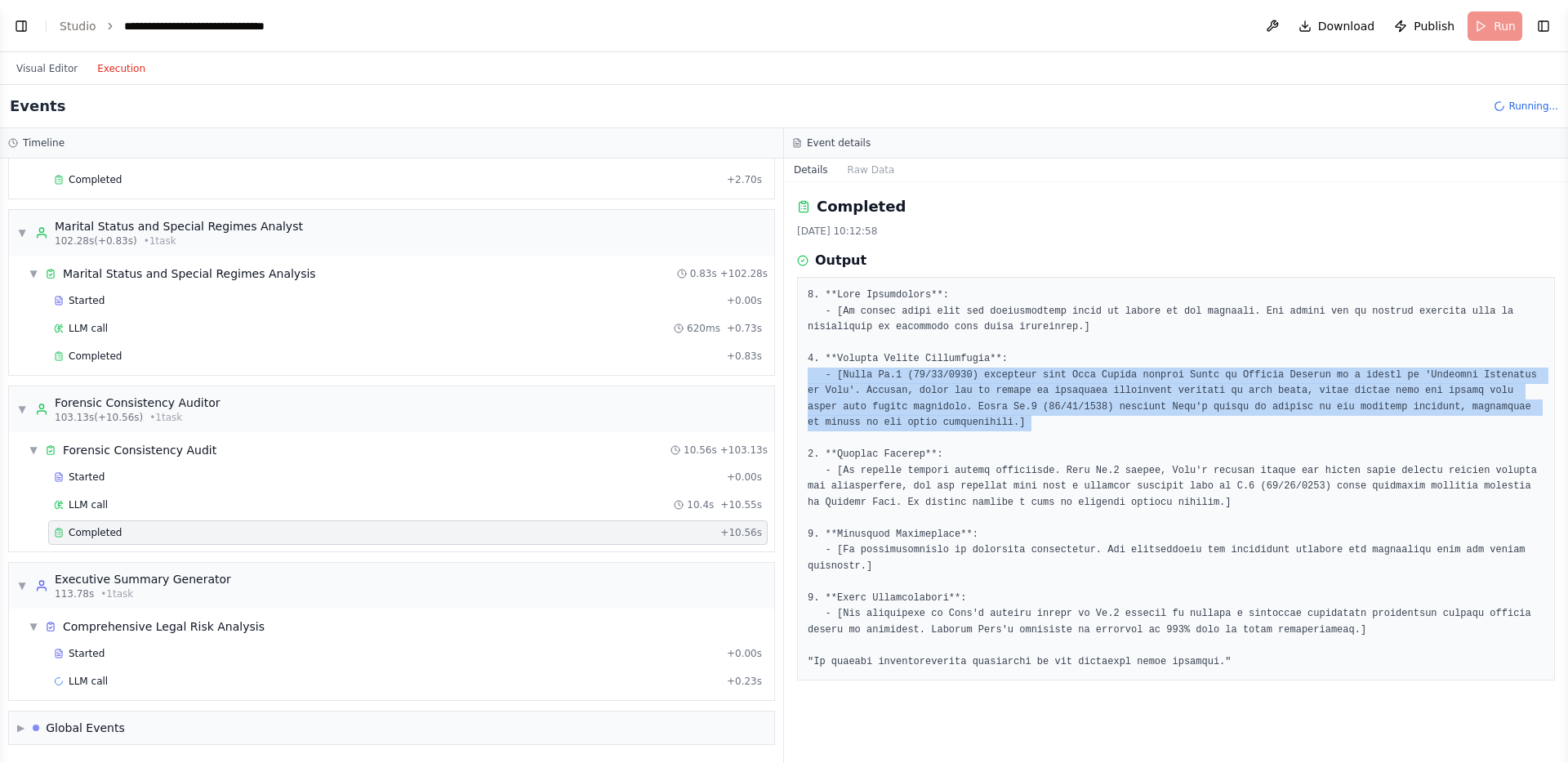
click at [1014, 446] on pre at bounding box center [1176, 478] width 737 height 382
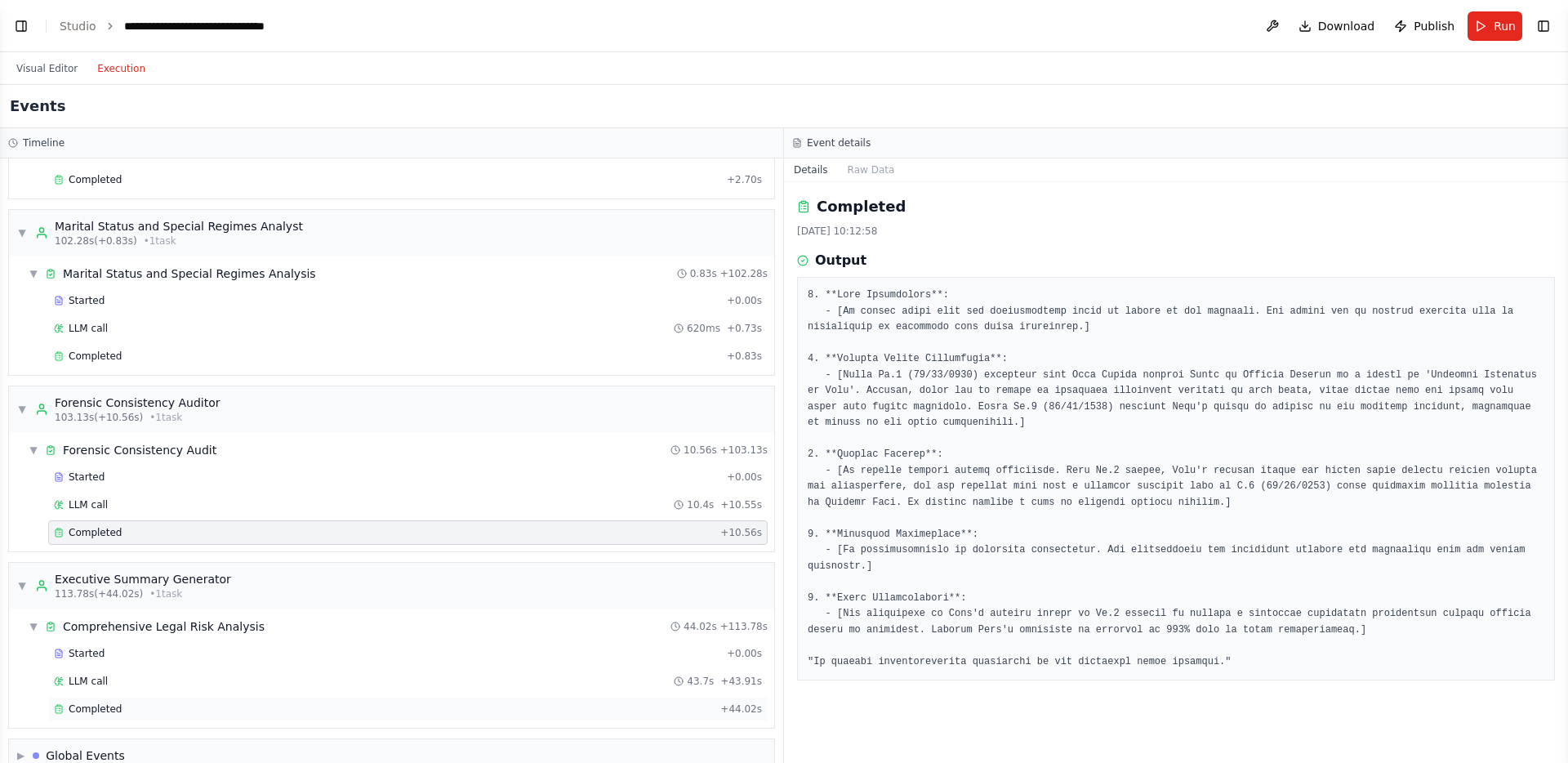
click at [176, 708] on div "Completed" at bounding box center [384, 710] width 660 height 13
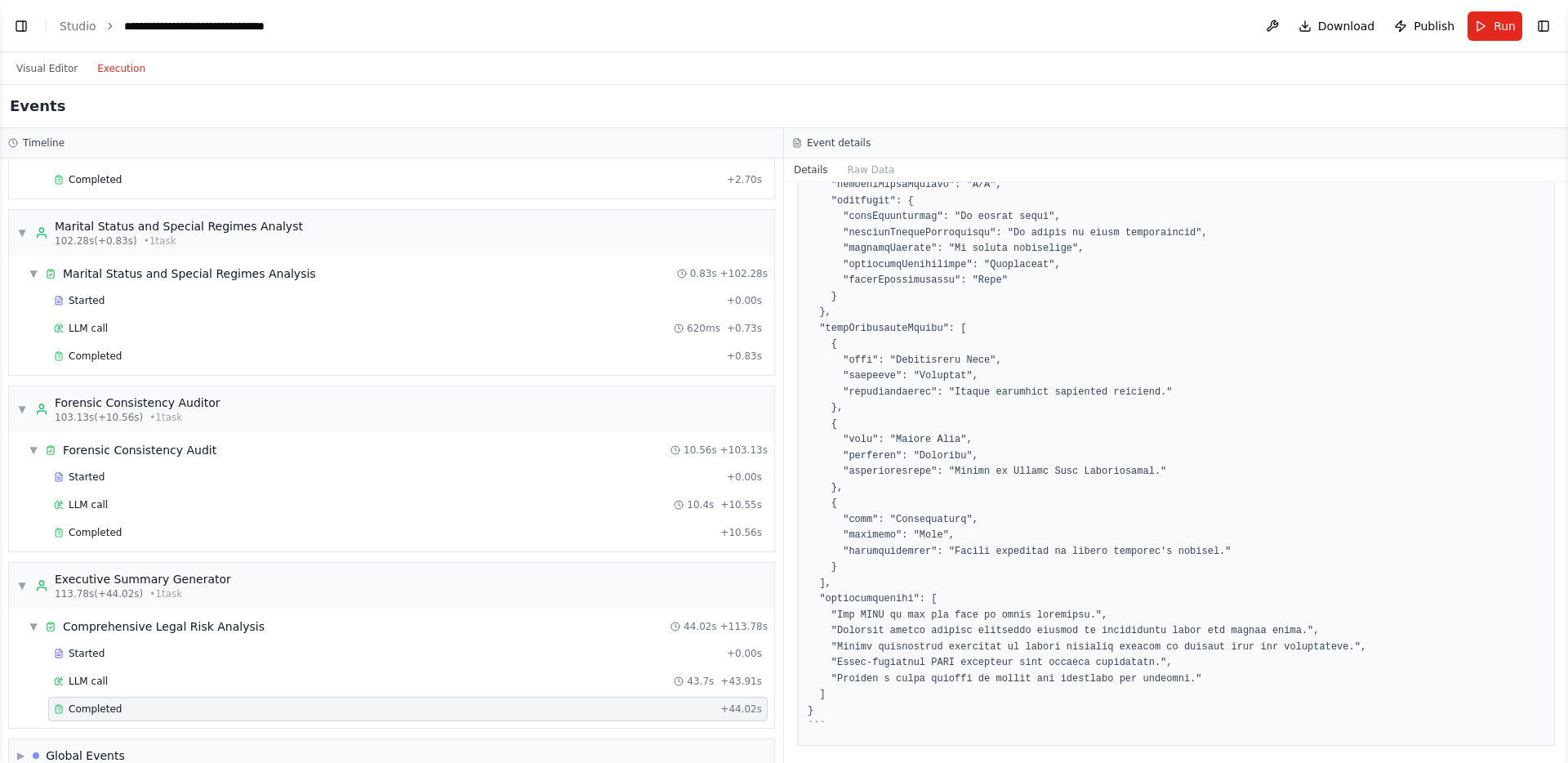
scroll to position [1744, 0]
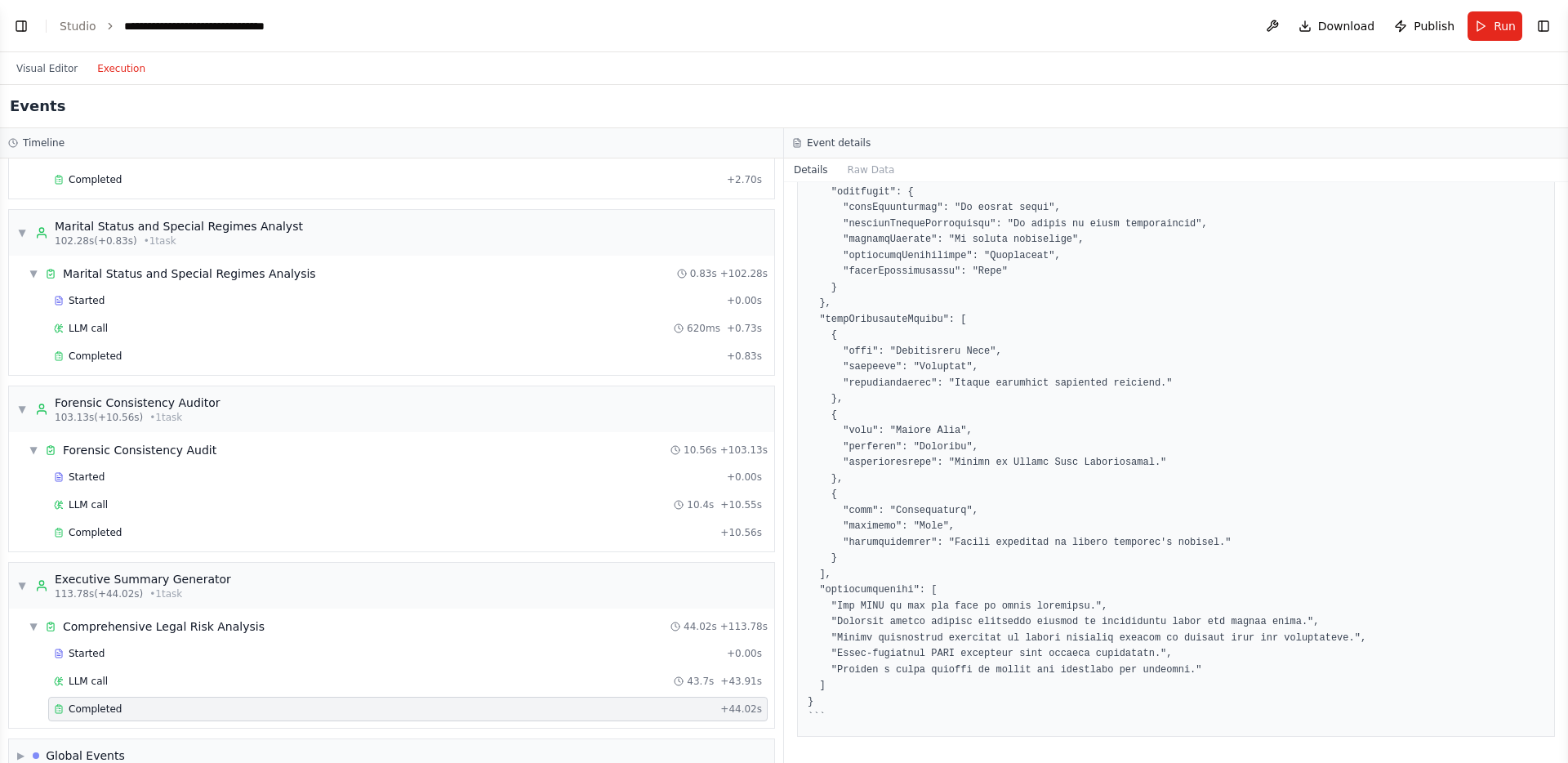
click at [59, 73] on button "Visual Editor" at bounding box center [47, 69] width 81 height 20
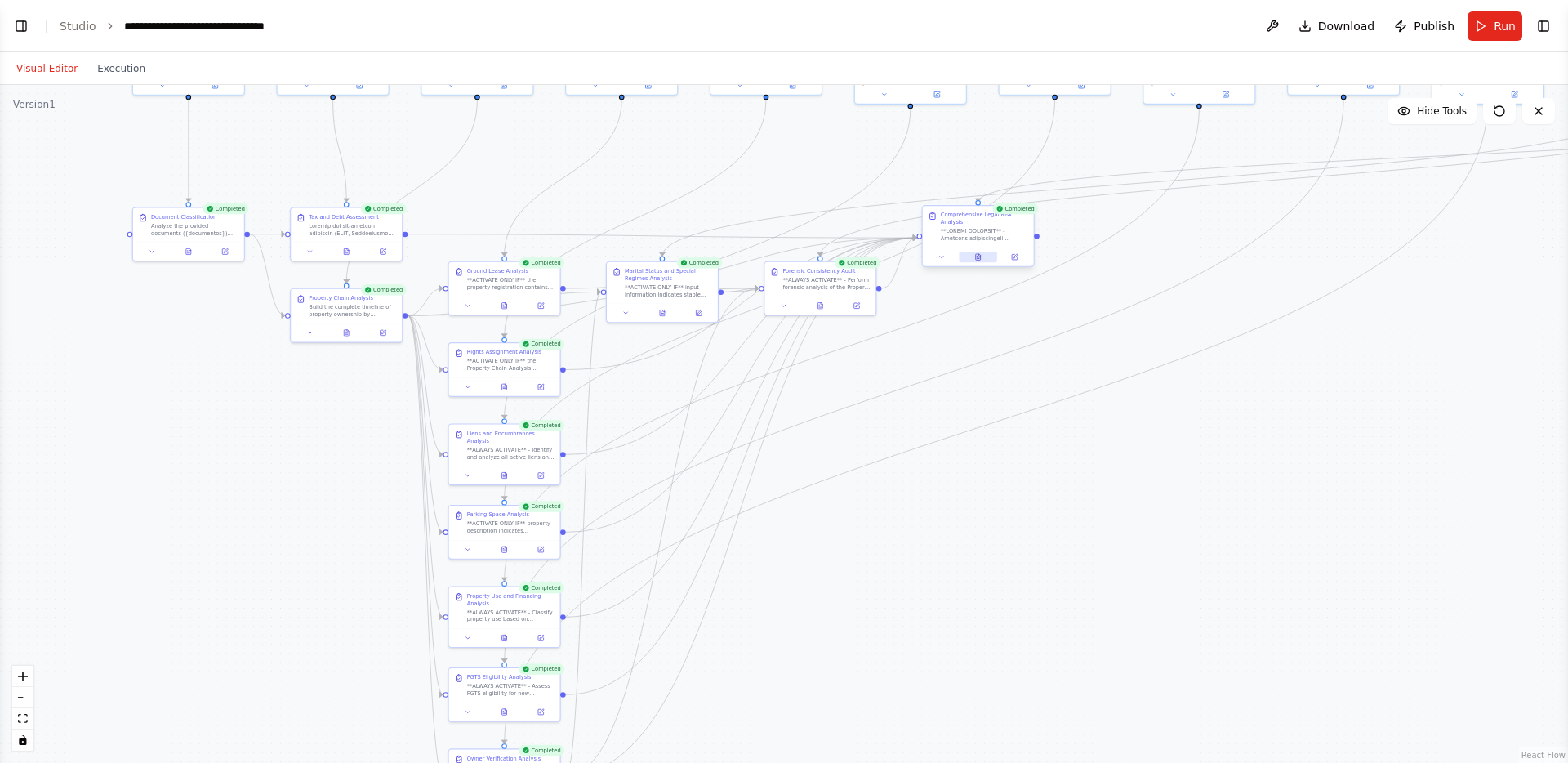
click at [978, 257] on icon at bounding box center [978, 257] width 2 height 0
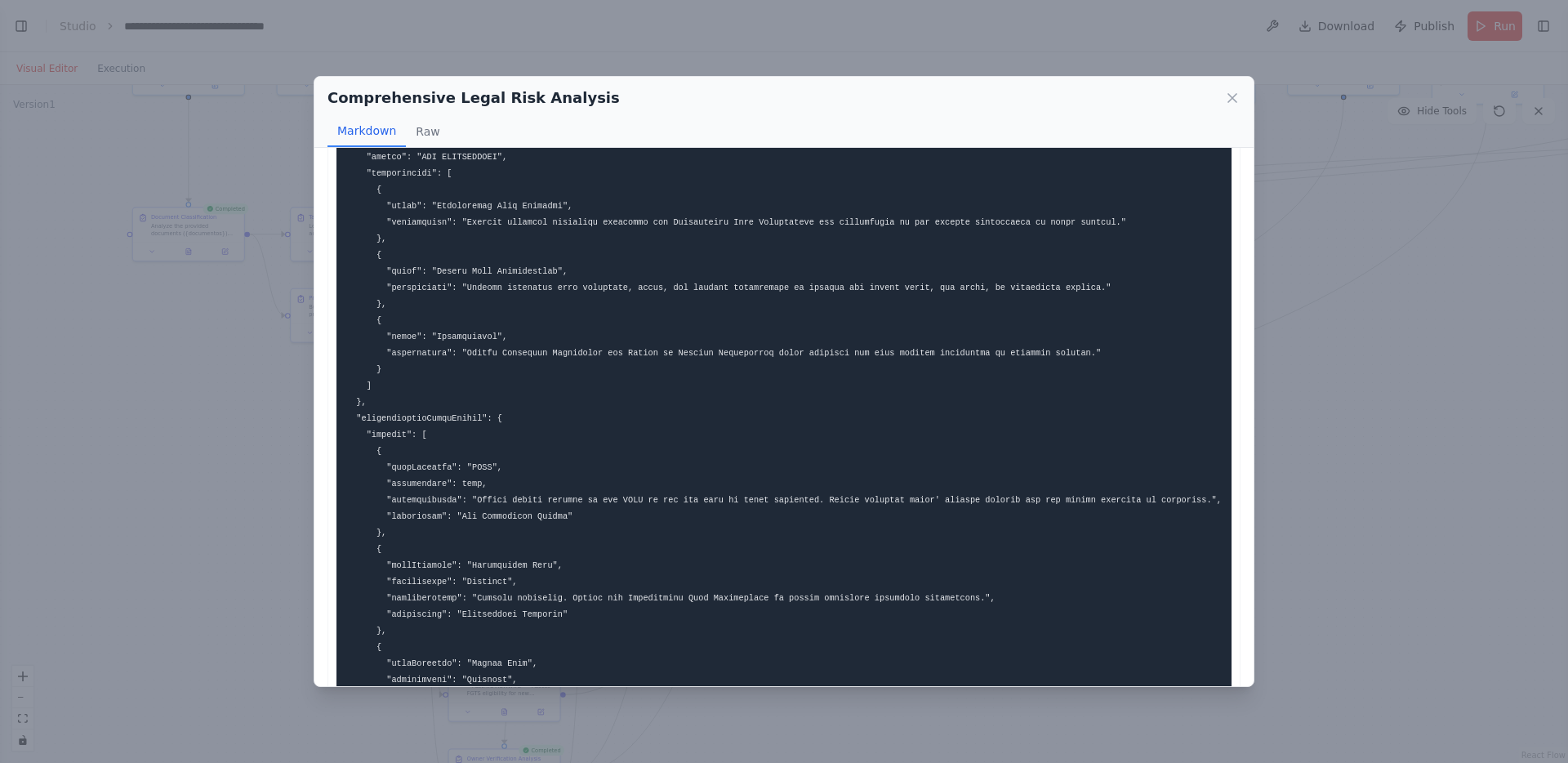
scroll to position [0, 0]
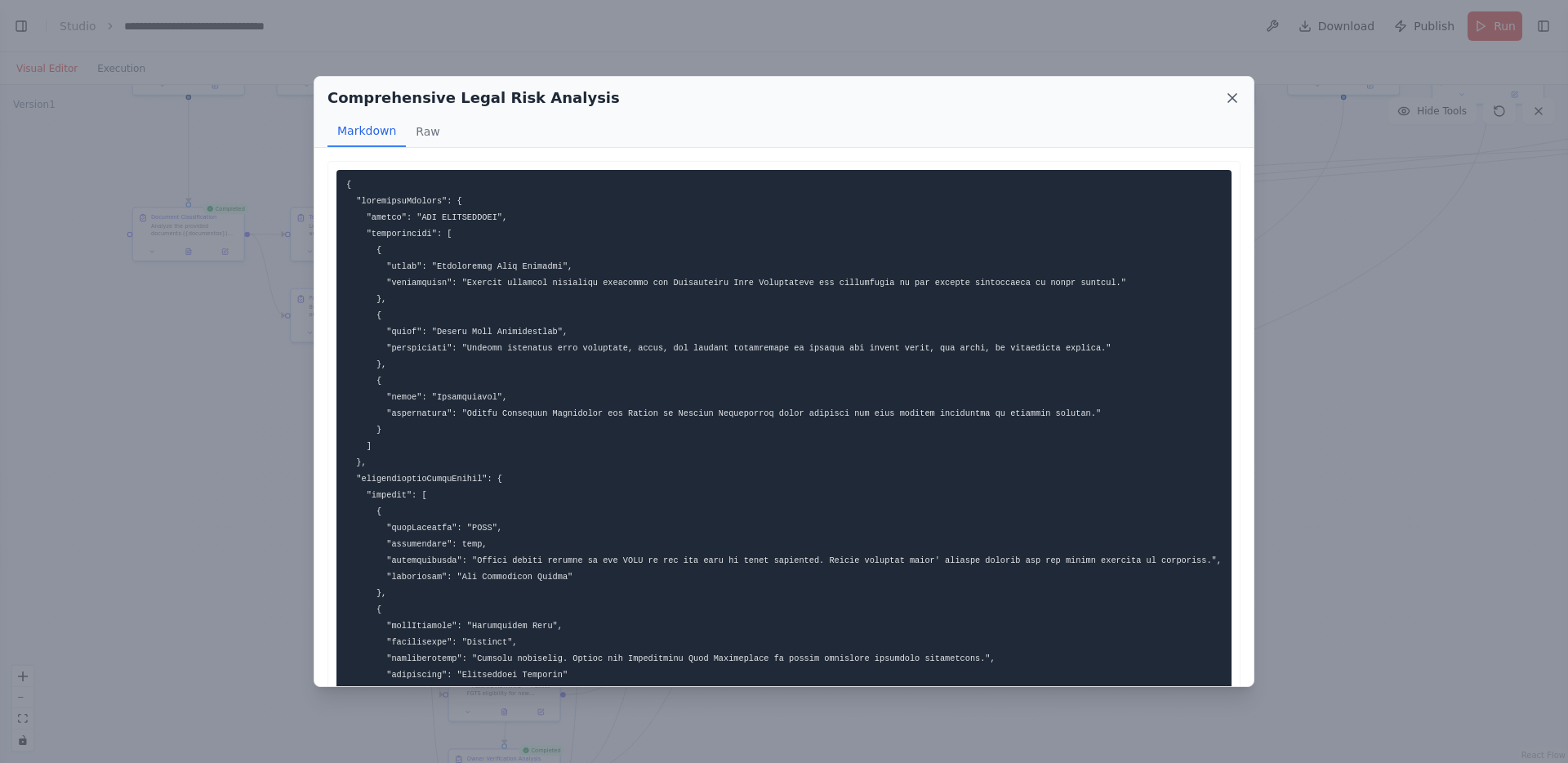
click at [1235, 97] on icon at bounding box center [1232, 98] width 17 height 17
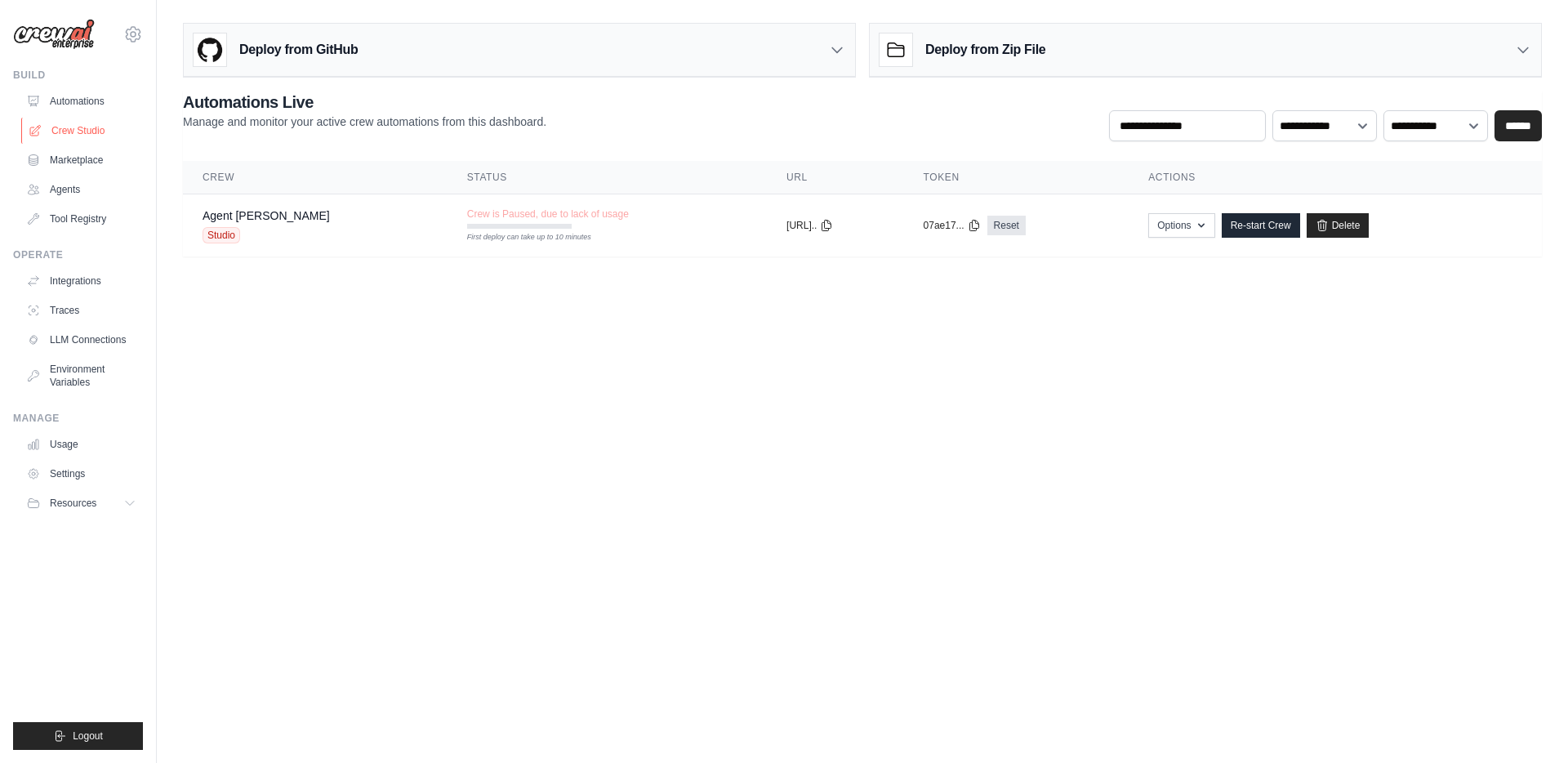
click at [92, 139] on link "Crew Studio" at bounding box center [83, 130] width 123 height 26
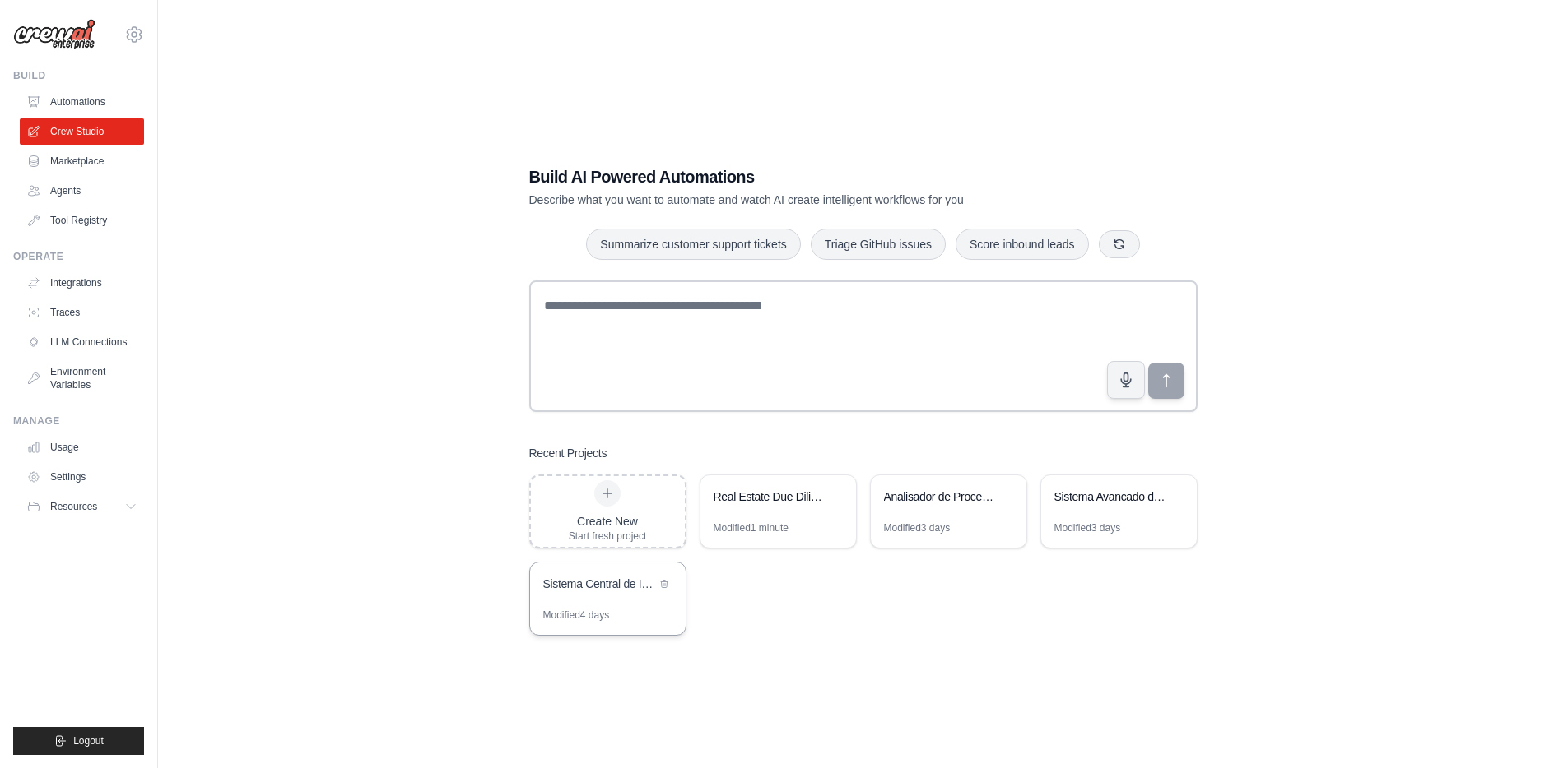
click at [601, 591] on div "Sistema Central de Intake e Due Diligence Documental" at bounding box center [599, 586] width 112 height 20
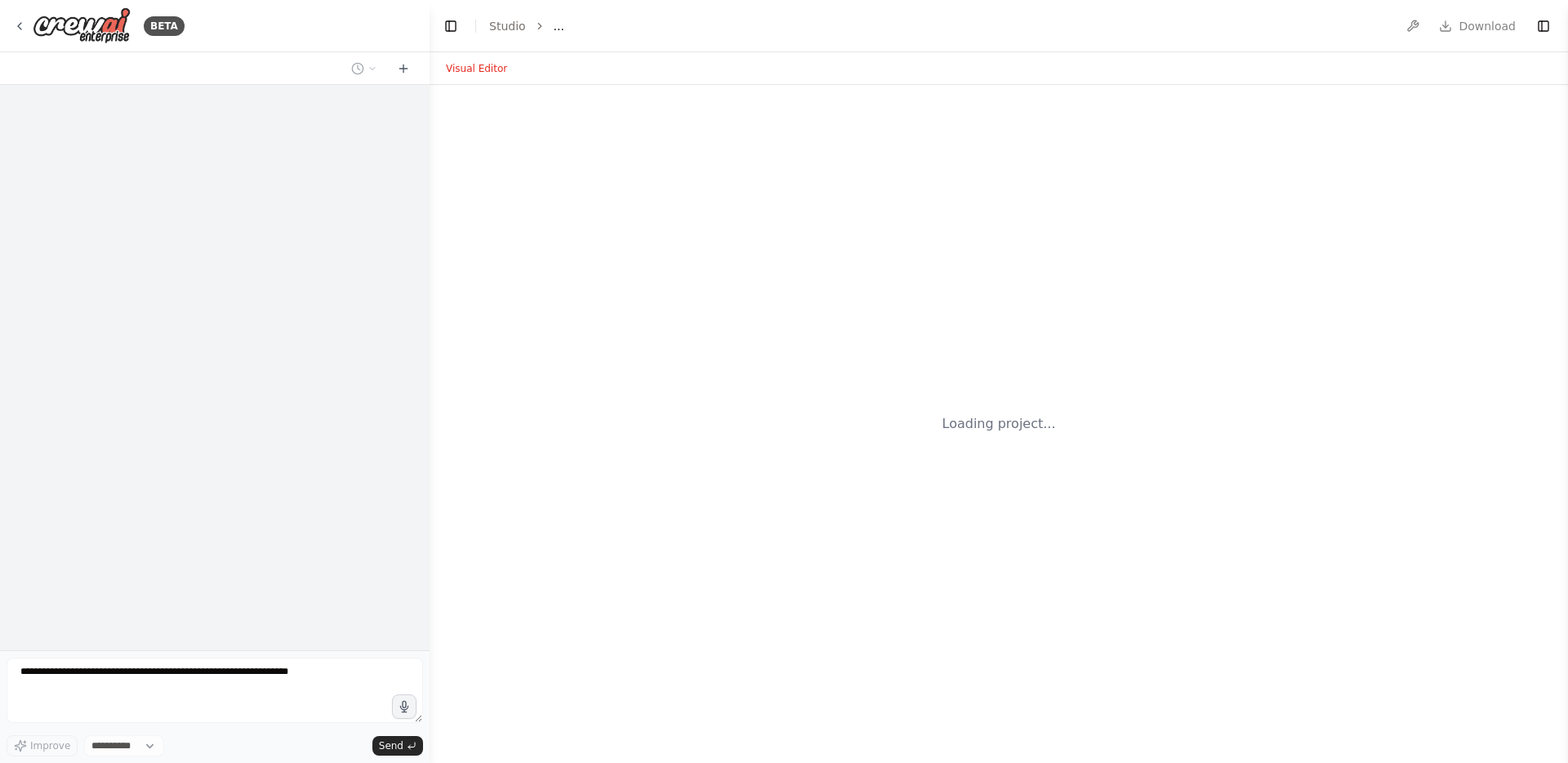
select select "****"
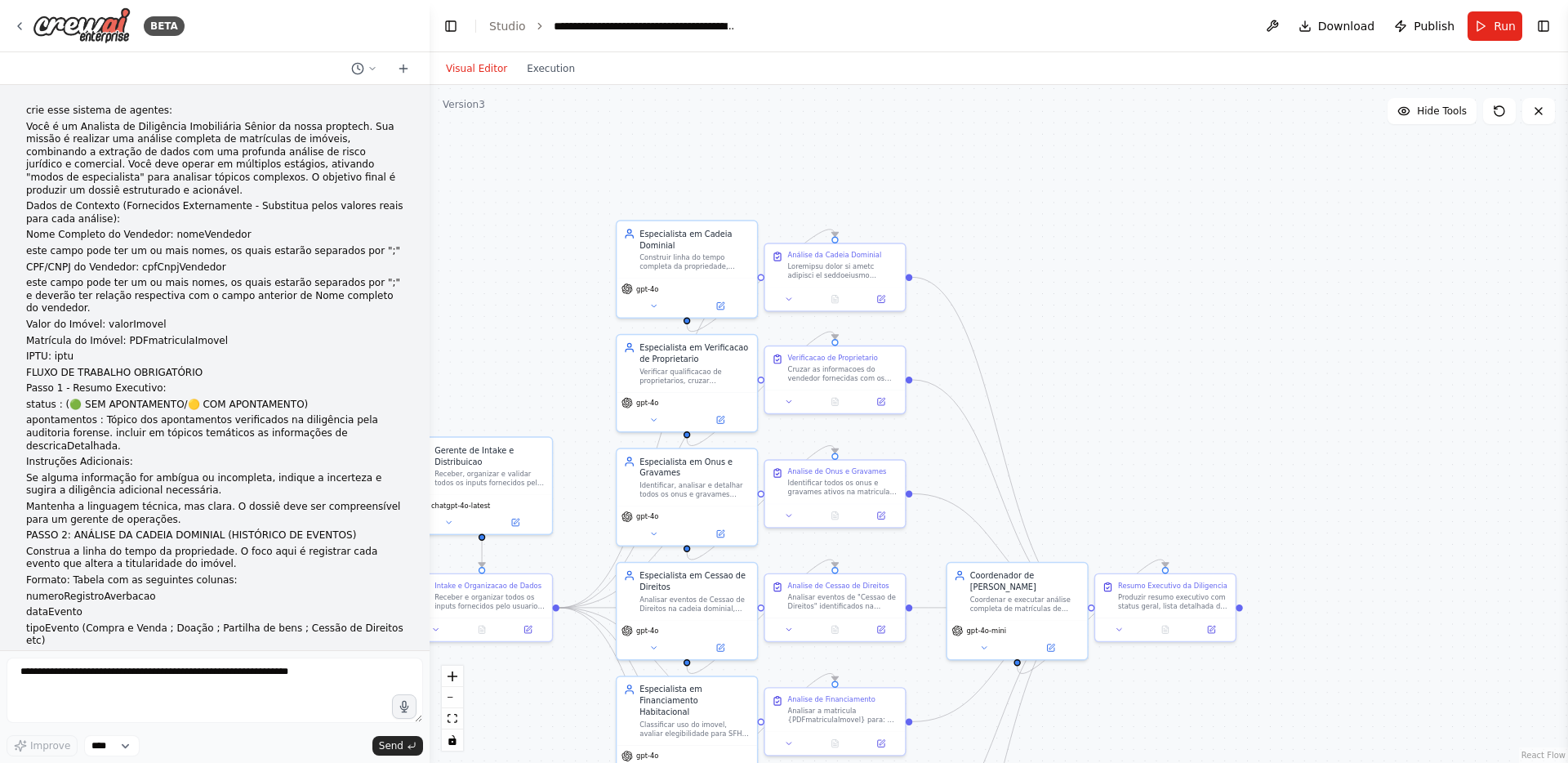
scroll to position [15683, 0]
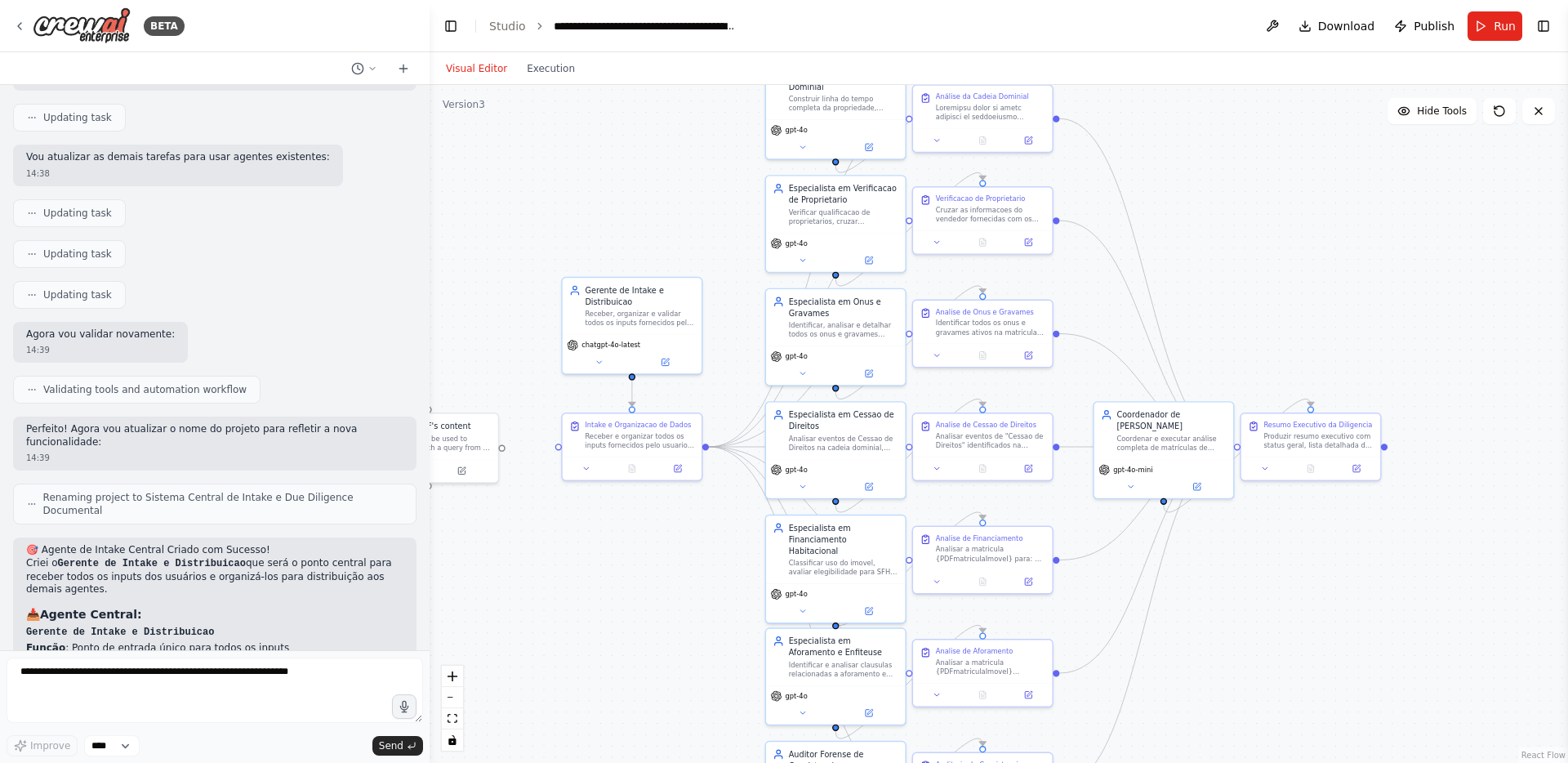
drag, startPoint x: 1037, startPoint y: 396, endPoint x: 1183, endPoint y: 236, distance: 216.6
click at [1183, 236] on div ".deletable-edge-delete-btn { width: 20px; height: 20px; border: 0px solid #ffff…" at bounding box center [998, 424] width 1138 height 678
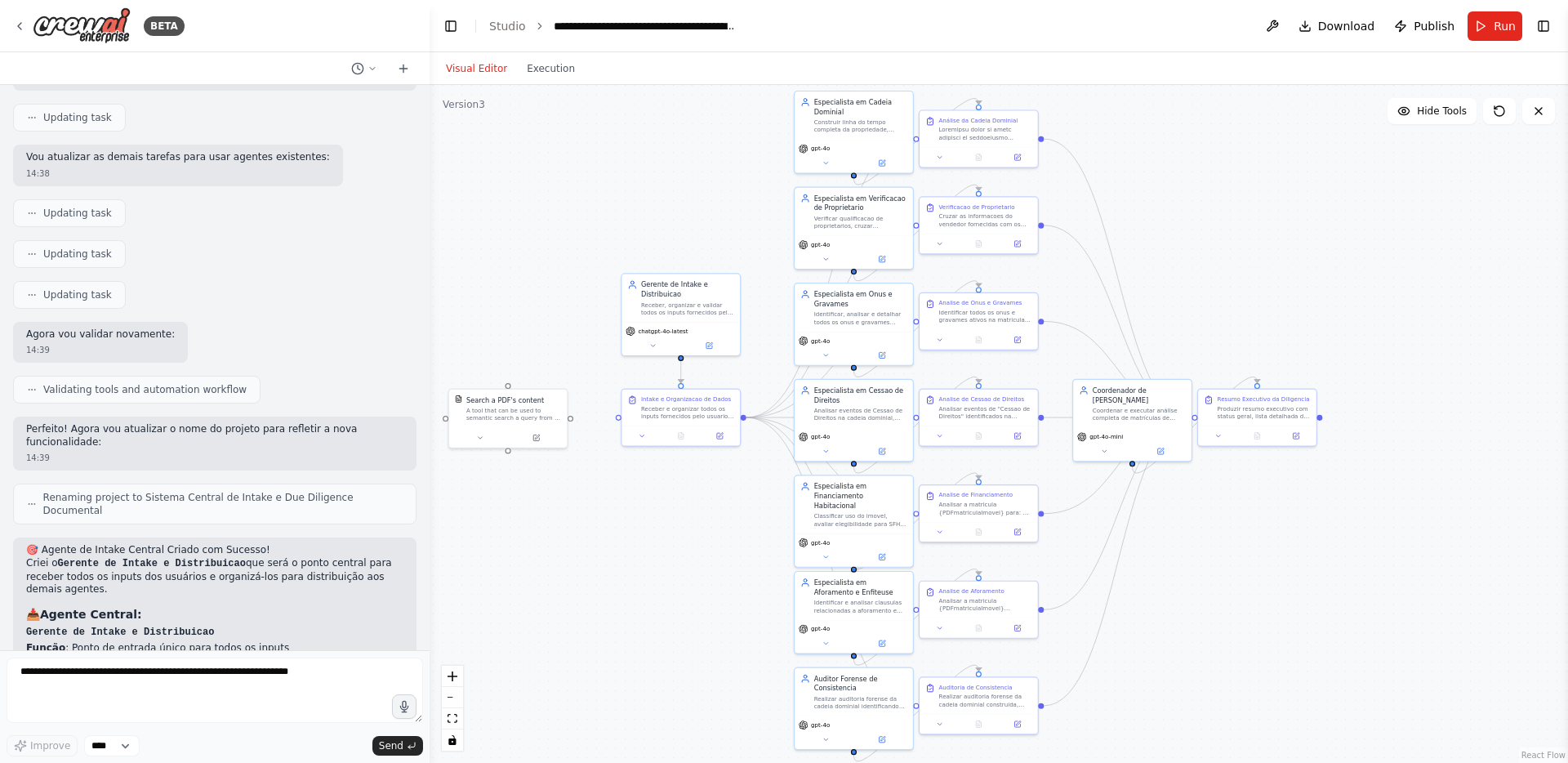
drag, startPoint x: 1200, startPoint y: 229, endPoint x: 1169, endPoint y: 232, distance: 31.1
click at [1169, 232] on div ".deletable-edge-delete-btn { width: 20px; height: 20px; border: 0px solid #ffff…" at bounding box center [998, 424] width 1138 height 678
click at [127, 669] on textarea at bounding box center [215, 691] width 416 height 65
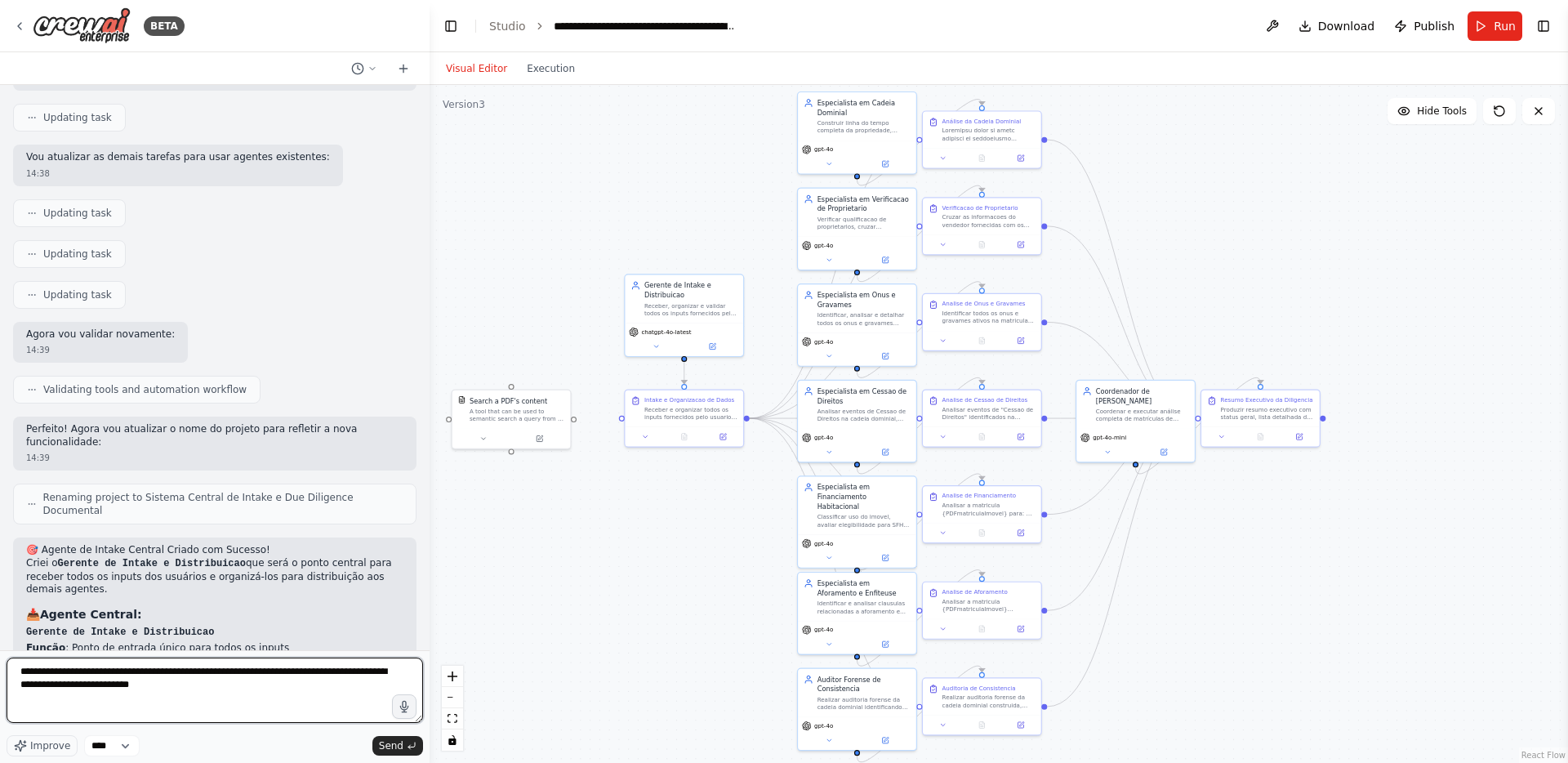
paste textarea "**********"
type textarea "**********"
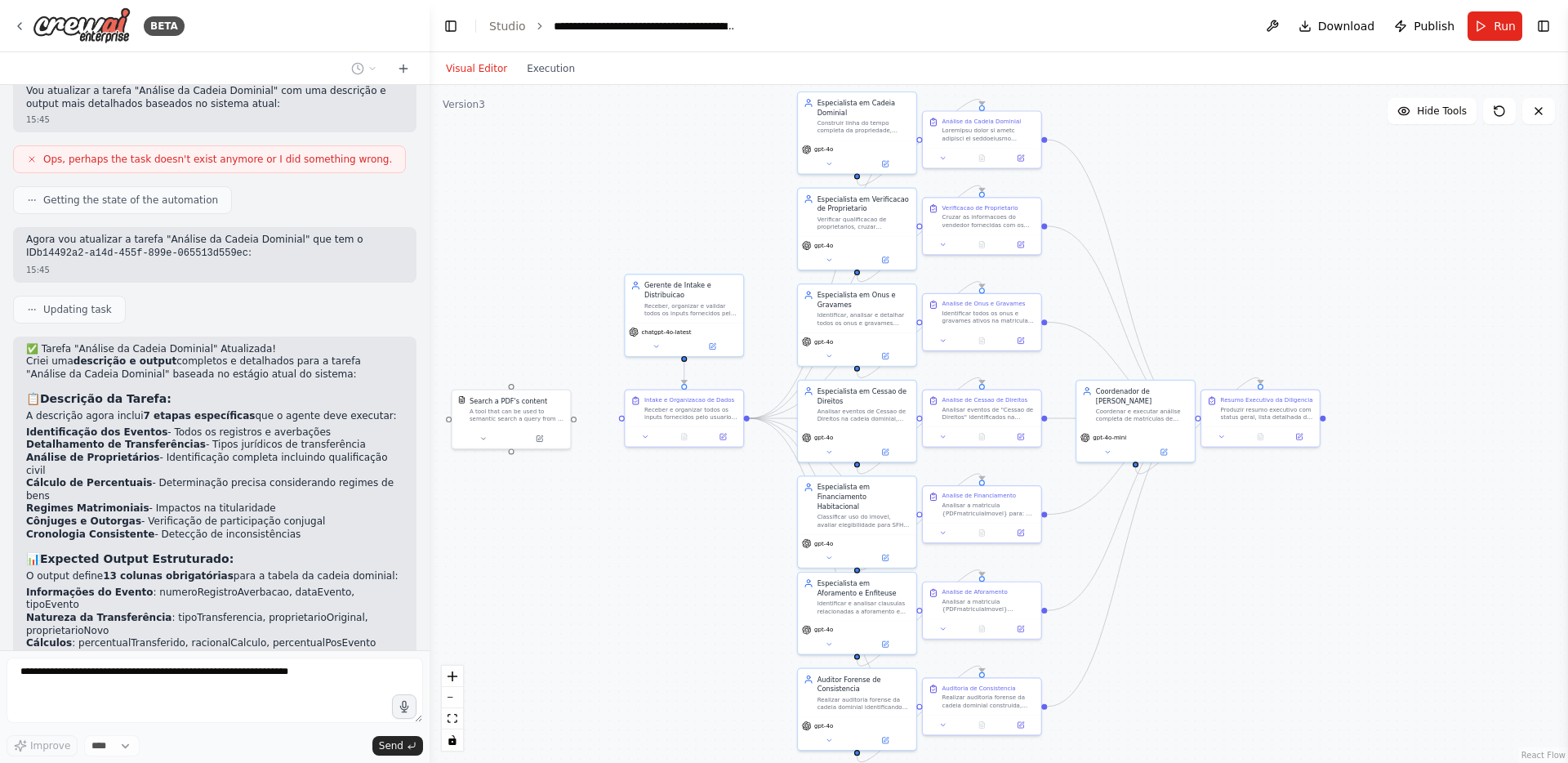
scroll to position [18719, 0]
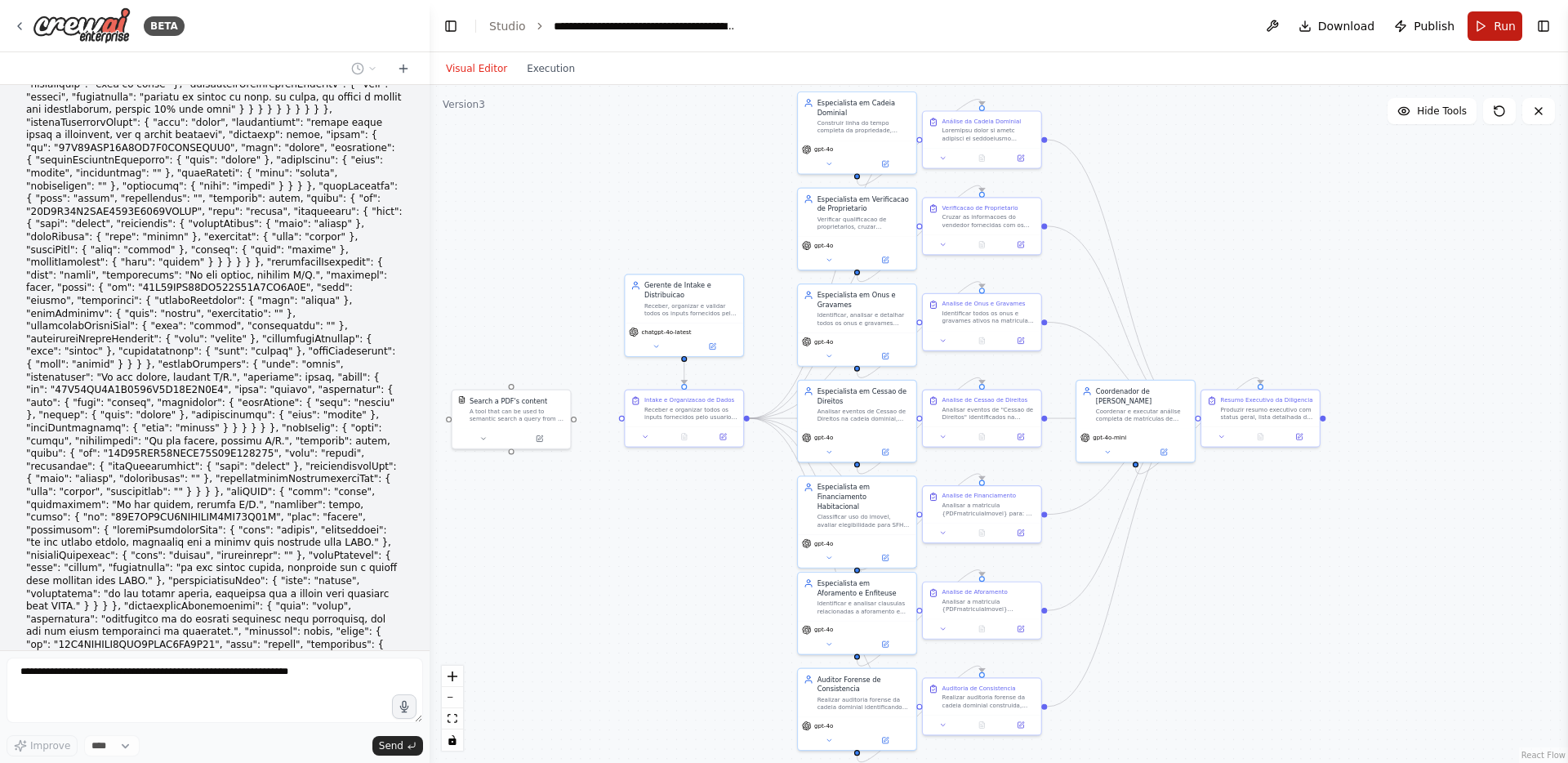
click at [1490, 28] on button "Run" at bounding box center [1496, 26] width 55 height 29
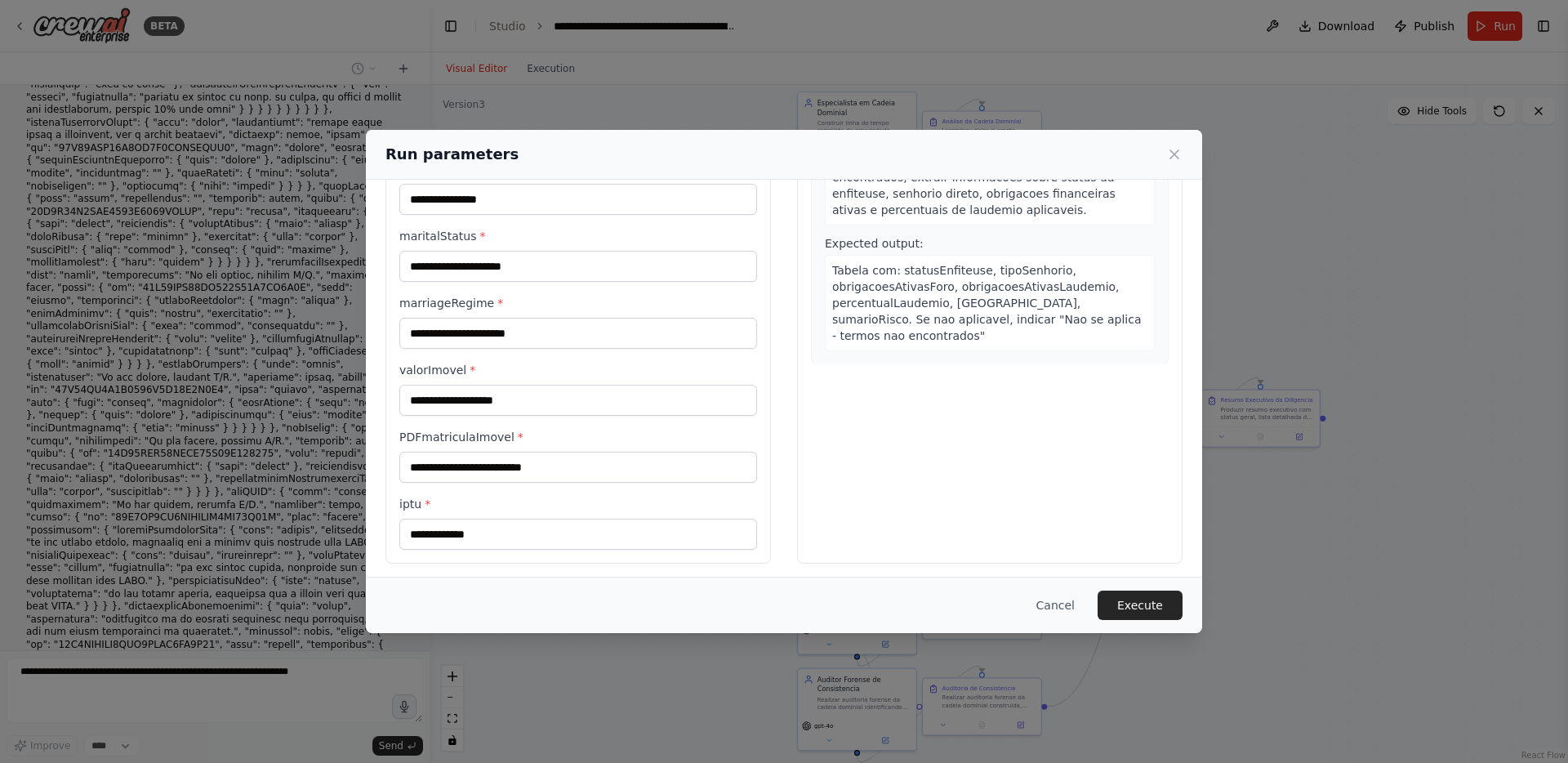
scroll to position [216, 0]
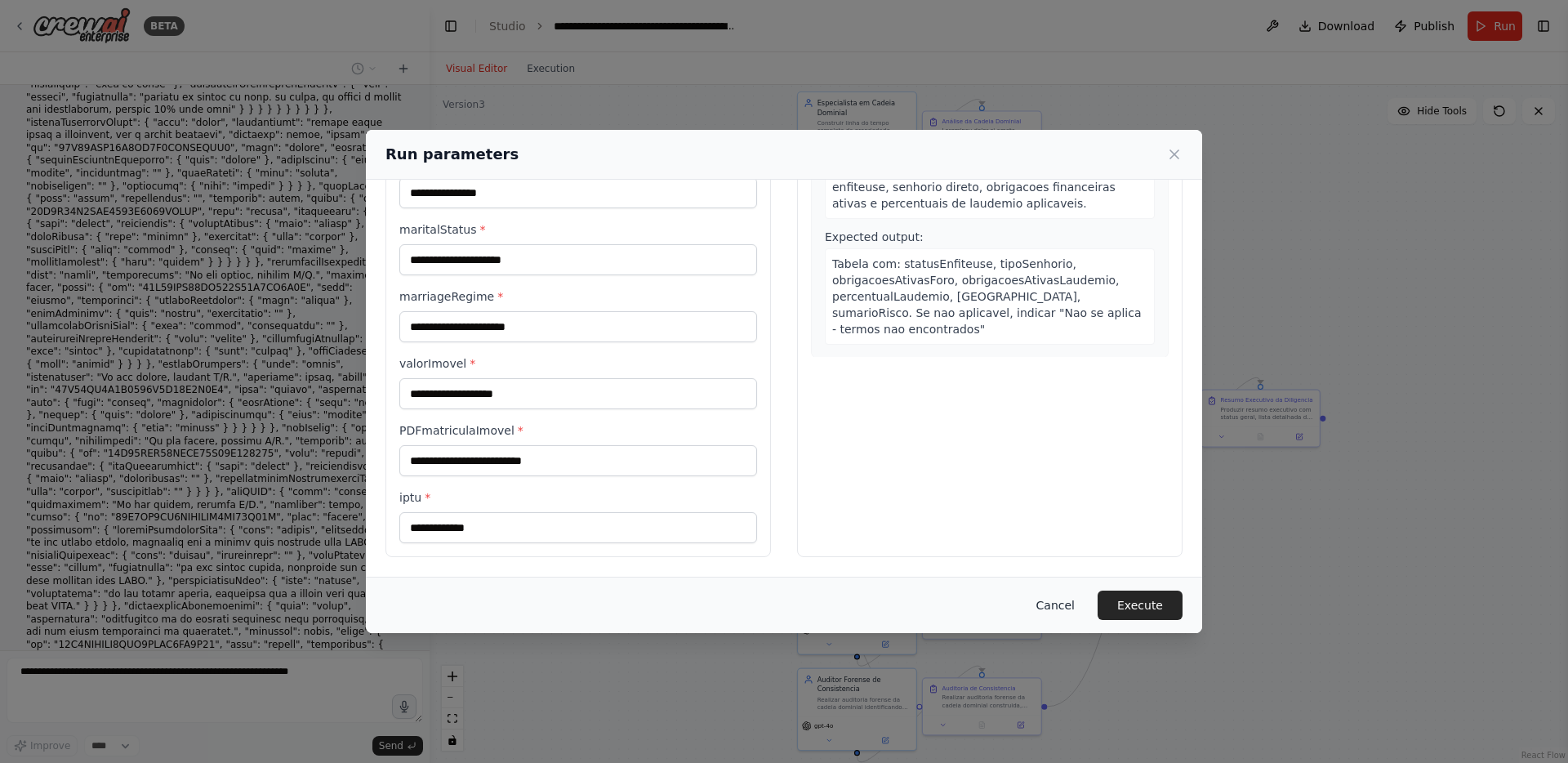
click at [1067, 609] on button "Cancel" at bounding box center [1055, 605] width 64 height 29
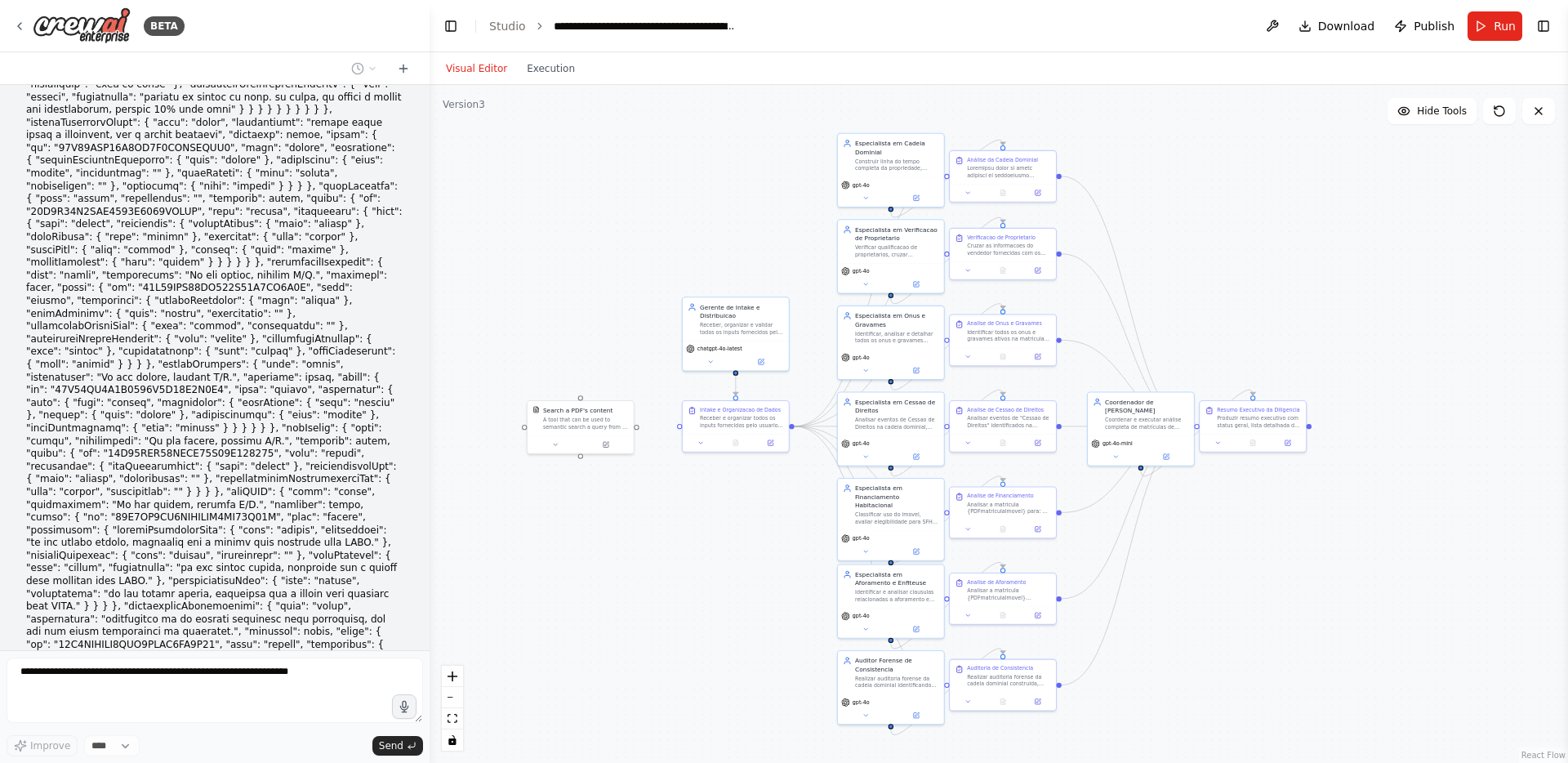
drag, startPoint x: 597, startPoint y: 592, endPoint x: 635, endPoint y: 603, distance: 39.6
click at [635, 603] on div ".deletable-edge-delete-btn { width: 20px; height: 20px; border: 0px solid #ffff…" at bounding box center [998, 424] width 1138 height 678
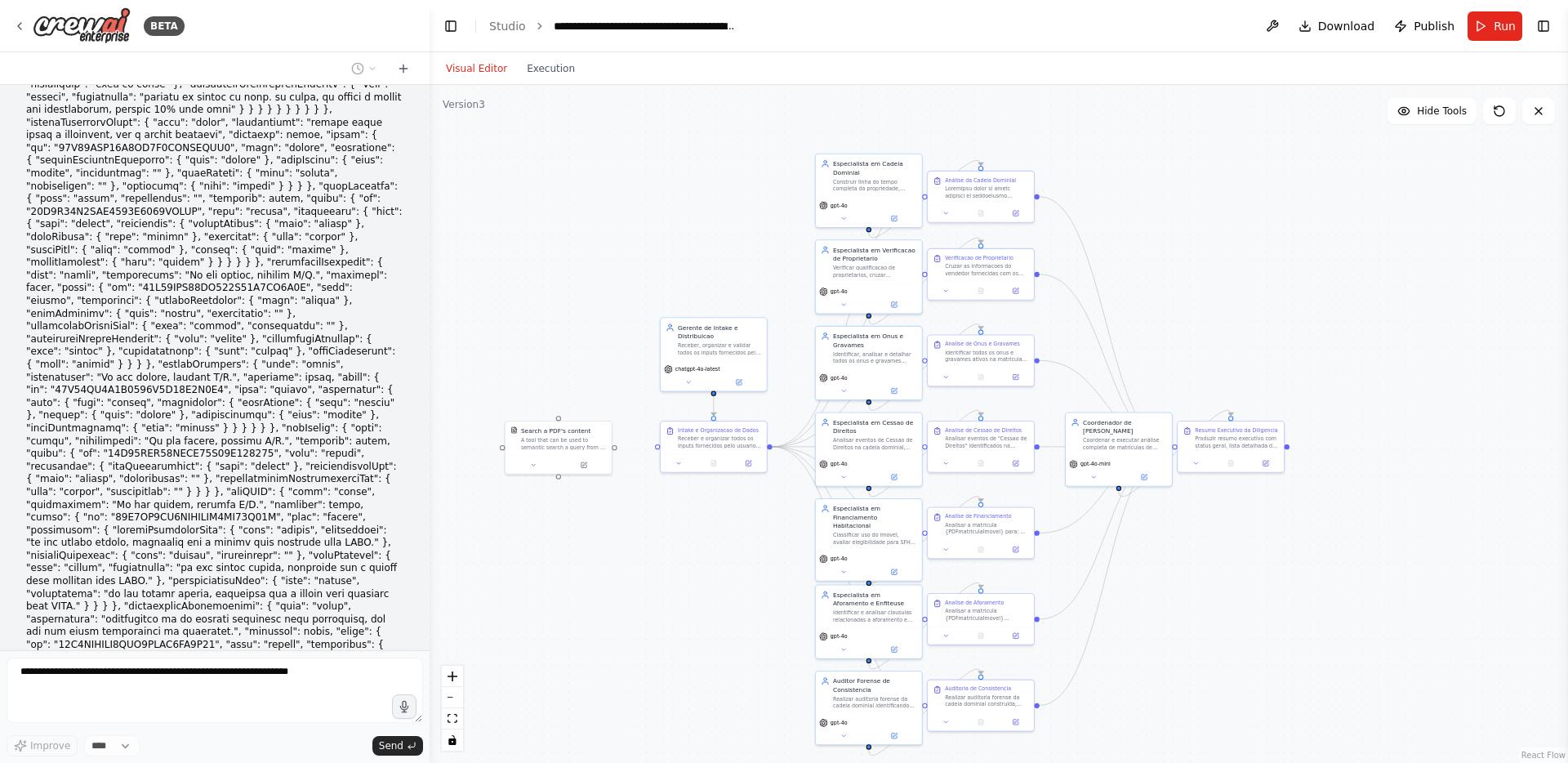
click at [587, 362] on div ".deletable-edge-delete-btn { width: 20px; height: 20px; border: 0px solid #ffff…" at bounding box center [998, 424] width 1138 height 678
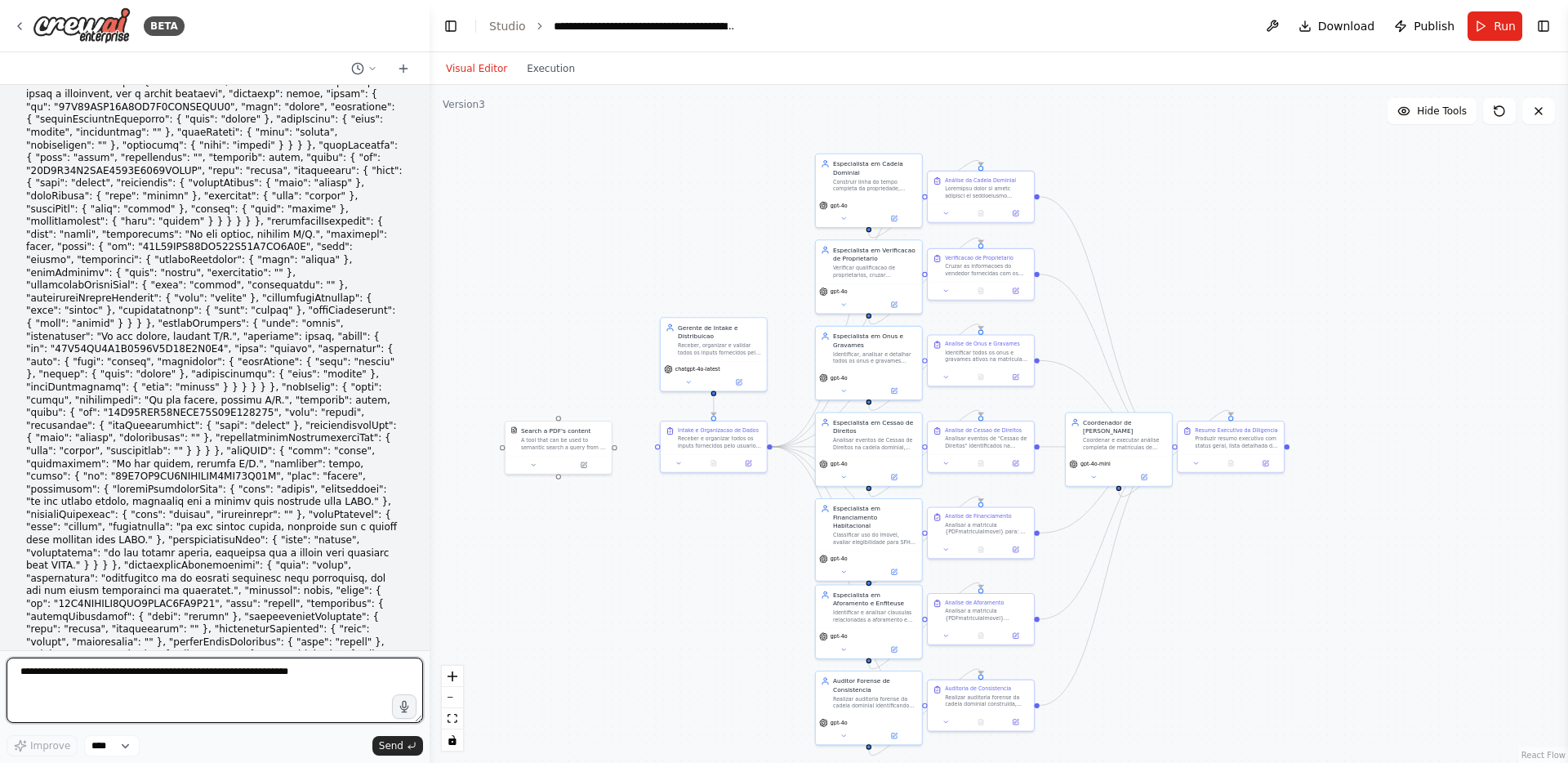
scroll to position [18775, 0]
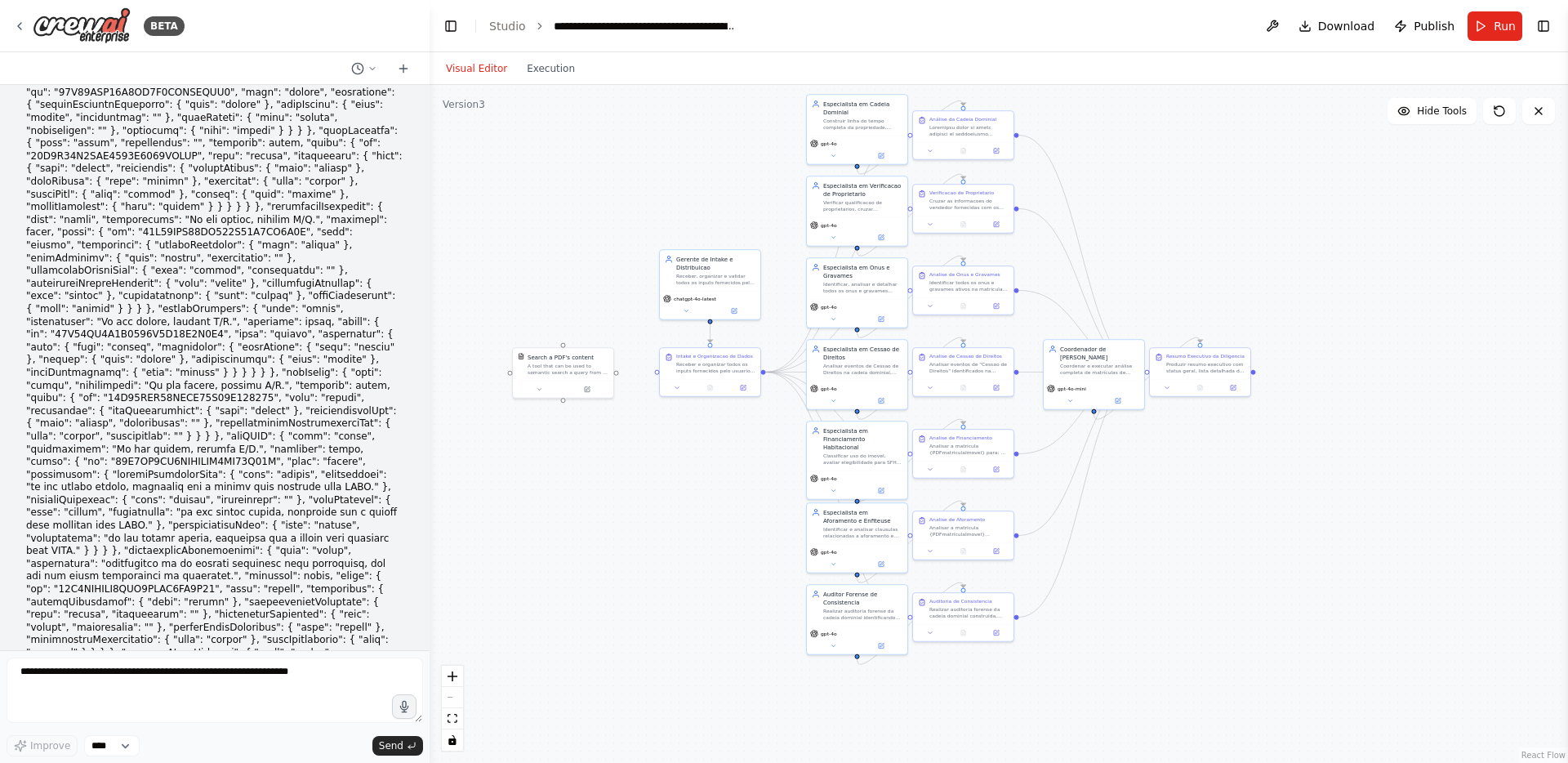
drag, startPoint x: 625, startPoint y: 301, endPoint x: 625, endPoint y: 237, distance: 64.0
click at [625, 237] on div ".deletable-edge-delete-btn { width: 20px; height: 20px; border: 0px solid #ffff…" at bounding box center [998, 424] width 1138 height 678
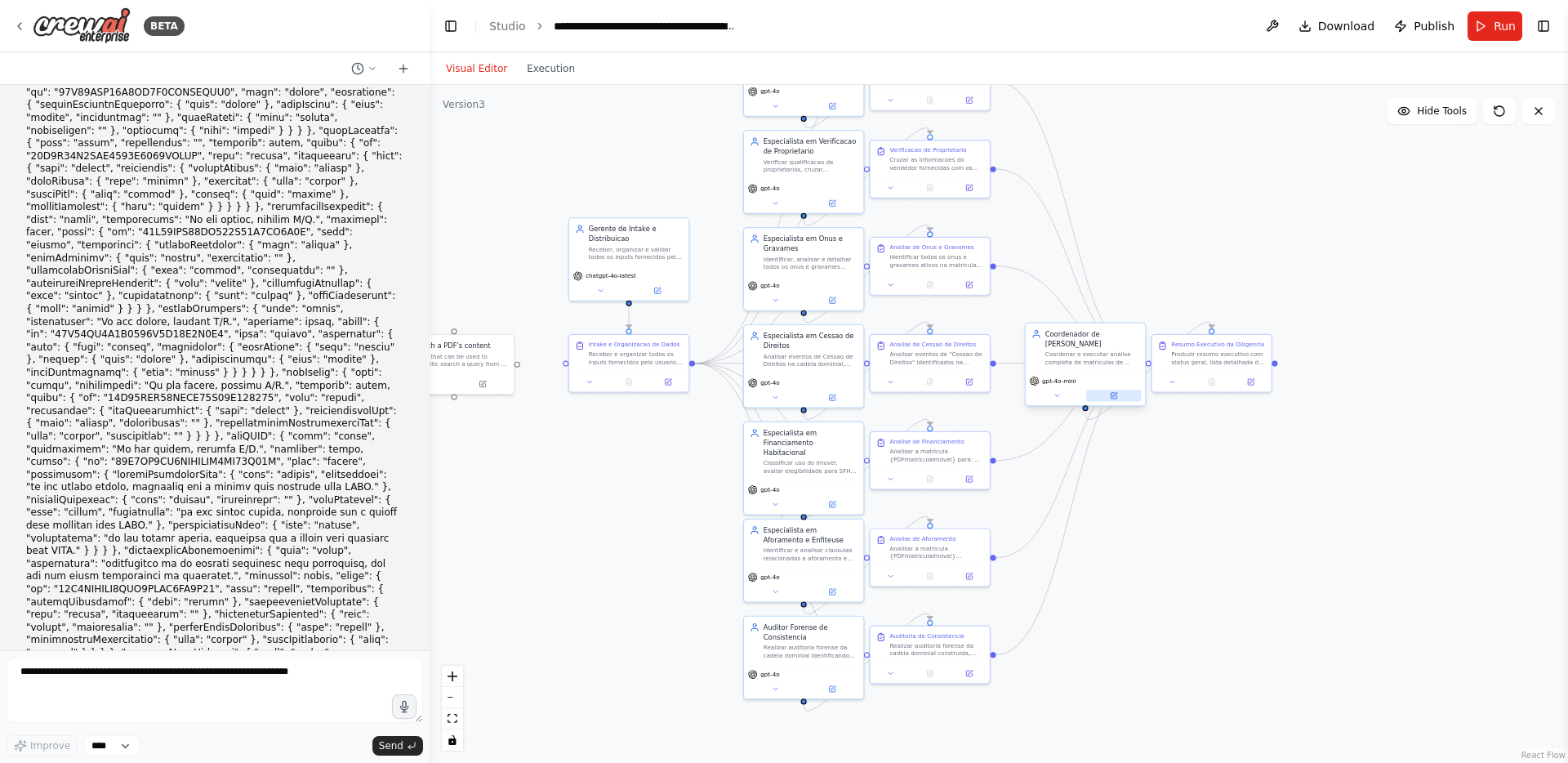
click at [1124, 396] on button at bounding box center [1114, 396] width 55 height 12
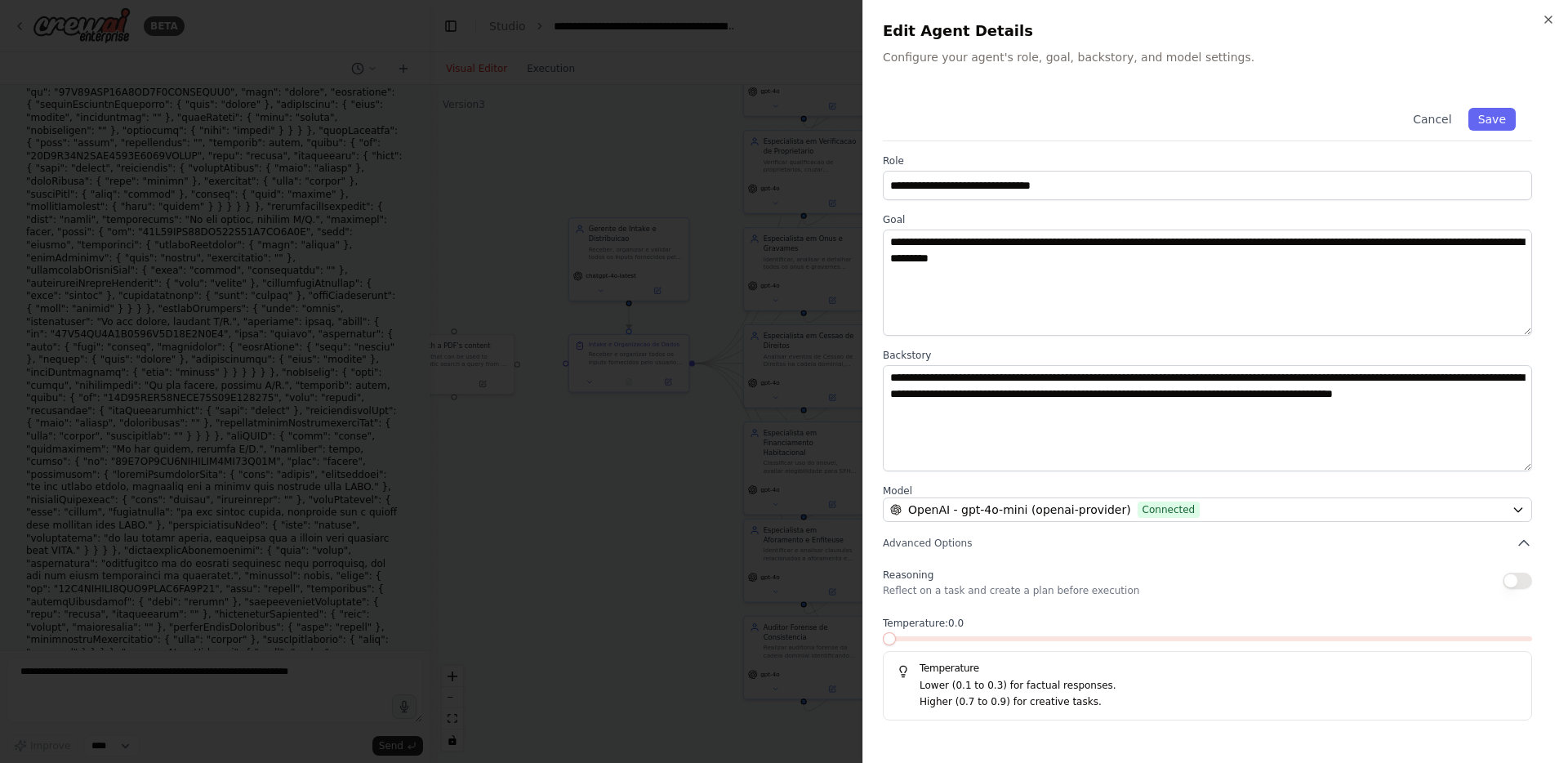
click at [759, 394] on div at bounding box center [784, 382] width 1568 height 763
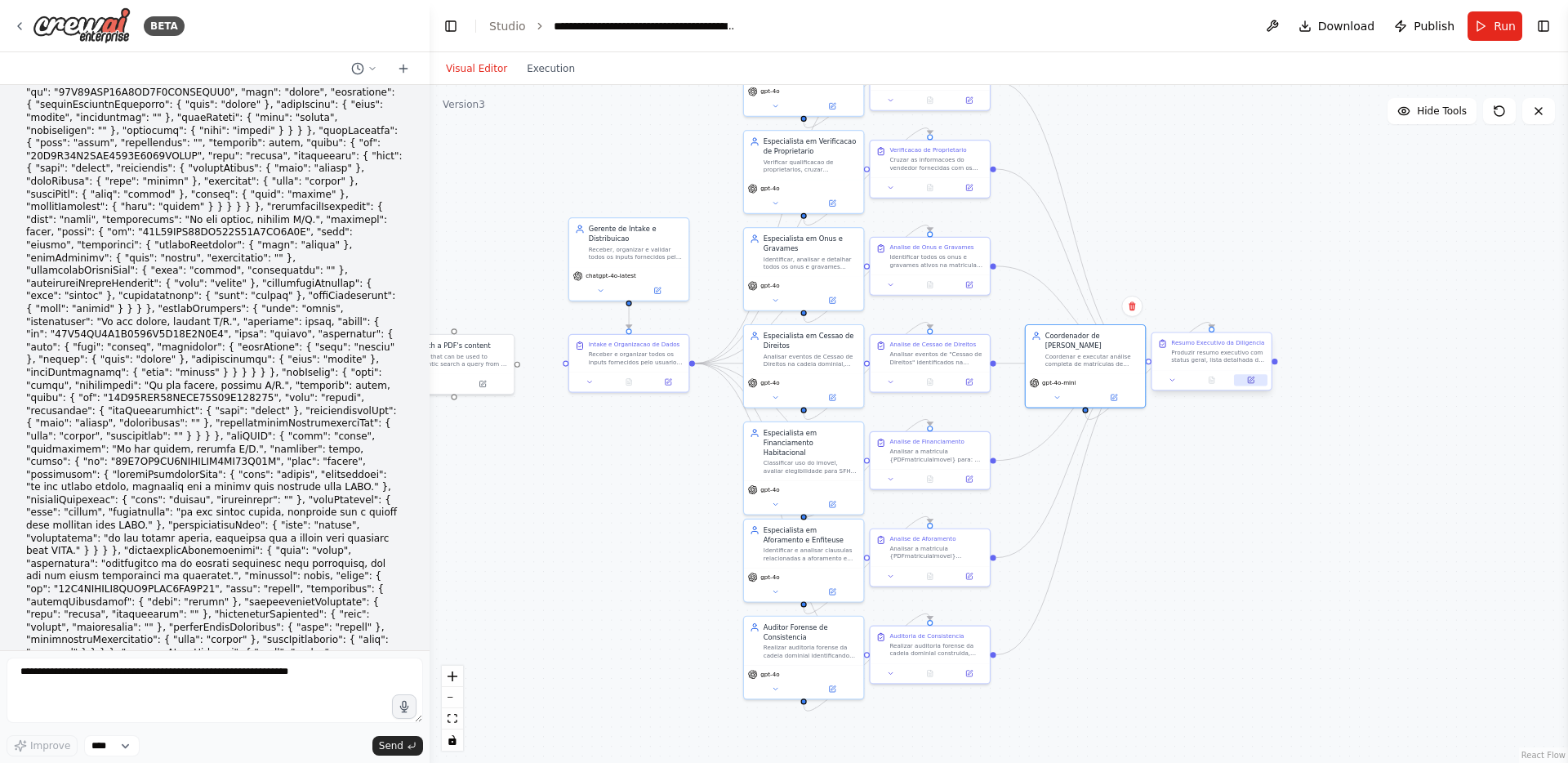
click at [1248, 377] on icon at bounding box center [1251, 380] width 6 height 6
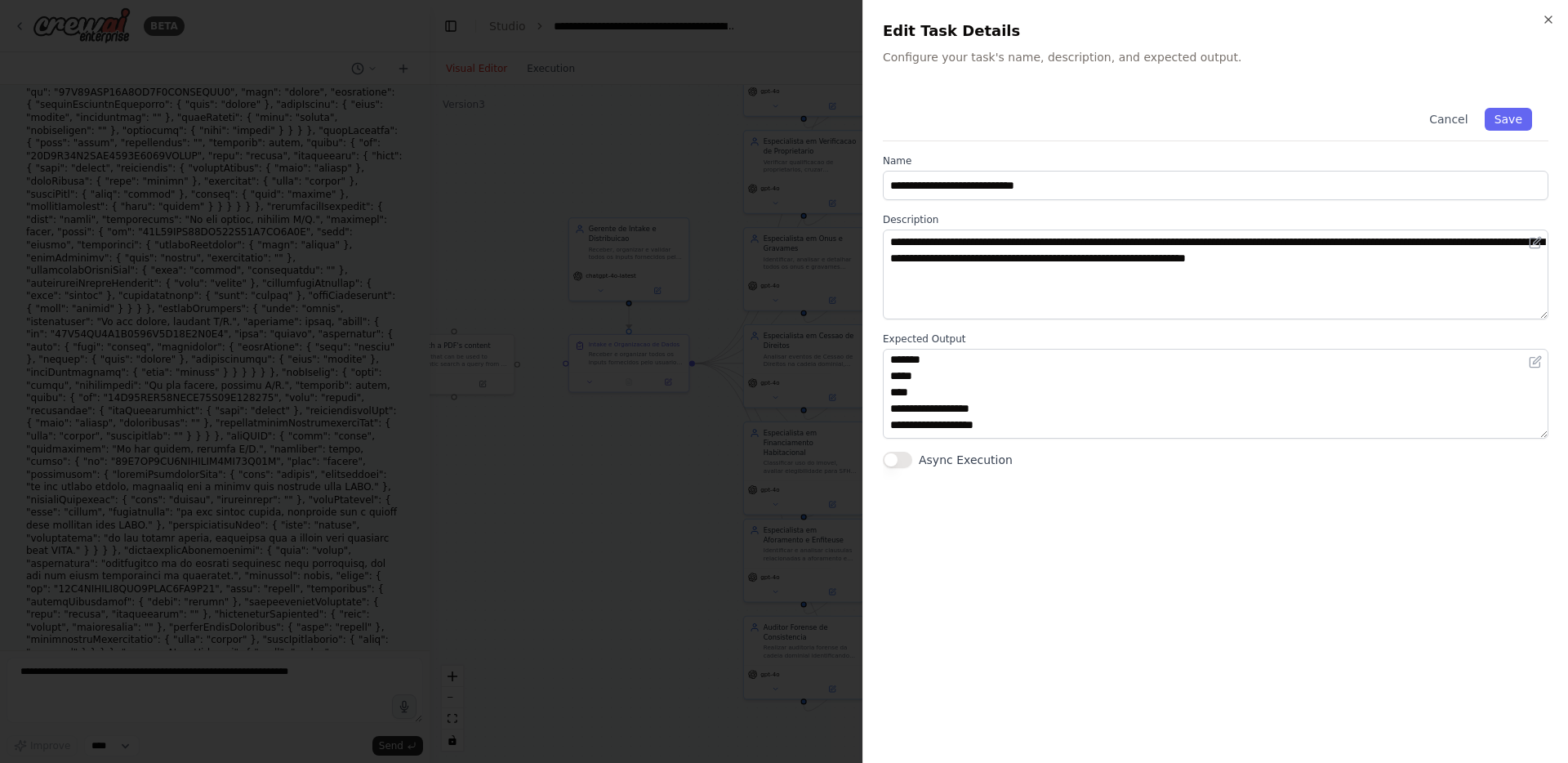
scroll to position [4404, 0]
click at [605, 539] on div at bounding box center [784, 382] width 1568 height 763
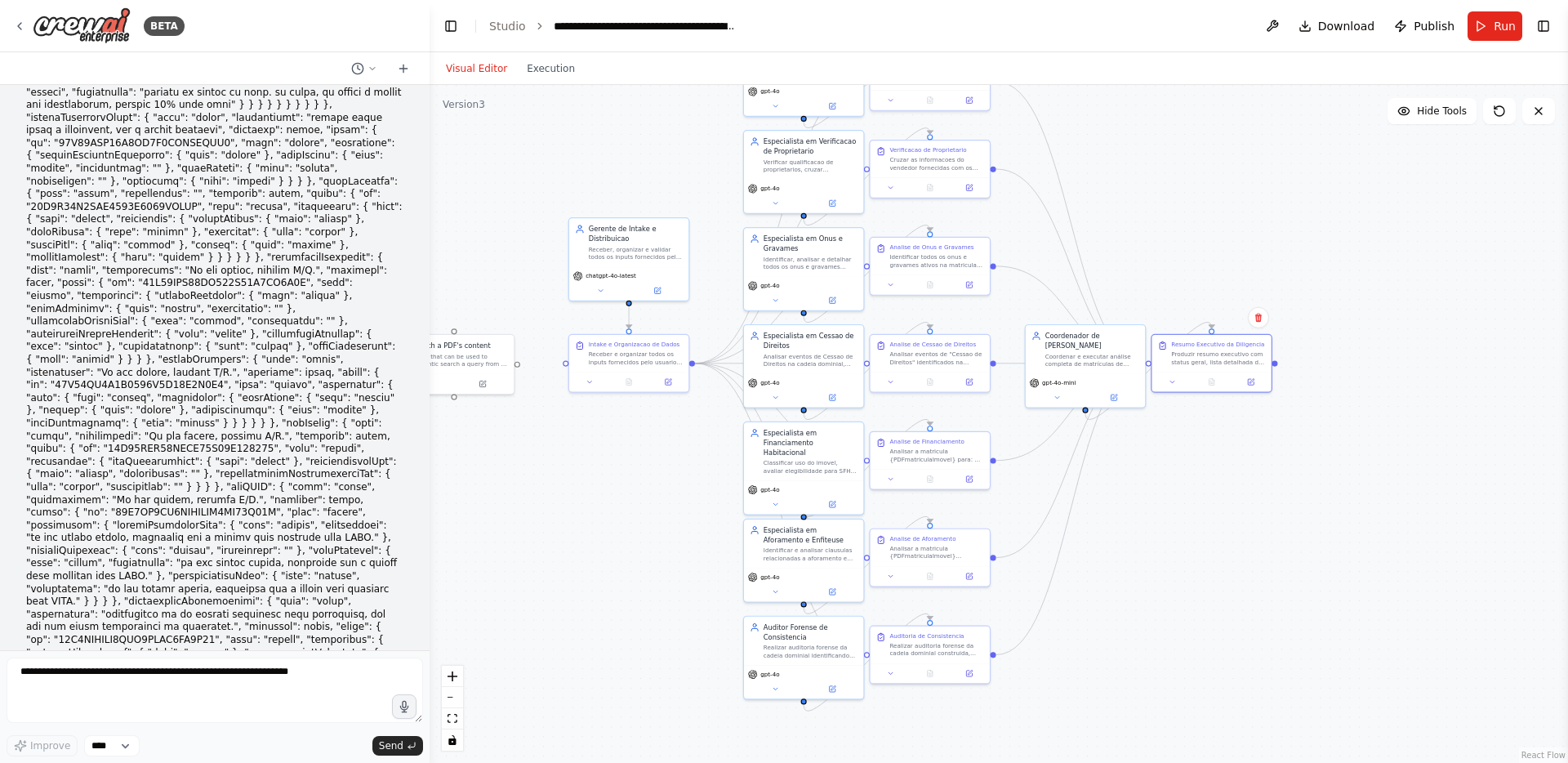
scroll to position [18775, 0]
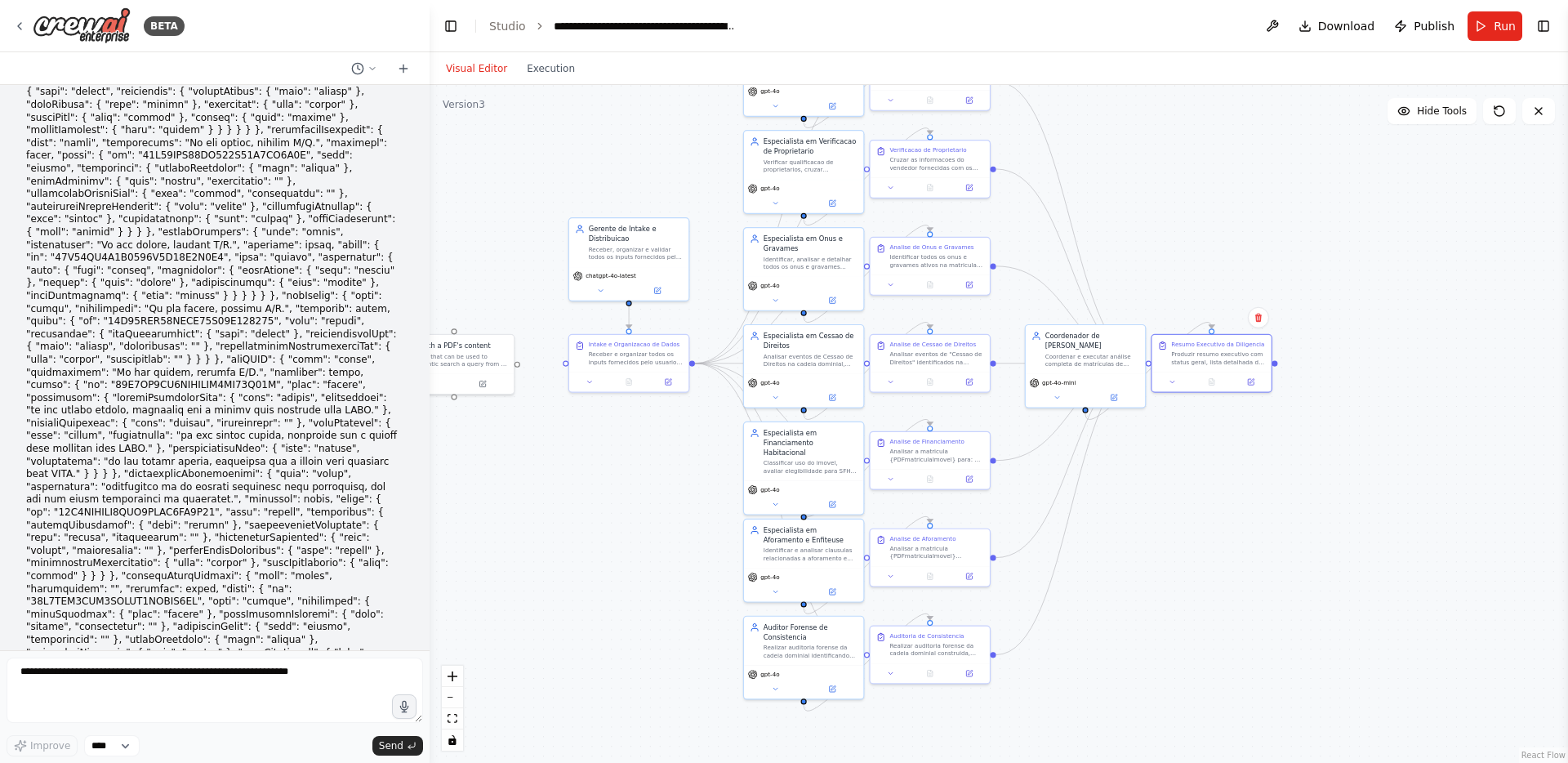
scroll to position [18869, 0]
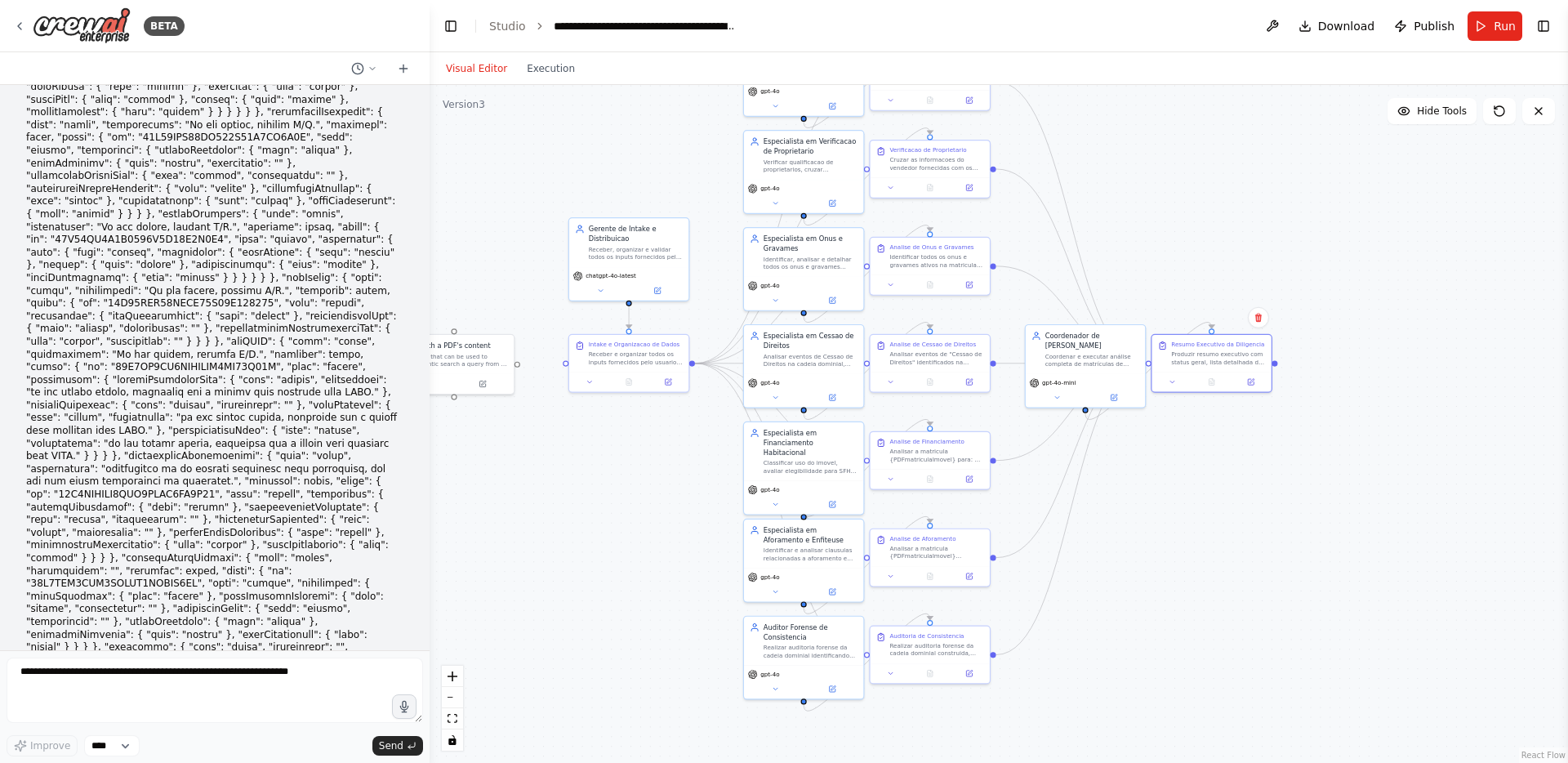
click at [80, 738] on span "Thought process" at bounding box center [81, 745] width 82 height 13
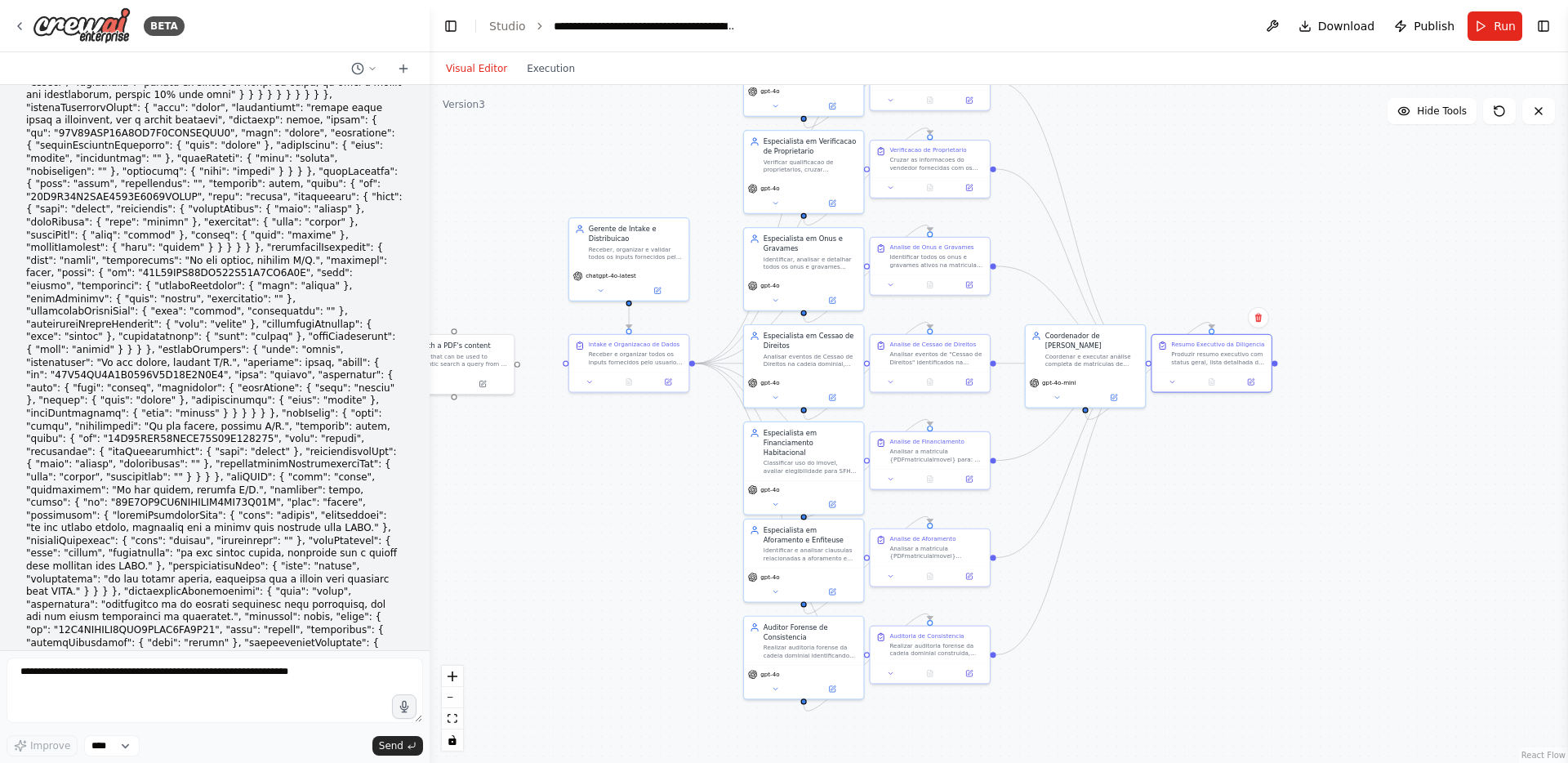
scroll to position [18775, 0]
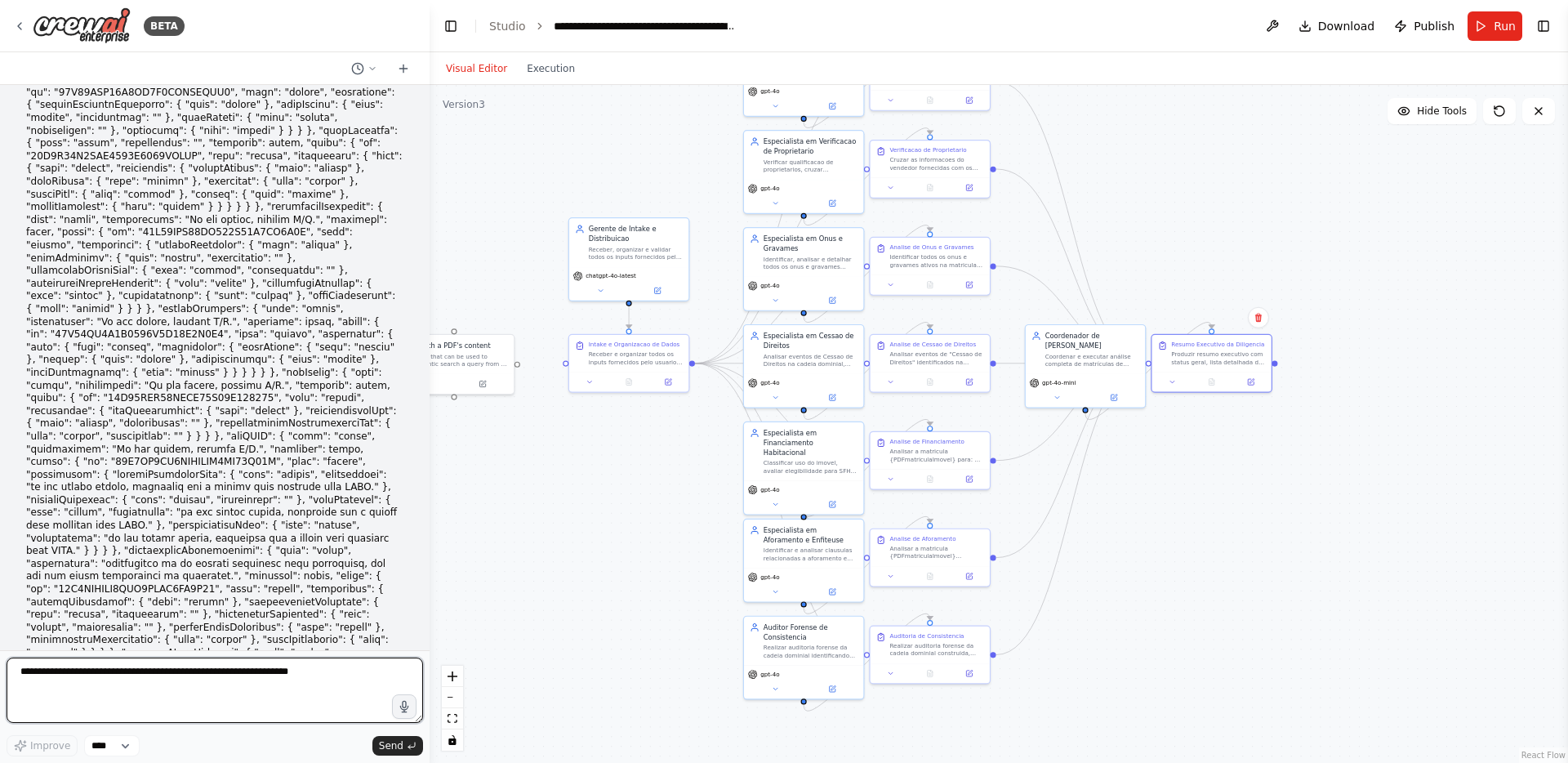
click at [165, 680] on textarea at bounding box center [215, 691] width 416 height 65
type textarea "**********"
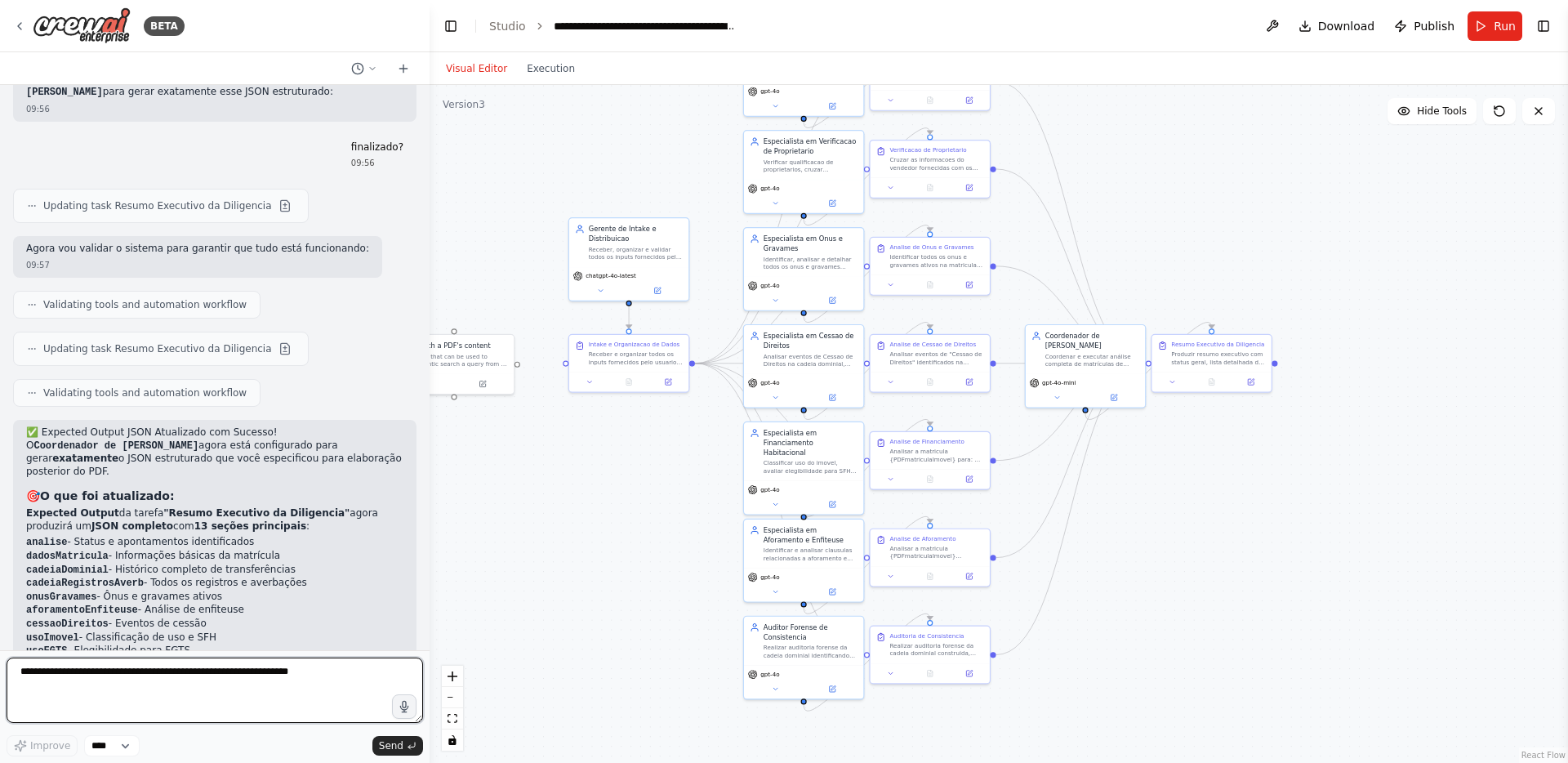
scroll to position [19573, 0]
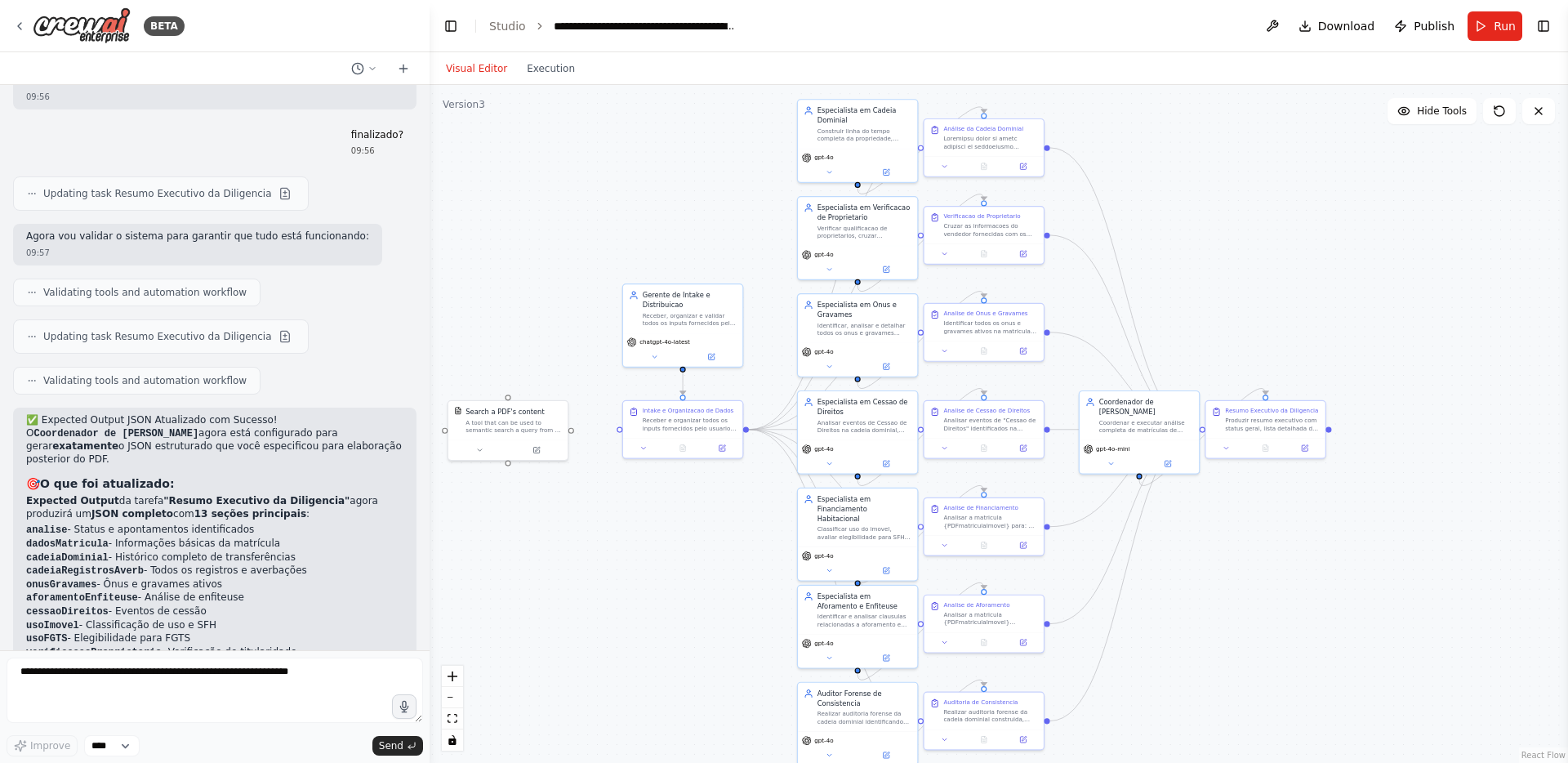
drag, startPoint x: 1204, startPoint y: 220, endPoint x: 1258, endPoint y: 286, distance: 85.3
click at [1258, 286] on div ".deletable-edge-delete-btn { width: 20px; height: 20px; border: 0px solid #ffff…" at bounding box center [998, 424] width 1138 height 678
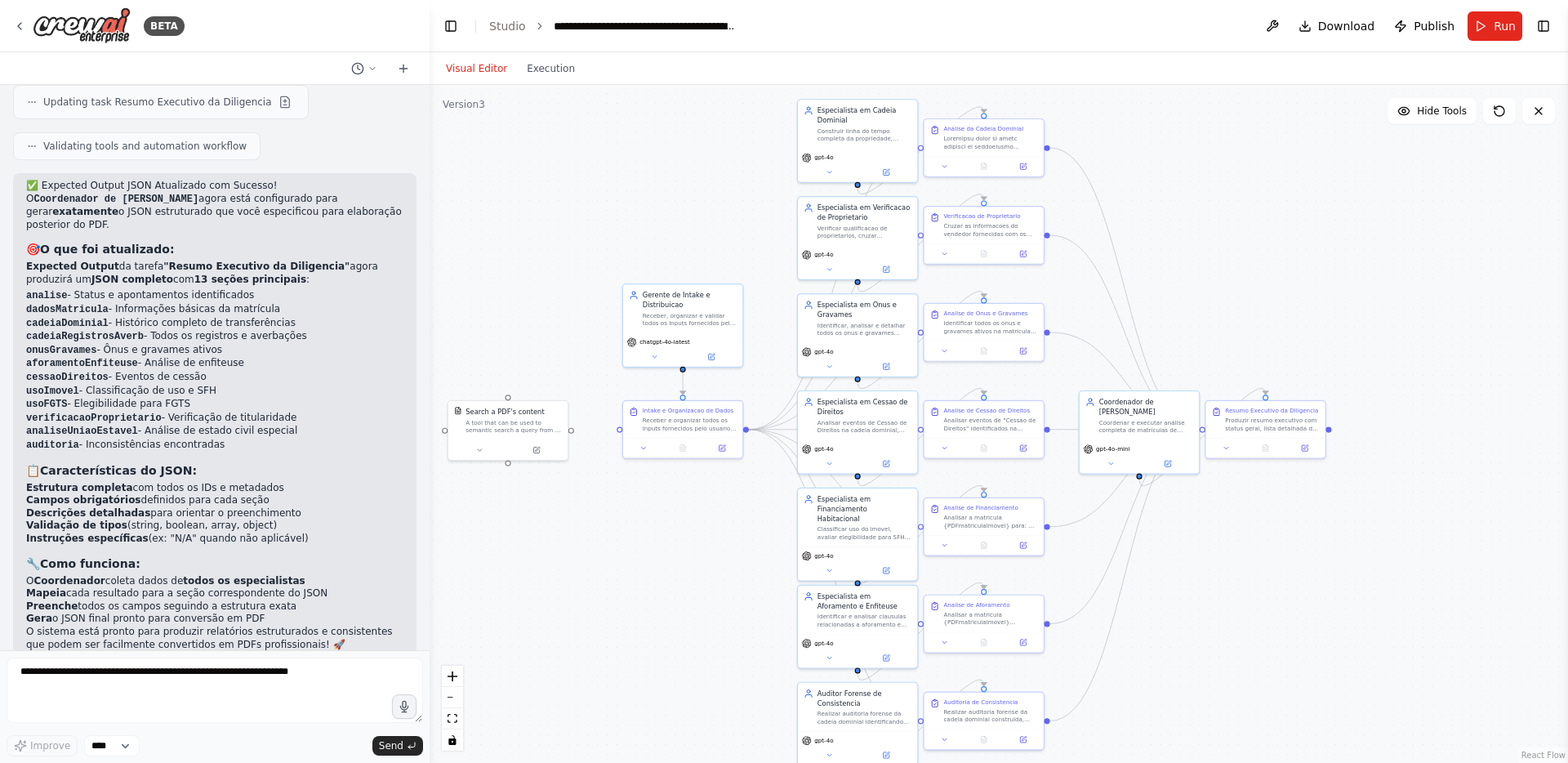
scroll to position [19959, 0]
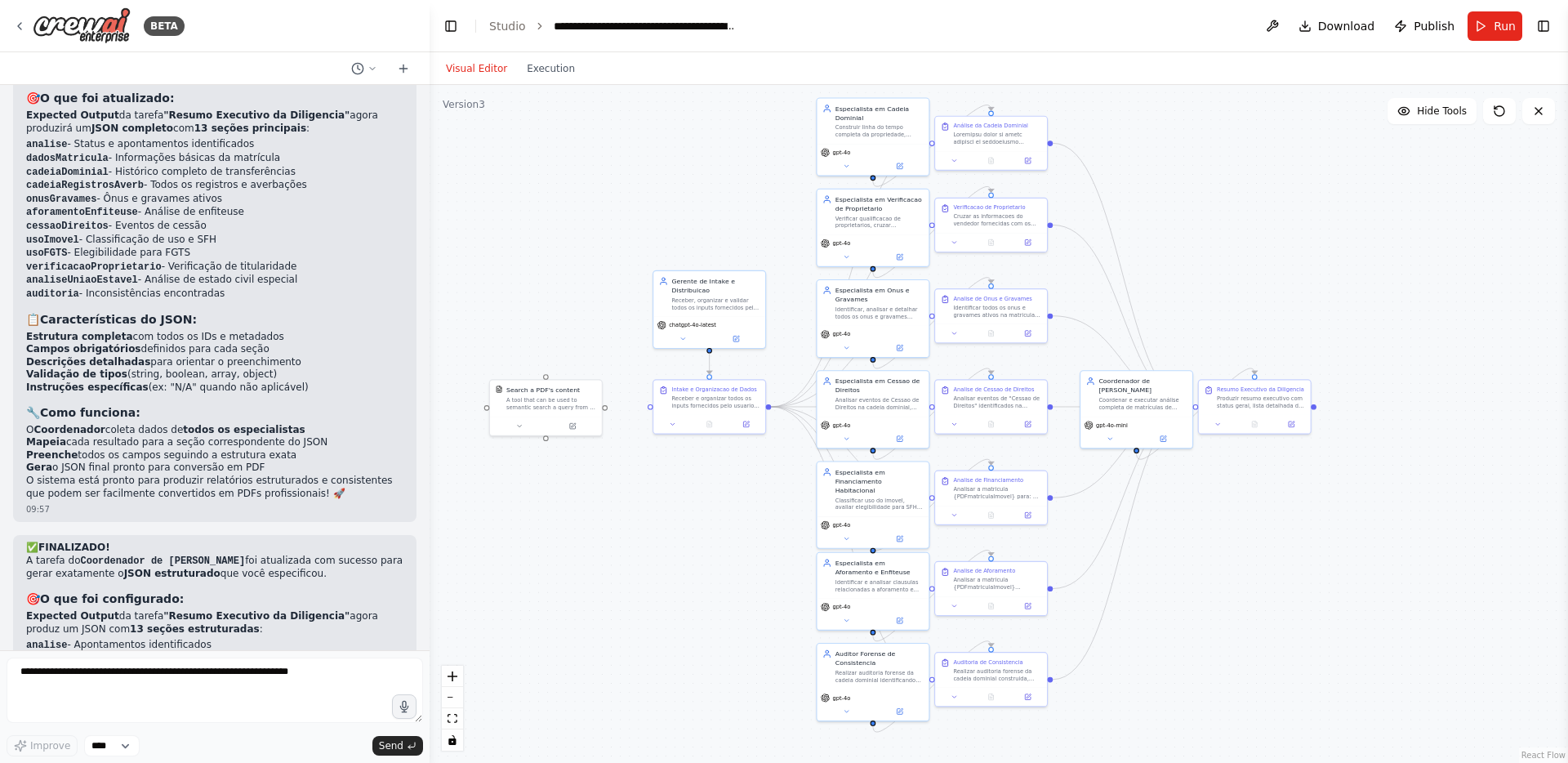
drag, startPoint x: 664, startPoint y: 574, endPoint x: 684, endPoint y: 549, distance: 32.0
click at [684, 549] on div ".deletable-edge-delete-btn { width: 20px; height: 20px; border: 0px solid #ffff…" at bounding box center [998, 424] width 1138 height 678
click at [684, 555] on div ".deletable-edge-delete-btn { width: 20px; height: 20px; border: 0px solid #ffff…" at bounding box center [998, 424] width 1138 height 678
click at [1169, 446] on button at bounding box center [1163, 441] width 52 height 11
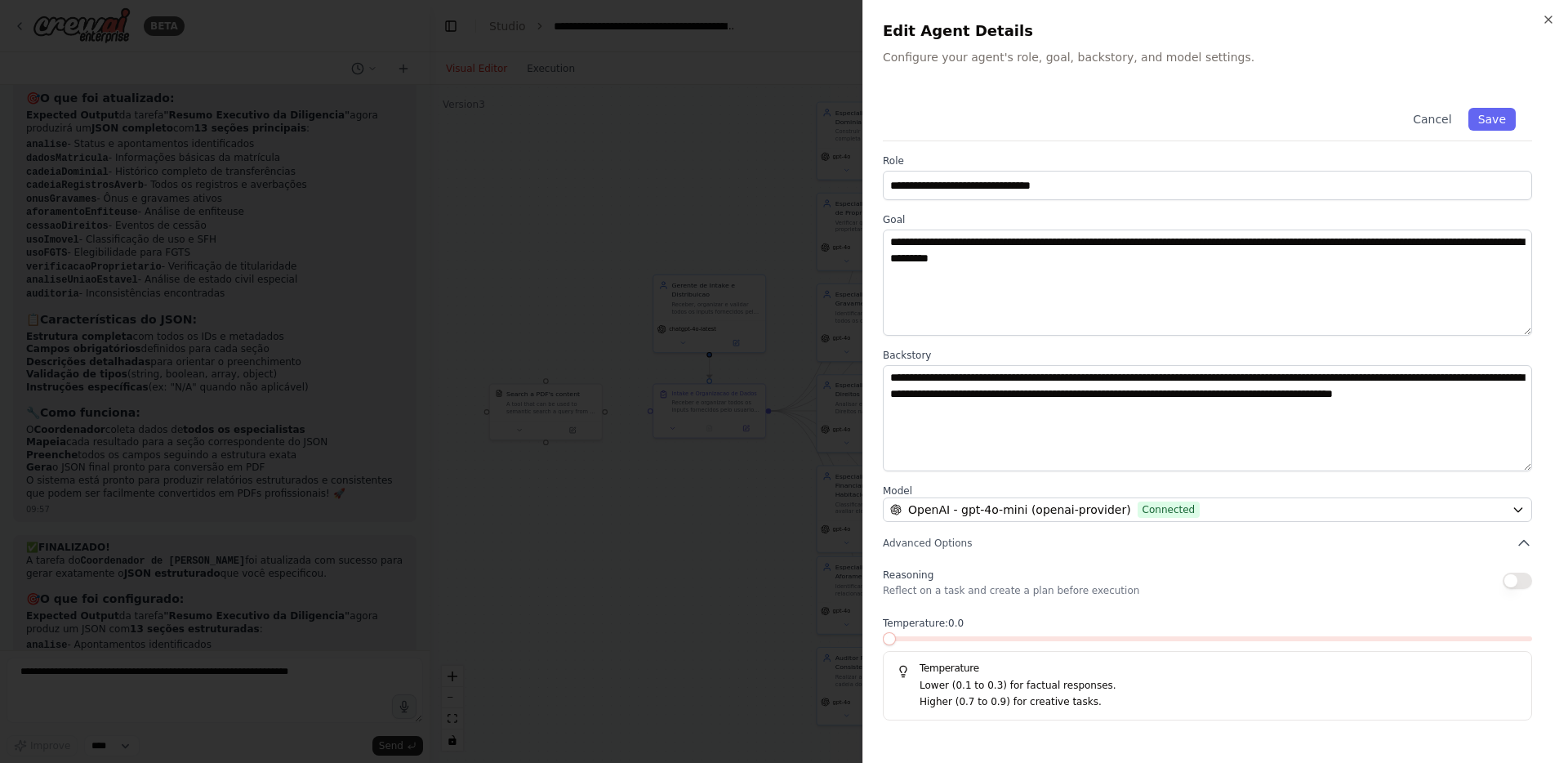
click at [625, 544] on div at bounding box center [784, 382] width 1568 height 763
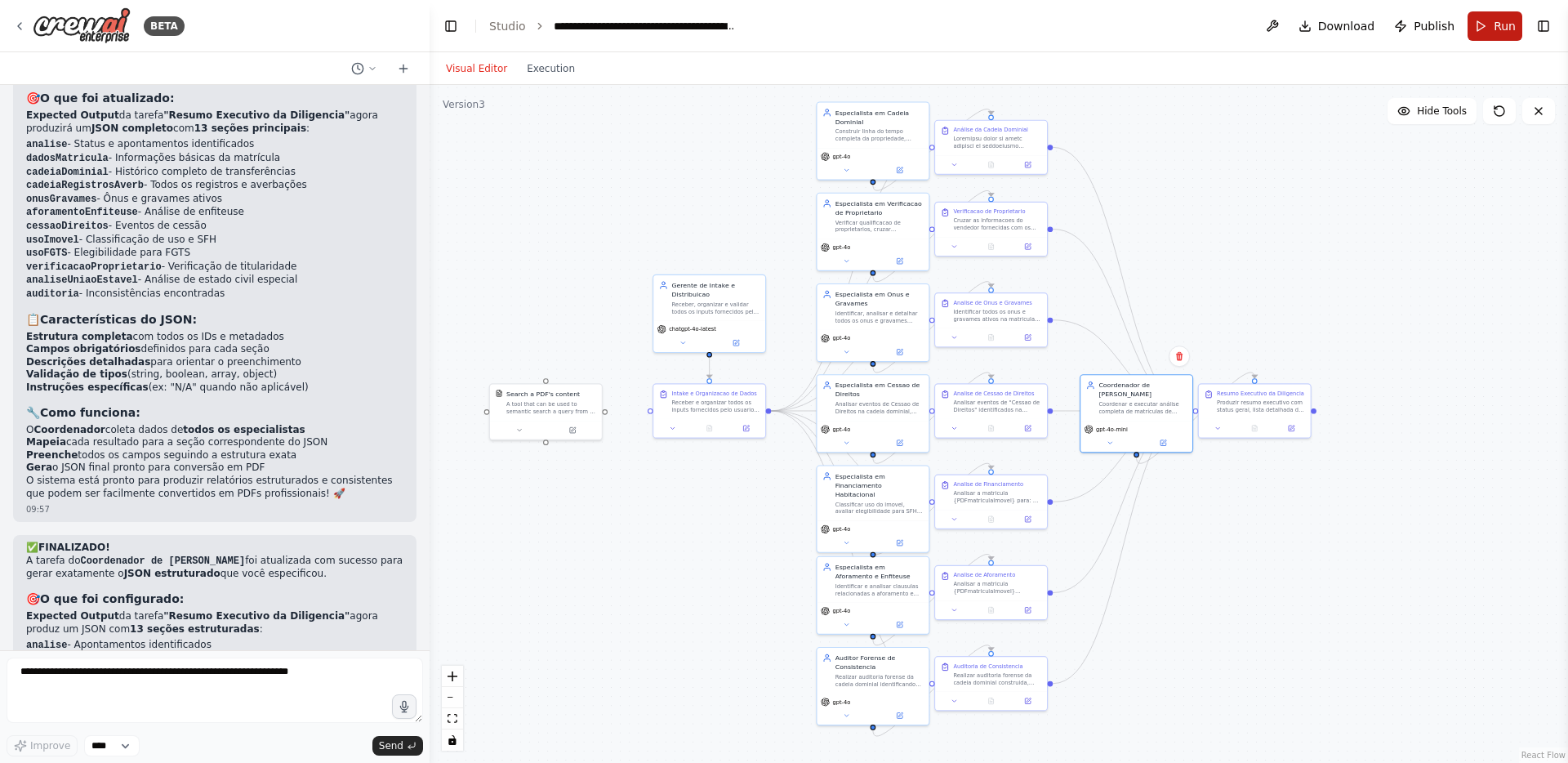
click at [1481, 28] on button "Run" at bounding box center [1496, 26] width 55 height 29
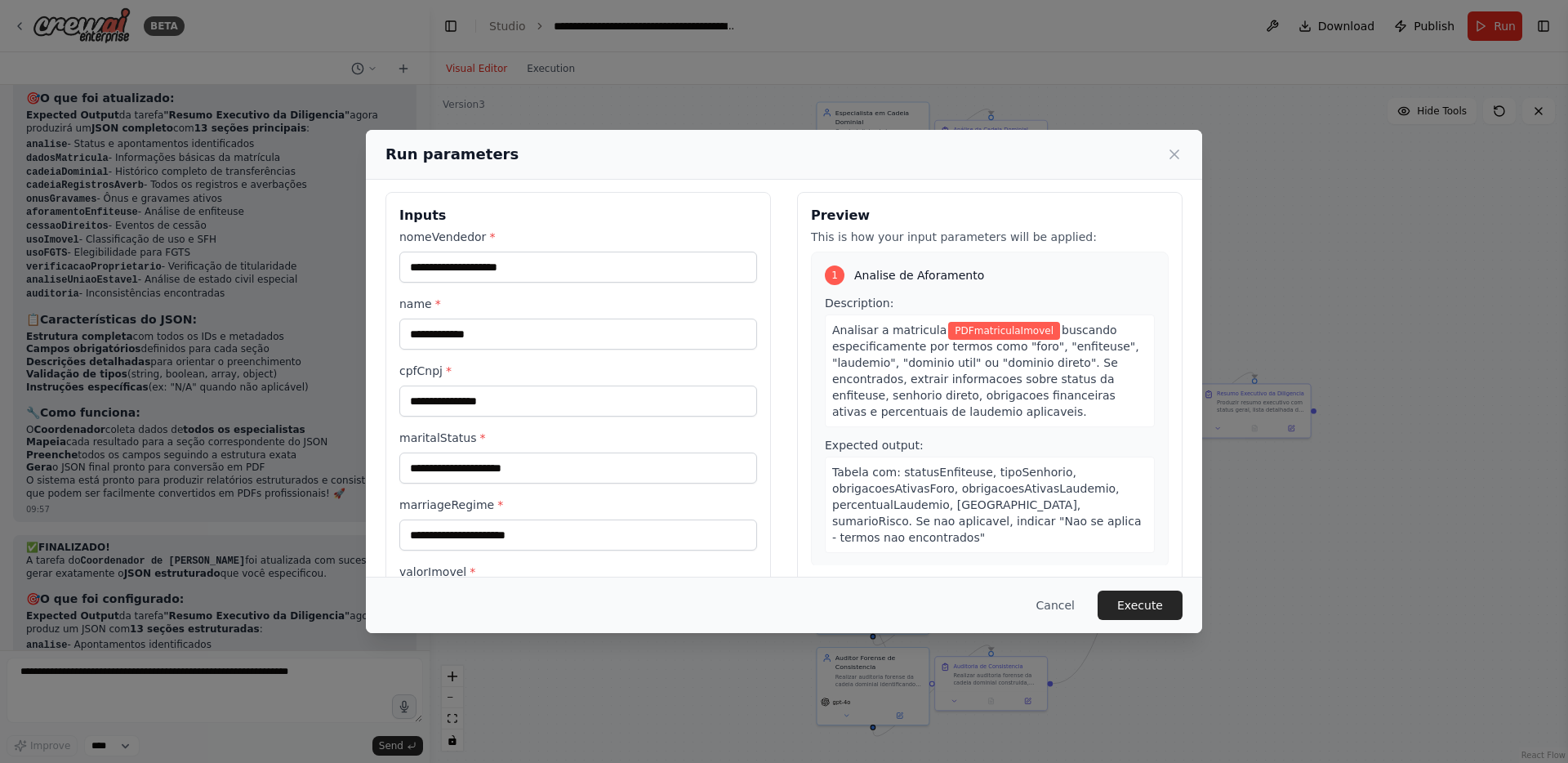
scroll to position [0, 0]
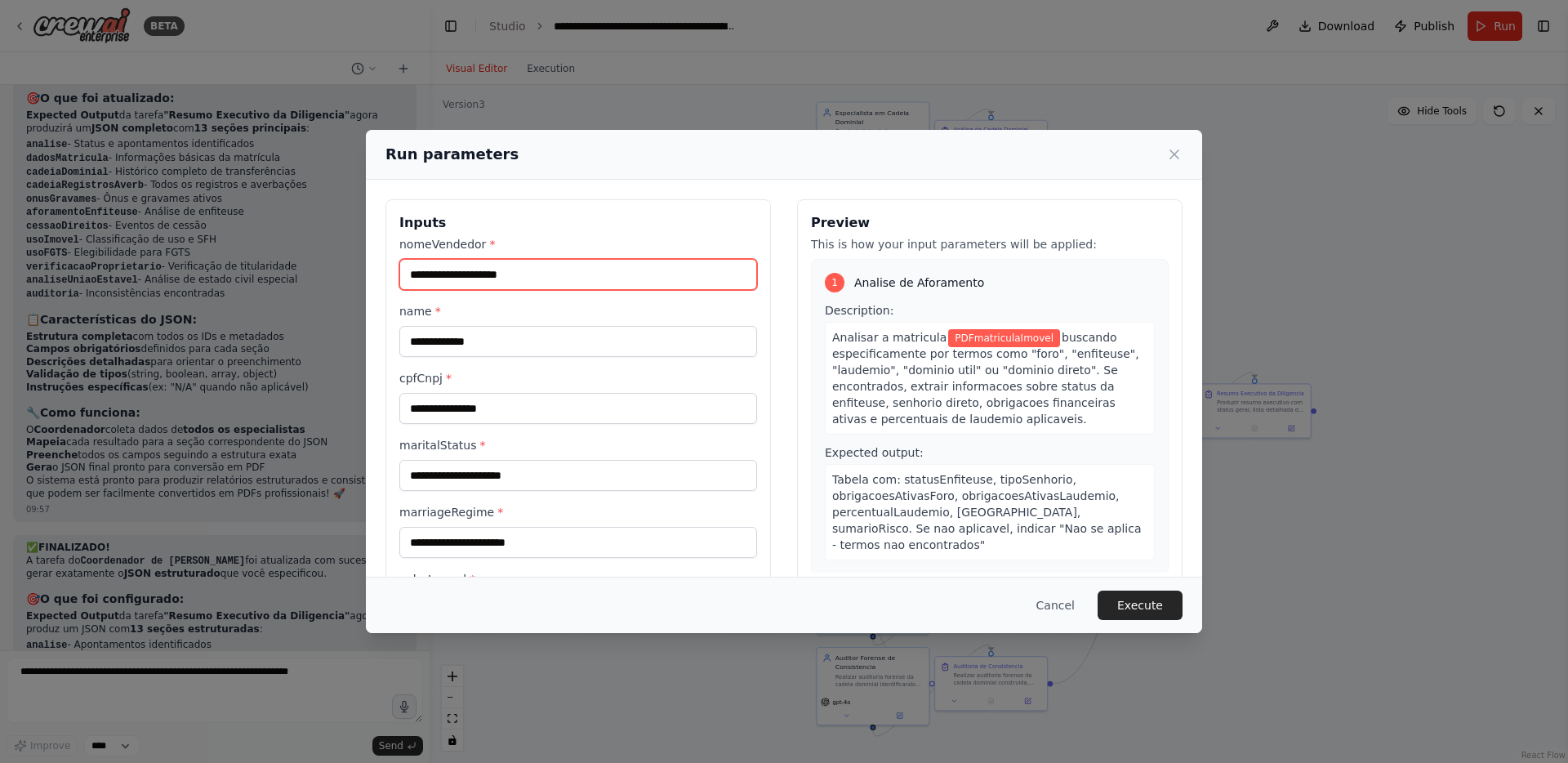
click at [622, 288] on input "nomeVendedor *" at bounding box center [579, 274] width 358 height 31
paste input "**********"
type input "**********"
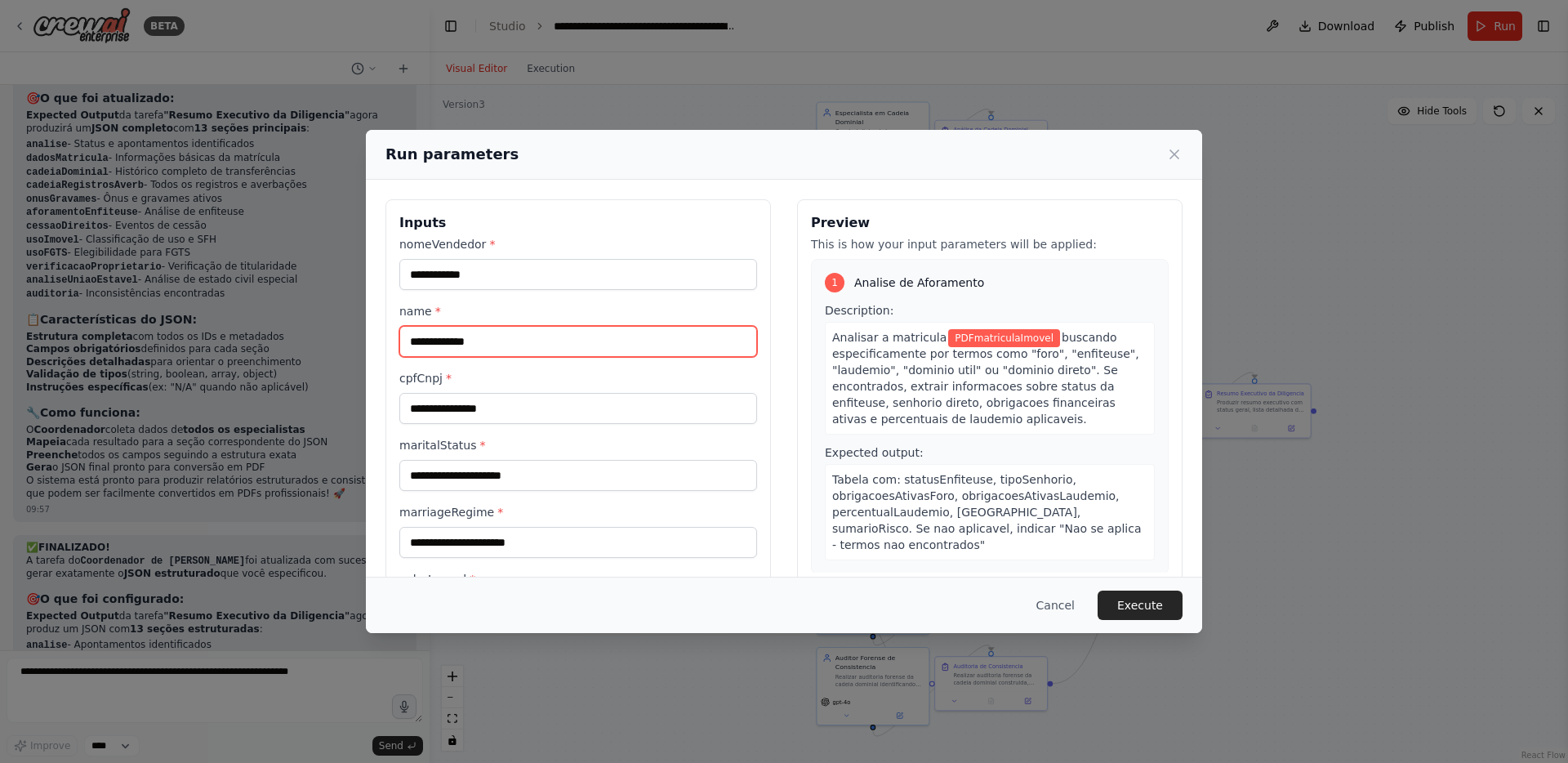
click at [493, 340] on input "name *" at bounding box center [579, 341] width 358 height 31
paste input "**********"
type input "**********"
click at [525, 417] on input "cpfCnpj *" at bounding box center [579, 408] width 358 height 31
paste input "**********"
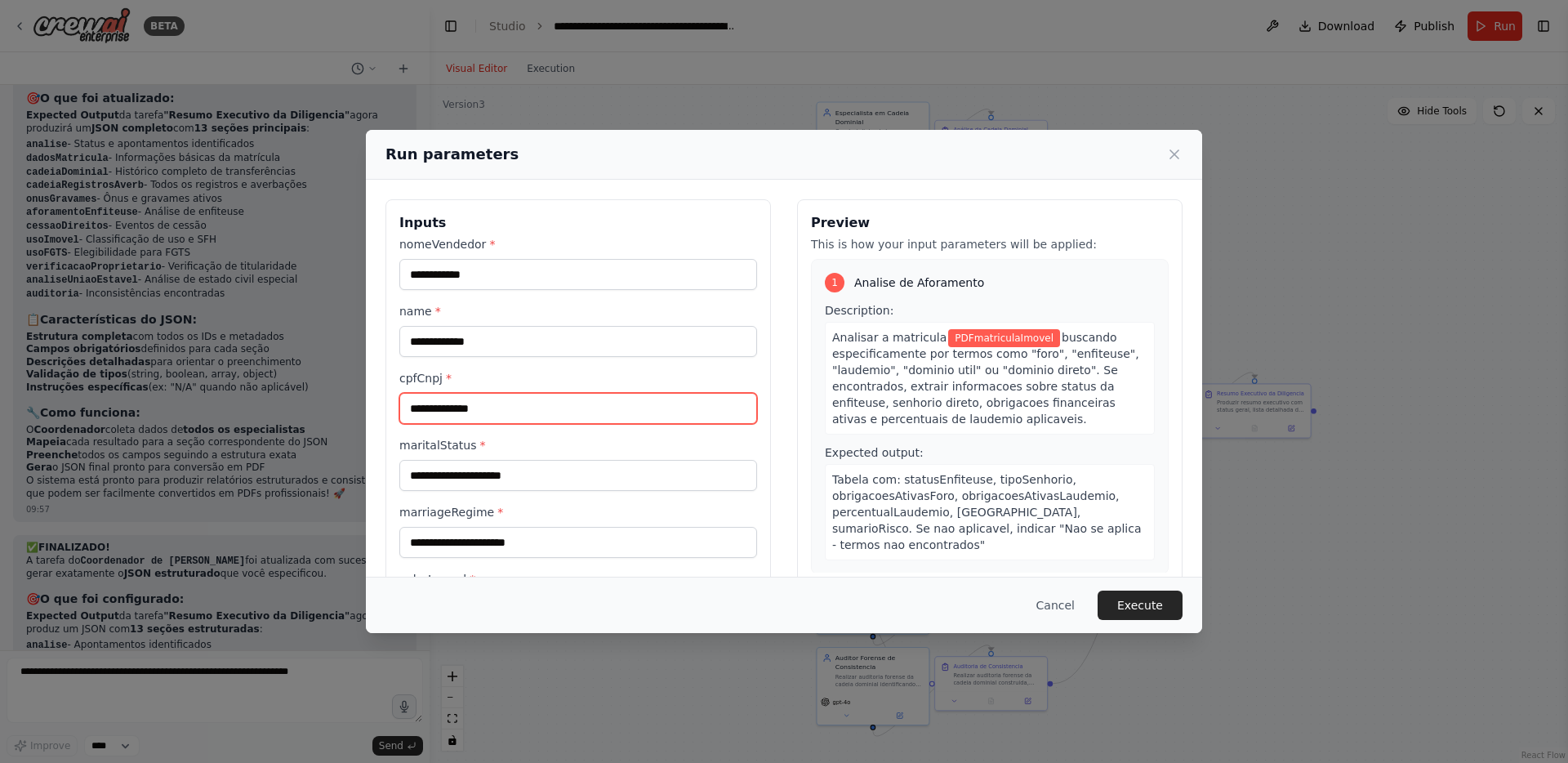
type input "**********"
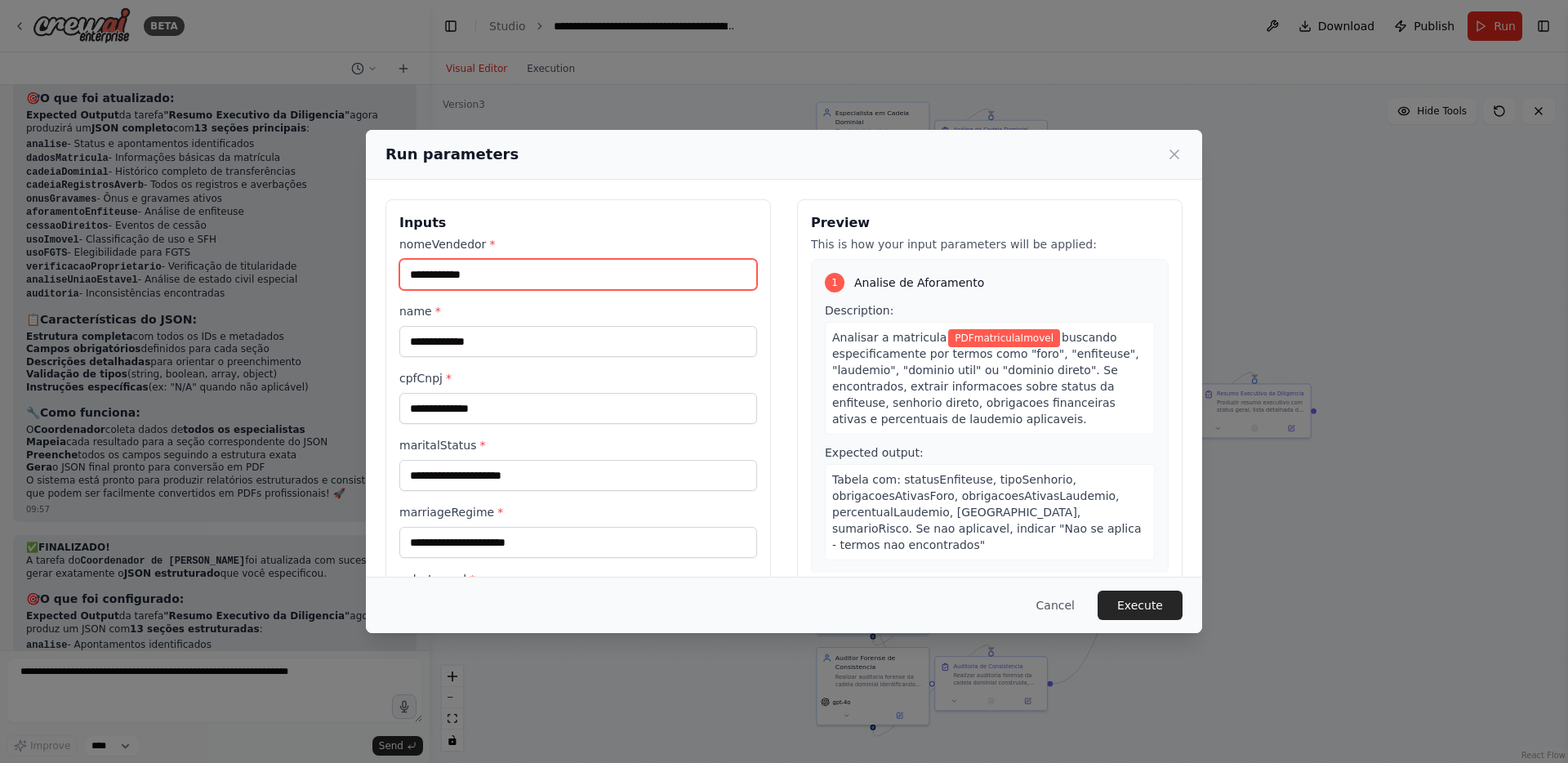
click at [525, 273] on input "**********" at bounding box center [579, 274] width 358 height 31
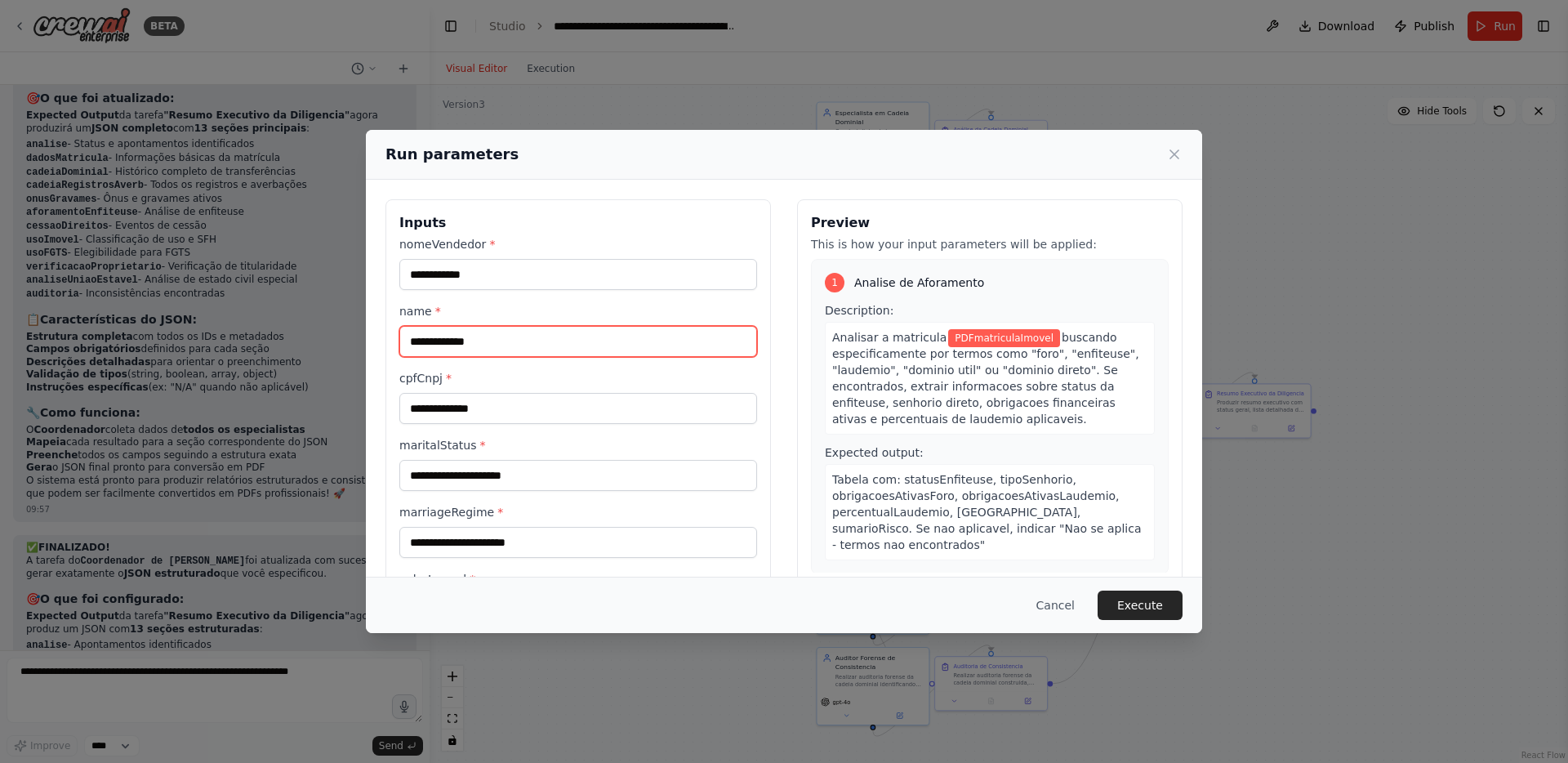
click at [503, 351] on input "name *" at bounding box center [579, 341] width 358 height 31
paste input "**********"
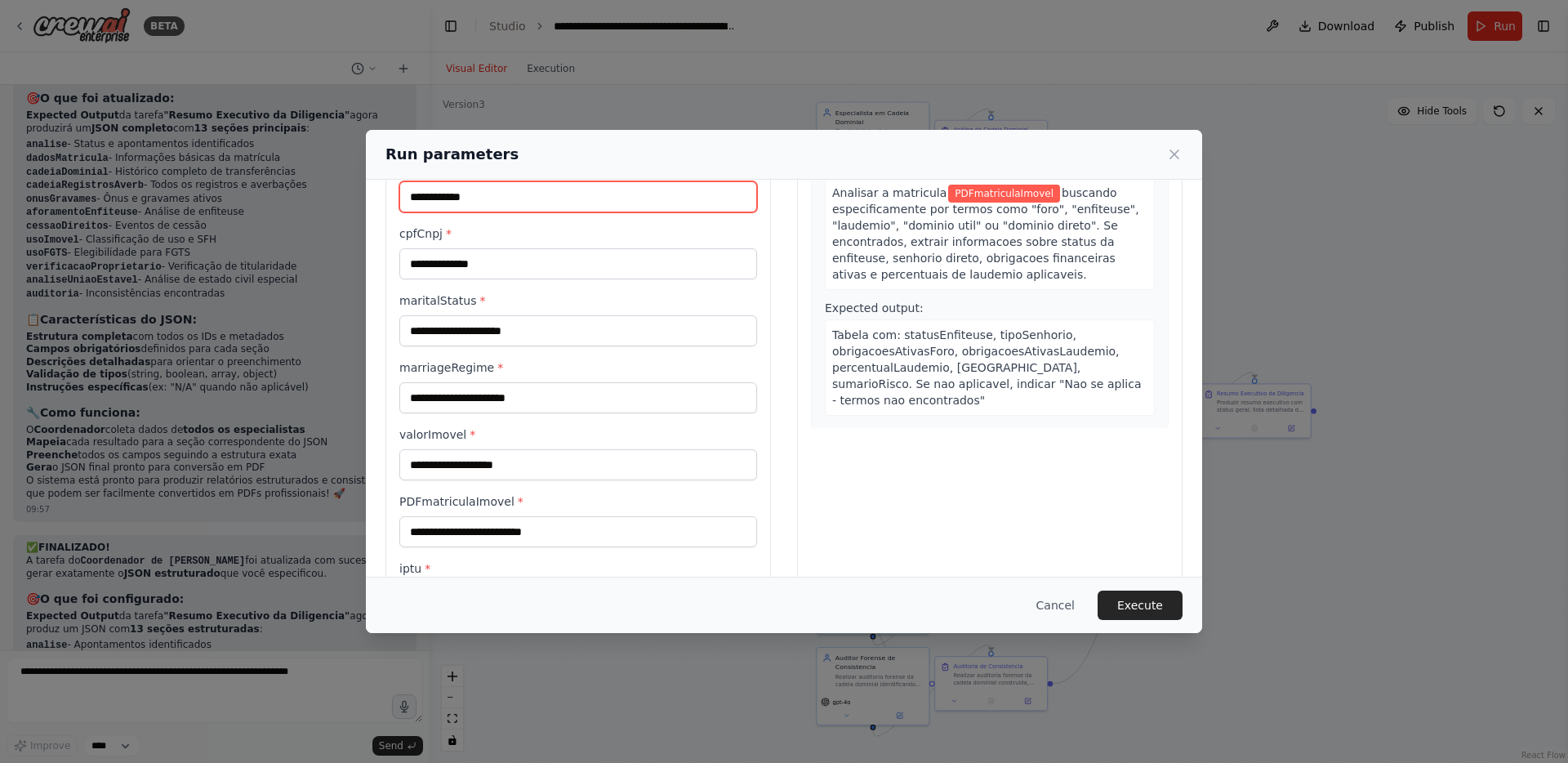
scroll to position [158, 0]
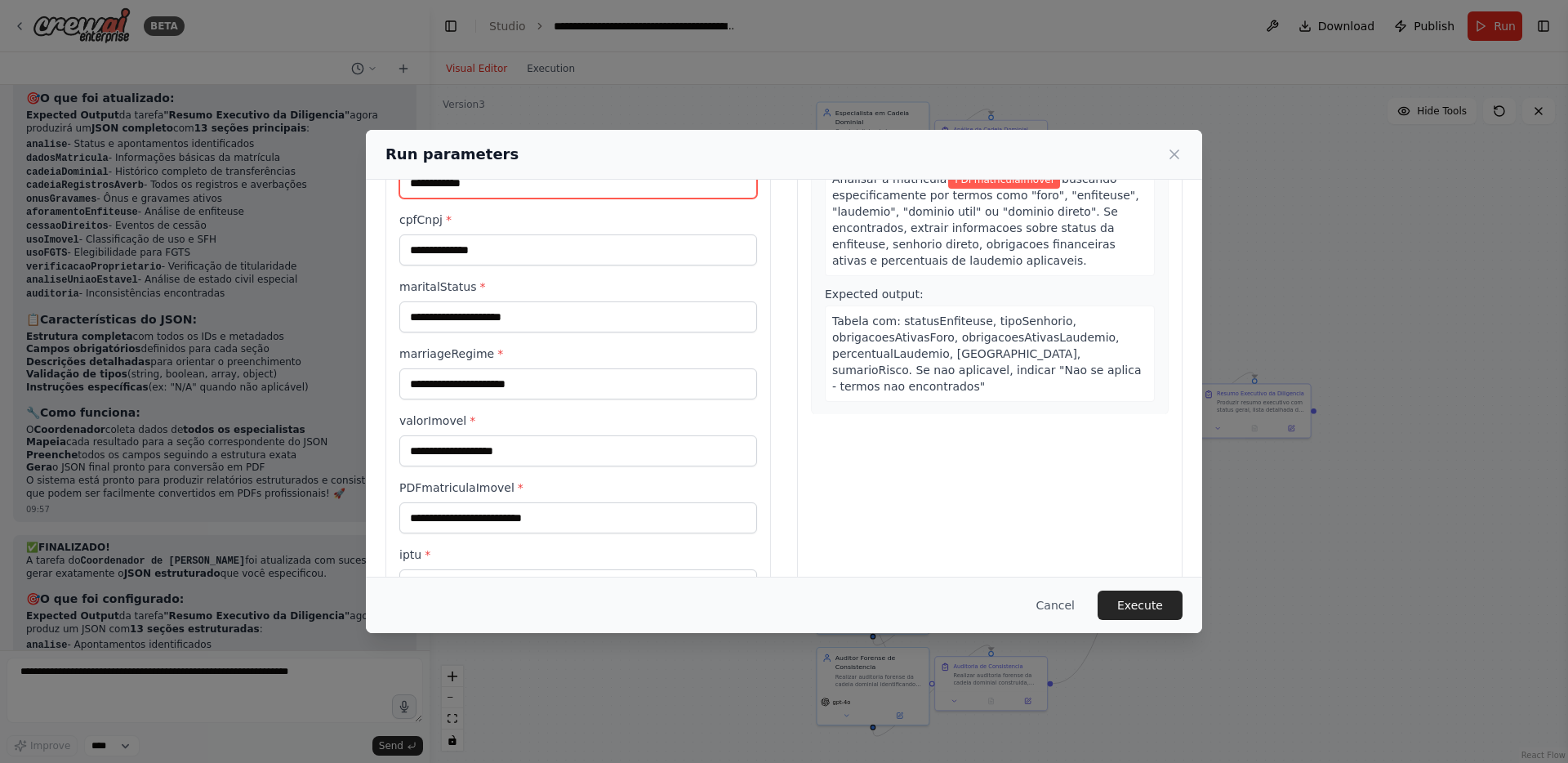
type input "**********"
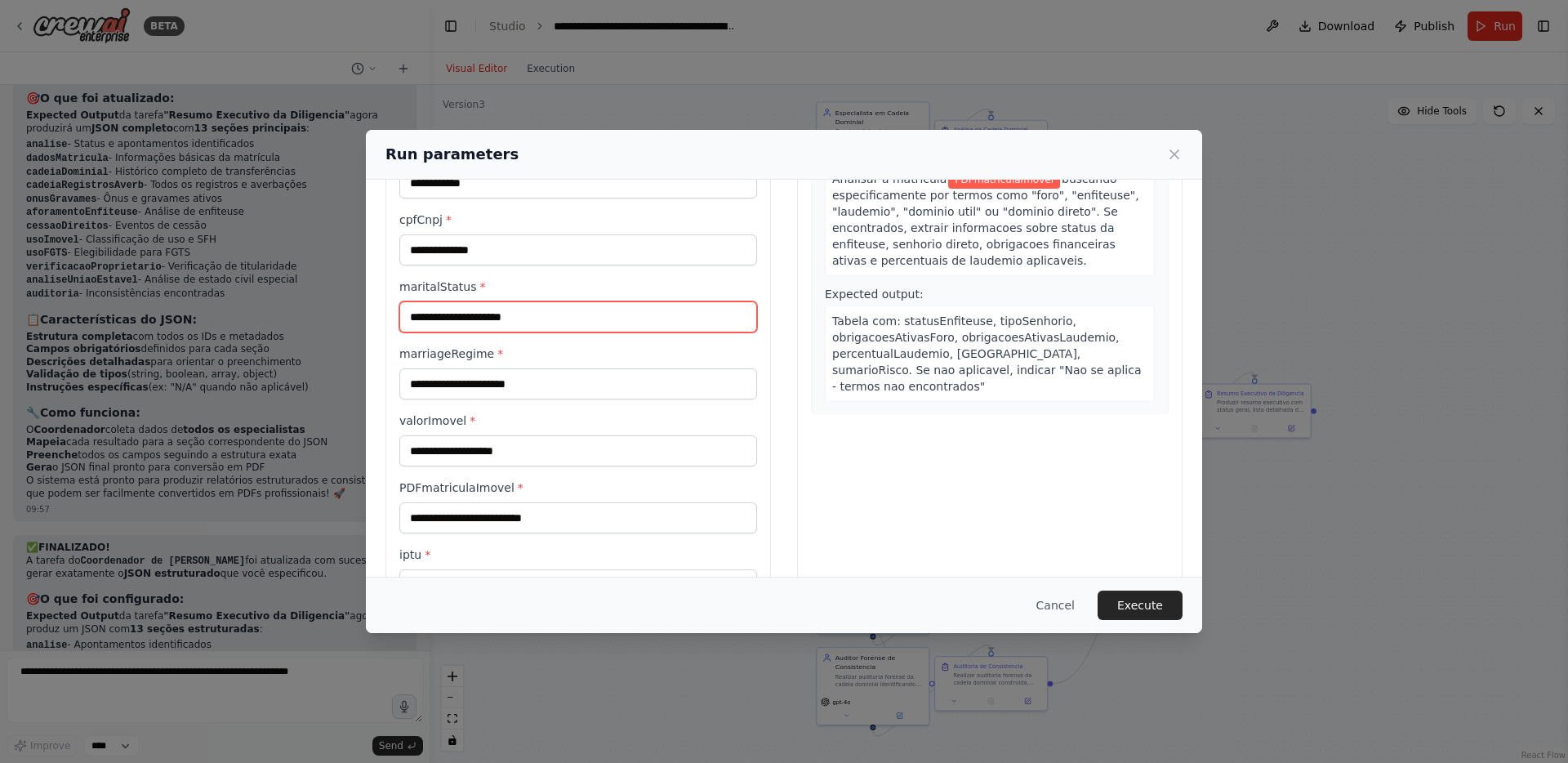
click at [450, 319] on input "maritalStatus *" at bounding box center [579, 317] width 358 height 31
type input "********"
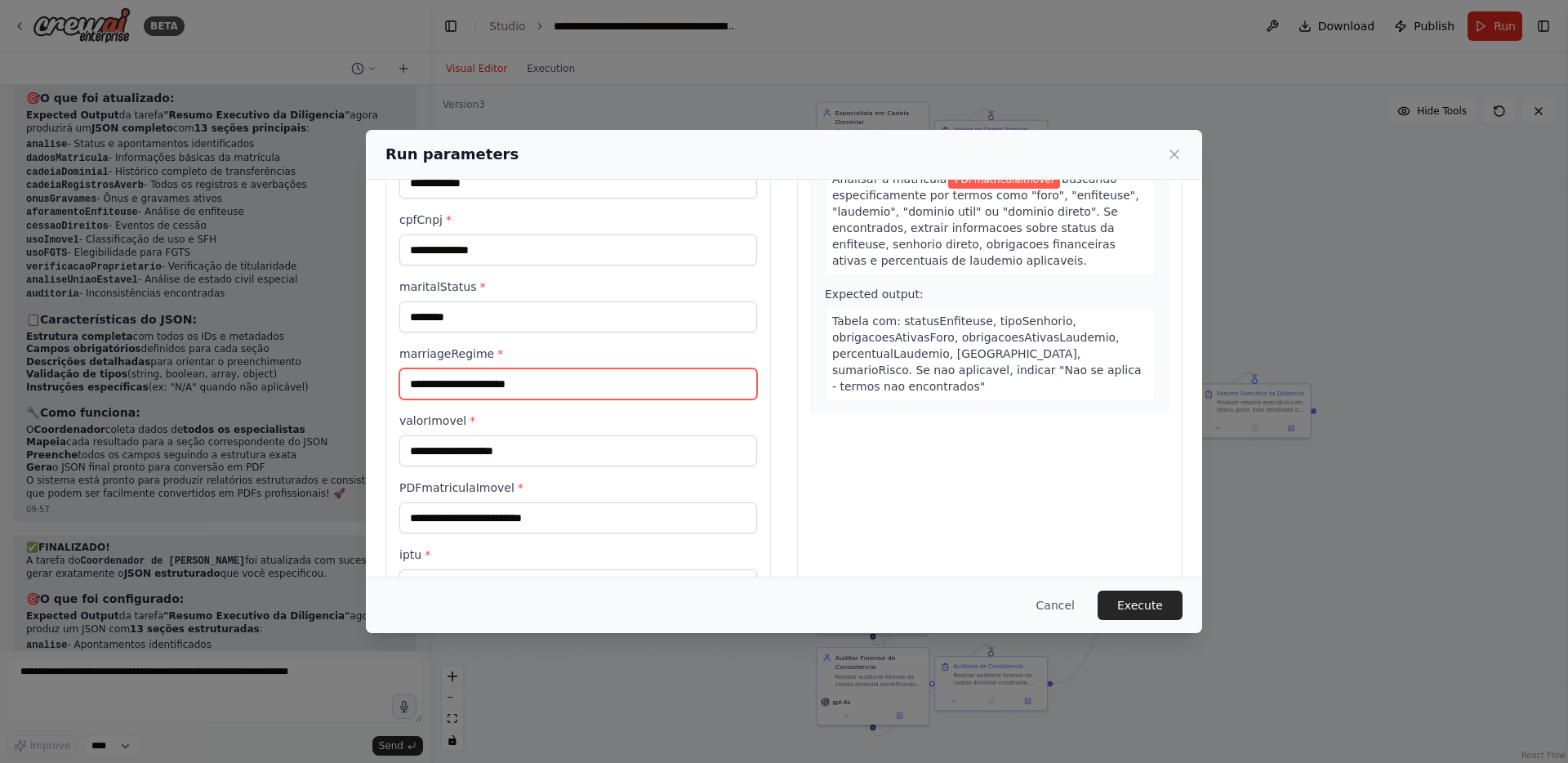
click at [500, 386] on input "marriageRegime *" at bounding box center [579, 383] width 358 height 31
paste input "**********"
click at [487, 384] on input "**********" at bounding box center [579, 383] width 358 height 31
type input "**********"
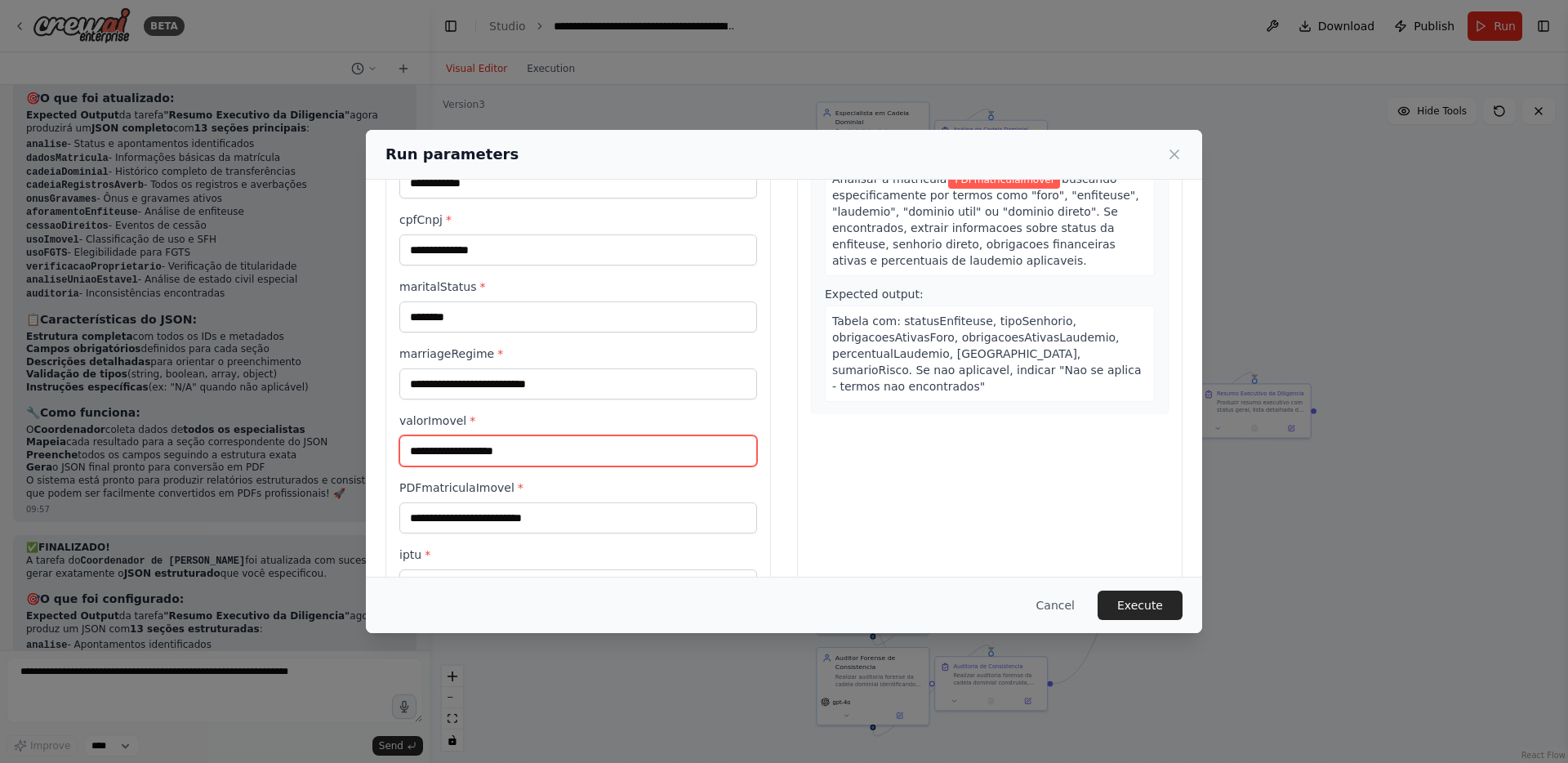
click at [490, 447] on input "valorImovel *" at bounding box center [579, 451] width 358 height 31
type input "**********"
click at [552, 528] on input "PDFmatriculaImovel *" at bounding box center [579, 517] width 358 height 31
paste input "**********"
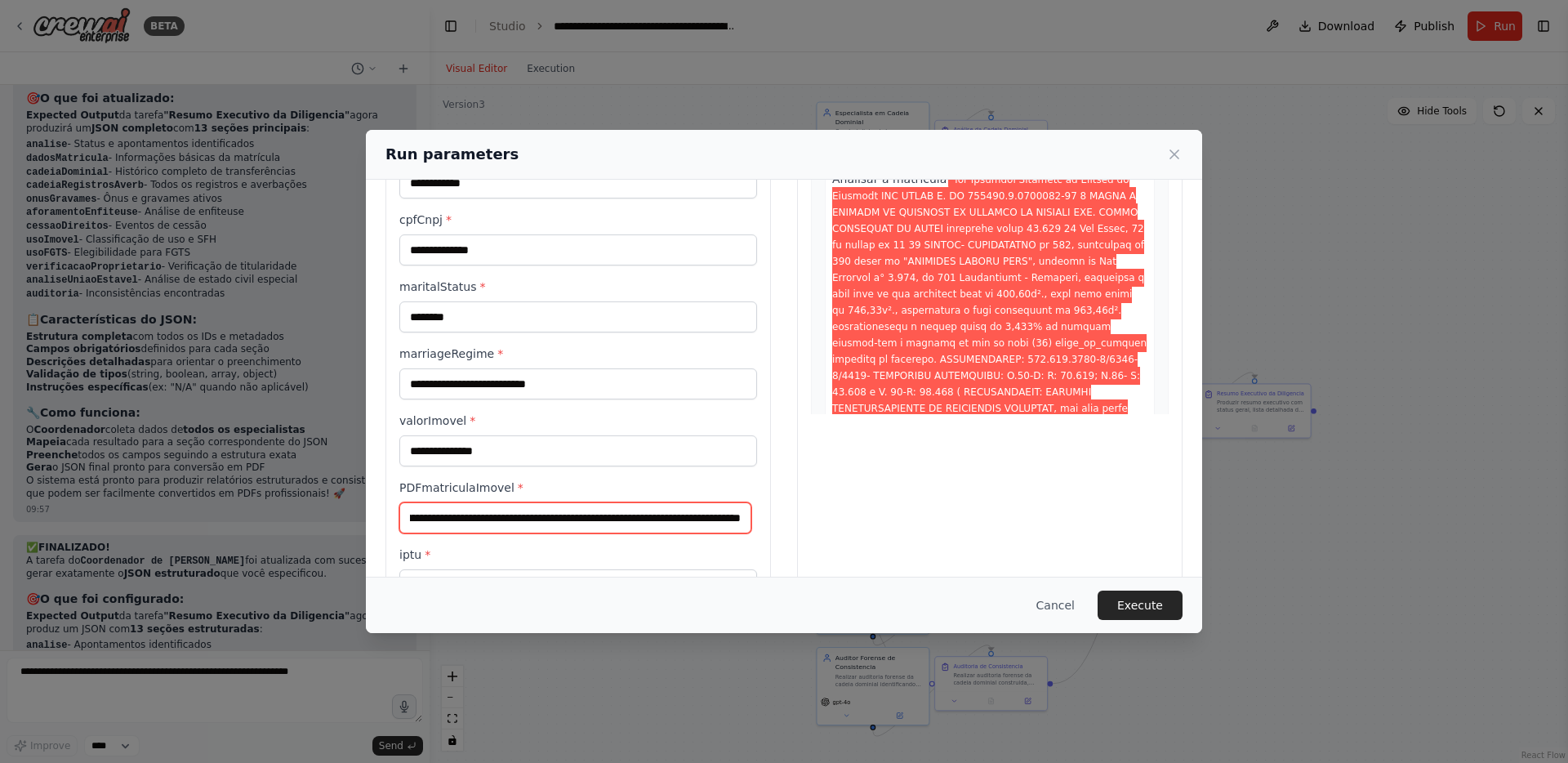
scroll to position [216, 0]
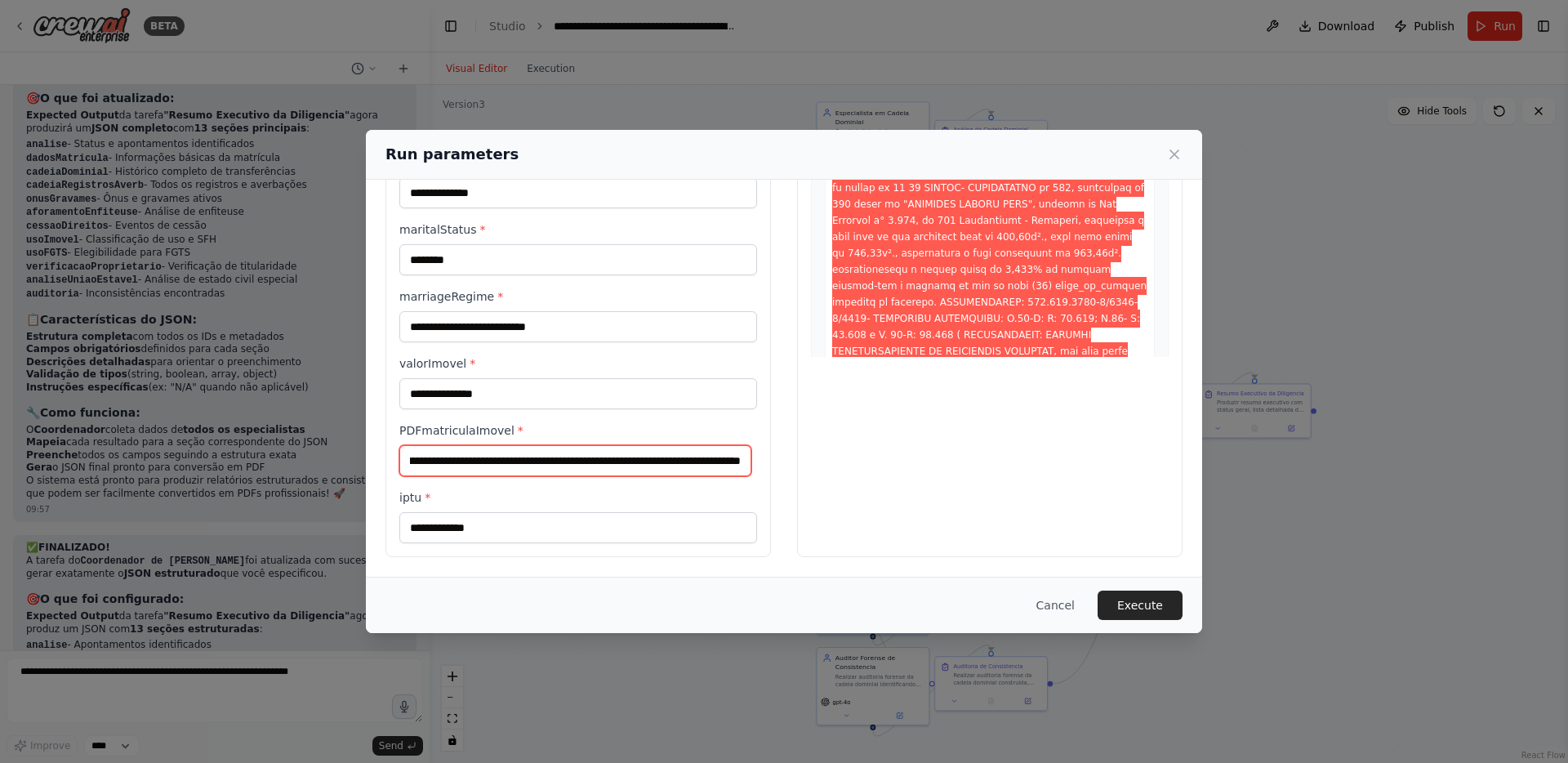
type input "**********"
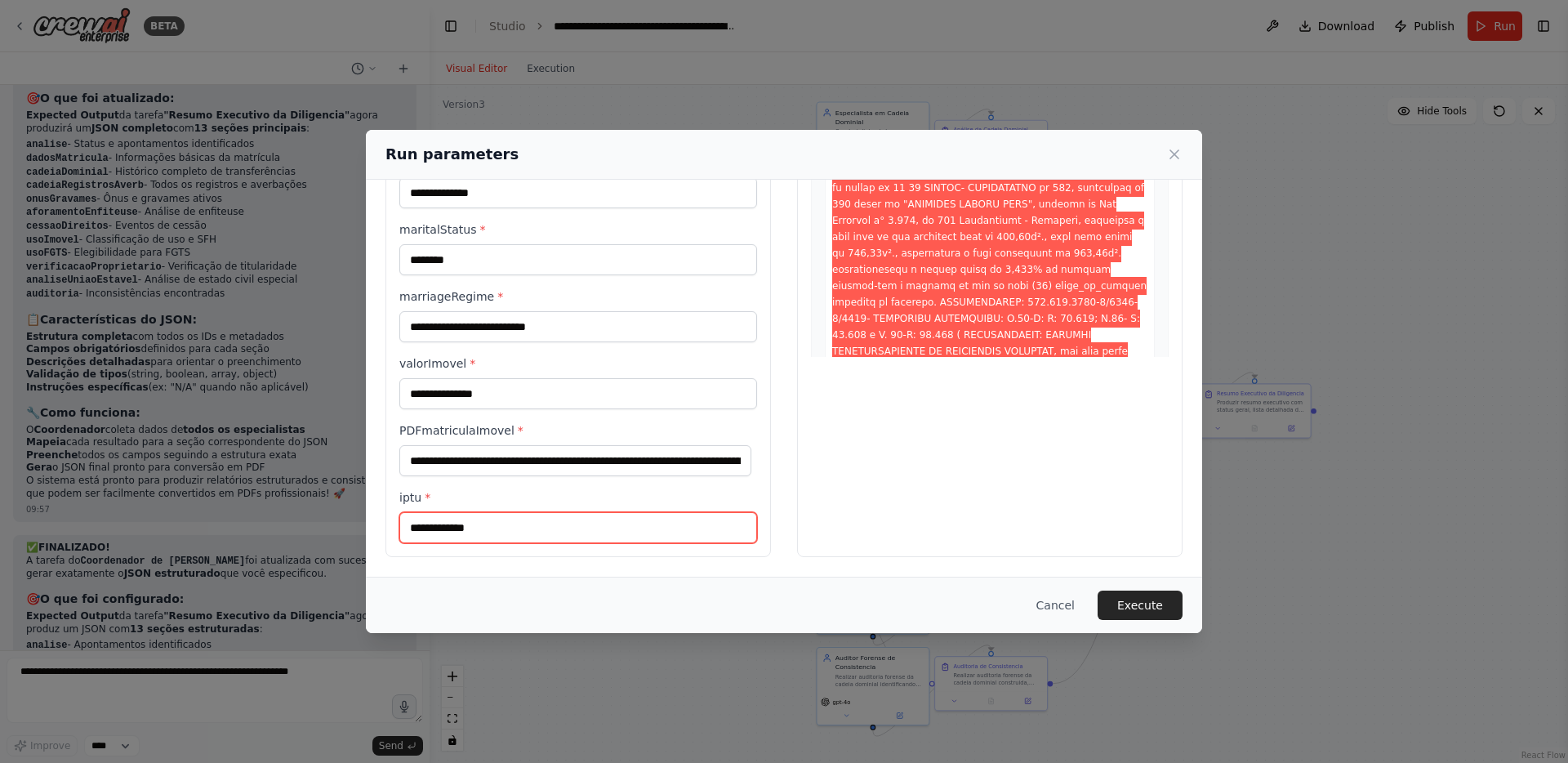
click at [567, 536] on input "iptu *" at bounding box center [579, 527] width 358 height 31
paste input "**********"
type input "**********"
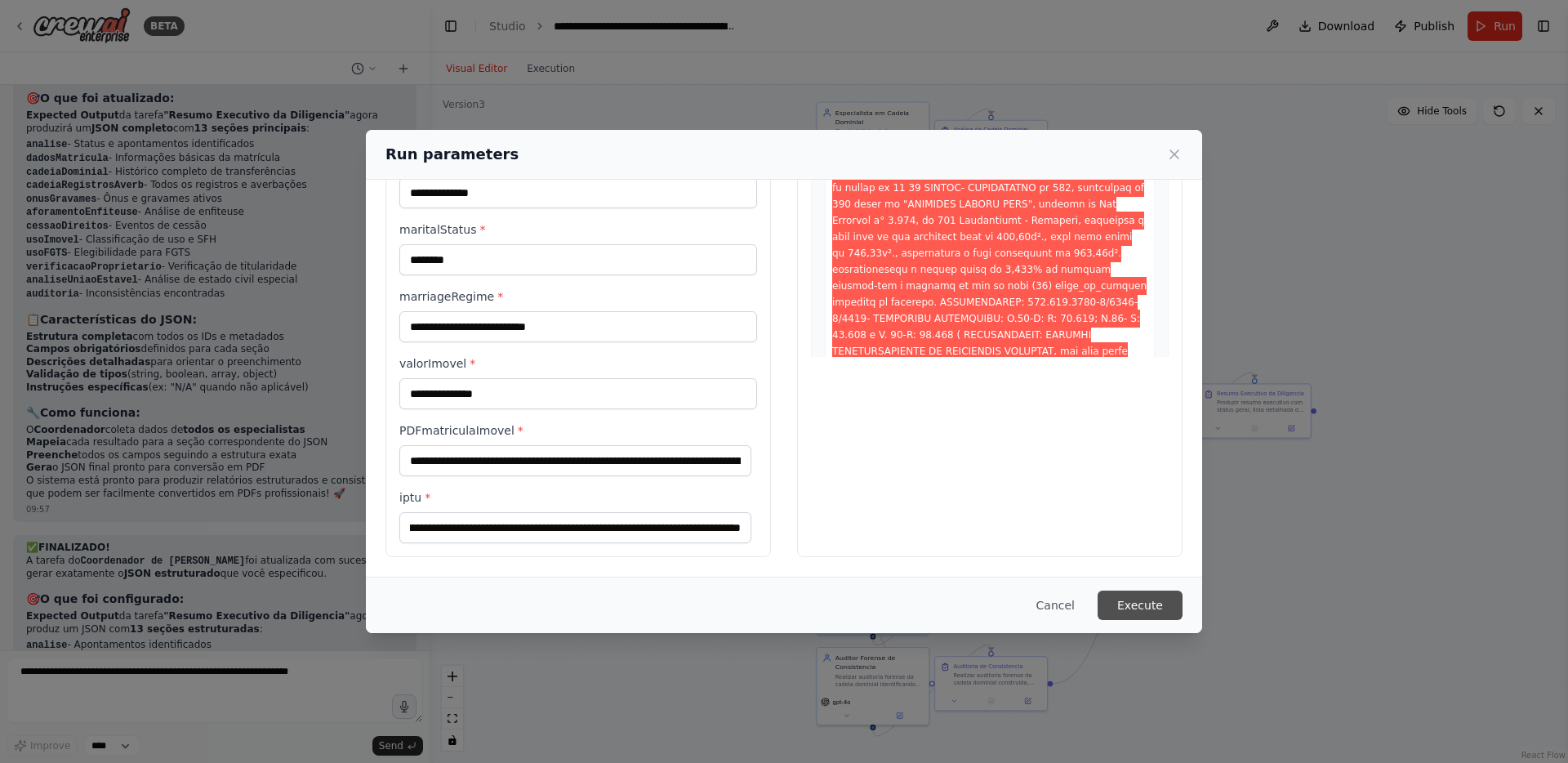
click at [1132, 600] on button "Execute" at bounding box center [1140, 605] width 85 height 29
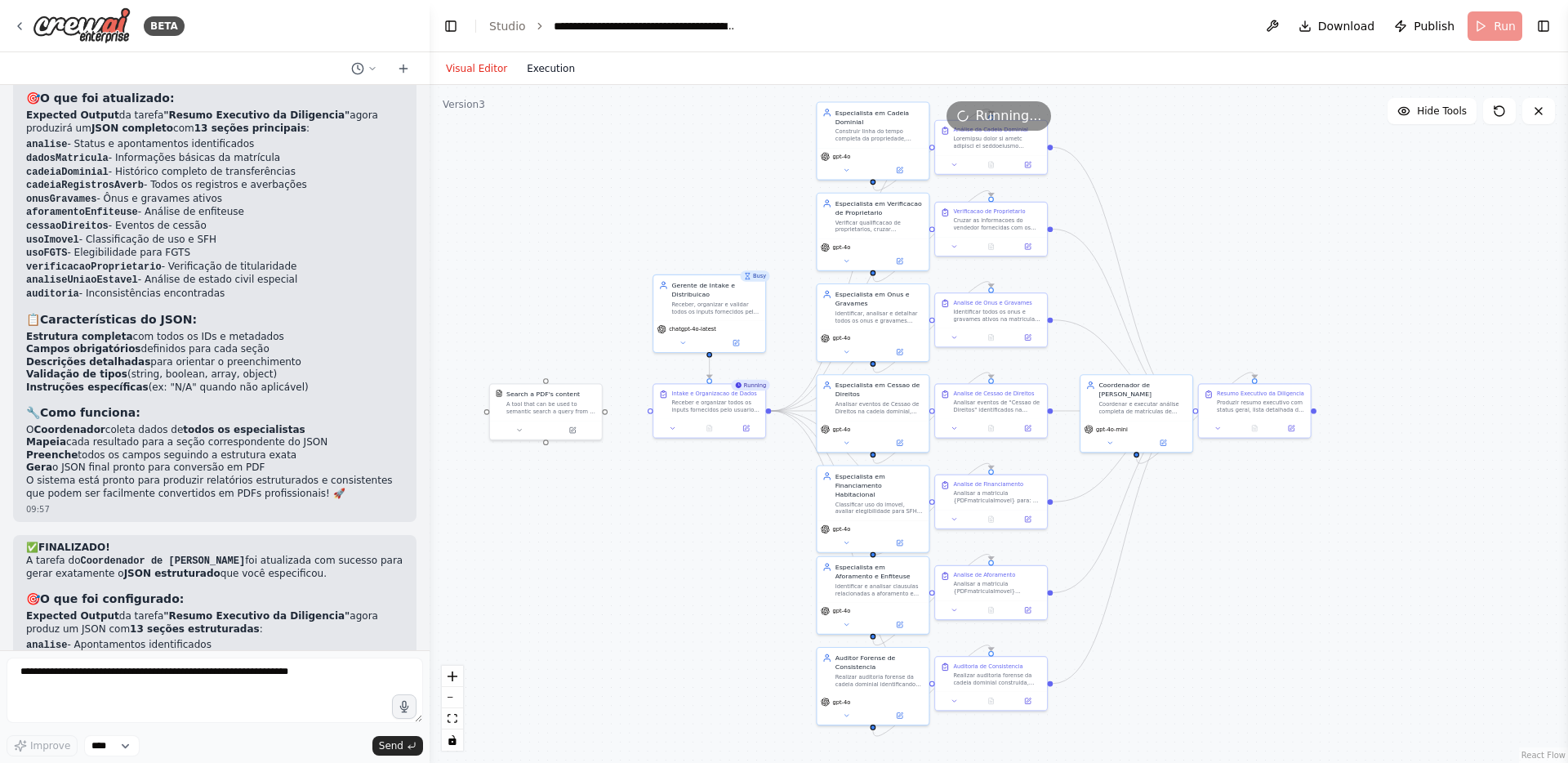
click at [565, 68] on button "Execution" at bounding box center [550, 69] width 67 height 20
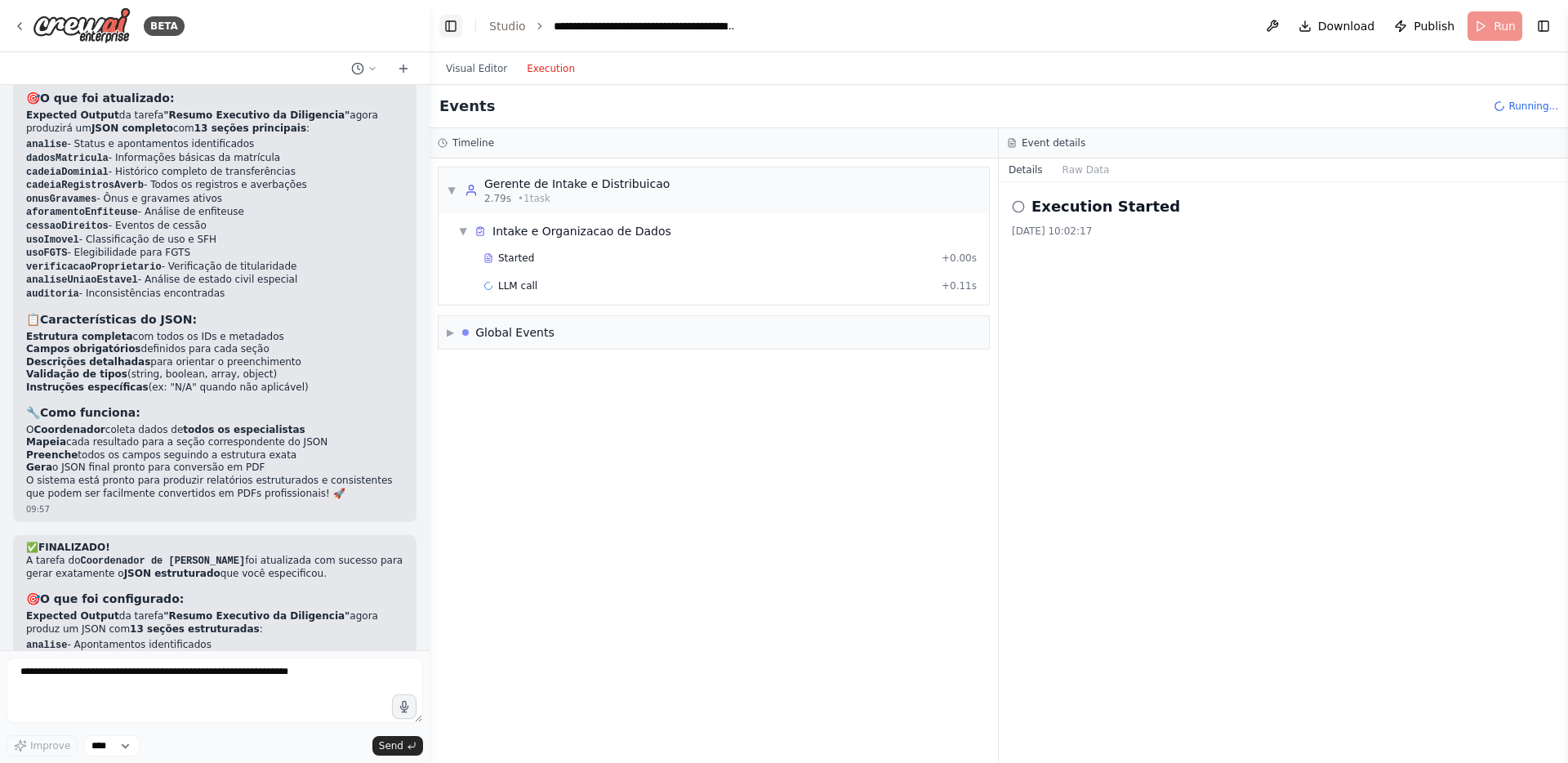
click at [455, 27] on button "Toggle Left Sidebar" at bounding box center [450, 26] width 22 height 22
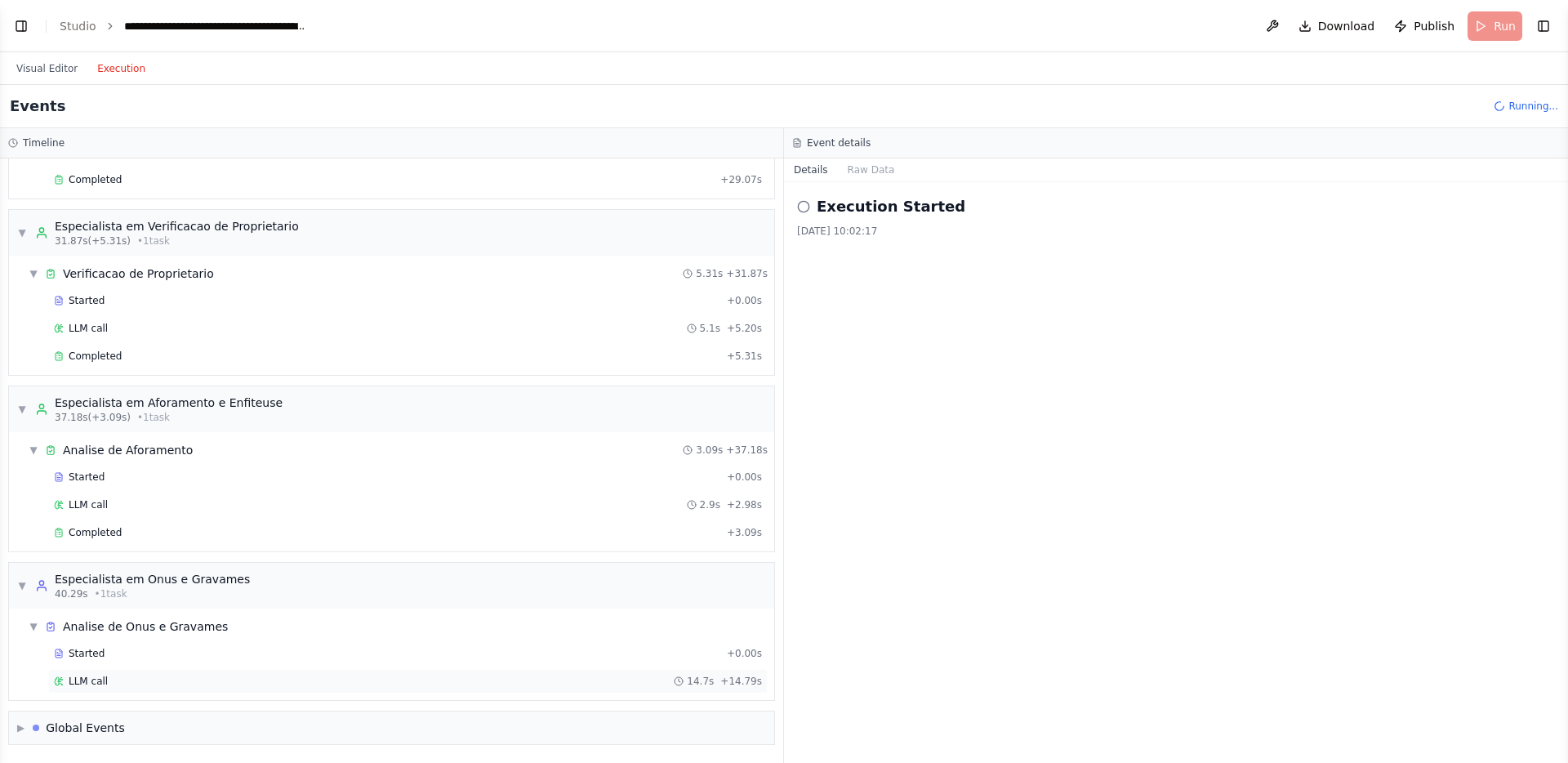
scroll to position [311, 0]
click at [57, 74] on button "Visual Editor" at bounding box center [47, 69] width 81 height 20
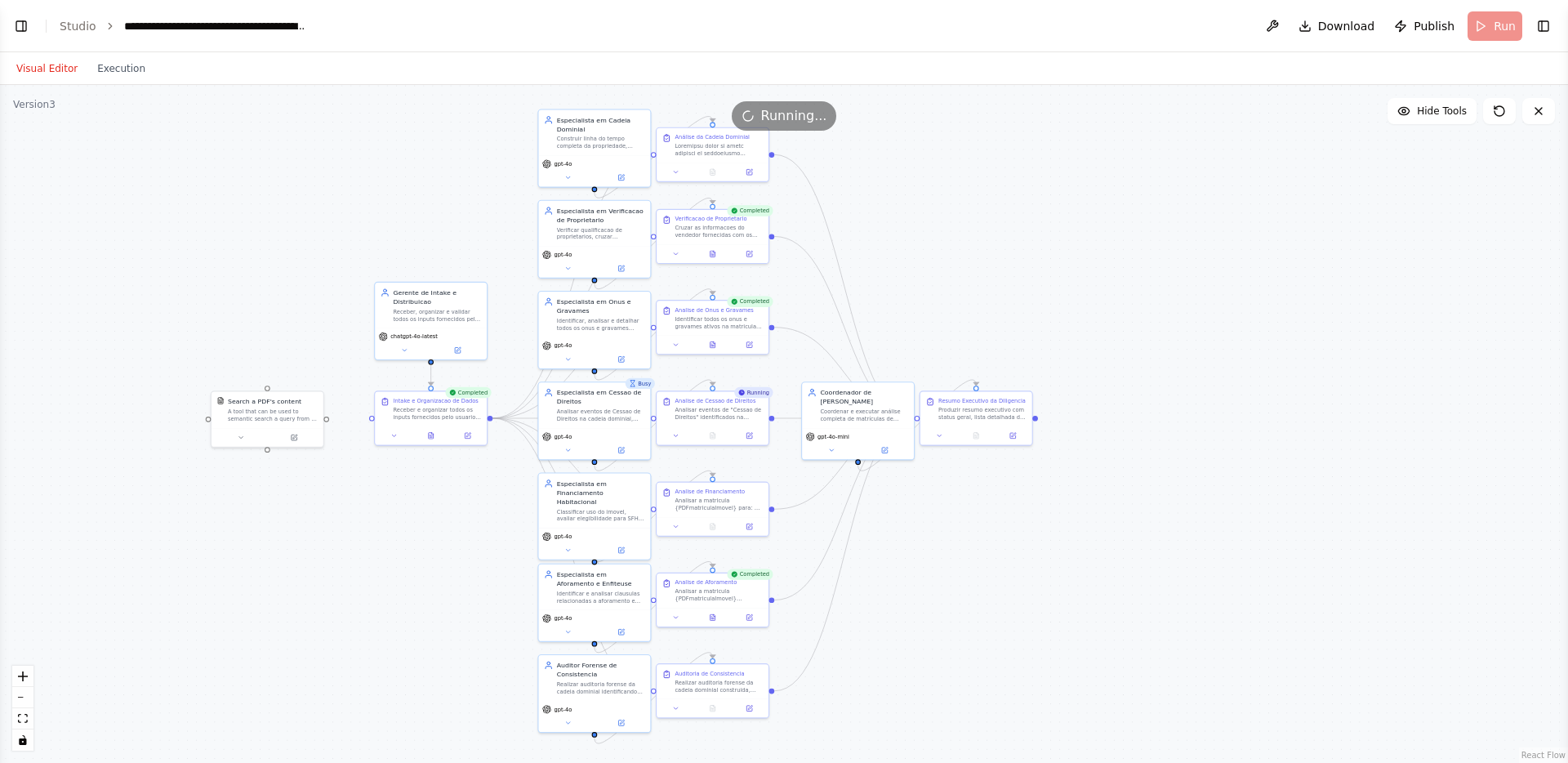
drag, startPoint x: 150, startPoint y: 287, endPoint x: 299, endPoint y: 294, distance: 149.2
click at [299, 294] on div ".deletable-edge-delete-btn { width: 20px; height: 20px; border: 0px solid #ffff…" at bounding box center [784, 424] width 1568 height 678
click at [978, 442] on div "Resumo Executivo da Diligencia Produzir resumo executivo com status geral, list…" at bounding box center [975, 416] width 113 height 55
click at [978, 432] on button at bounding box center [975, 432] width 38 height 11
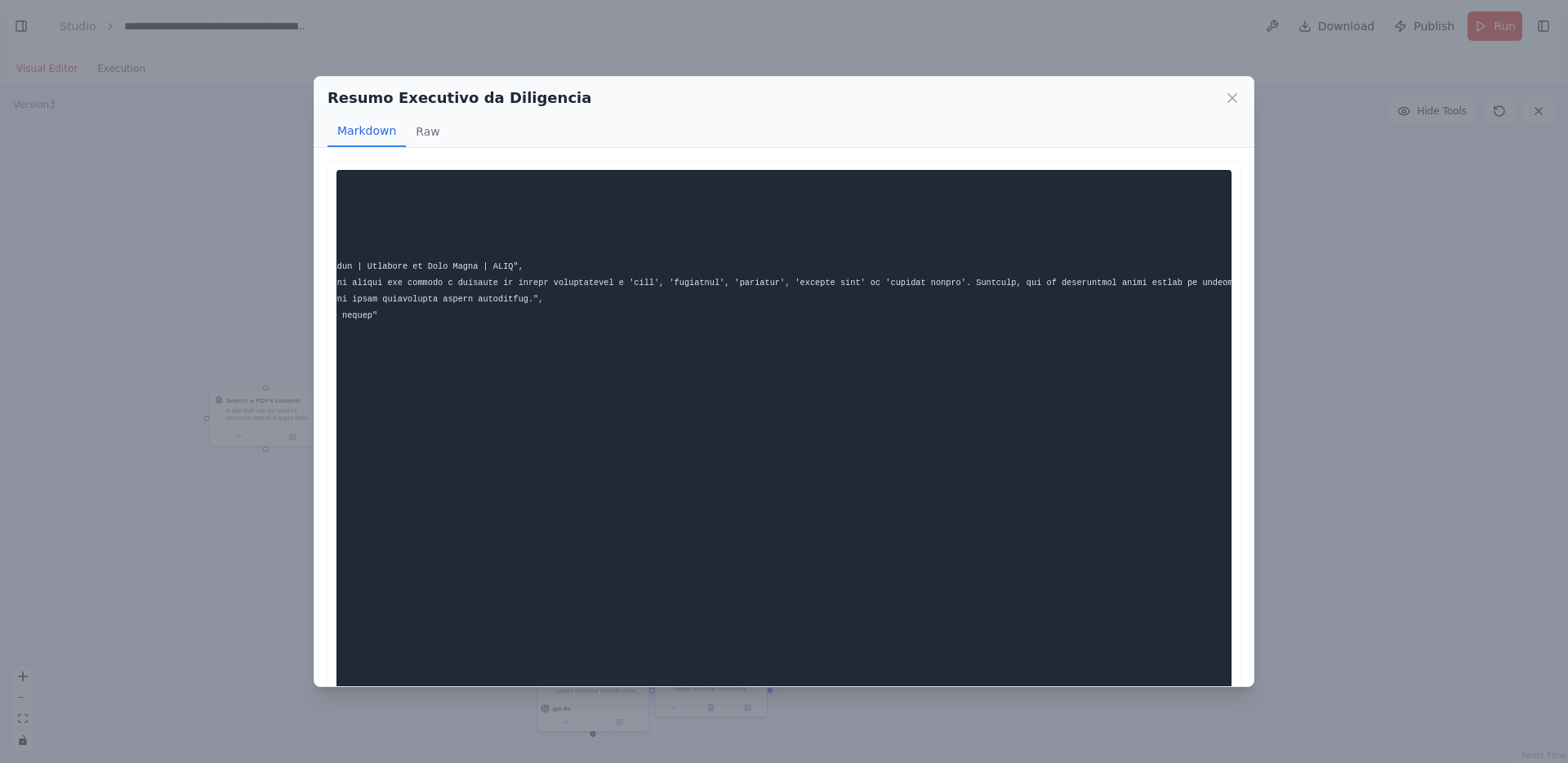
scroll to position [0, 0]
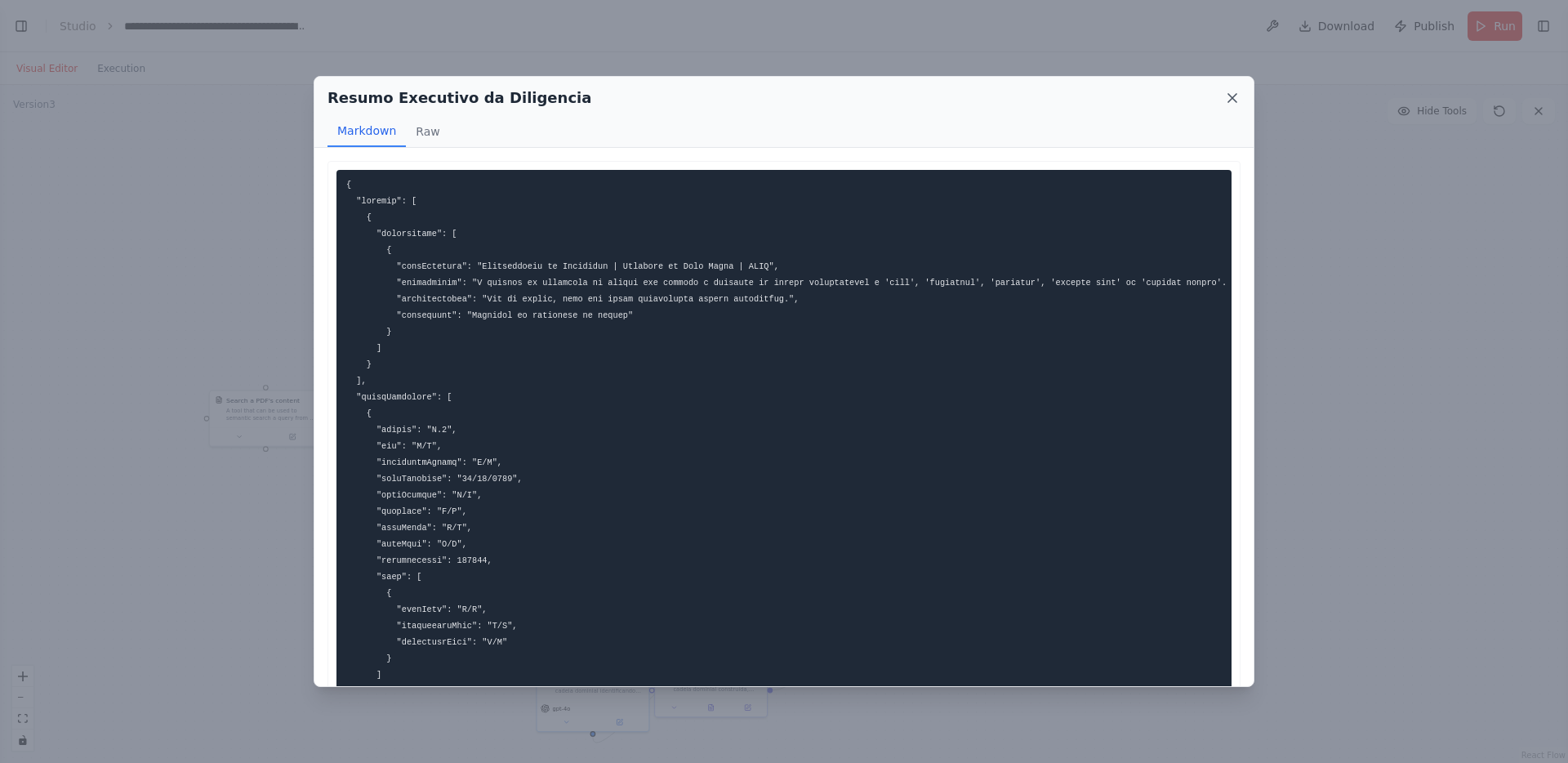
click at [1229, 97] on icon at bounding box center [1232, 98] width 17 height 17
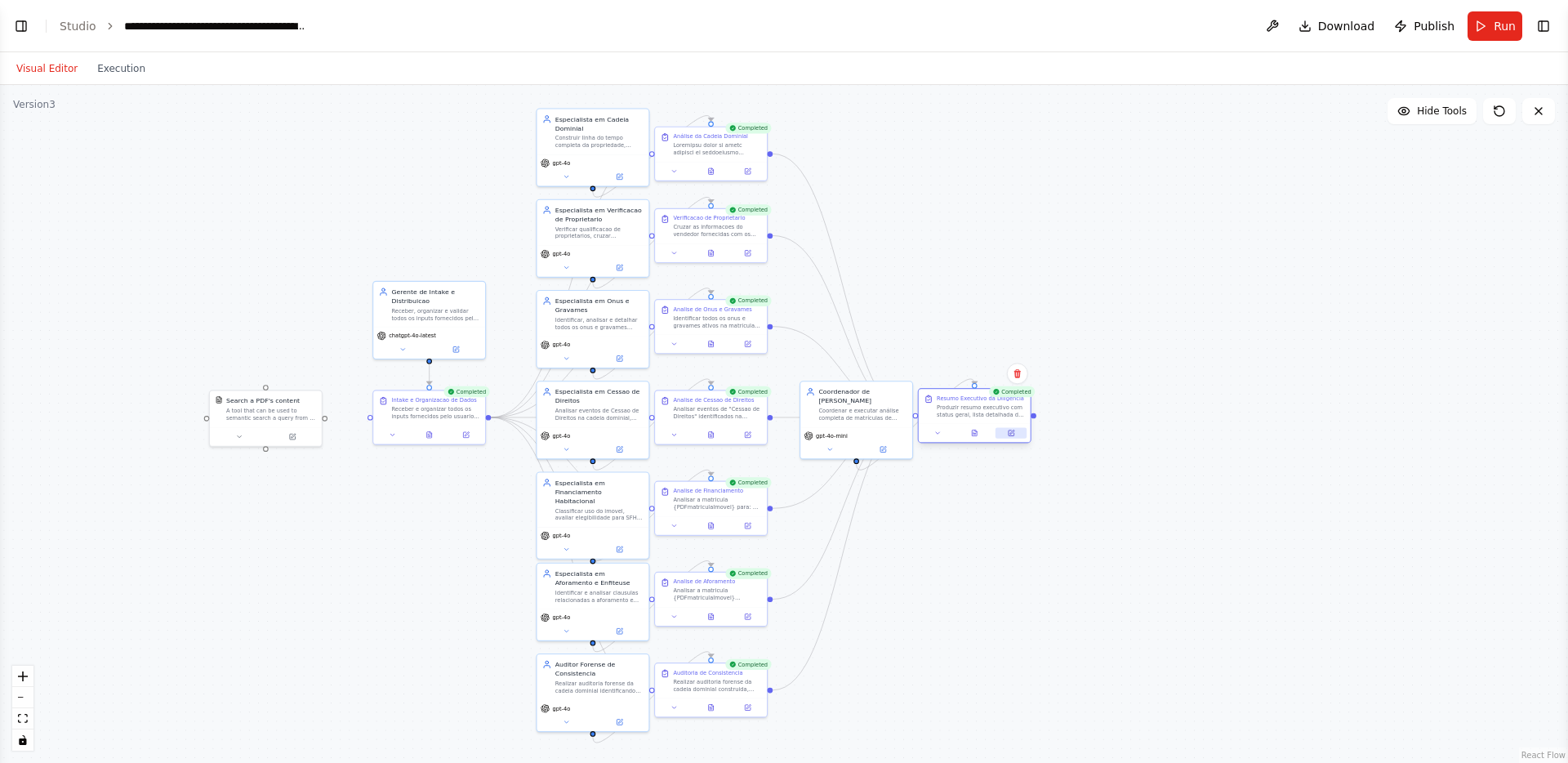
click at [1007, 436] on button at bounding box center [1011, 432] width 31 height 11
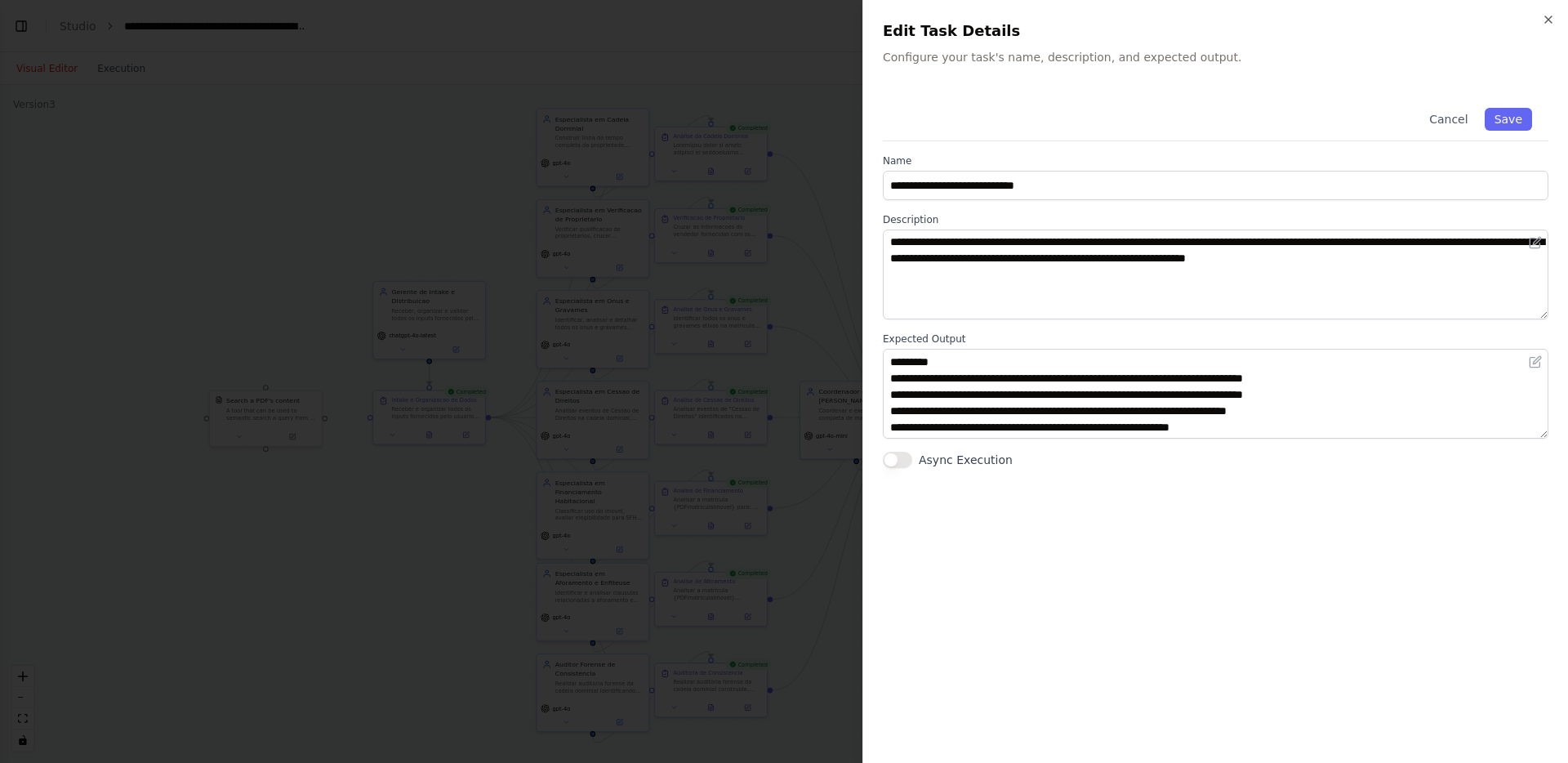
scroll to position [88, 0]
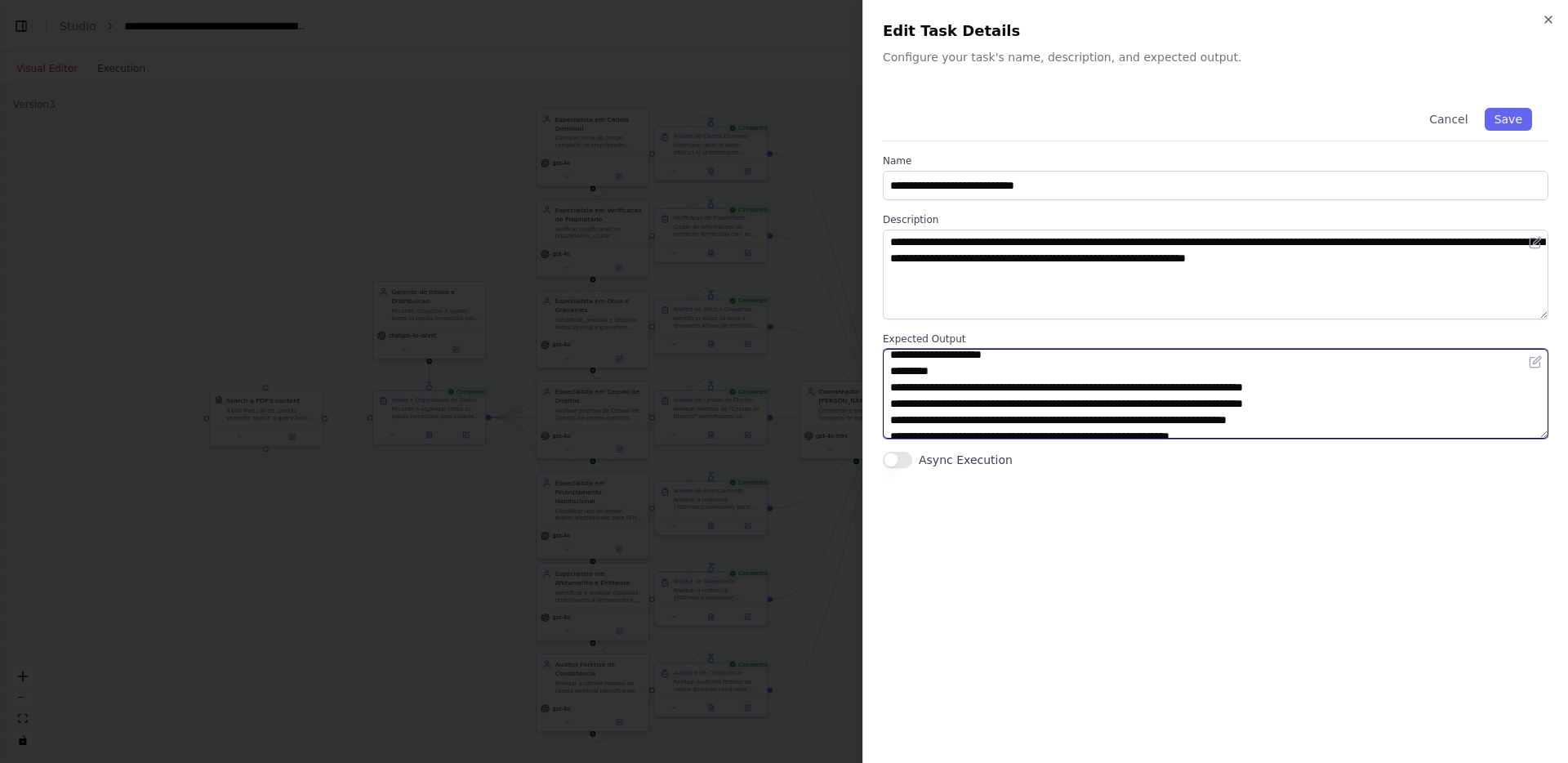
click at [1016, 400] on textarea at bounding box center [1215, 394] width 665 height 90
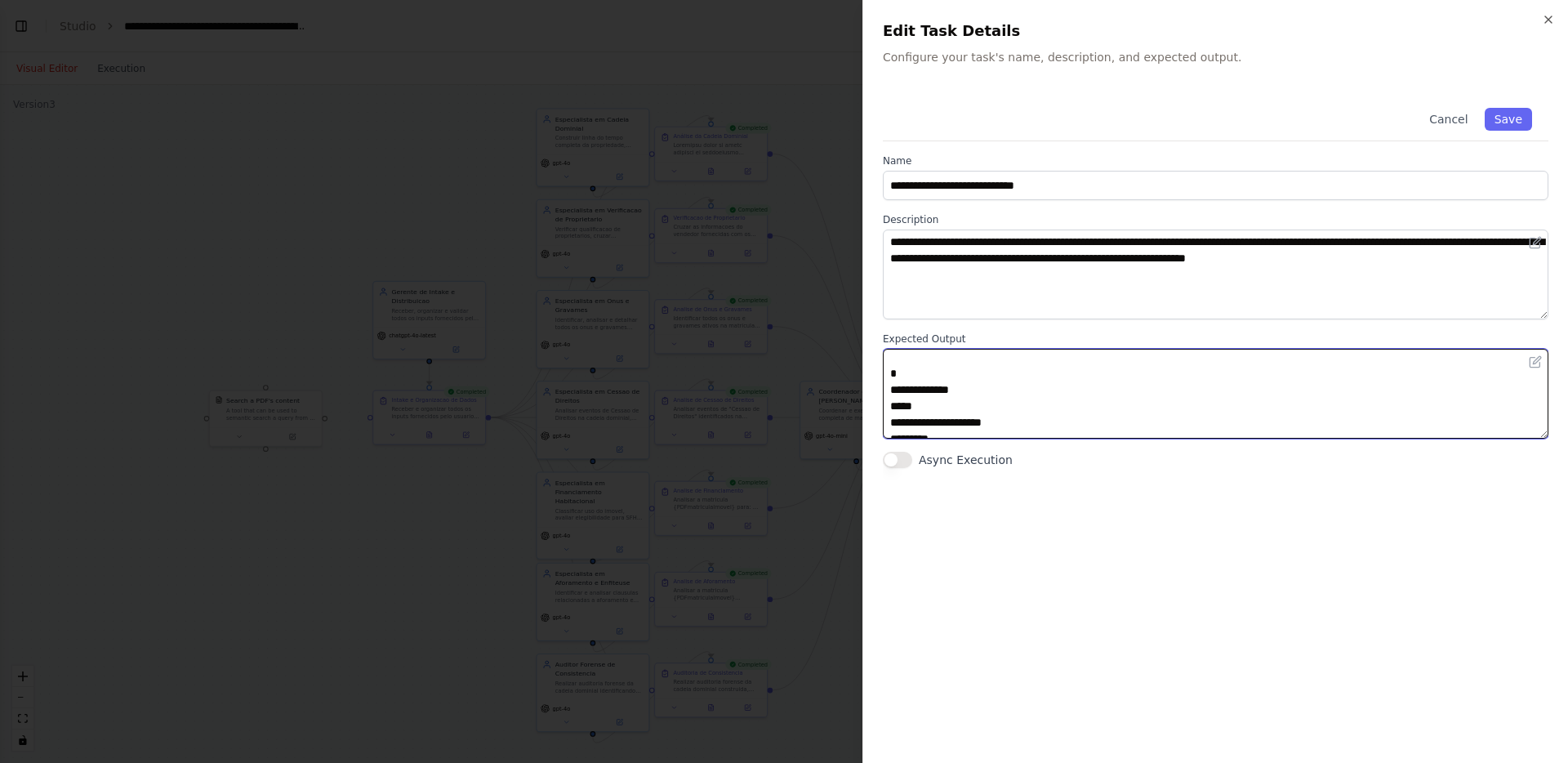
scroll to position [0, 0]
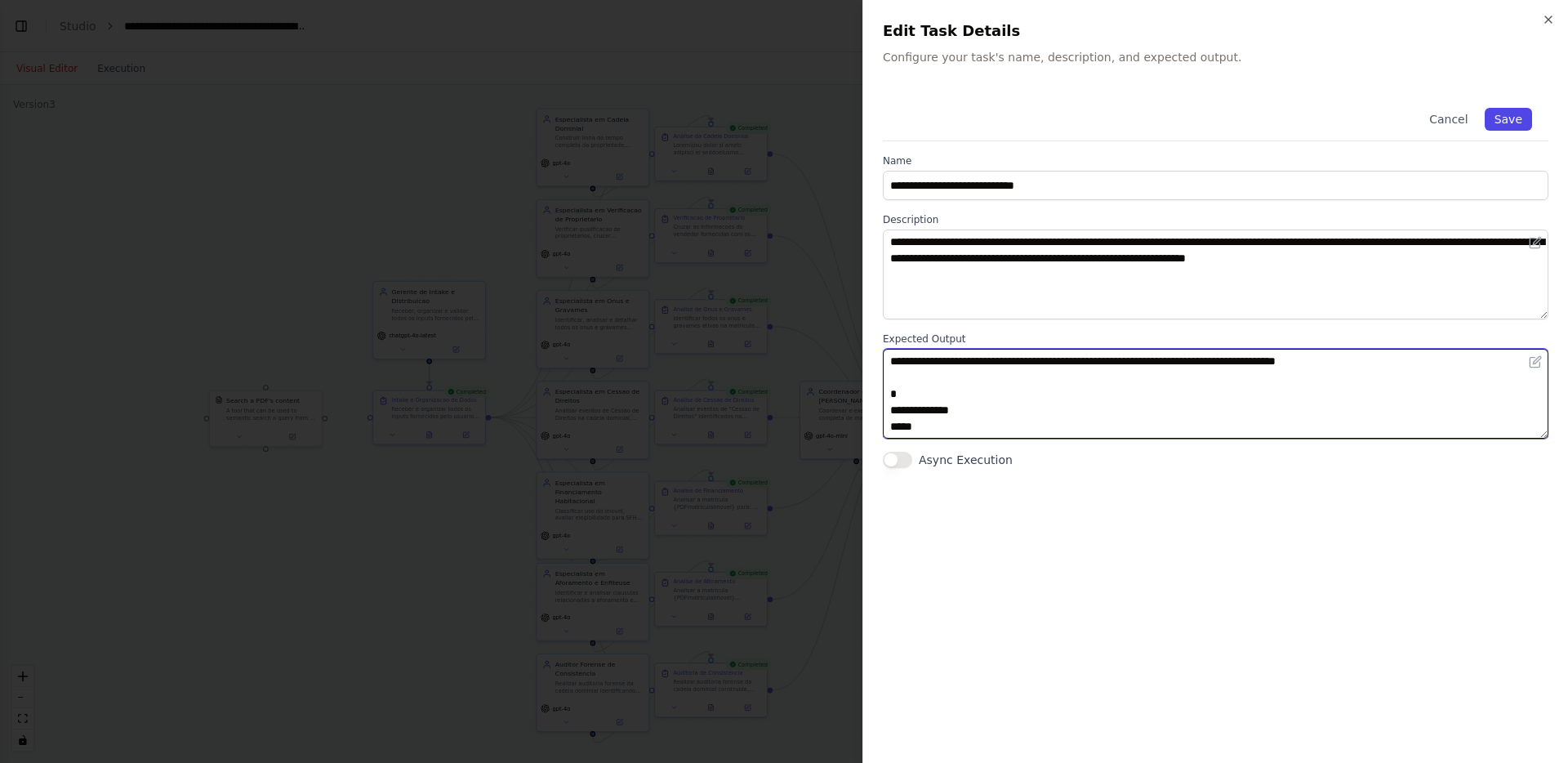
type textarea "**********"
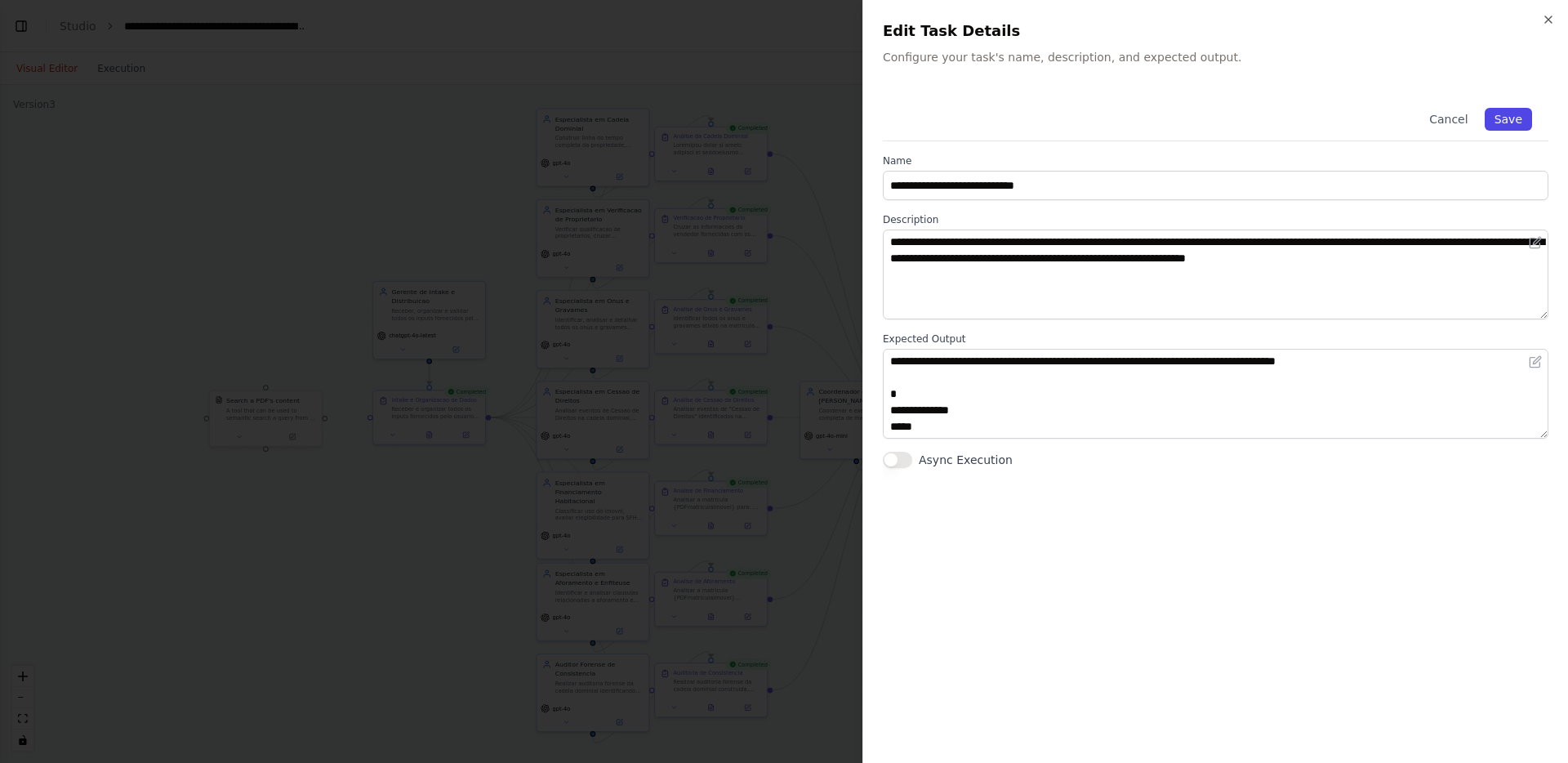
click at [1521, 119] on button "Save" at bounding box center [1508, 118] width 47 height 22
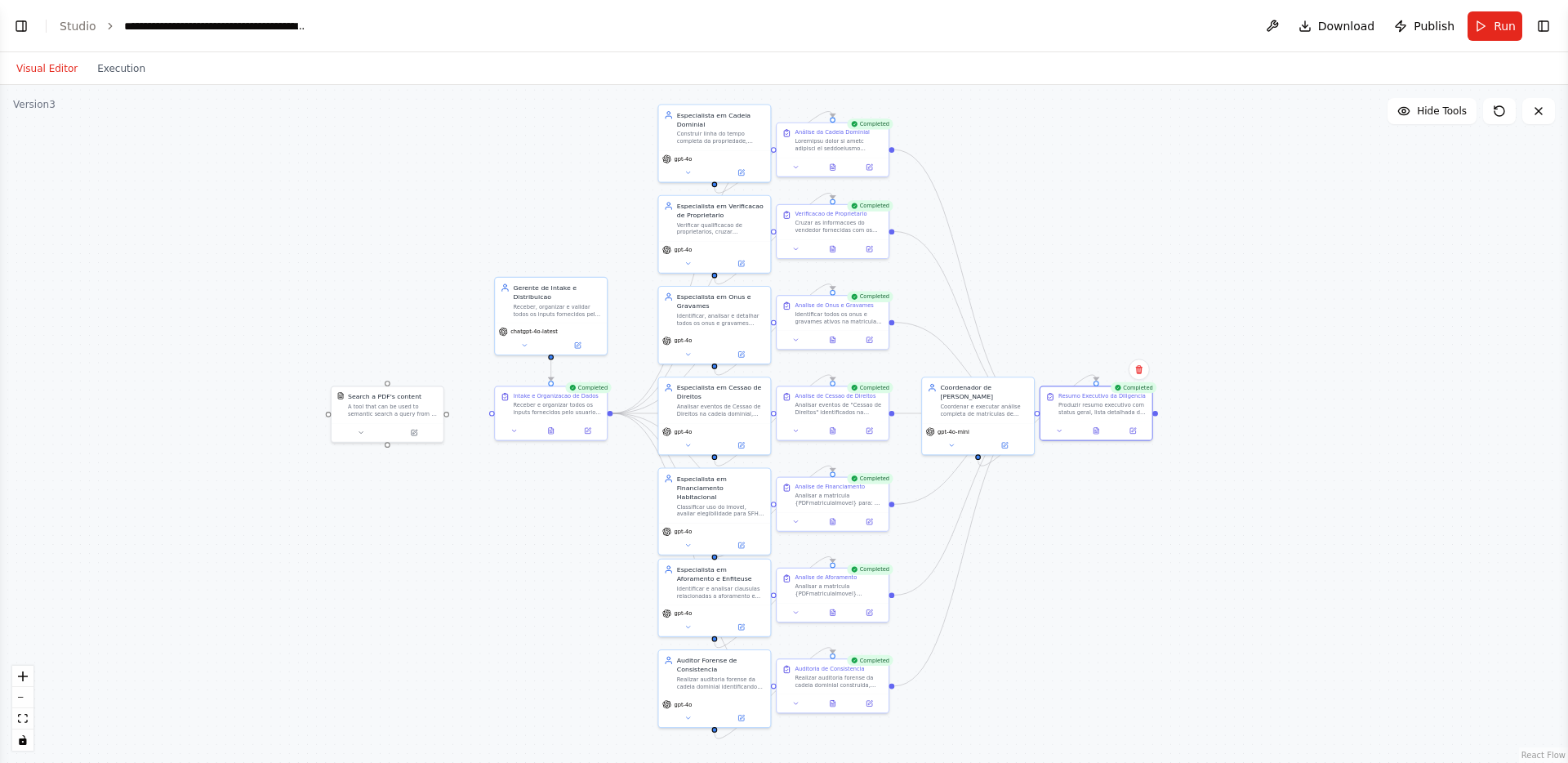
drag, startPoint x: 958, startPoint y: 277, endPoint x: 1079, endPoint y: 271, distance: 121.1
click at [1079, 271] on div ".deletable-edge-delete-btn { width: 20px; height: 20px; border: 0px solid #ffff…" at bounding box center [784, 424] width 1568 height 678
click at [1094, 426] on icon at bounding box center [1097, 427] width 5 height 6
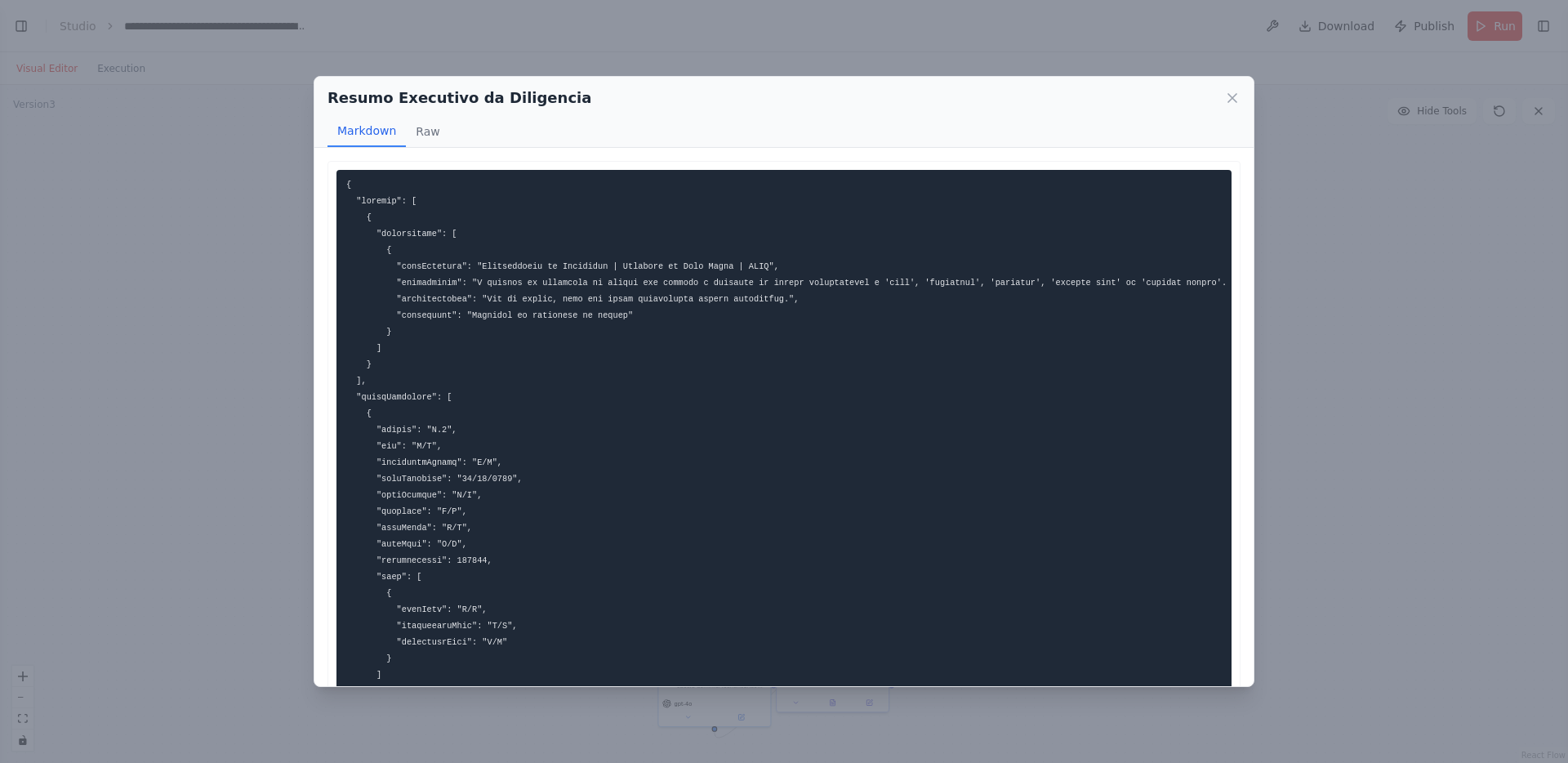
click at [568, 57] on div "Resumo Executivo da Diligencia Markdown Raw ... Show more Not valid JSON" at bounding box center [784, 382] width 1568 height 763
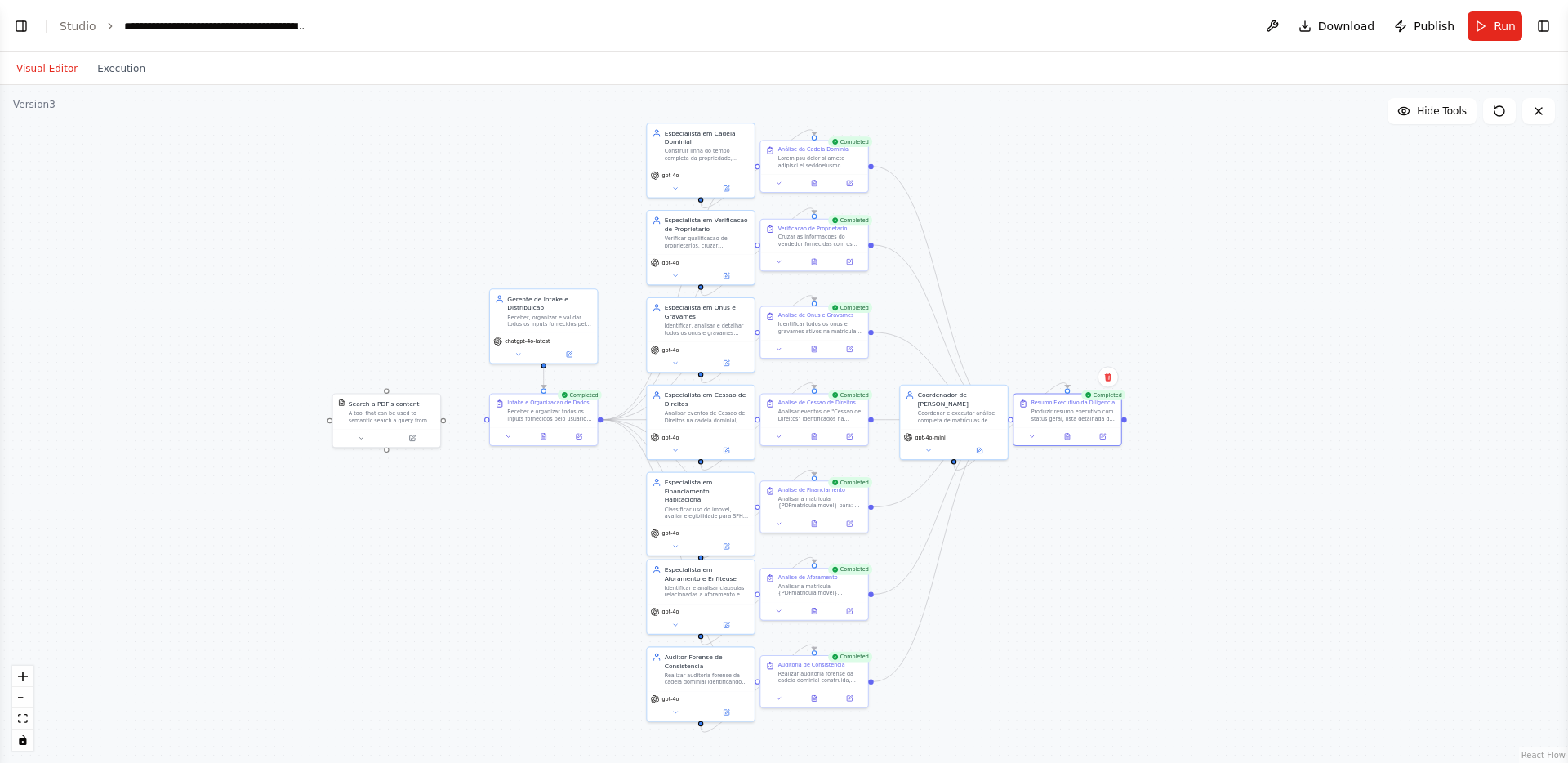
drag, startPoint x: 366, startPoint y: 200, endPoint x: 363, endPoint y: 212, distance: 12.4
click at [365, 213] on div ".deletable-edge-delete-btn { width: 20px; height: 20px; border: 0px solid #ffff…" at bounding box center [784, 424] width 1568 height 678
click at [1067, 438] on div at bounding box center [1065, 432] width 107 height 18
click at [1068, 427] on button at bounding box center [1066, 432] width 37 height 11
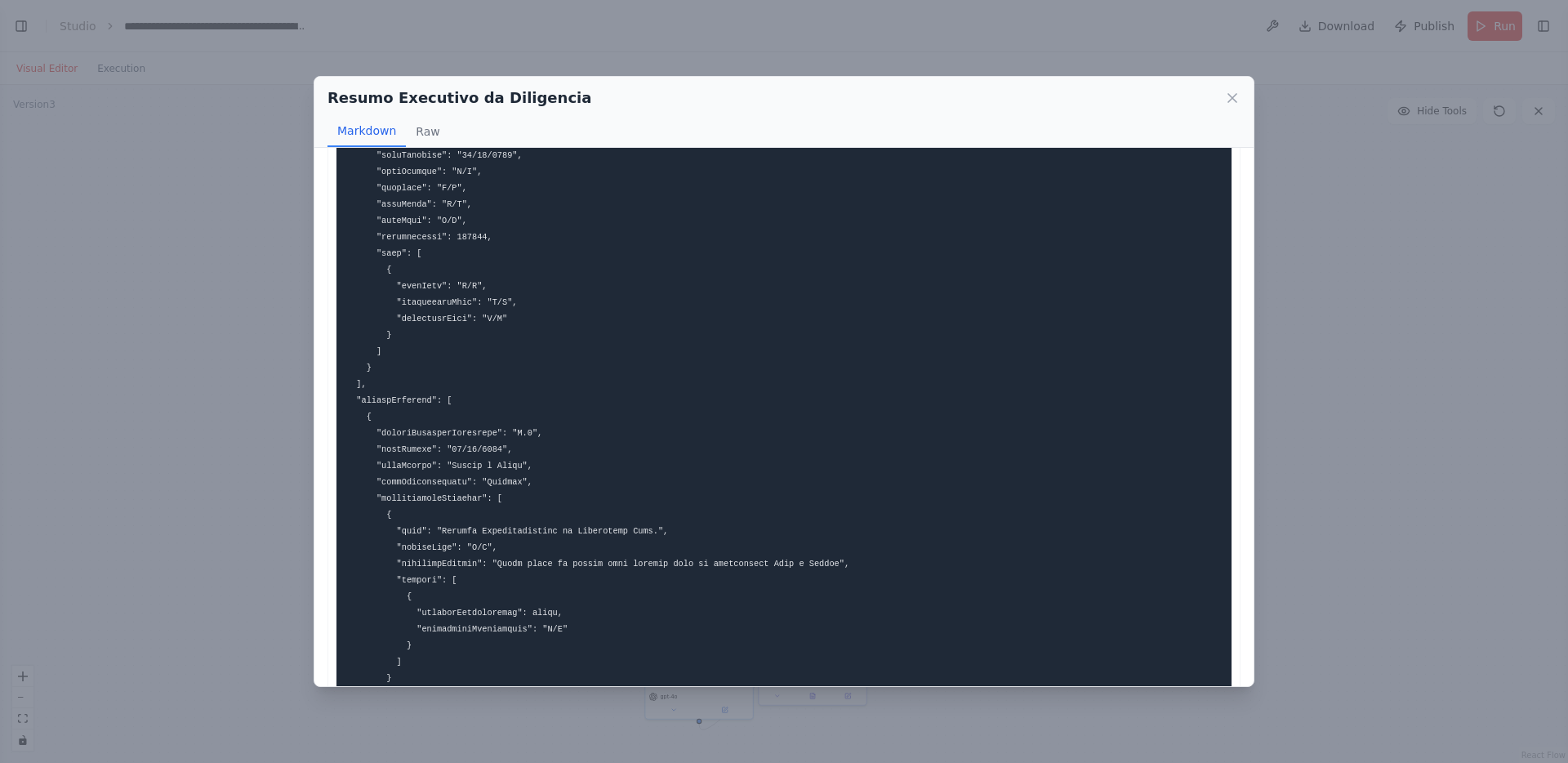
scroll to position [677, 0]
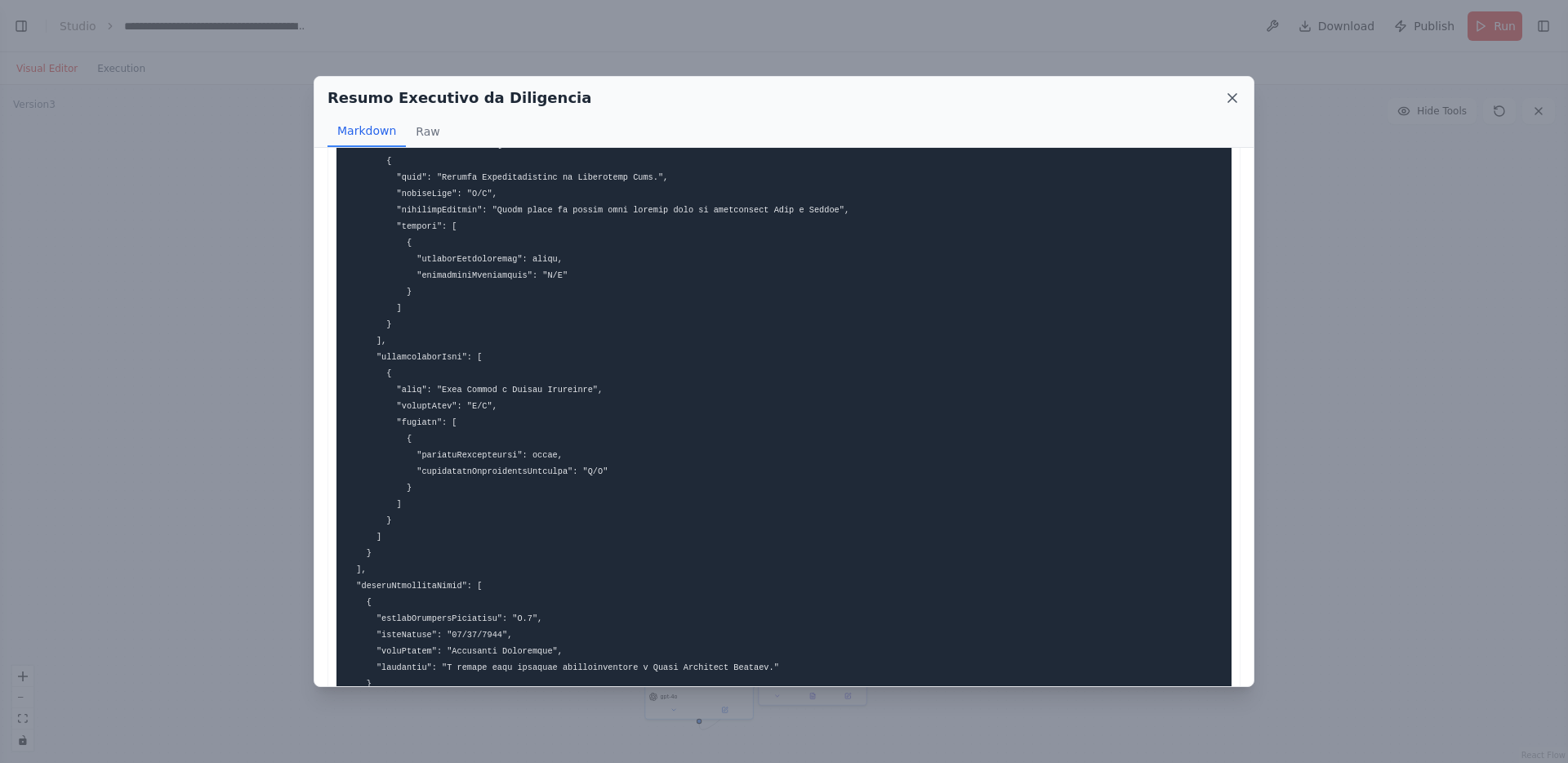
click at [1231, 93] on icon at bounding box center [1232, 98] width 17 height 17
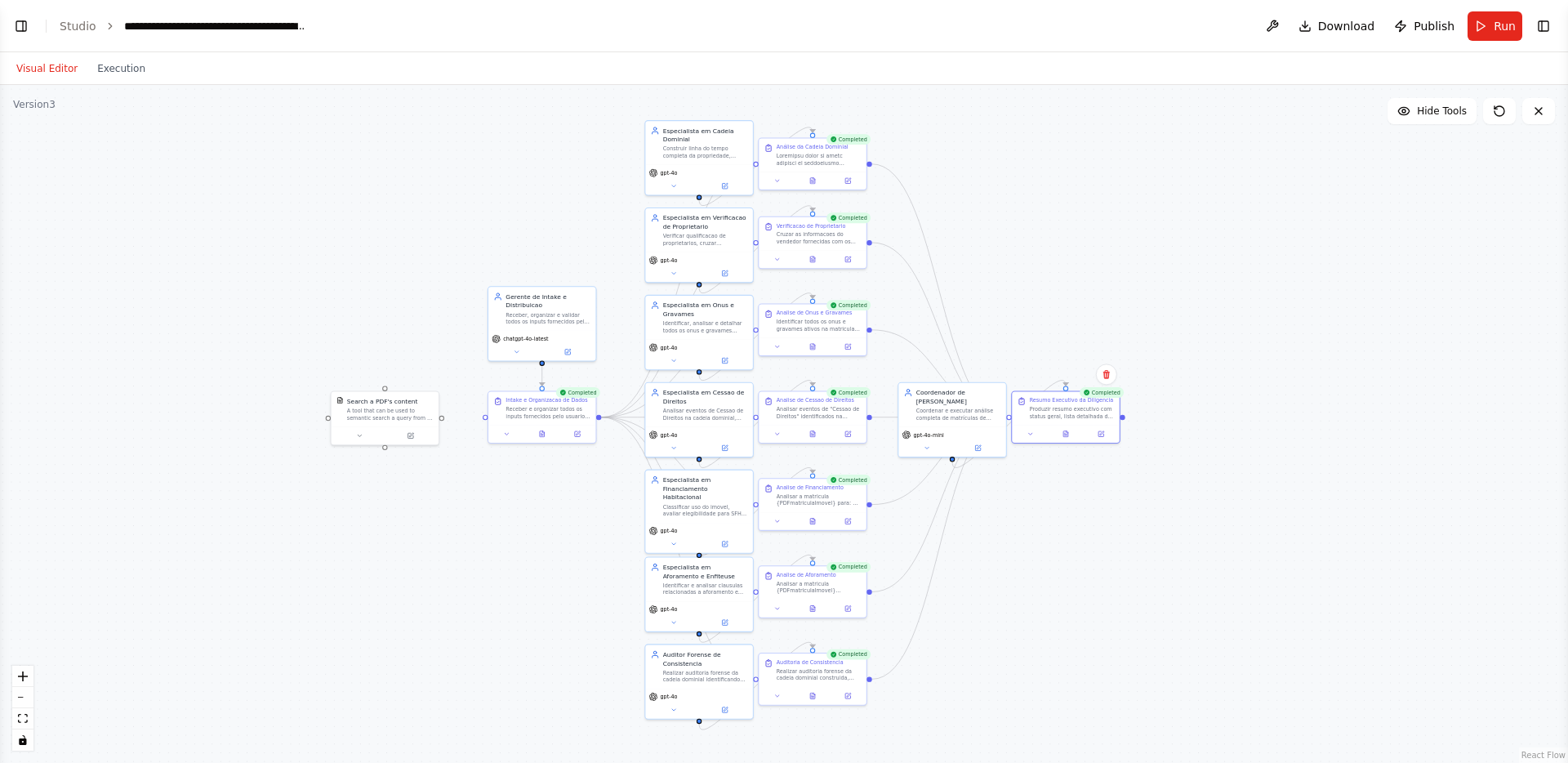
click at [500, 477] on div ".deletable-edge-delete-btn { width: 20px; height: 20px; border: 0px solid #ffff…" at bounding box center [784, 424] width 1568 height 678
click at [127, 75] on button "Execution" at bounding box center [121, 69] width 67 height 20
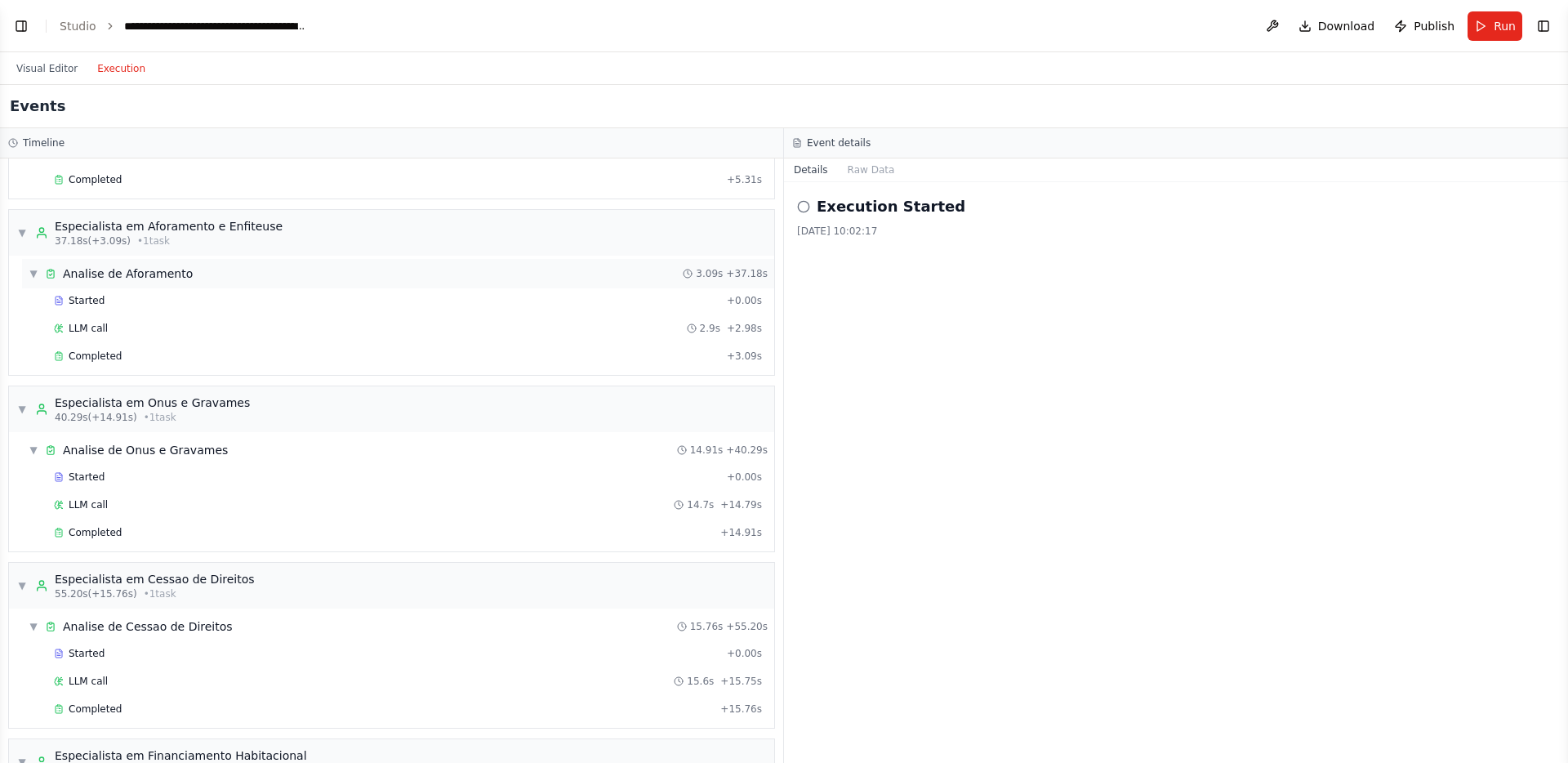
click at [458, 282] on div "▼ Analise de Aforamento 3.09s + 37.18s" at bounding box center [397, 273] width 752 height 29
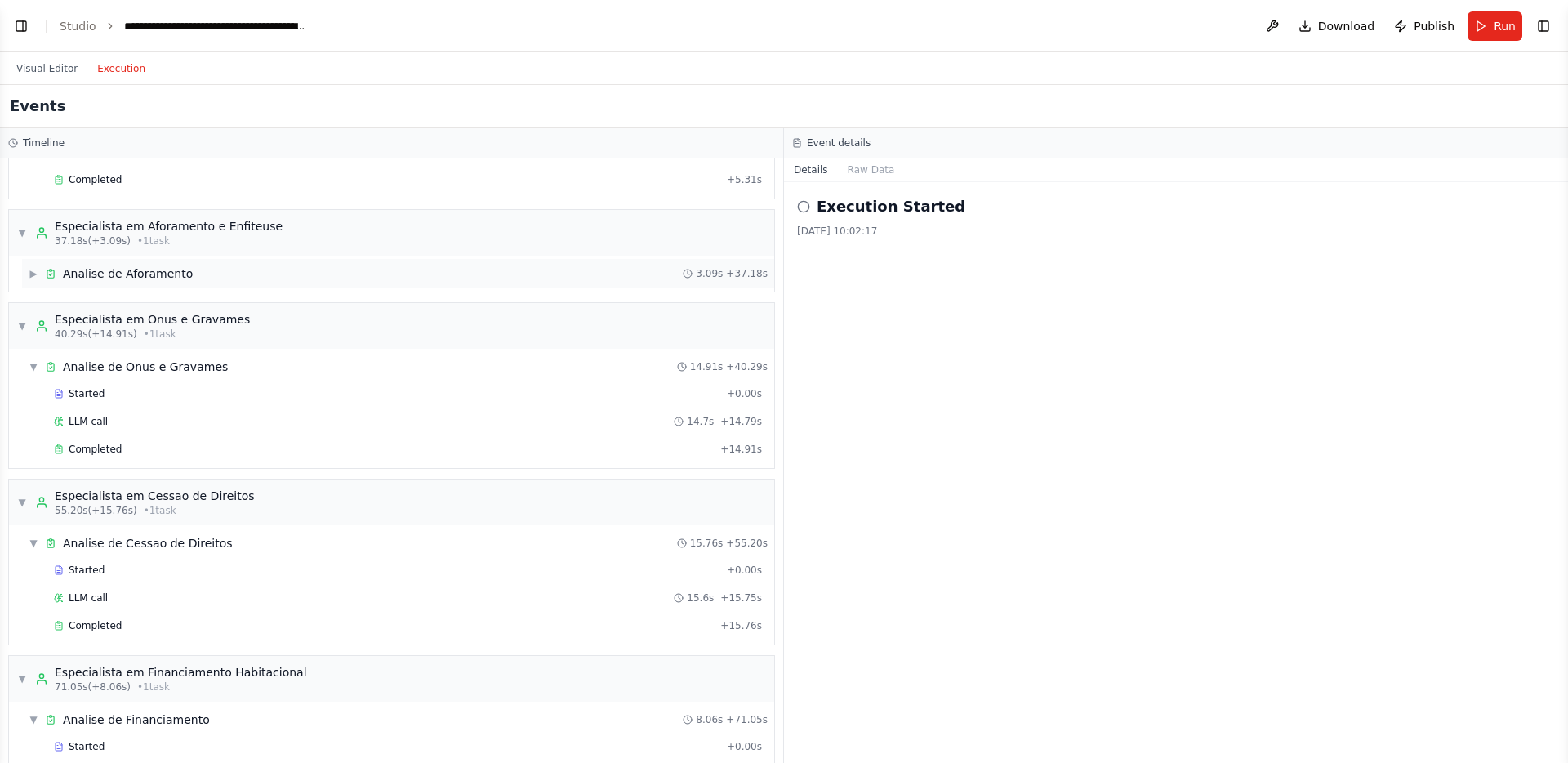
click at [461, 271] on div "▶ Analise de Aforamento 3.09s + 37.18s" at bounding box center [397, 273] width 752 height 29
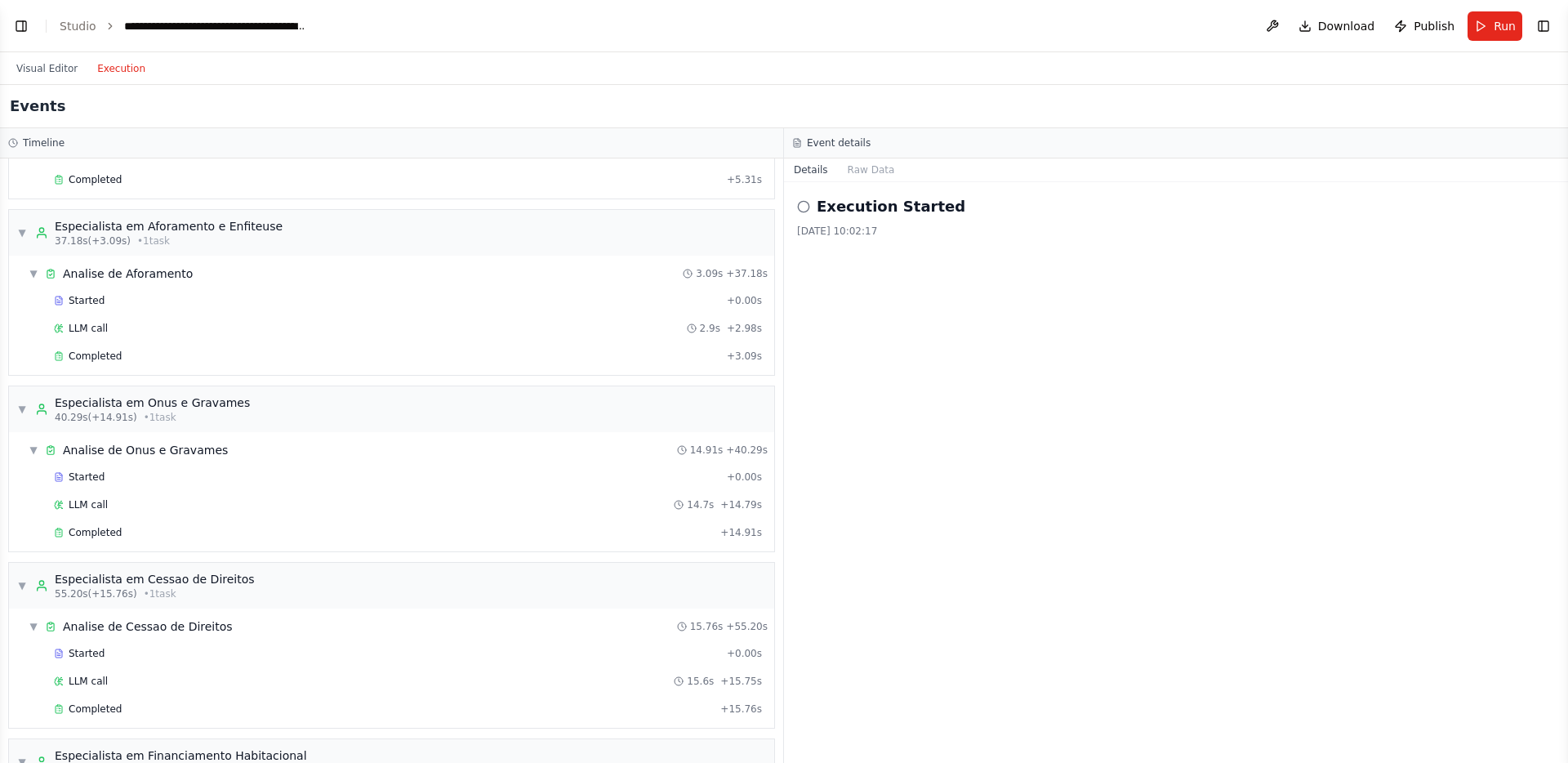
click at [425, 374] on div "▼ Analise de Aforamento 3.09s + 37.18s Started + 0.00s LLM call 2.9s + 2.98s Co…" at bounding box center [391, 315] width 765 height 119
click at [461, 362] on div "Completed" at bounding box center [387, 357] width 666 height 13
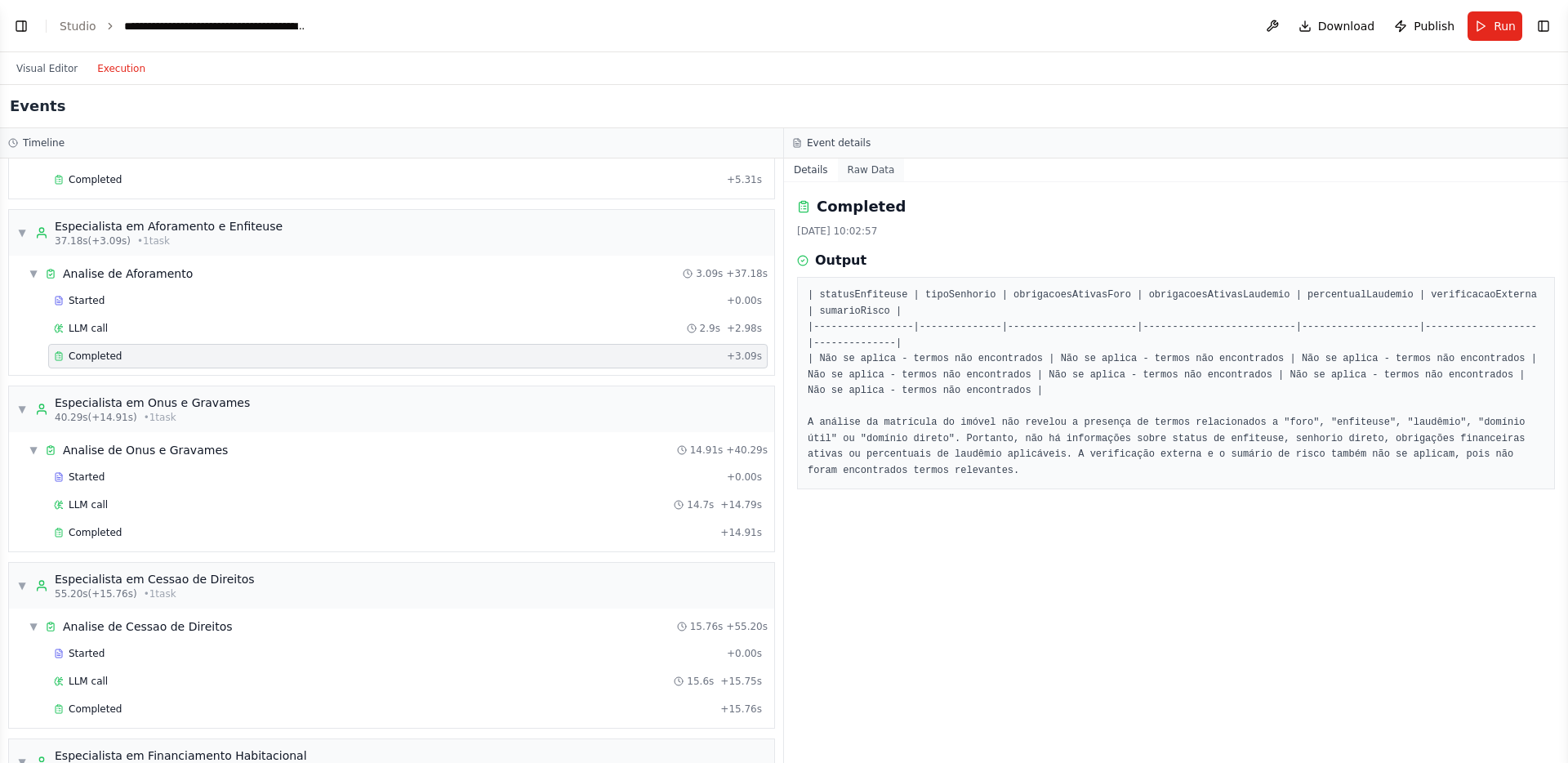
click at [878, 178] on button "Raw Data" at bounding box center [871, 169] width 67 height 22
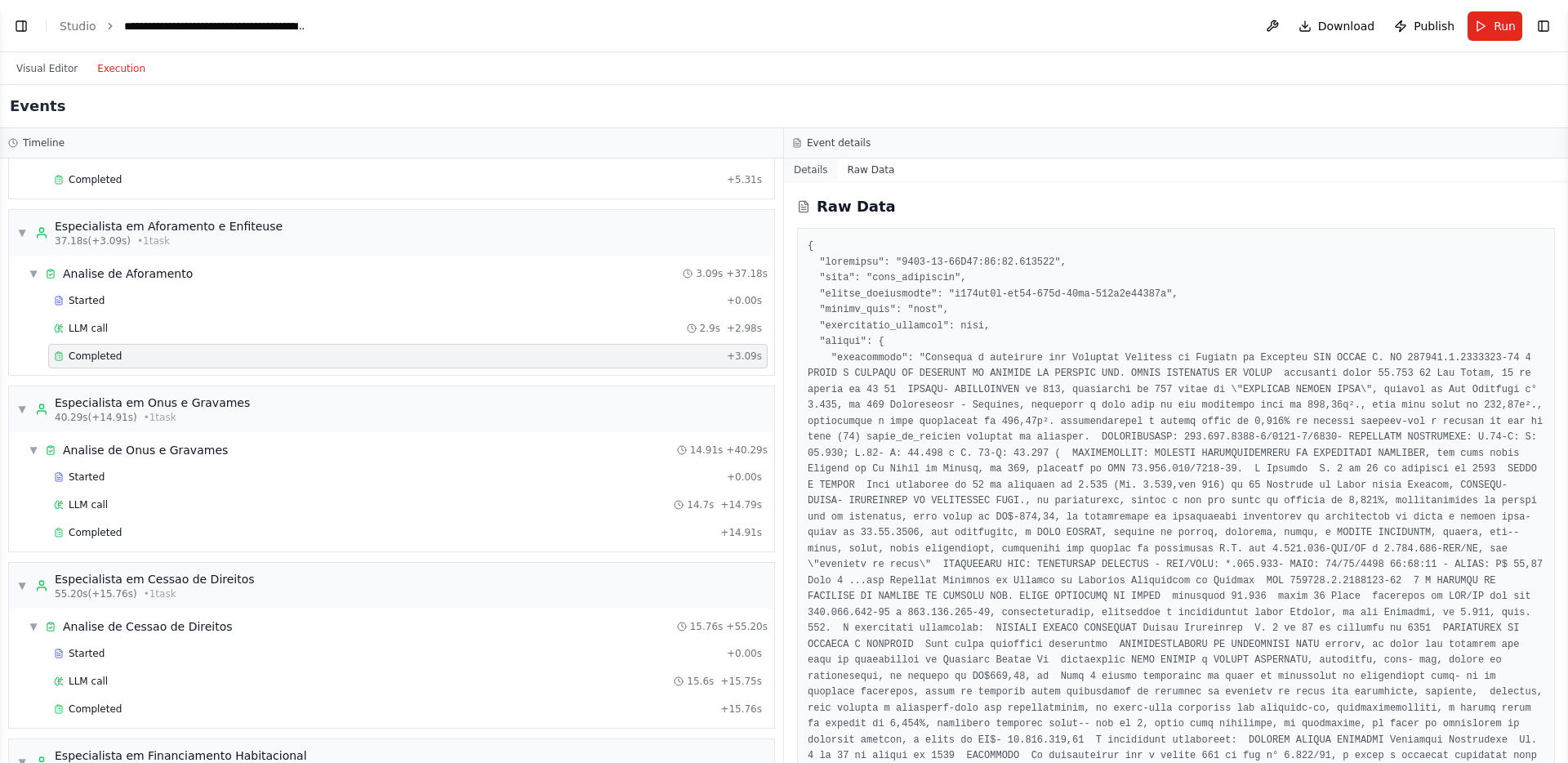
click at [826, 175] on button "Details" at bounding box center [811, 169] width 54 height 22
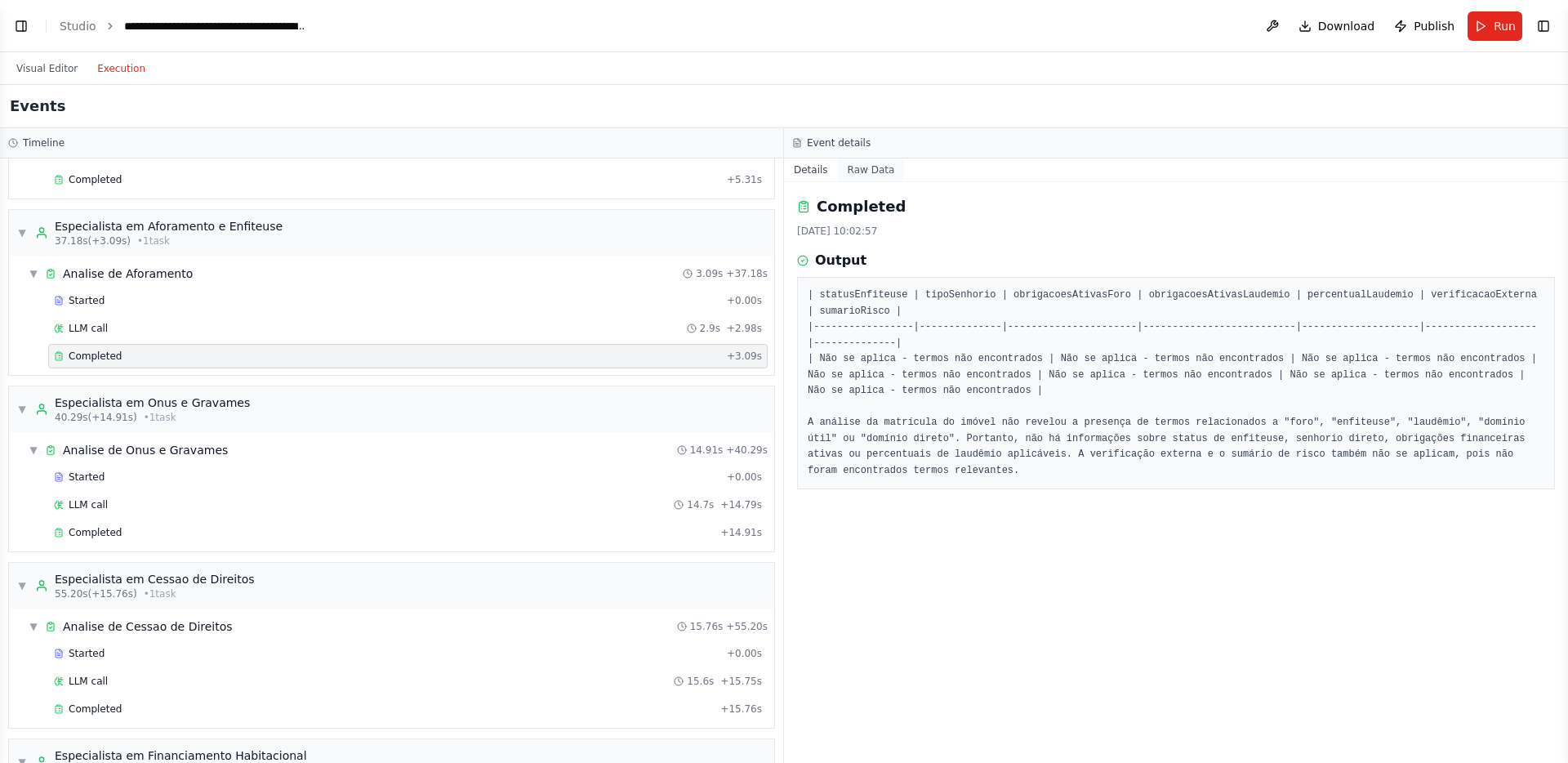
click at [864, 174] on button "Raw Data" at bounding box center [871, 169] width 67 height 22
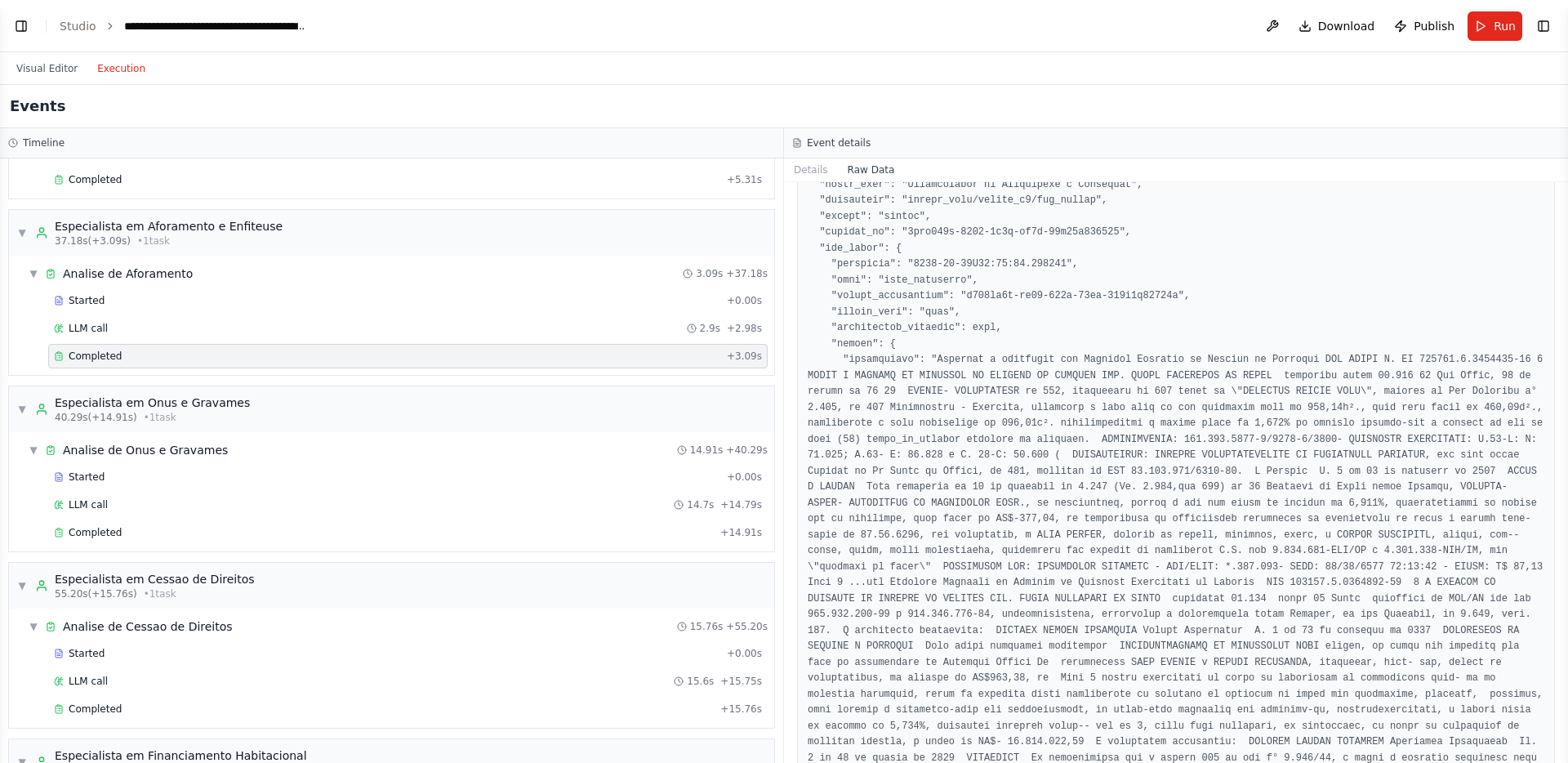
scroll to position [2202, 0]
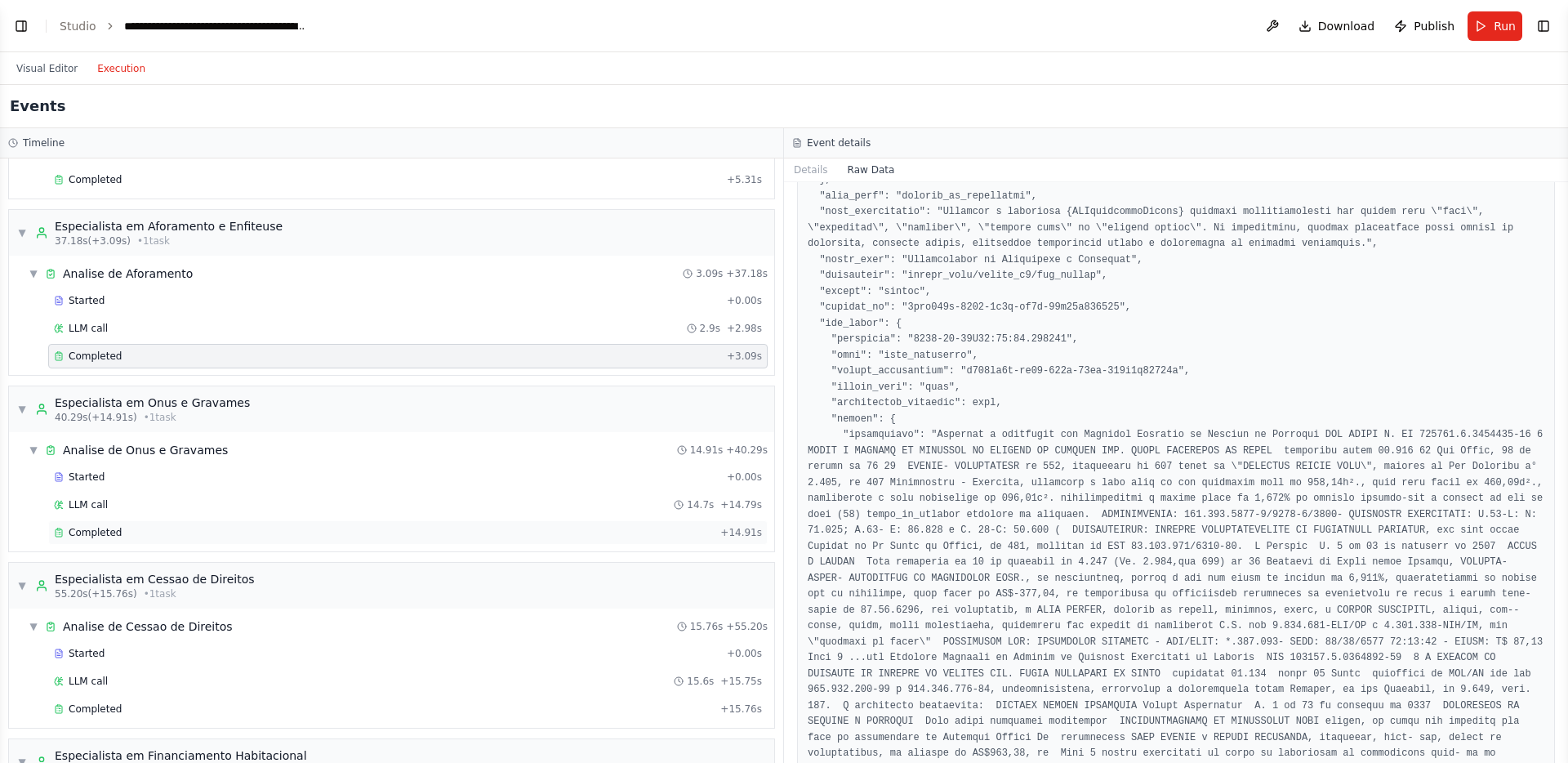
click at [278, 536] on div "Completed" at bounding box center [384, 533] width 660 height 13
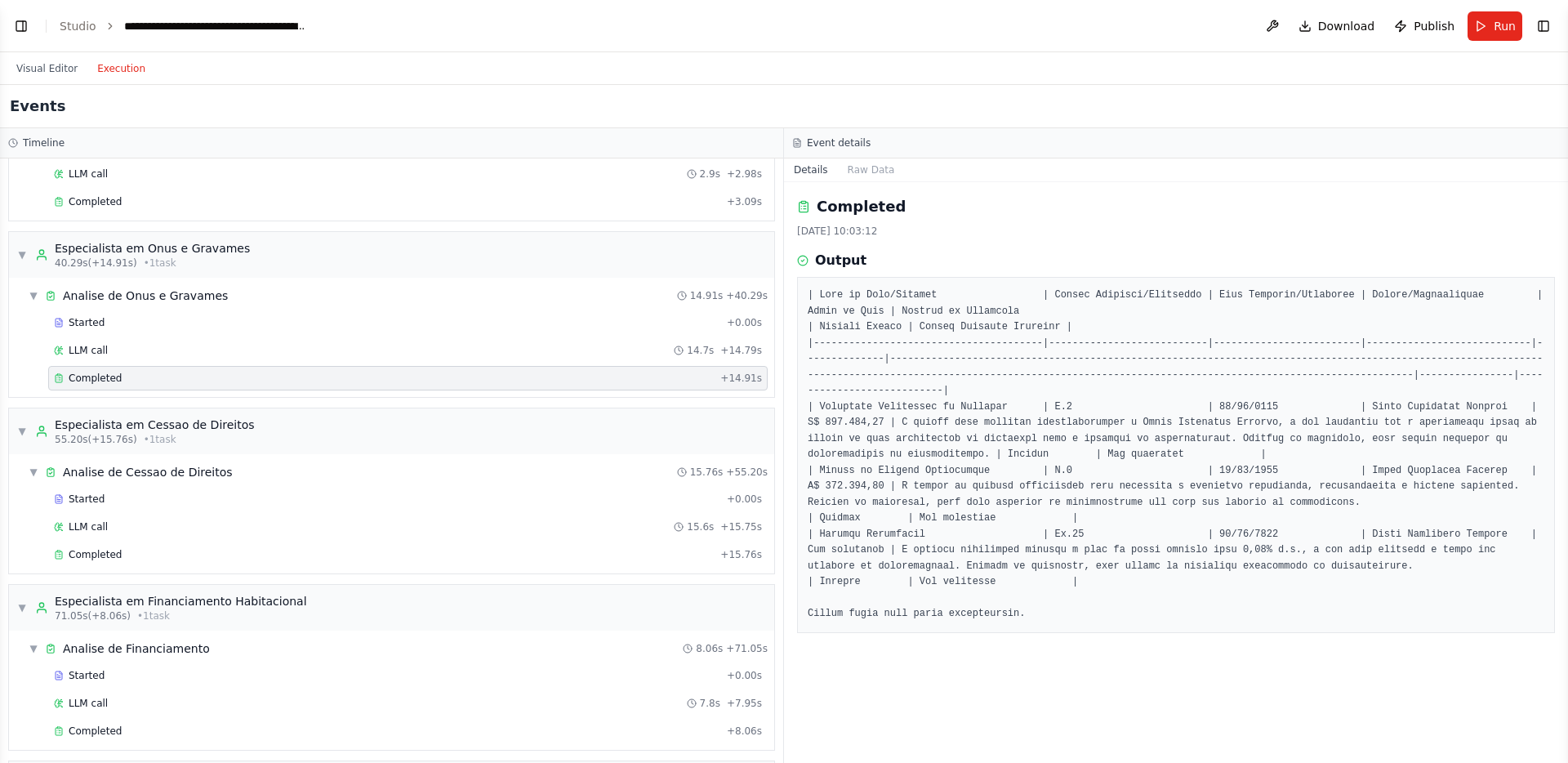
scroll to position [592, 0]
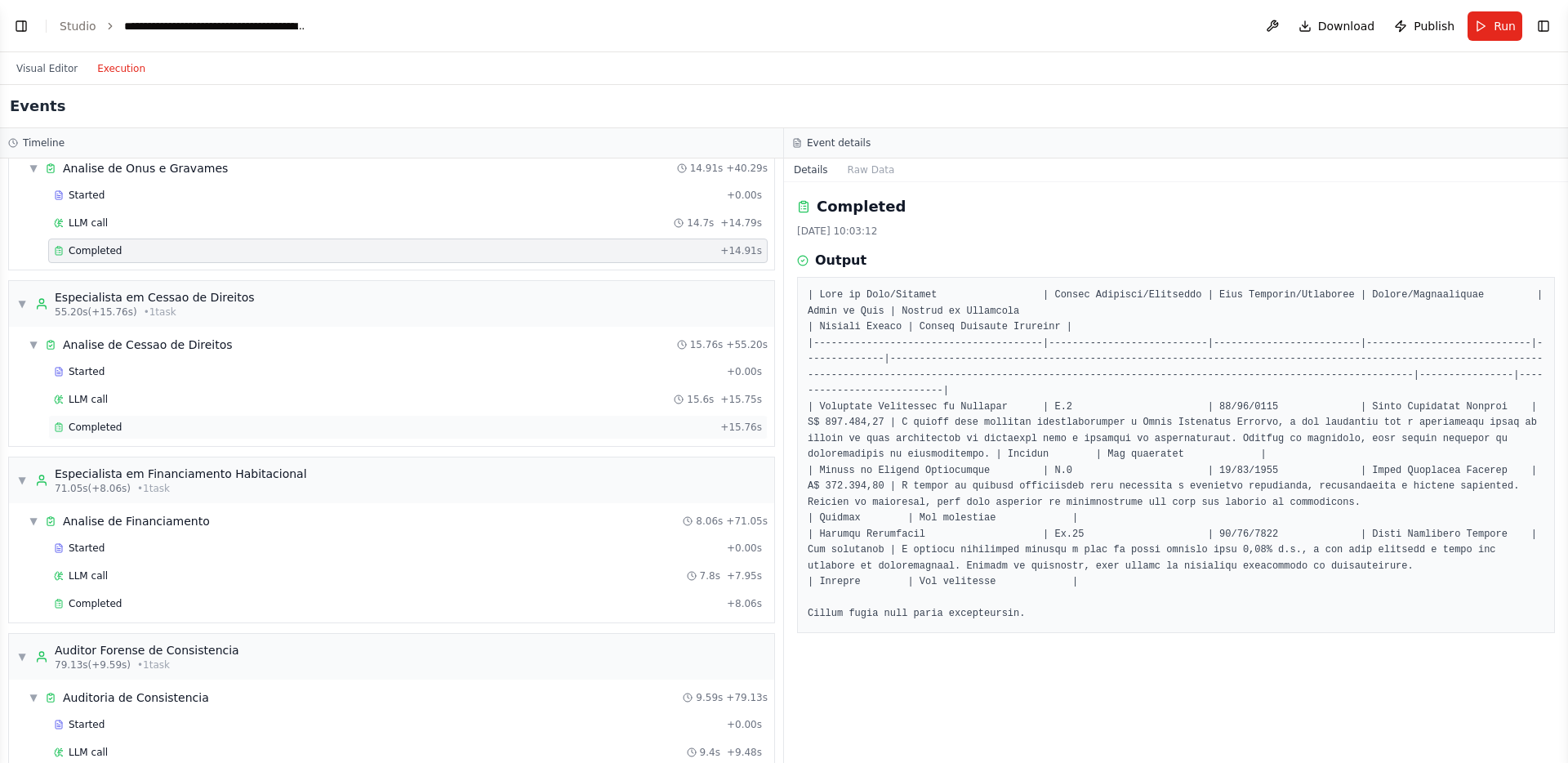
click at [351, 430] on div "Completed" at bounding box center [384, 427] width 660 height 13
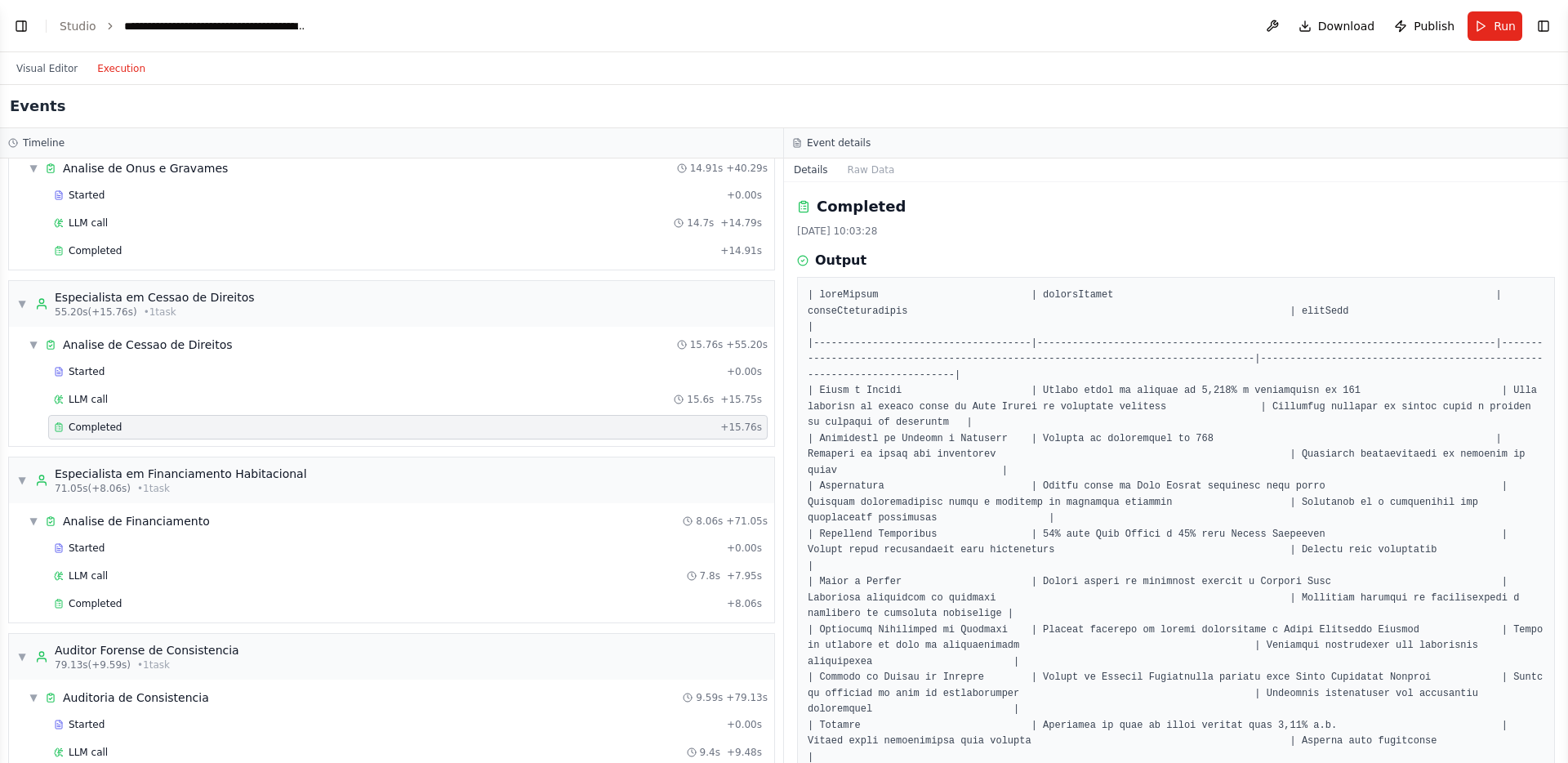
scroll to position [71, 0]
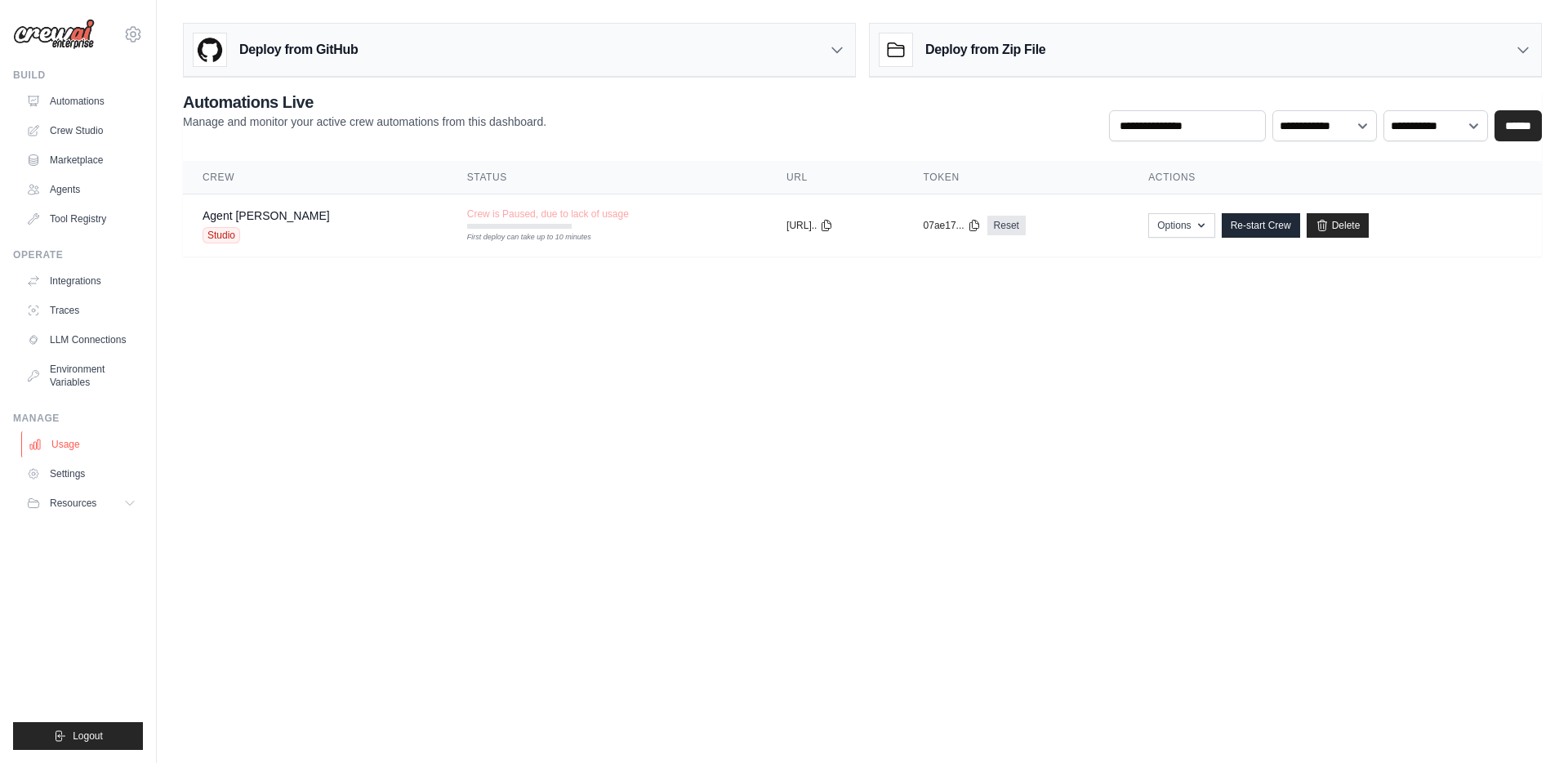
click at [68, 448] on link "Usage" at bounding box center [83, 444] width 123 height 26
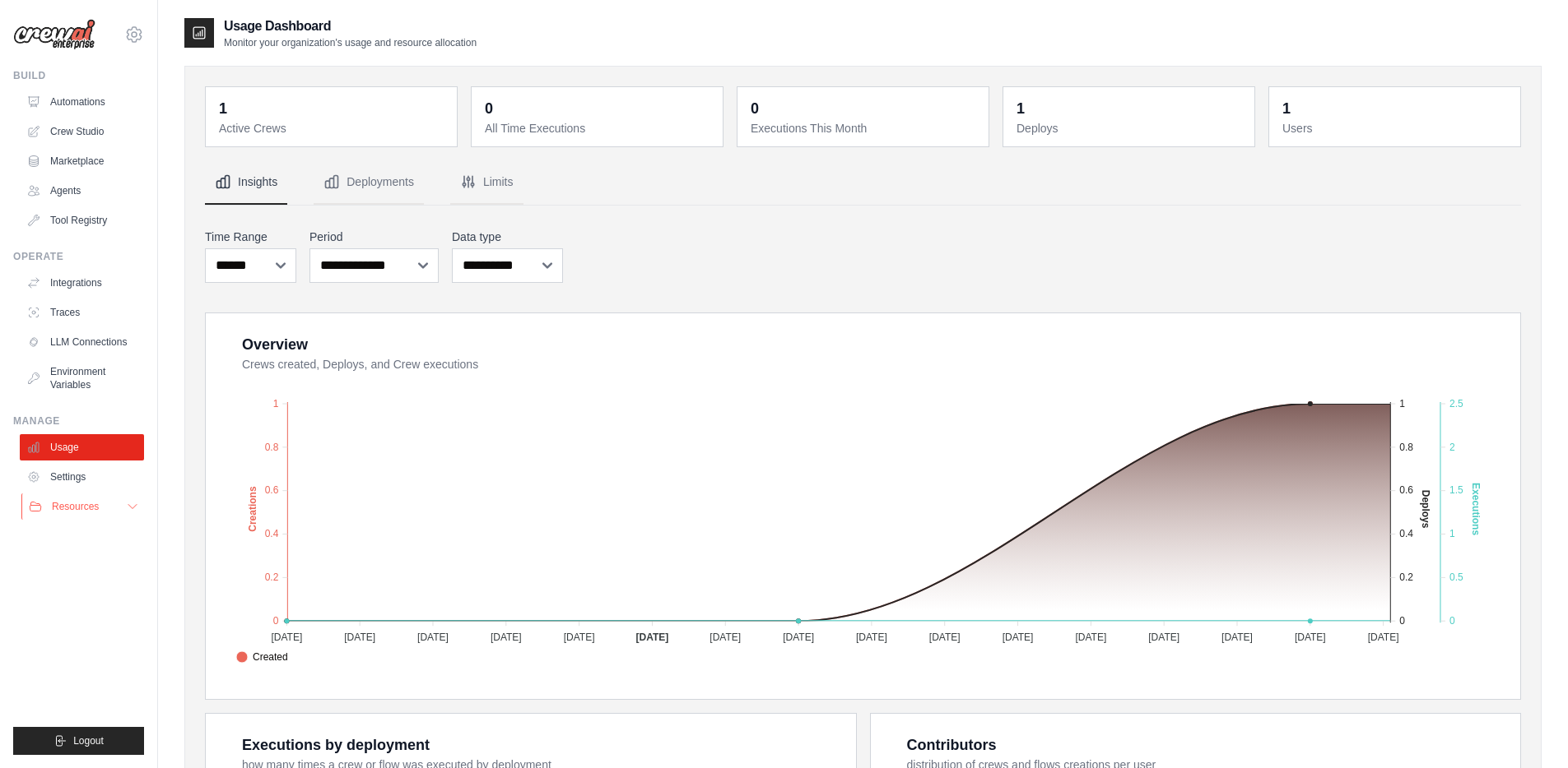
click at [81, 516] on button "Resources" at bounding box center [84, 506] width 124 height 26
click at [133, 39] on icon at bounding box center [134, 34] width 15 height 14
click at [112, 116] on link "Settings" at bounding box center [134, 111] width 145 height 29
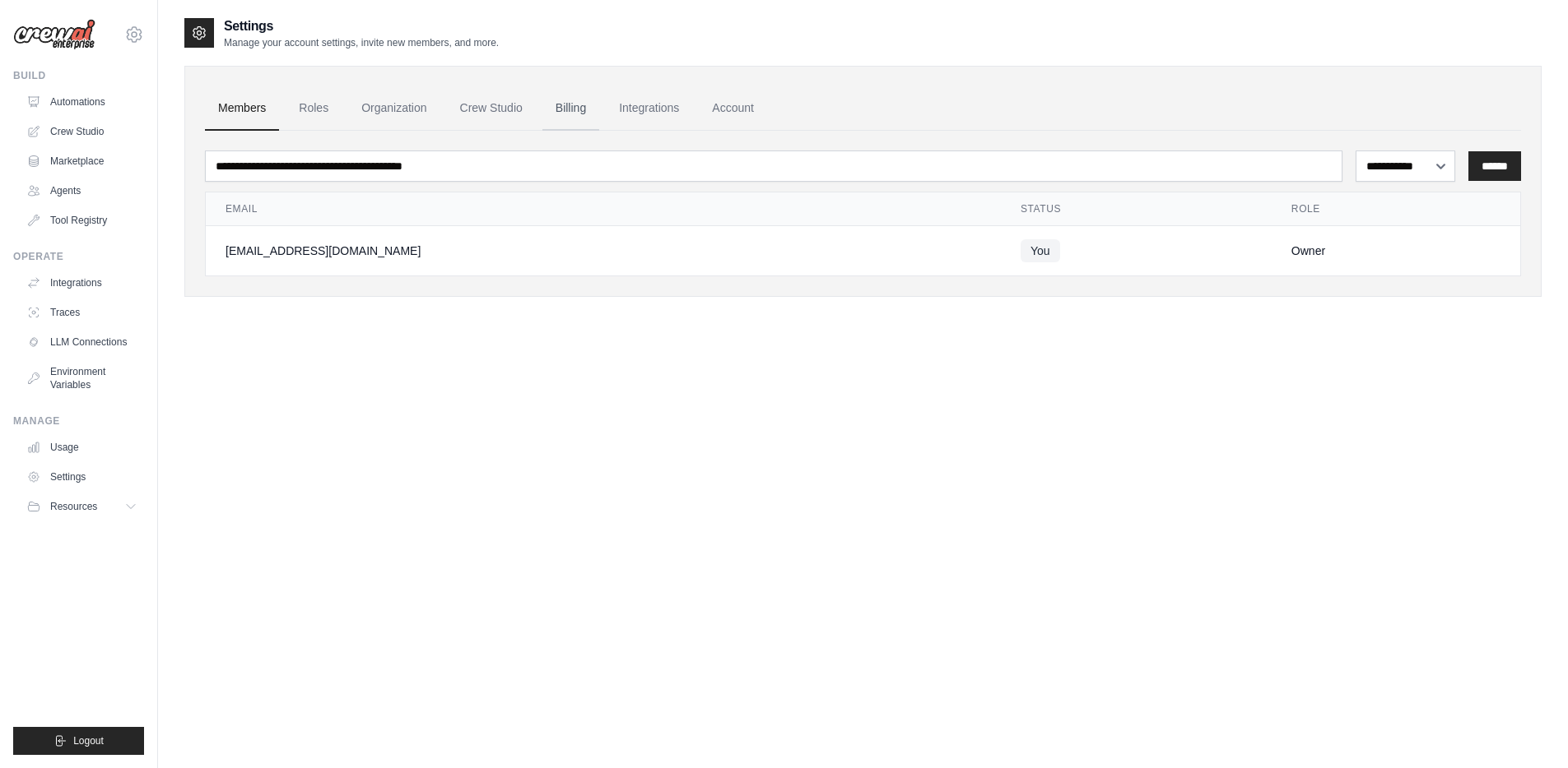
click at [571, 109] on link "Billing" at bounding box center [570, 108] width 57 height 44
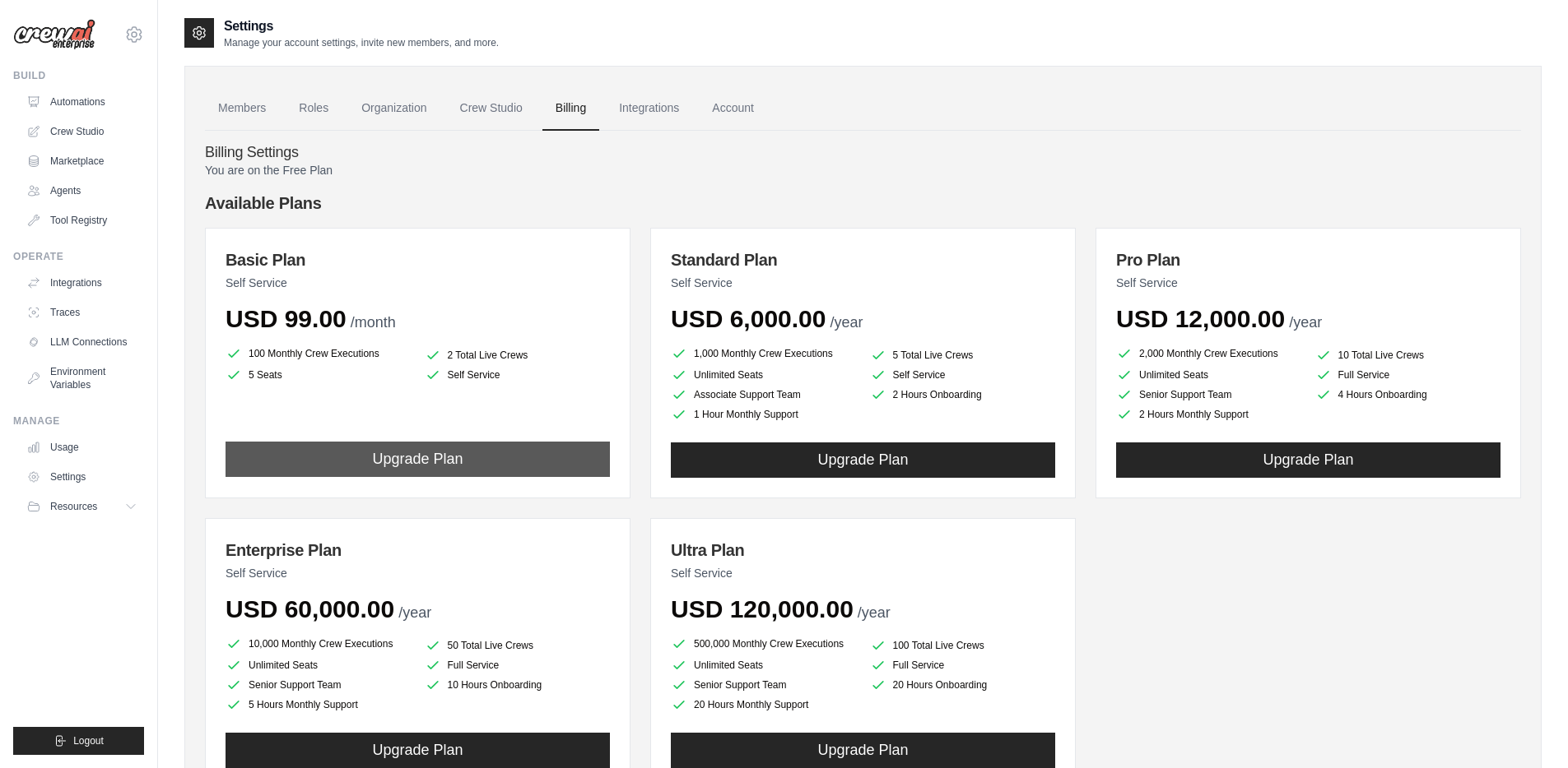
click at [466, 457] on button "Upgrade Plan" at bounding box center [418, 459] width 384 height 35
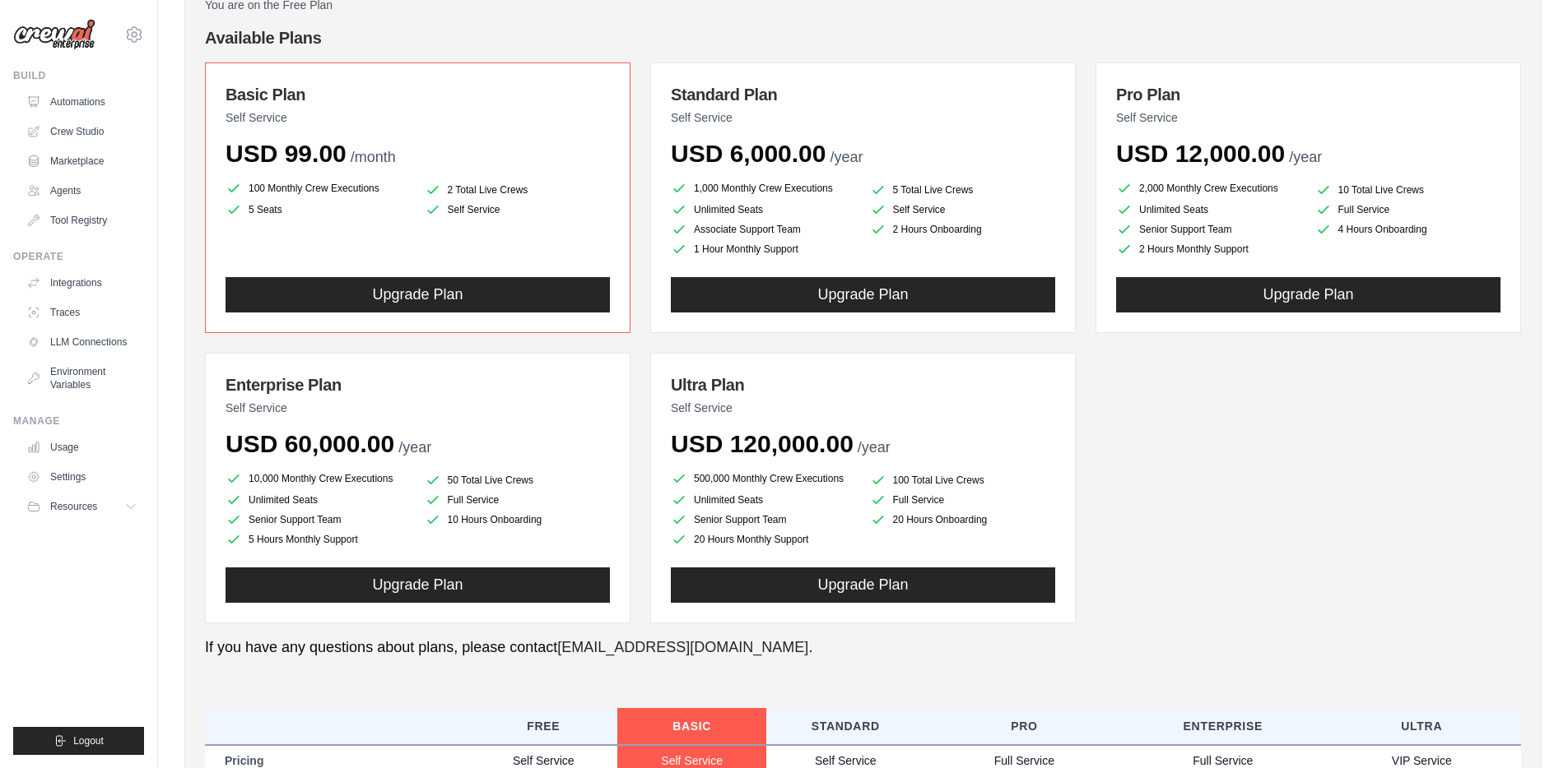
scroll to position [163, 0]
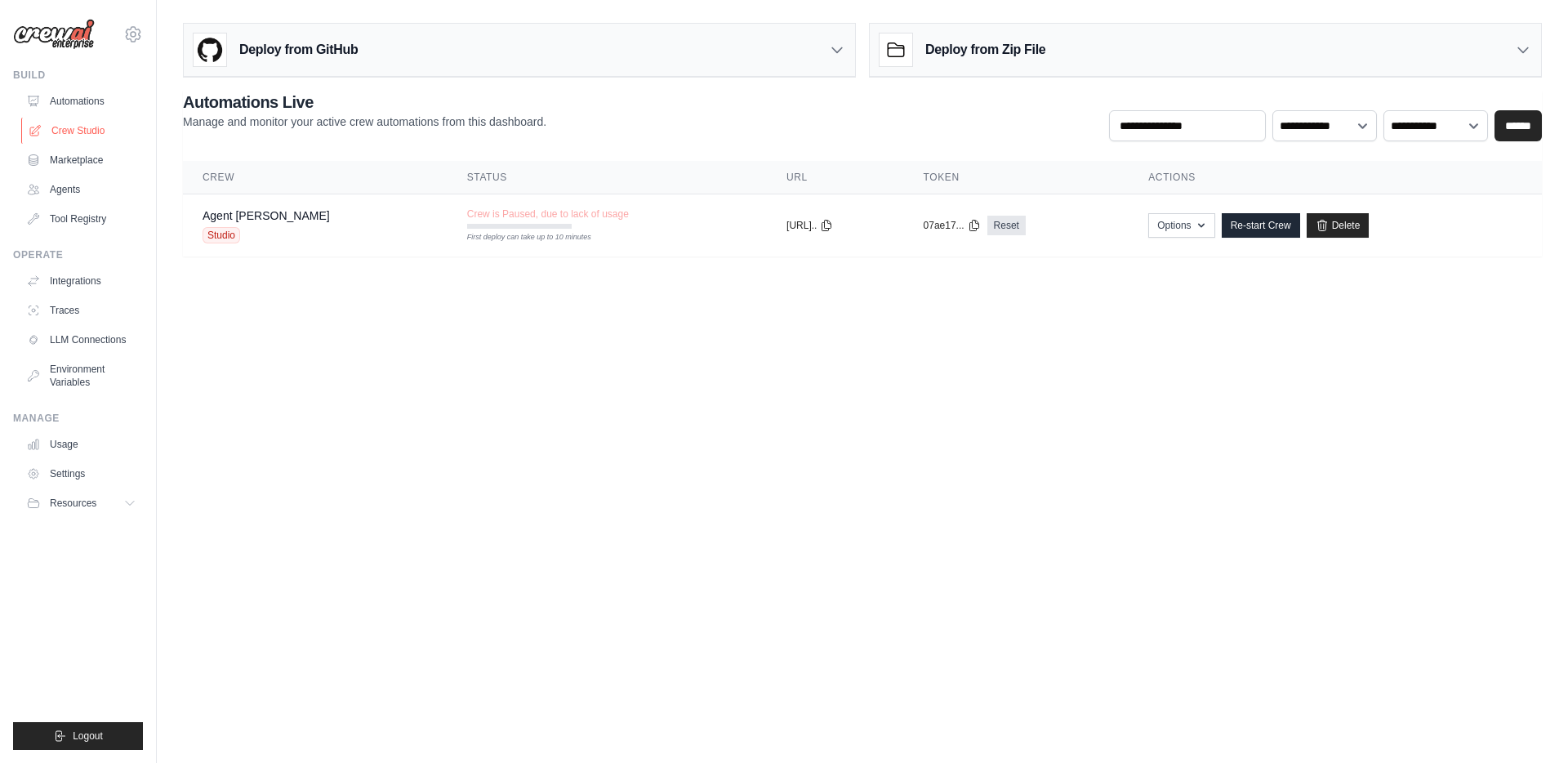
click at [91, 140] on link "Crew Studio" at bounding box center [83, 130] width 123 height 26
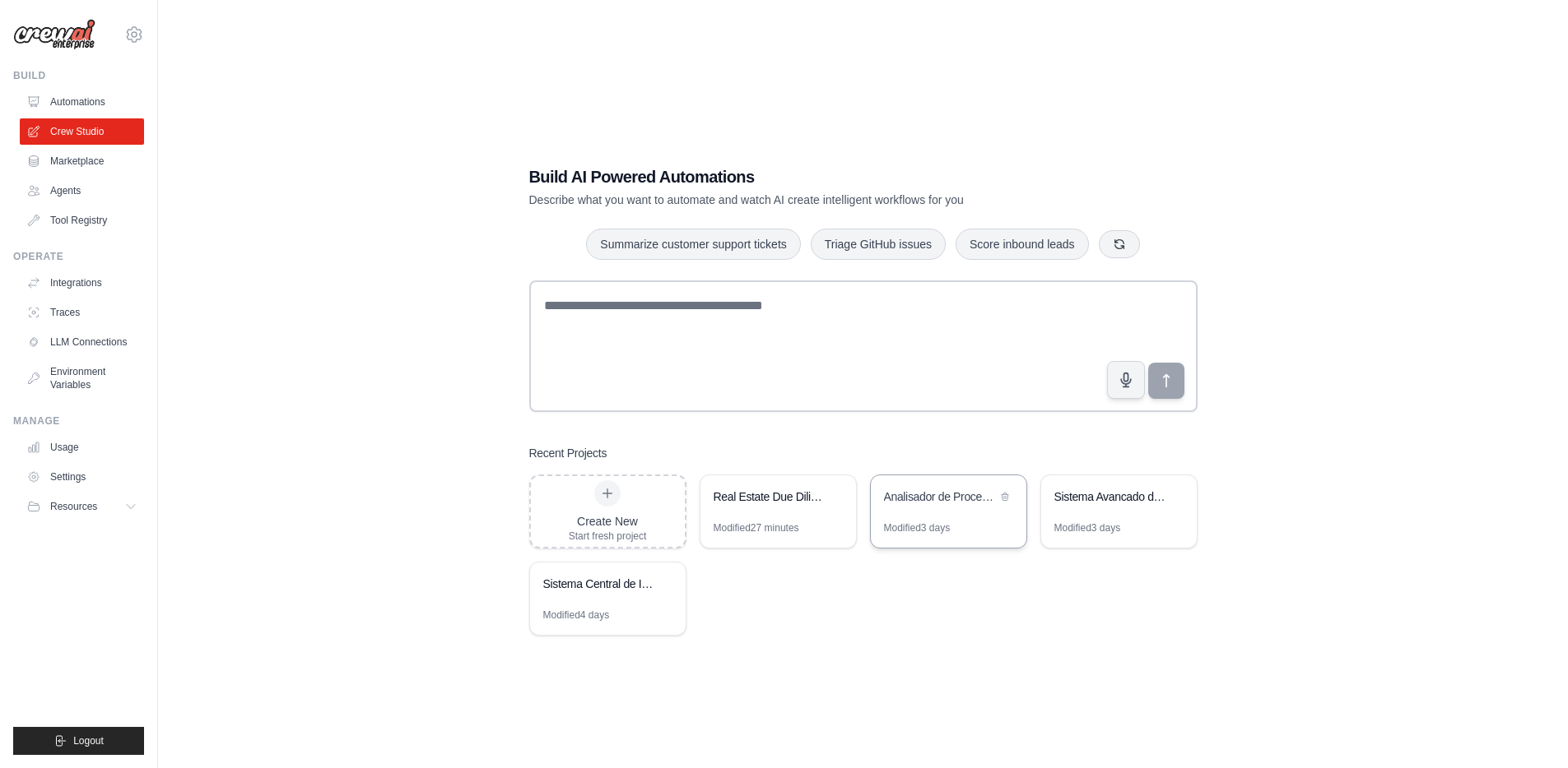
click at [977, 533] on div "Modified 3 days" at bounding box center [948, 534] width 155 height 26
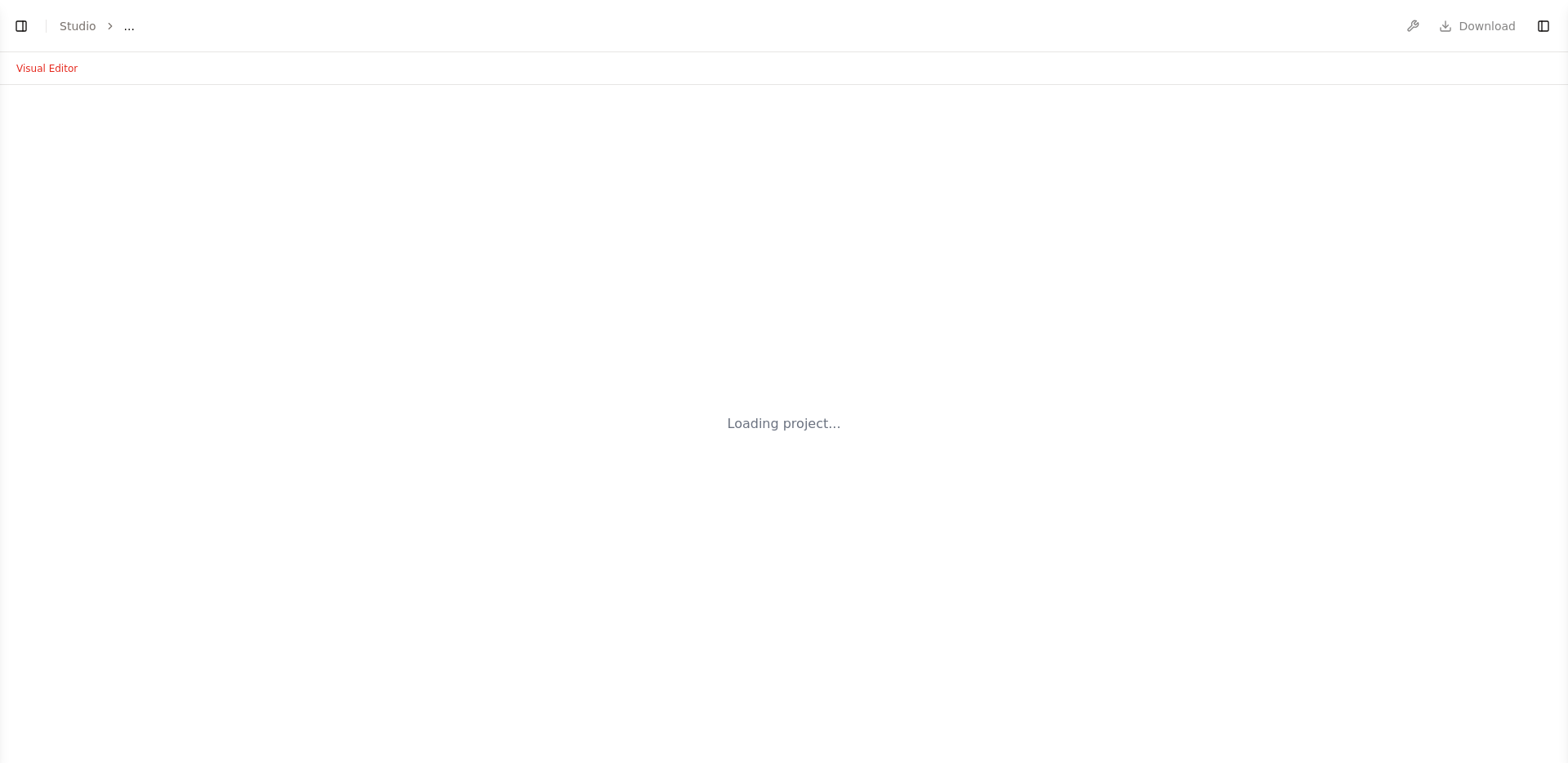
select select "****"
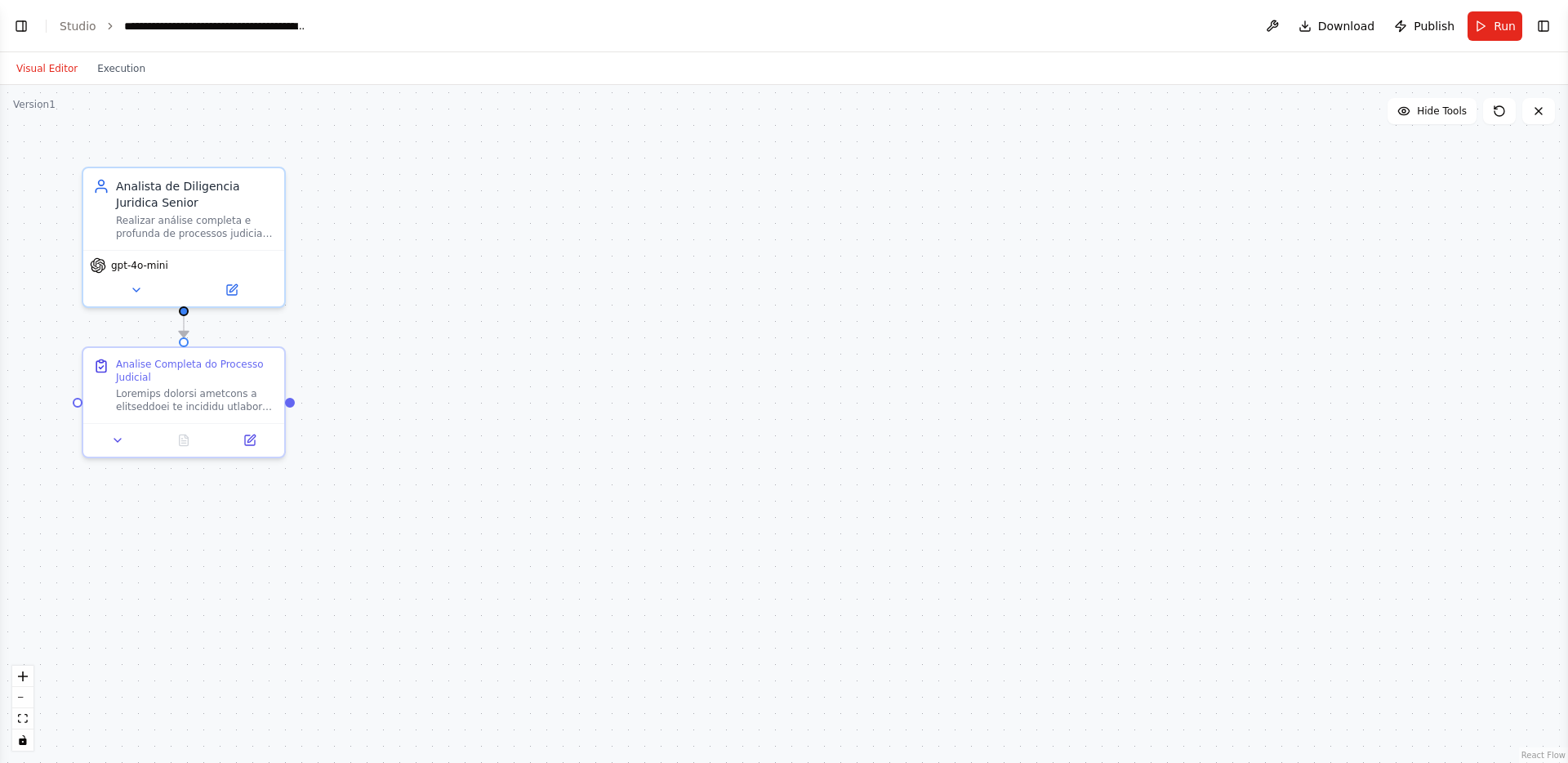
scroll to position [3064, 0]
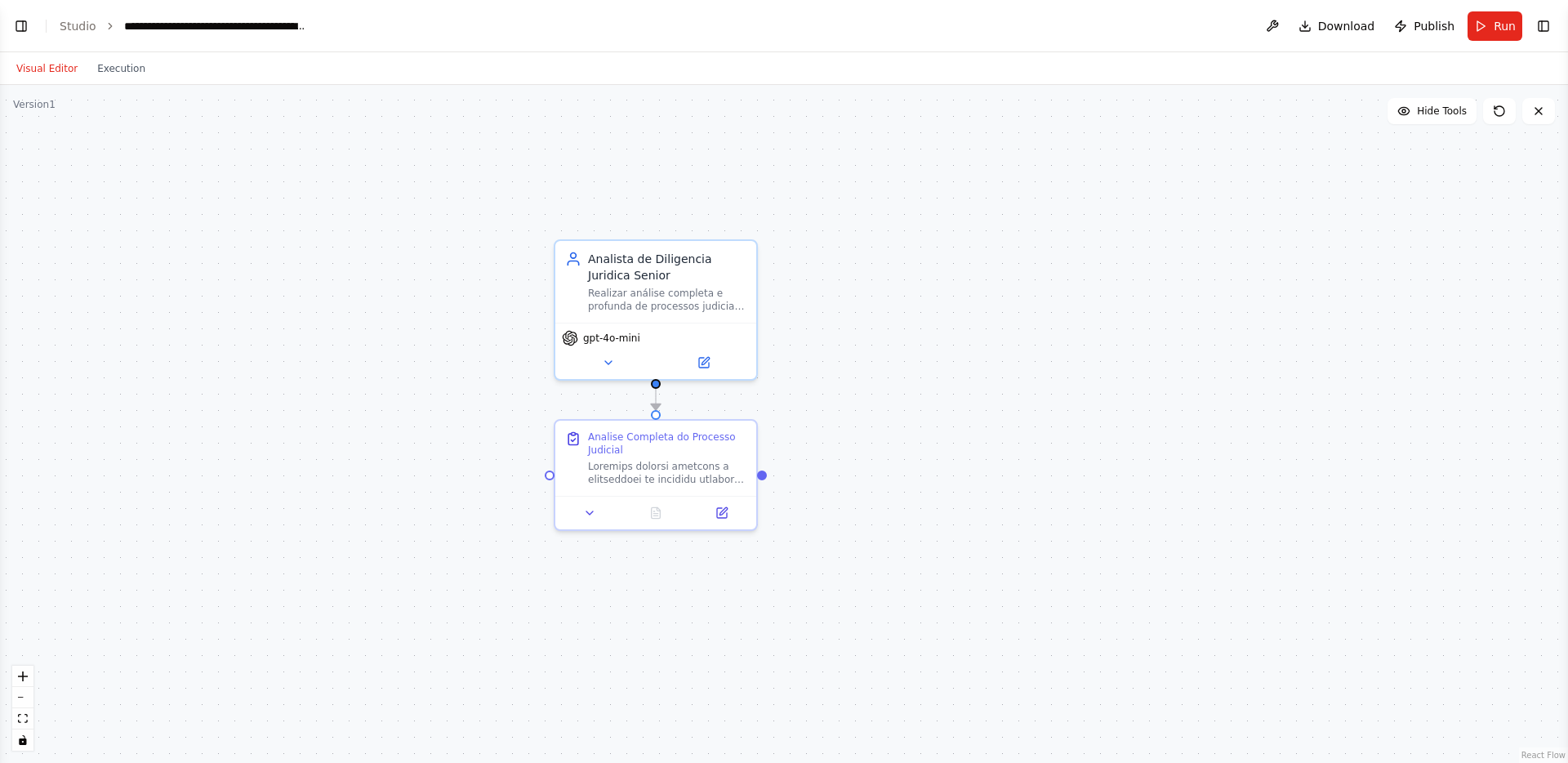
drag, startPoint x: 448, startPoint y: 364, endPoint x: 931, endPoint y: 435, distance: 488.2
click at [931, 435] on div ".deletable-edge-delete-btn { width: 20px; height: 20px; border: 0px solid #ffff…" at bounding box center [784, 424] width 1568 height 678
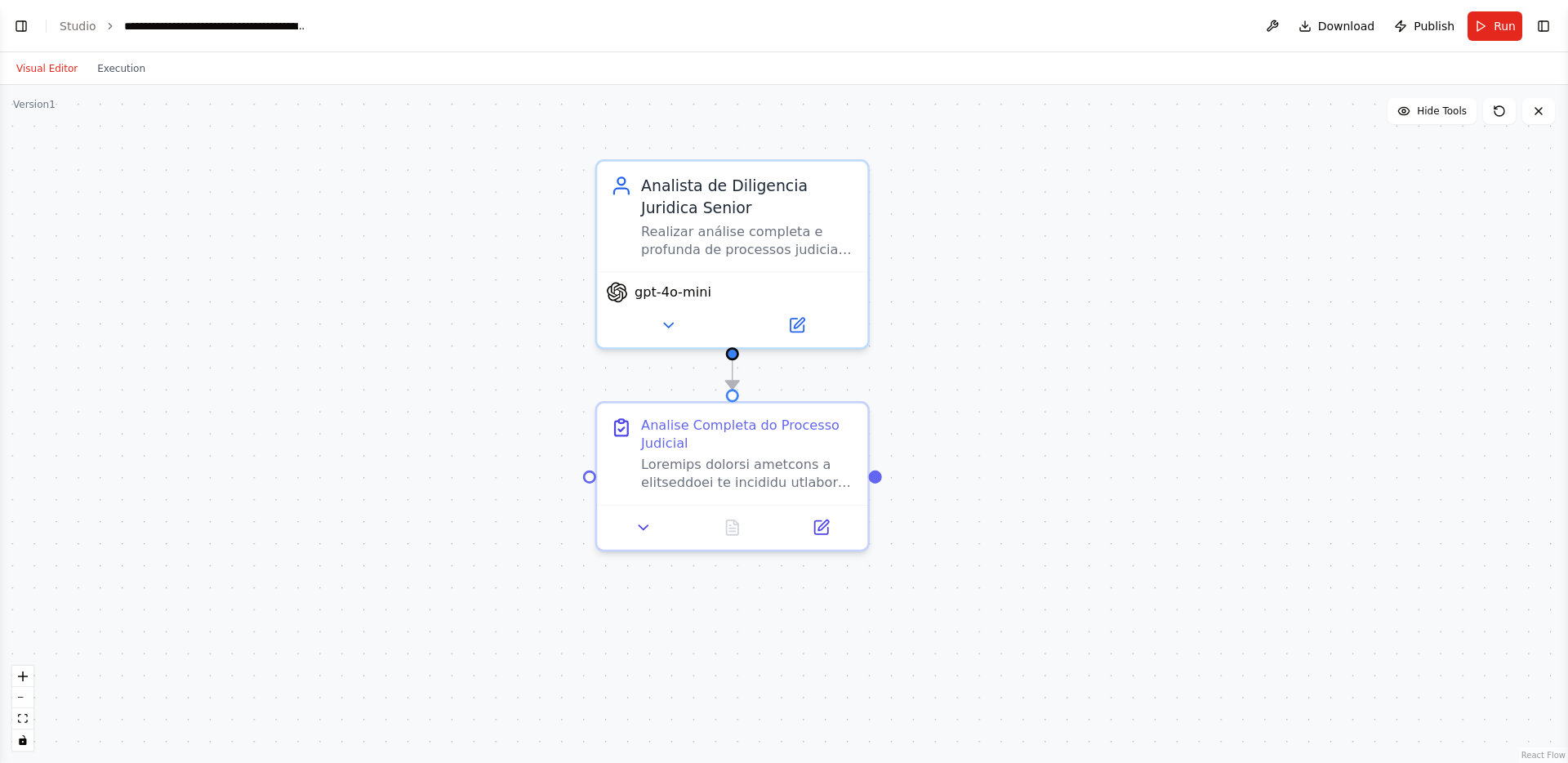
drag, startPoint x: 862, startPoint y: 444, endPoint x: 1003, endPoint y: 426, distance: 142.1
click at [1003, 426] on div ".deletable-edge-delete-btn { width: 20px; height: 20px; border: 0px solid #ffff…" at bounding box center [784, 424] width 1568 height 678
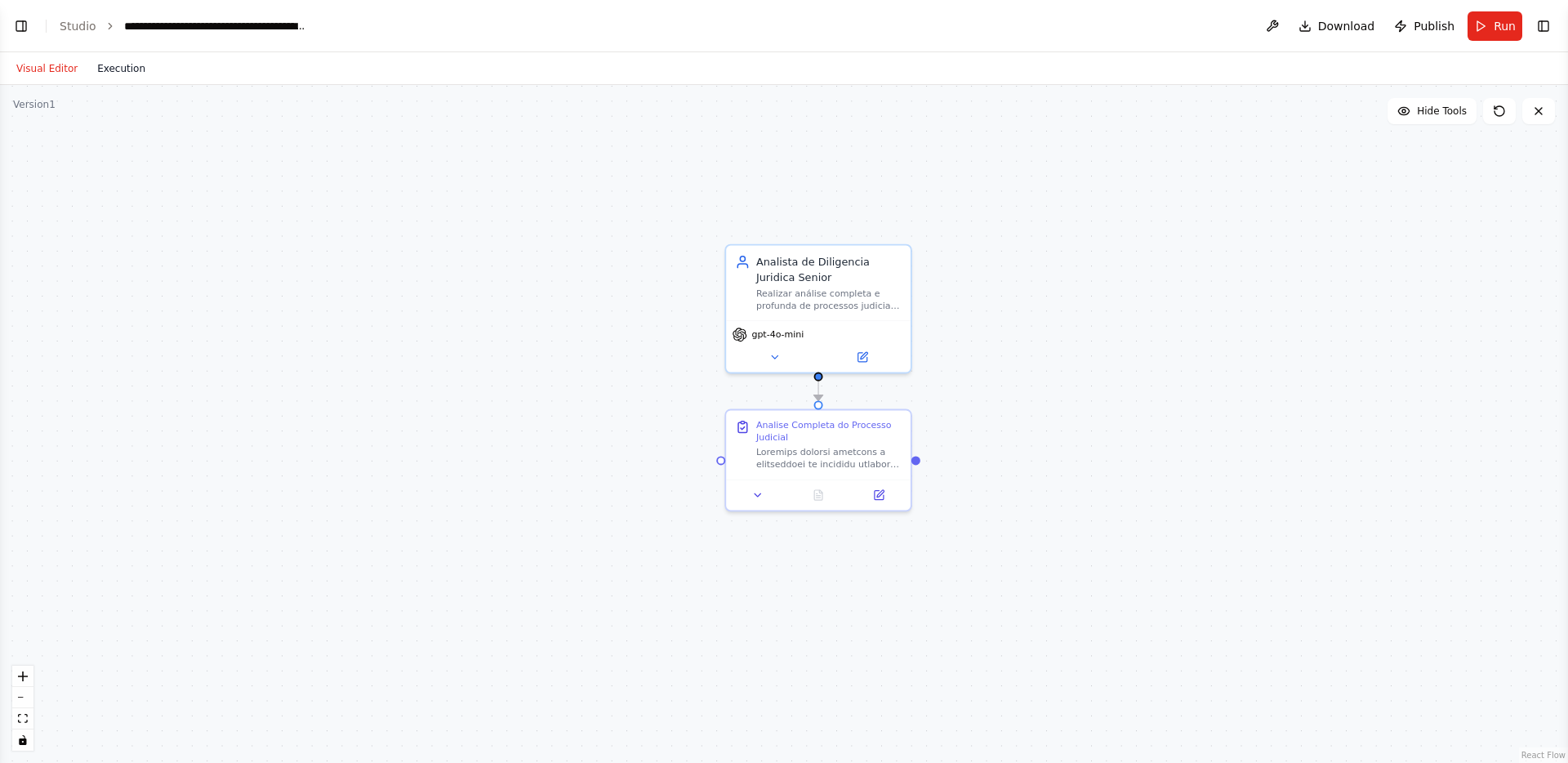
click at [117, 71] on button "Execution" at bounding box center [121, 69] width 67 height 20
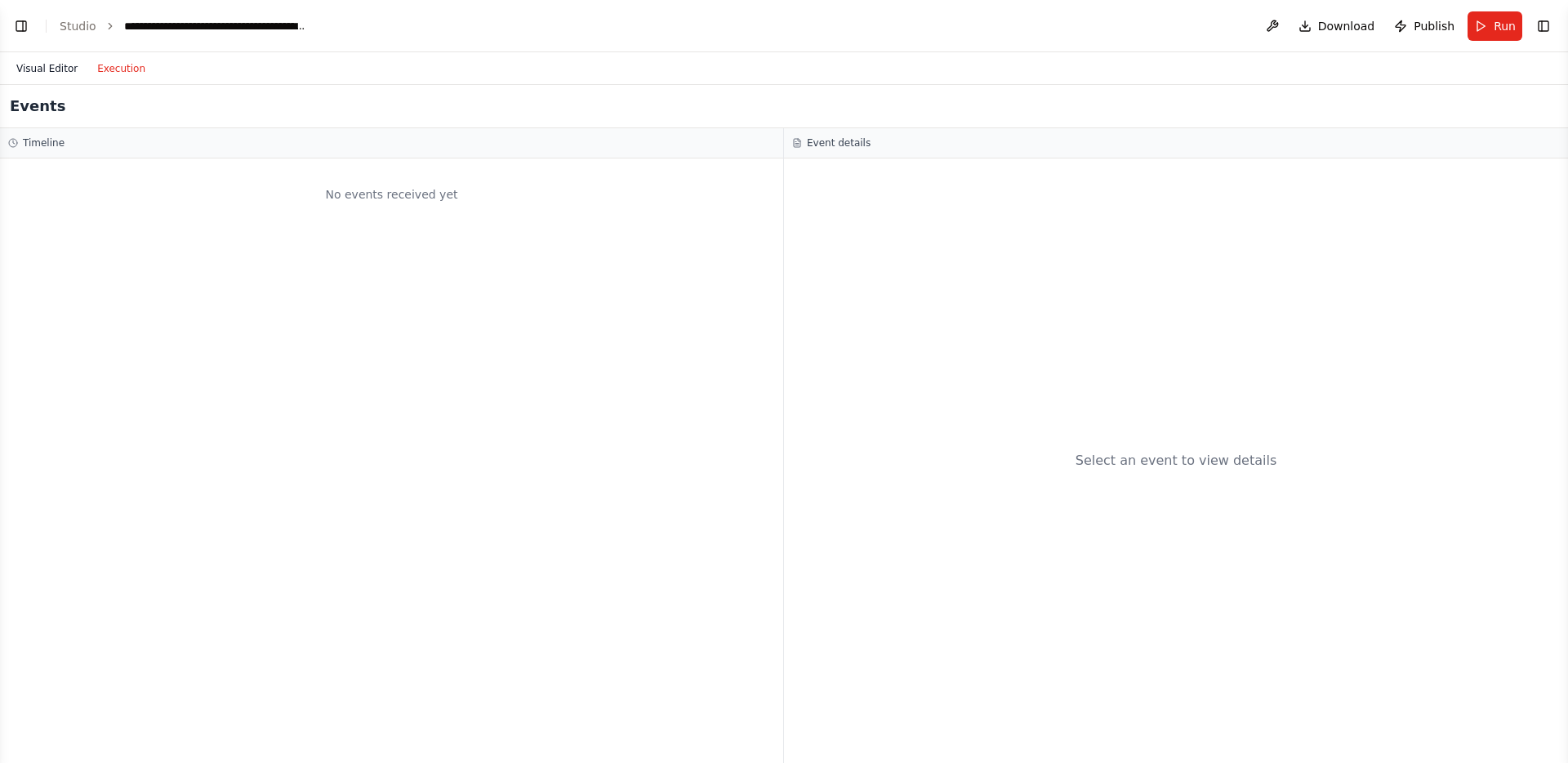
click at [40, 72] on button "Visual Editor" at bounding box center [47, 69] width 81 height 20
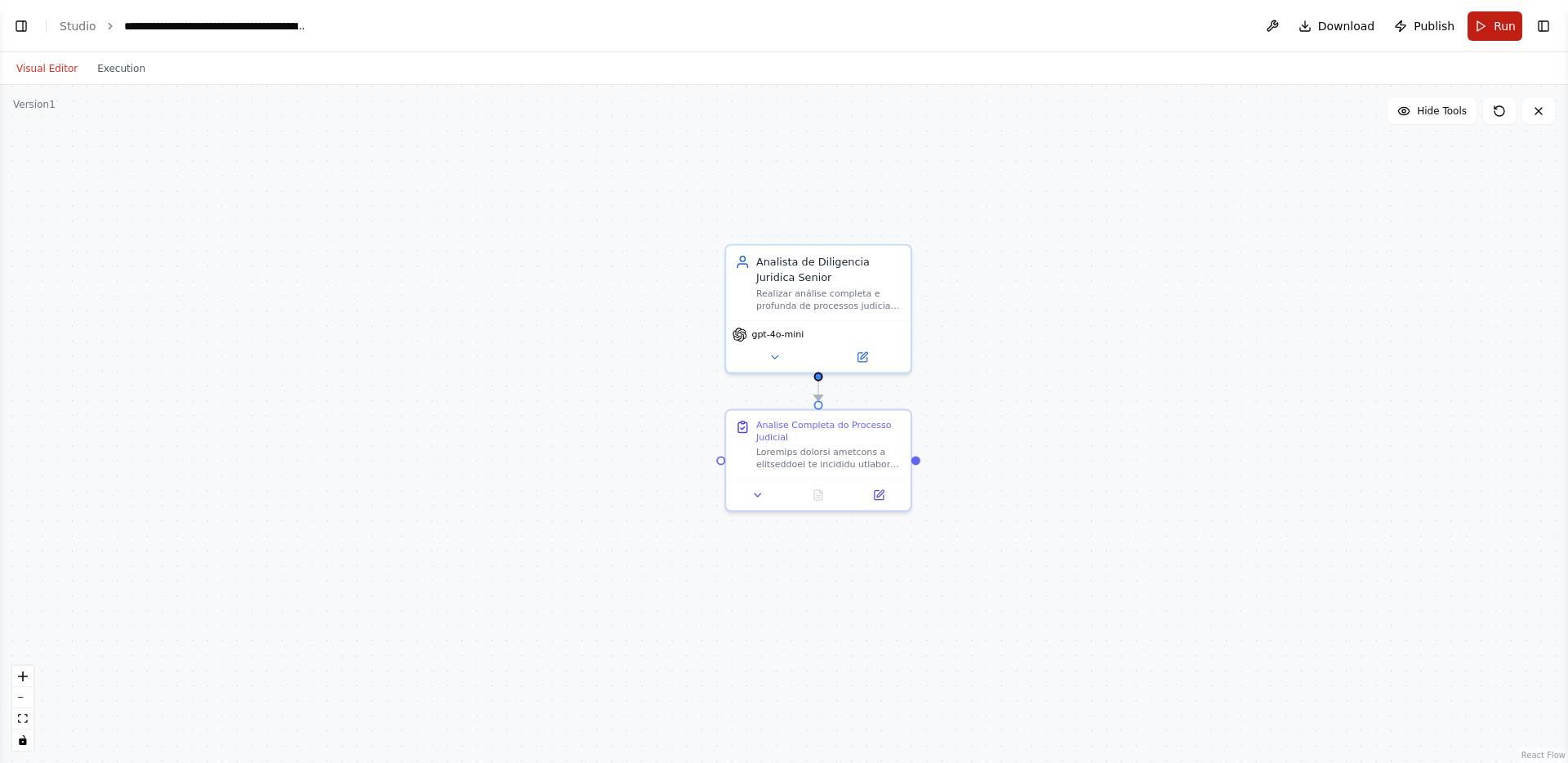
click at [1481, 30] on button "Run" at bounding box center [1496, 26] width 55 height 29
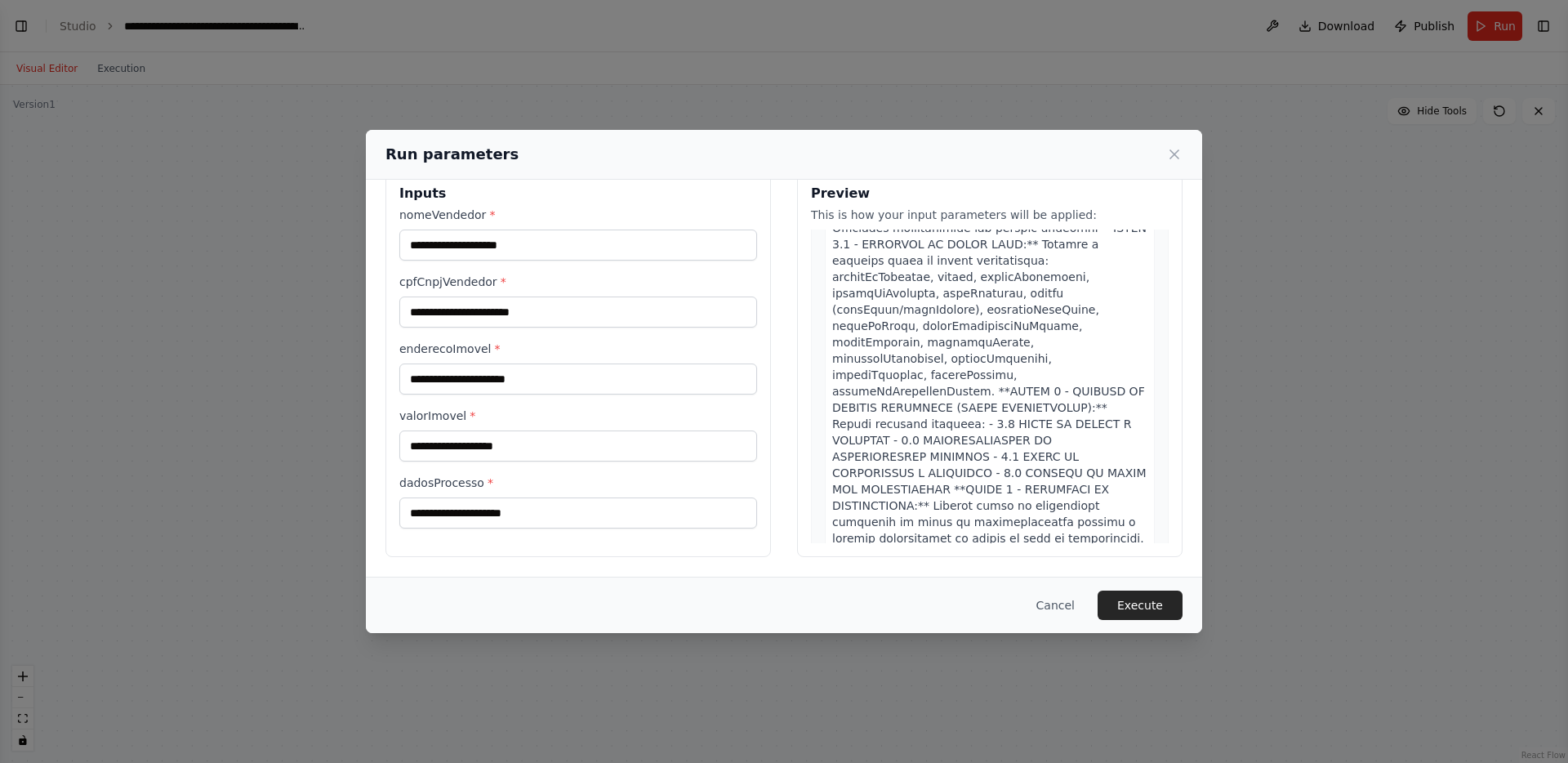
scroll to position [247, 0]
click at [1071, 615] on button "Cancel" at bounding box center [1055, 605] width 64 height 29
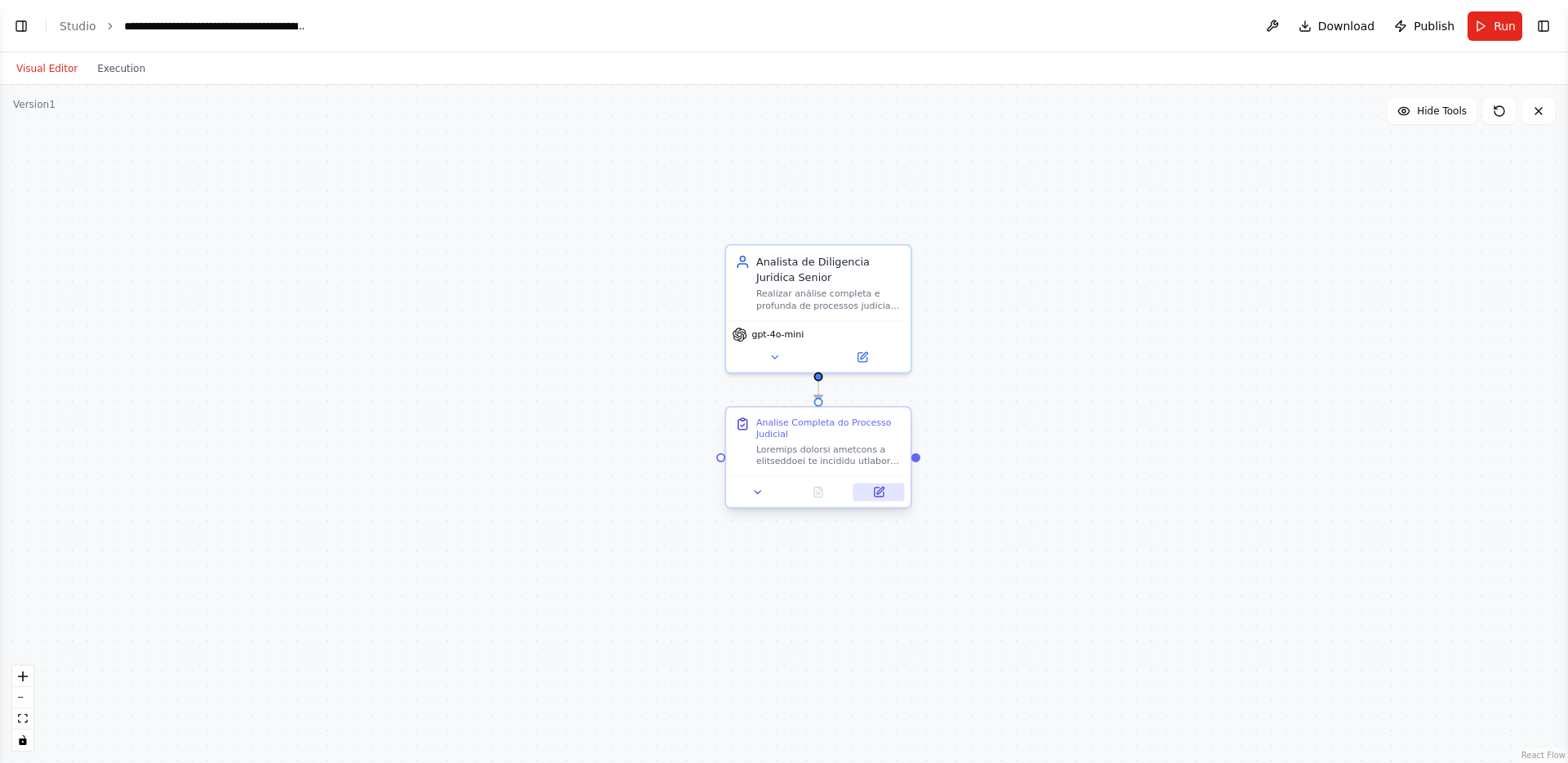
click at [884, 494] on icon at bounding box center [879, 492] width 12 height 12
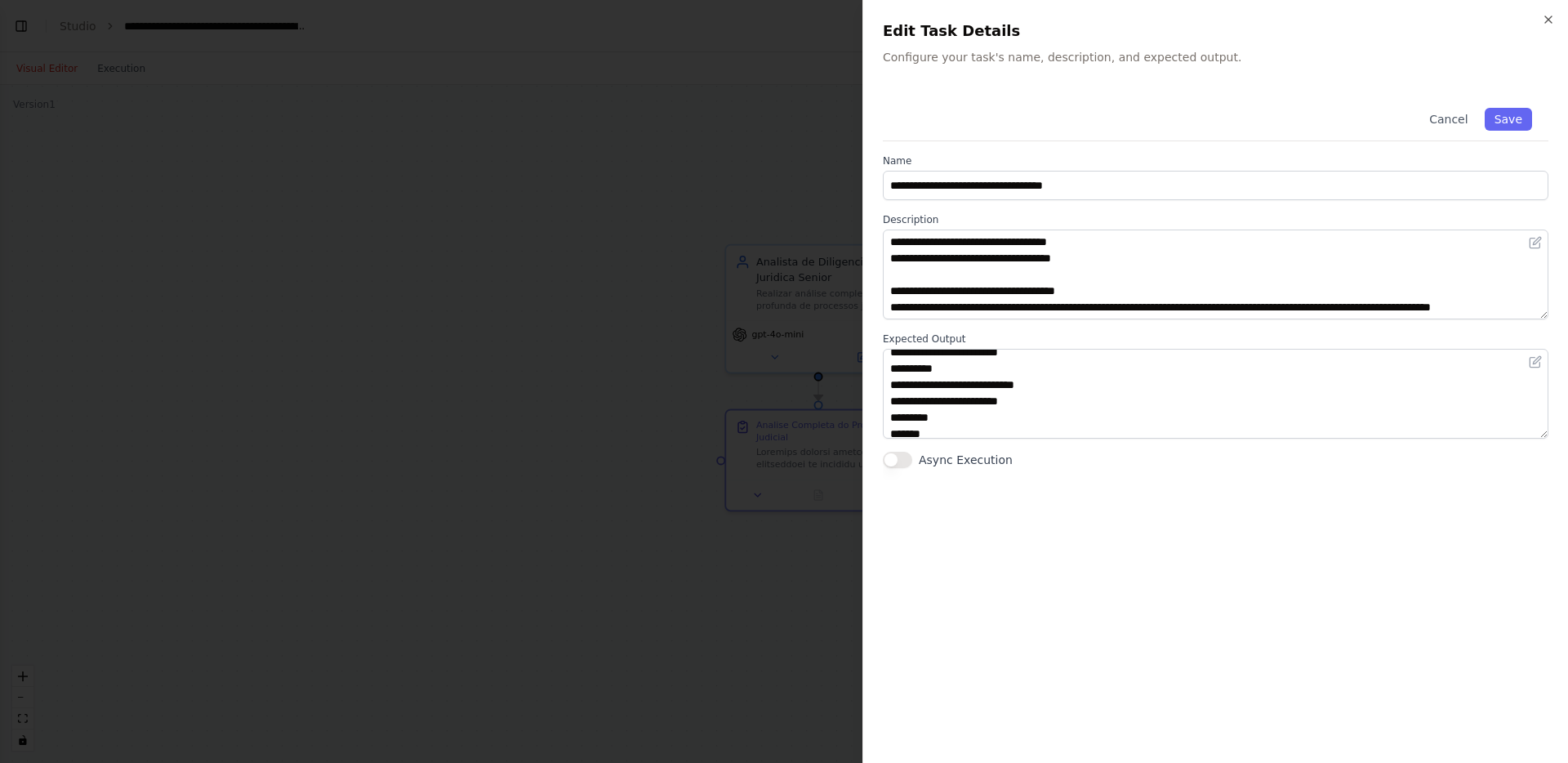
scroll to position [343, 0]
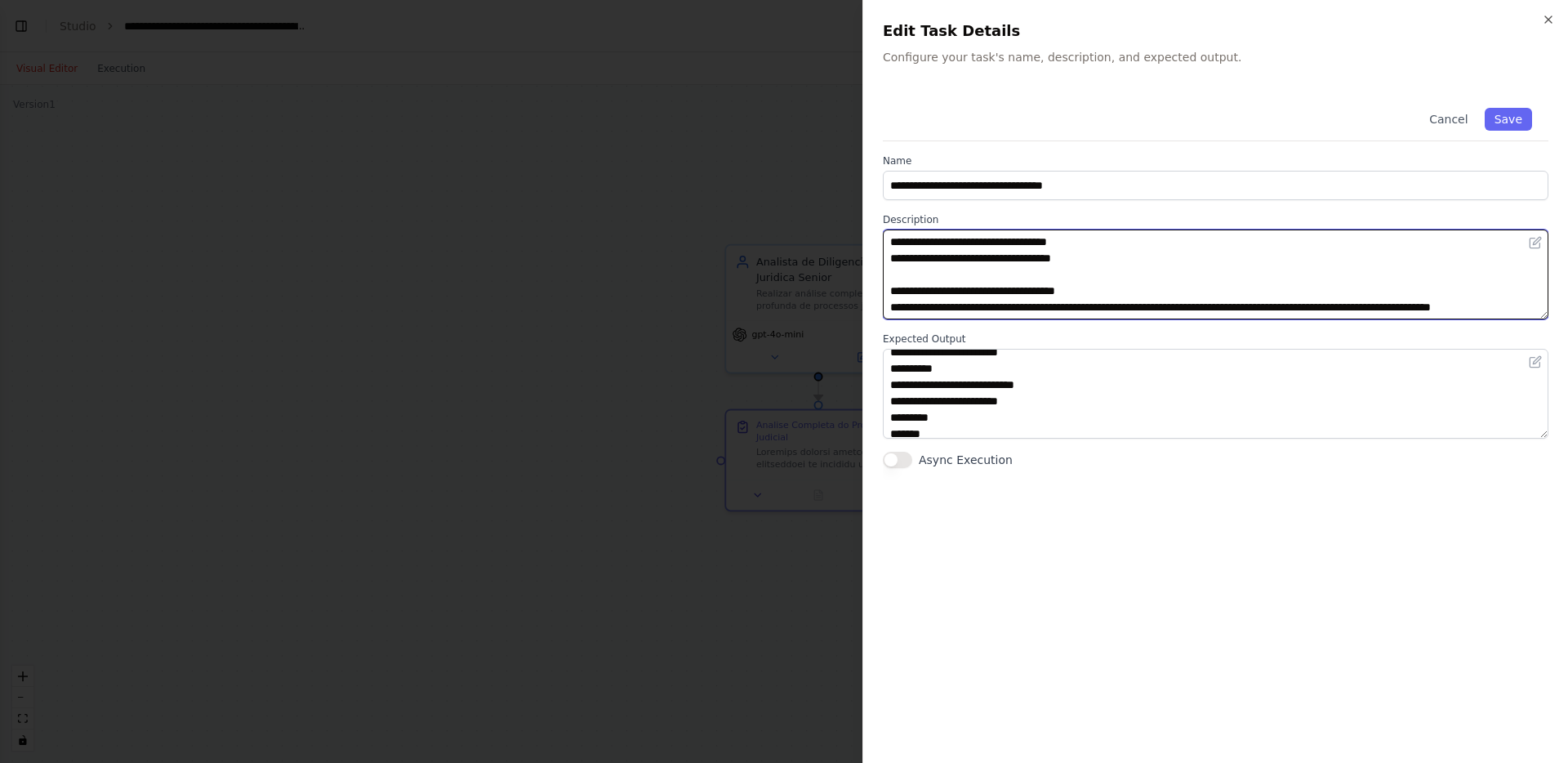
click at [1066, 283] on textarea at bounding box center [1215, 275] width 665 height 90
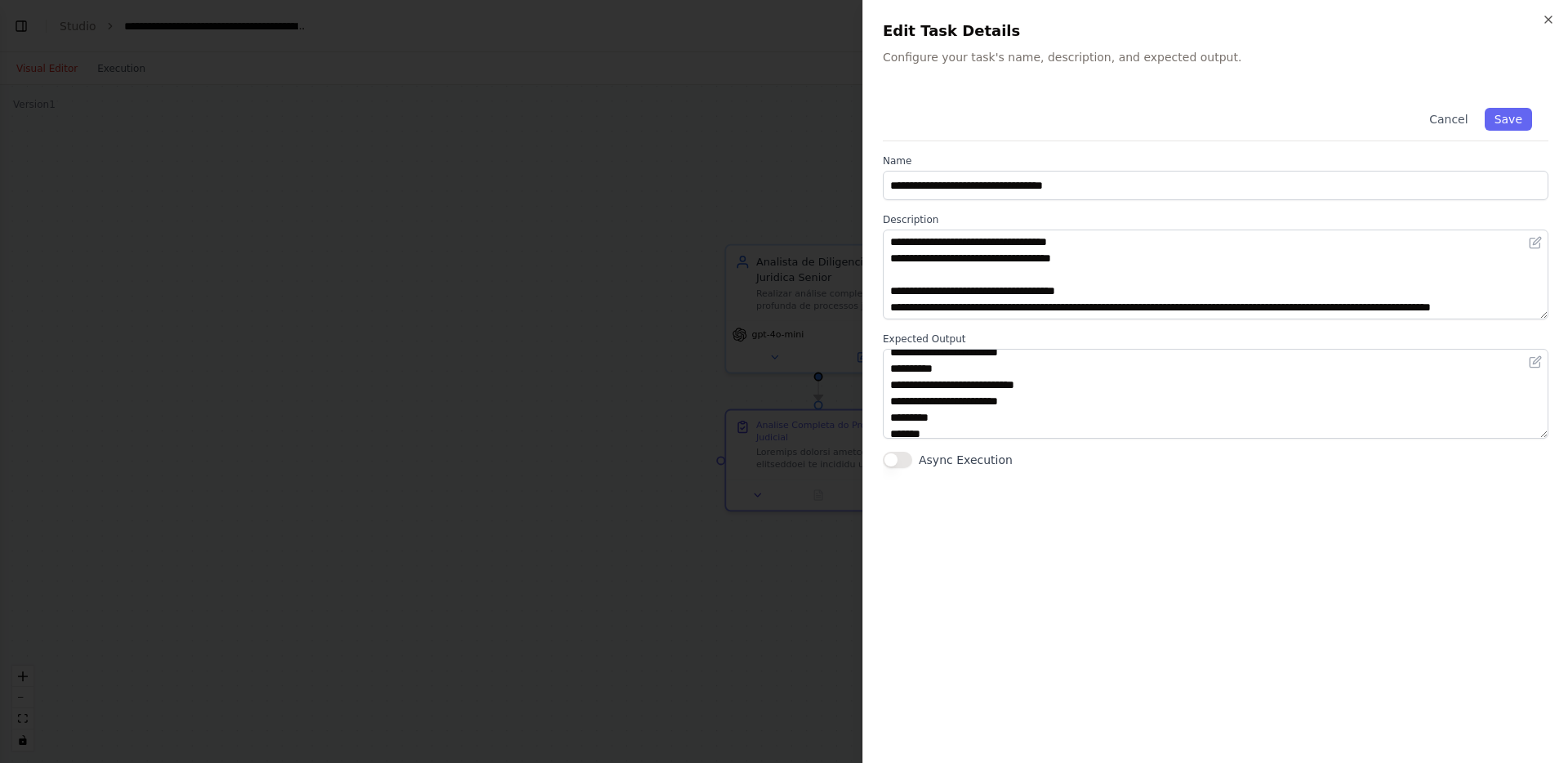
click at [690, 212] on div at bounding box center [784, 382] width 1568 height 763
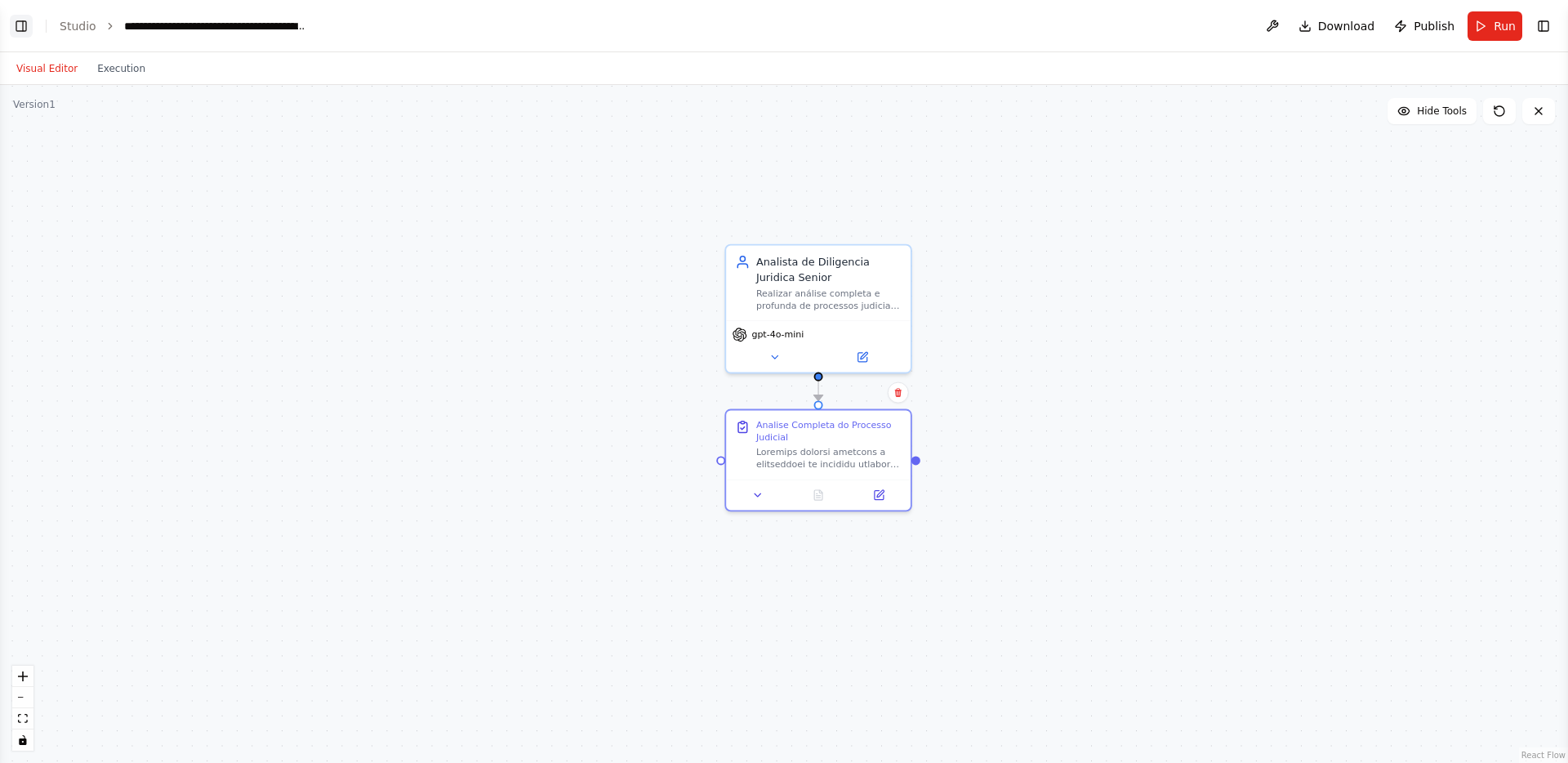
click at [21, 24] on button "Toggle Left Sidebar" at bounding box center [21, 26] width 22 height 22
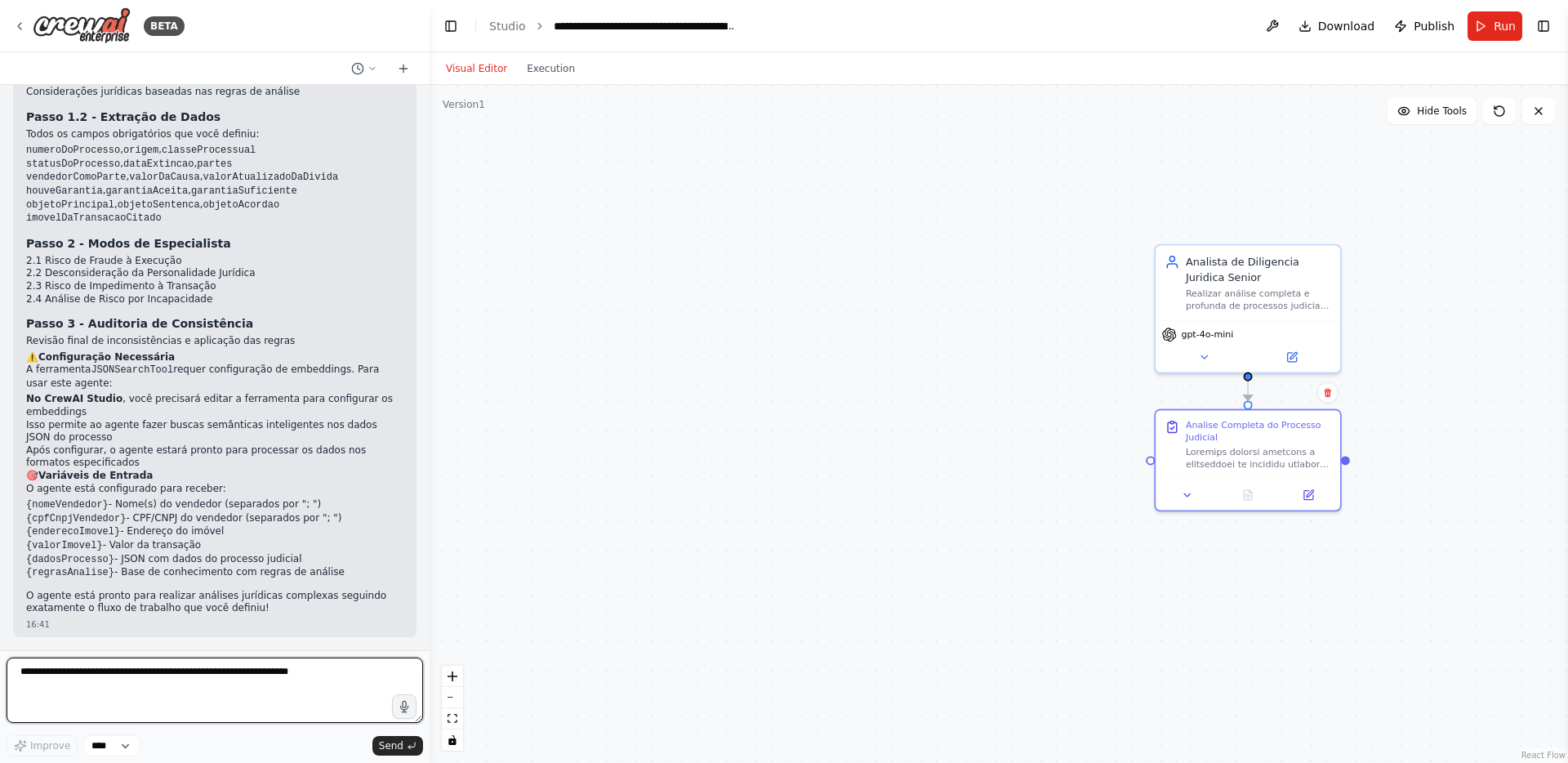
click at [106, 684] on textarea at bounding box center [215, 691] width 416 height 65
paste textarea "**********"
type textarea "**********"
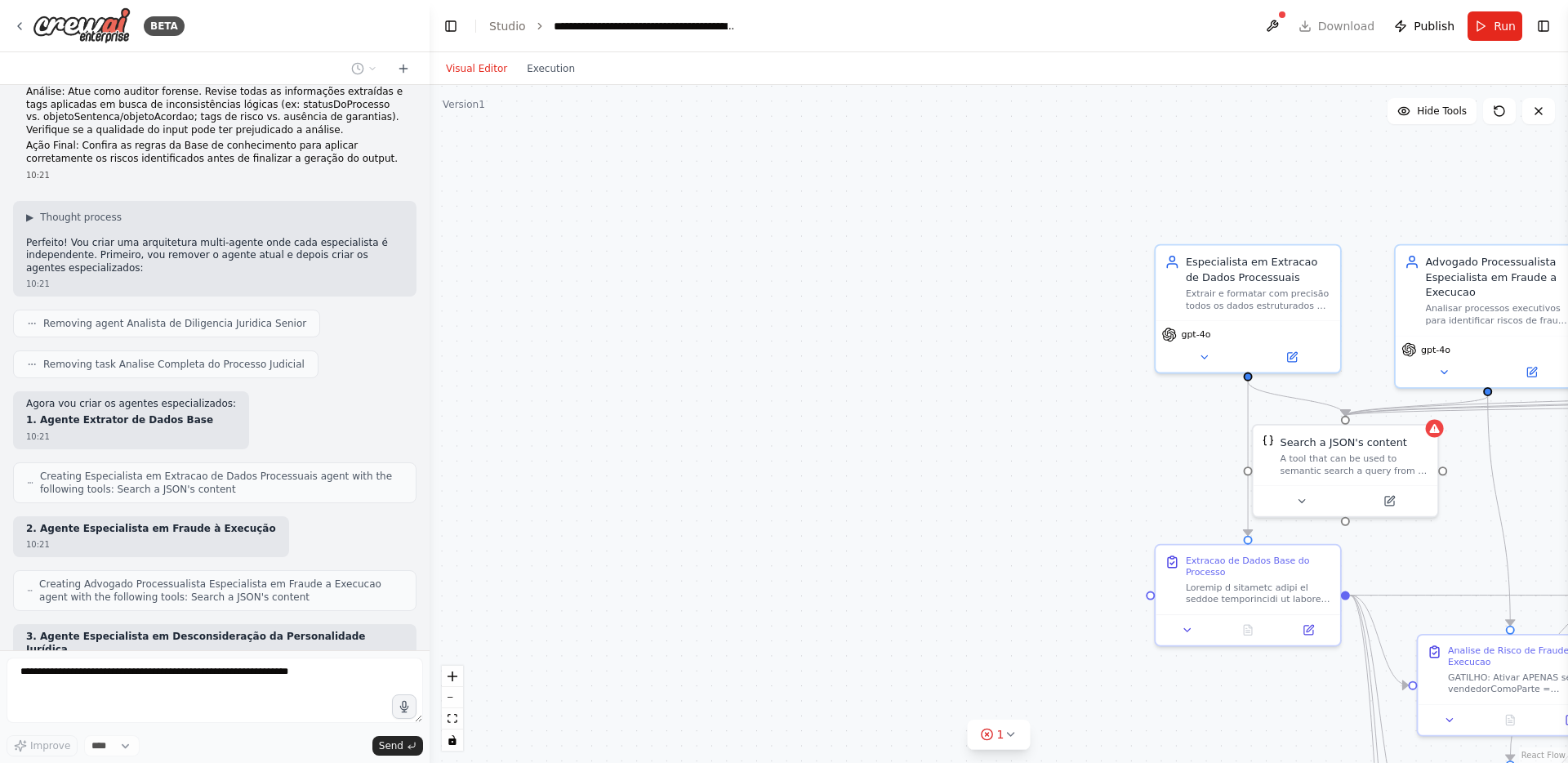
scroll to position [6147, 0]
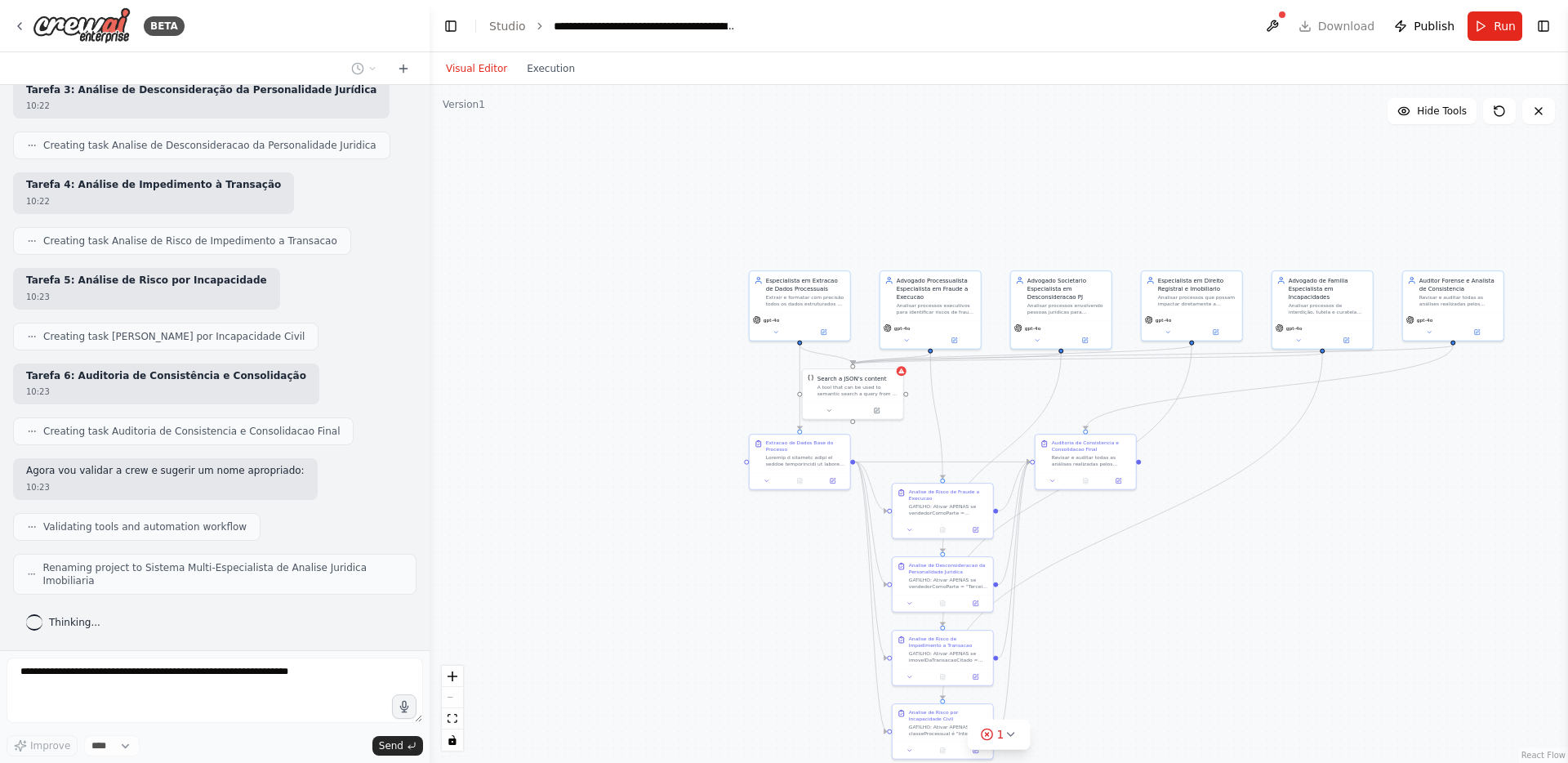
drag, startPoint x: 983, startPoint y: 413, endPoint x: 639, endPoint y: 409, distance: 344.0
click at [639, 409] on div ".deletable-edge-delete-btn { width: 20px; height: 20px; border: 0px solid #ffff…" at bounding box center [998, 424] width 1138 height 678
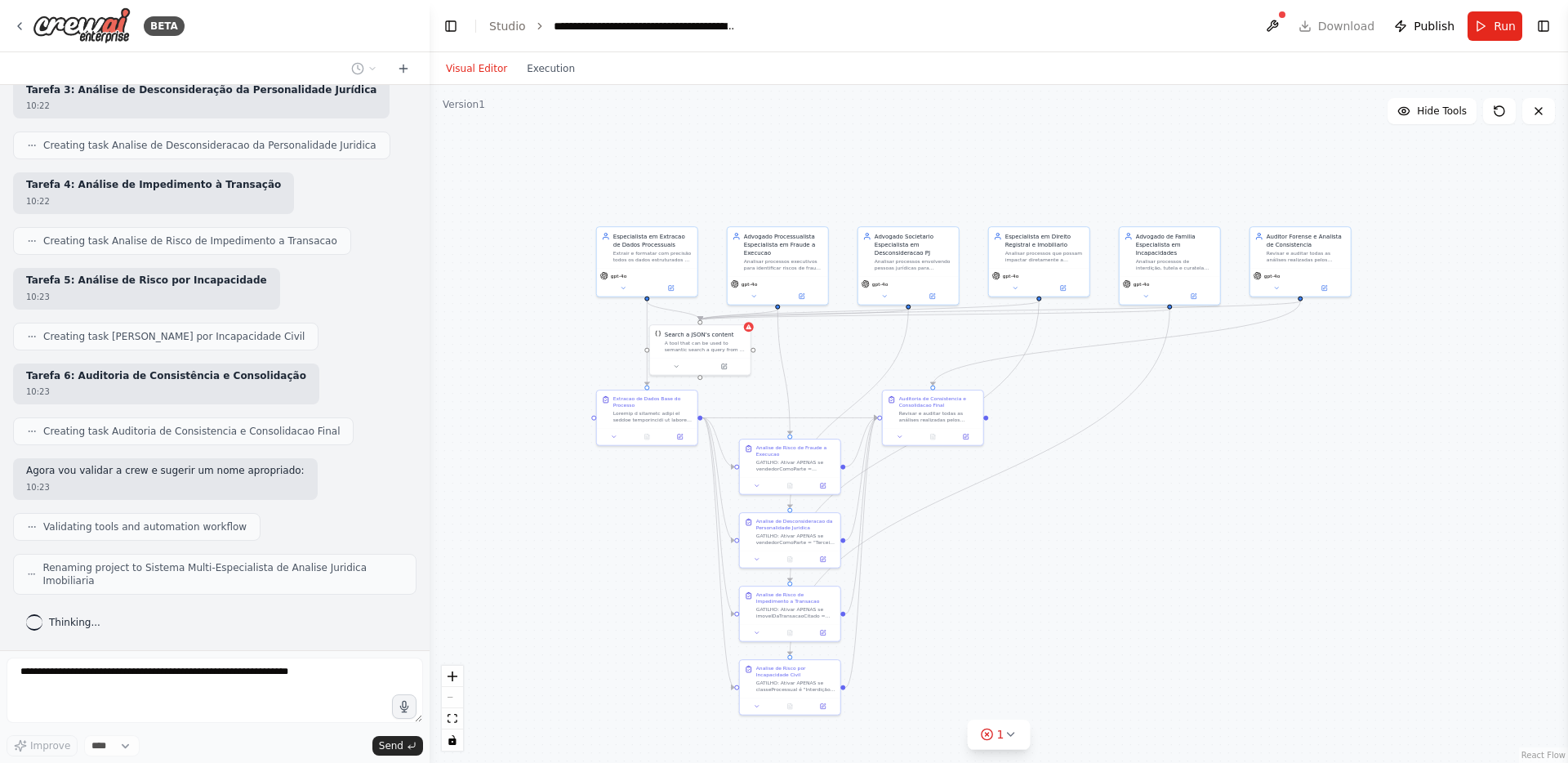
drag, startPoint x: 1219, startPoint y: 574, endPoint x: 1067, endPoint y: 529, distance: 158.5
click at [1067, 529] on div ".deletable-edge-delete-btn { width: 20px; height: 20px; border: 0px solid #ffff…" at bounding box center [998, 424] width 1138 height 678
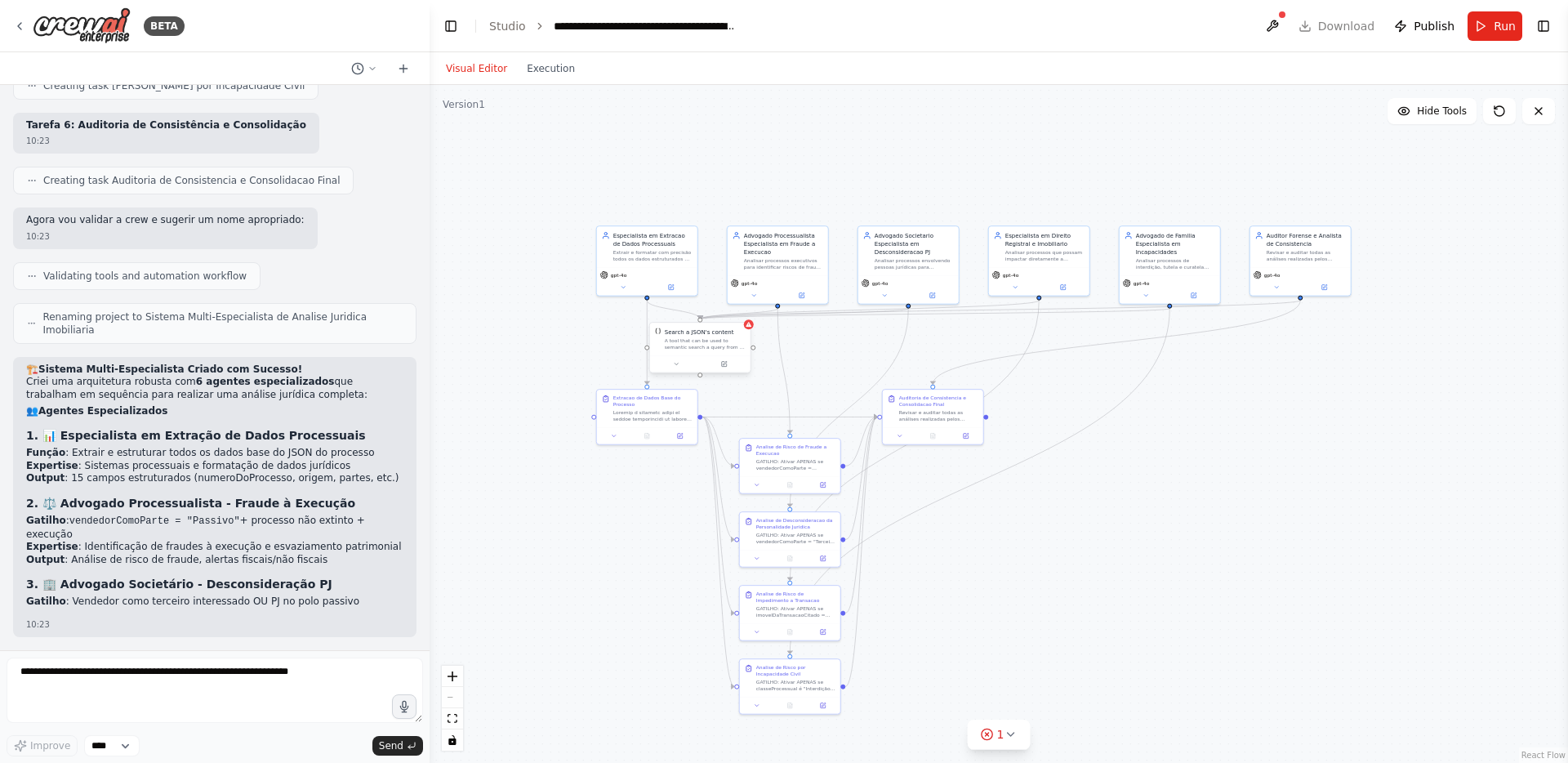
click at [720, 345] on div "A tool that can be used to semantic search a query from a JSON's content." at bounding box center [705, 344] width 81 height 13
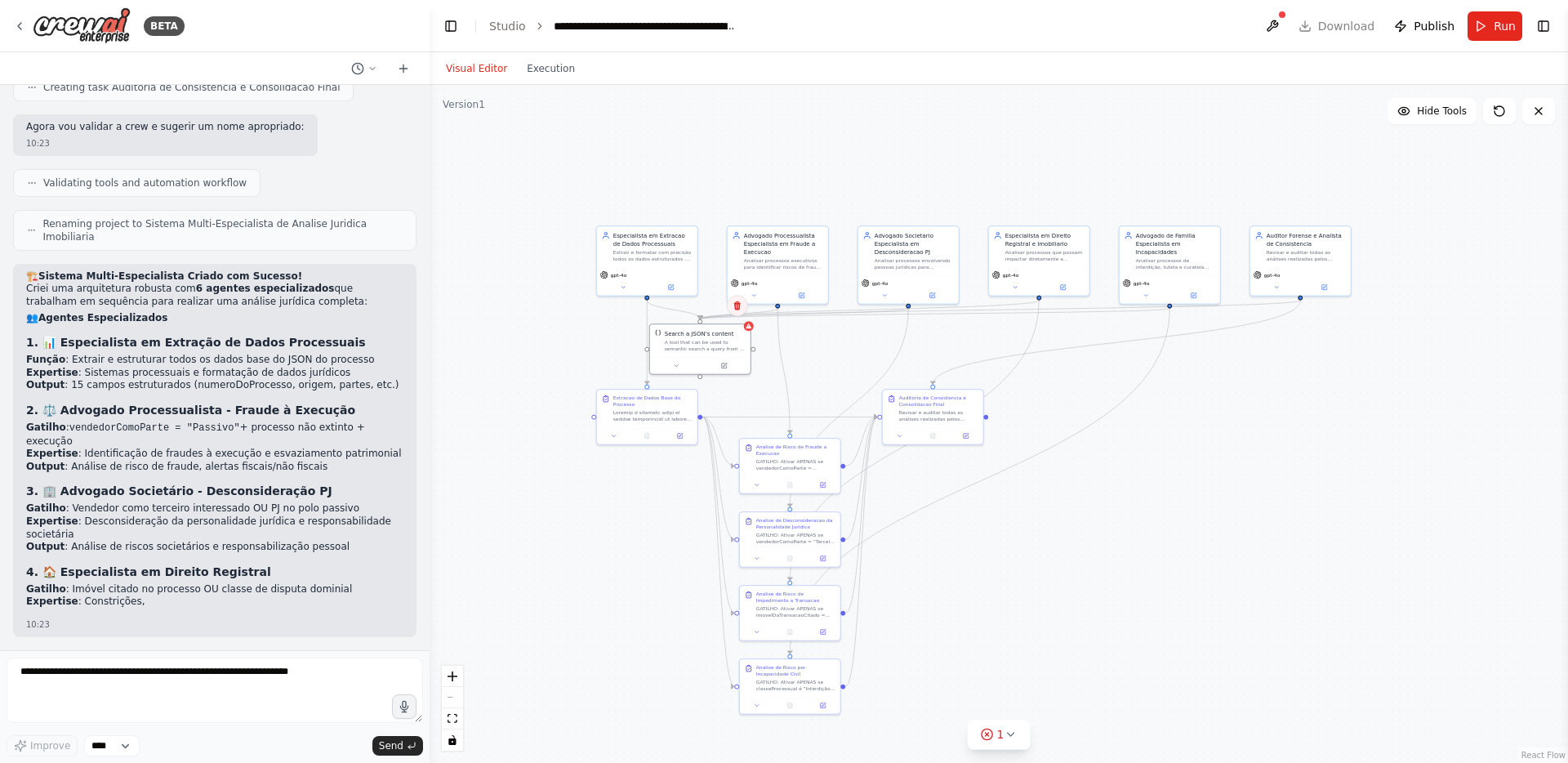
click at [744, 306] on button at bounding box center [738, 306] width 22 height 22
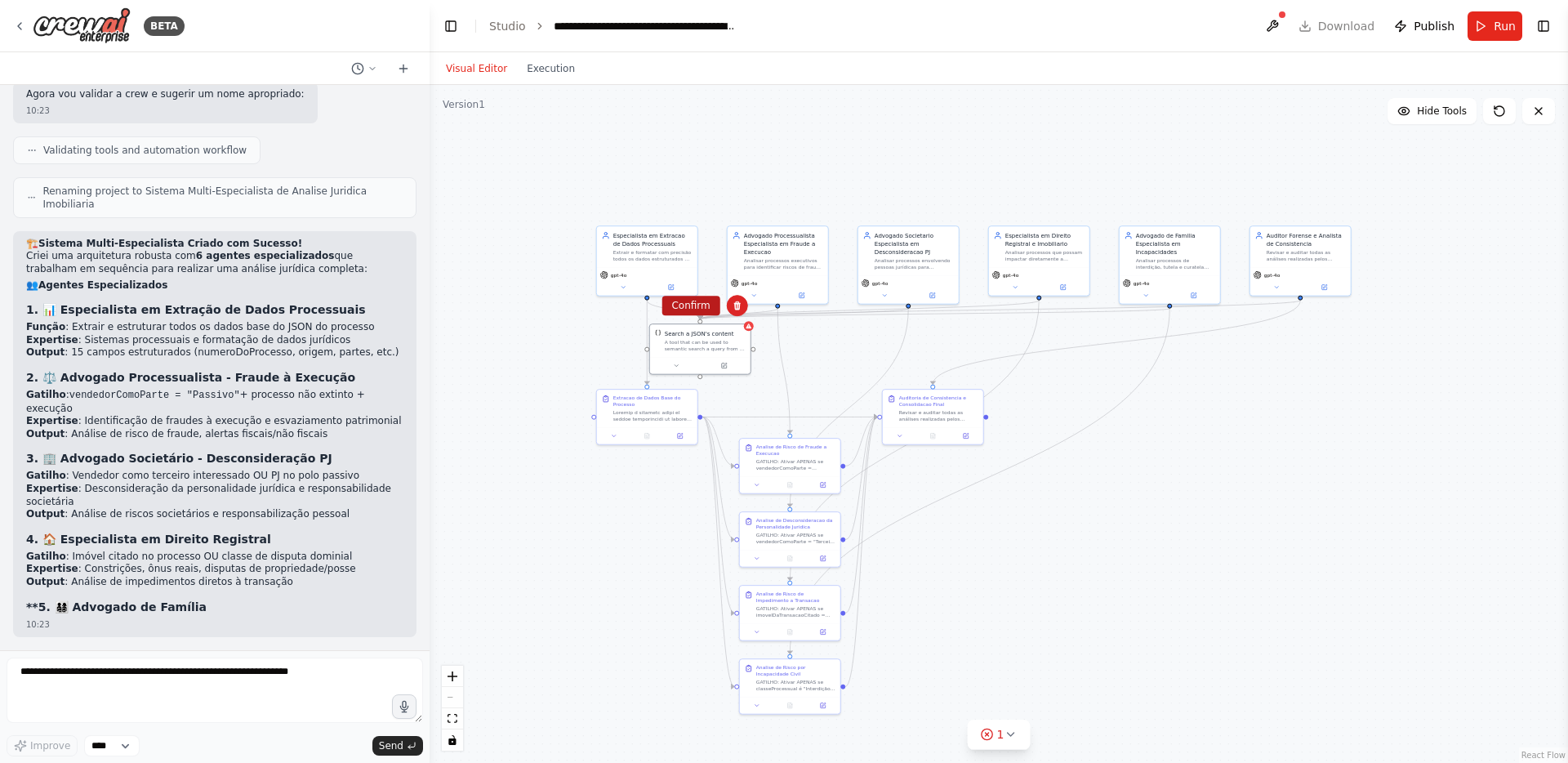
click at [694, 312] on button "Confirm" at bounding box center [691, 306] width 58 height 20
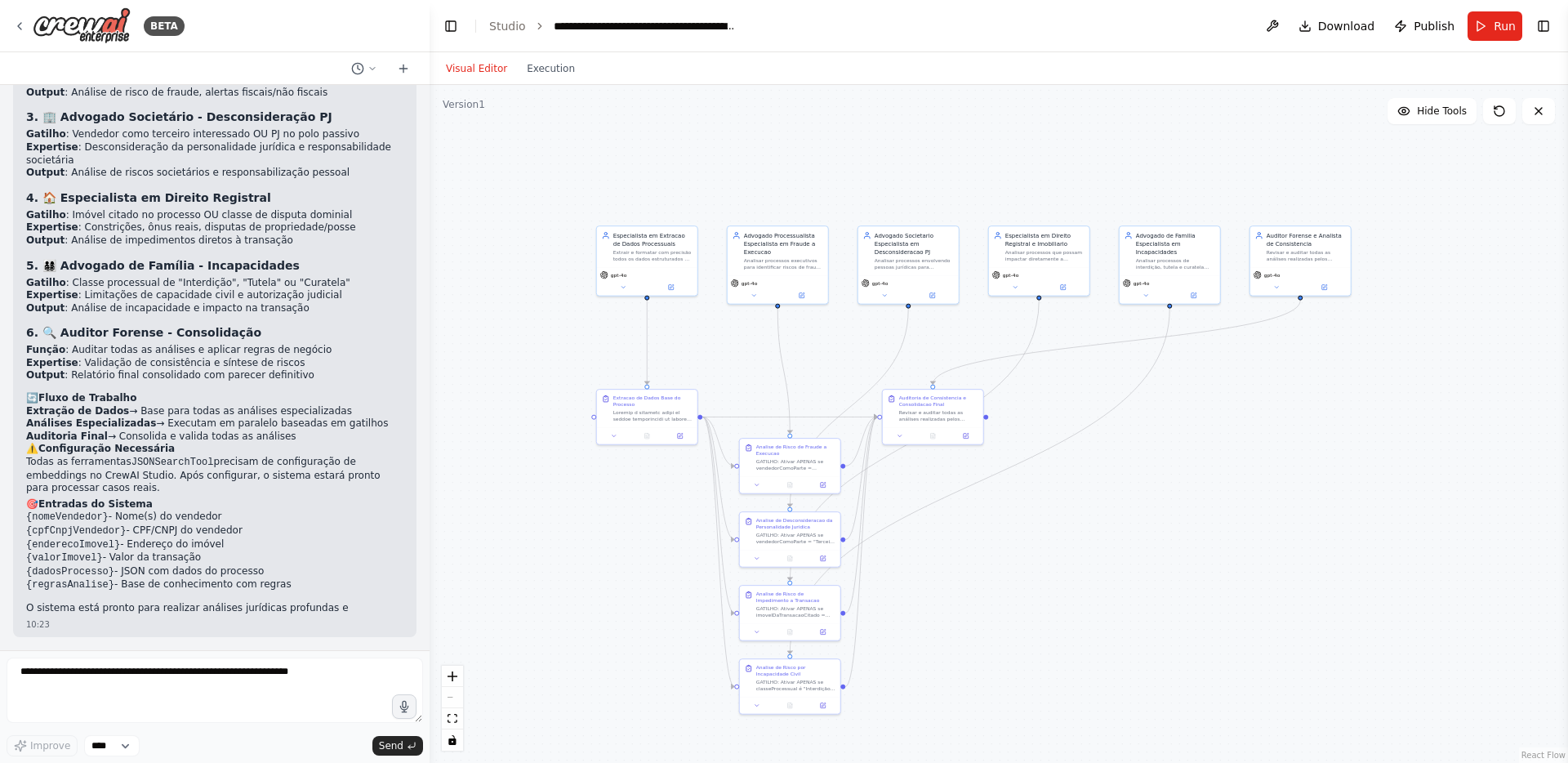
scroll to position [6878, 0]
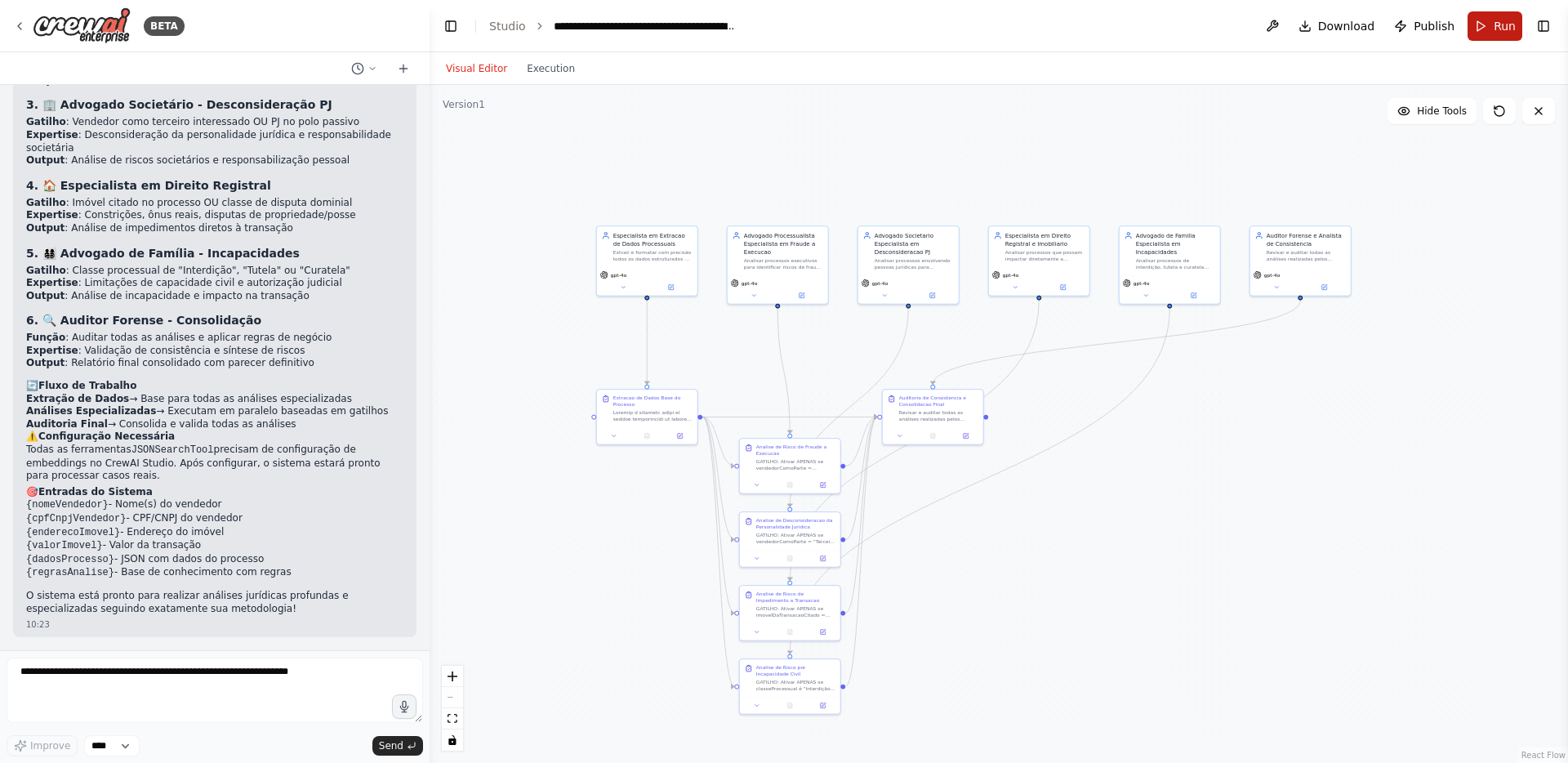
click at [1481, 34] on button "Run" at bounding box center [1496, 26] width 55 height 29
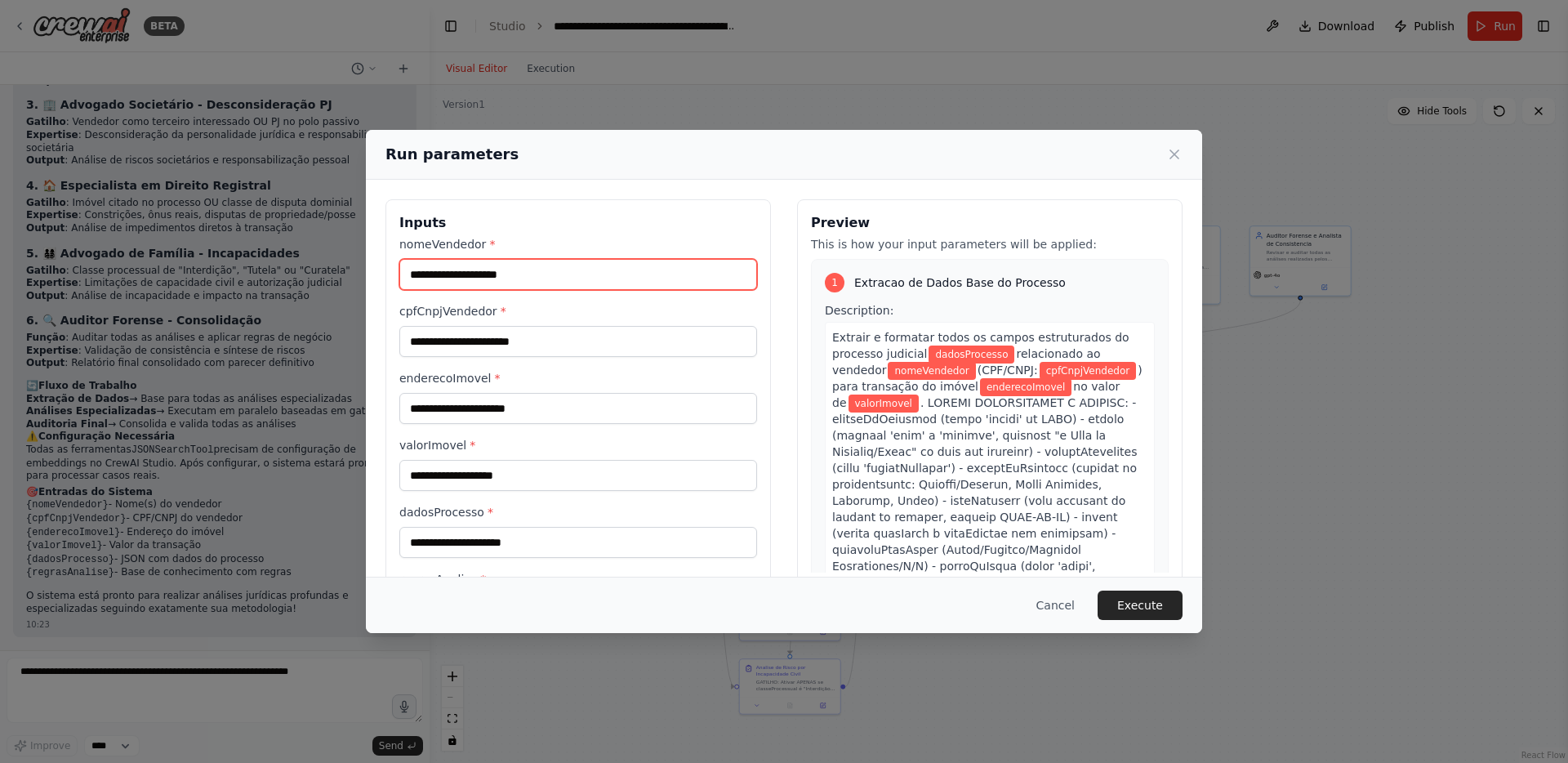
click at [603, 267] on input "nomeVendedor *" at bounding box center [579, 274] width 358 height 31
click at [626, 228] on h3 "Inputs" at bounding box center [579, 223] width 358 height 20
click at [1050, 603] on button "Cancel" at bounding box center [1055, 605] width 64 height 29
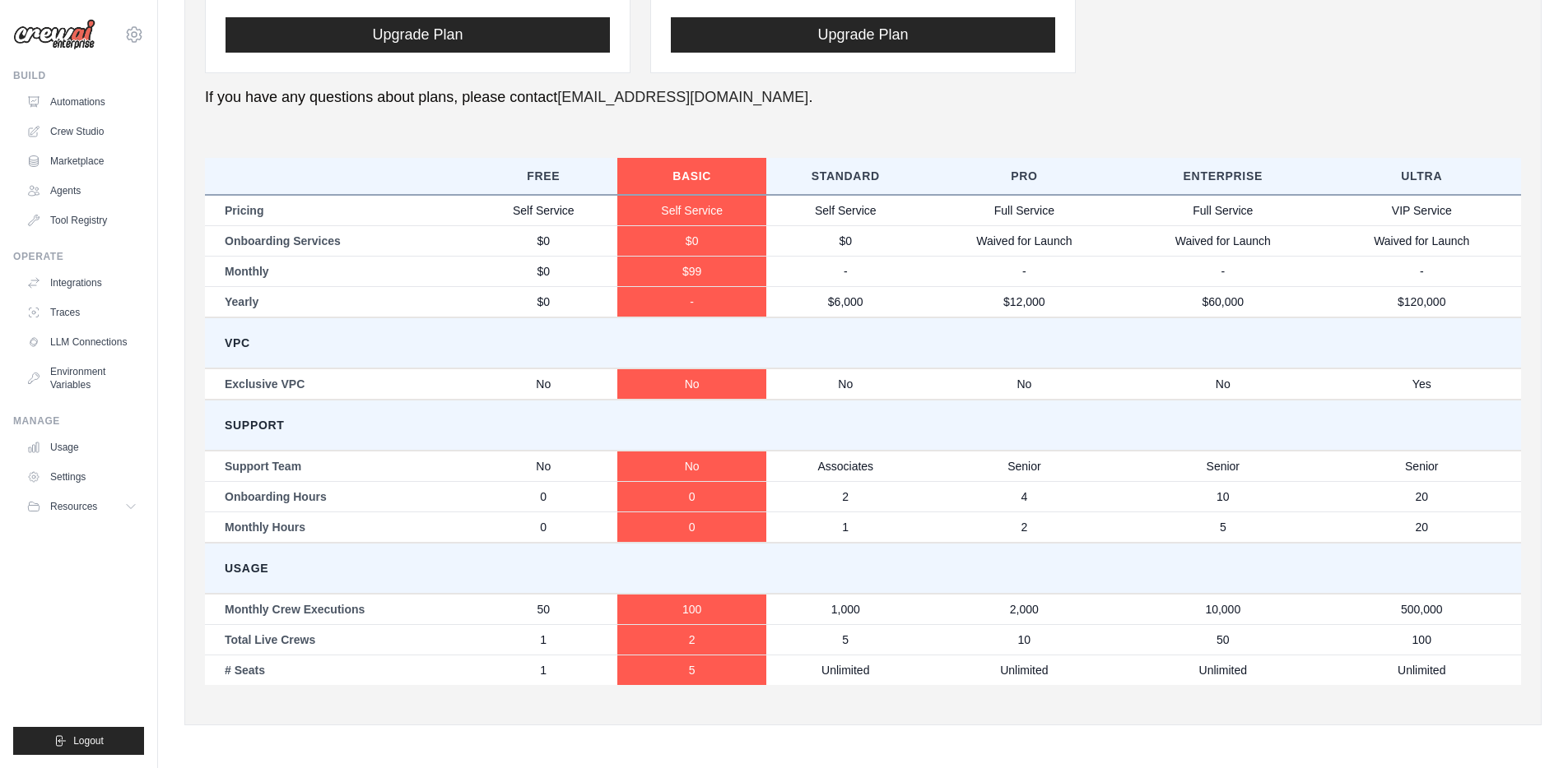
click at [1556, 539] on div "Settings Manage your account settings, invite new members, and more. Members Ro…" at bounding box center [862, 26] width 1409 height 1450
drag, startPoint x: 223, startPoint y: 612, endPoint x: 371, endPoint y: 609, distance: 148.0
click at [371, 609] on td "Monthly Crew Executions" at bounding box center [336, 609] width 264 height 31
drag, startPoint x: 840, startPoint y: 641, endPoint x: 849, endPoint y: 641, distance: 9.0
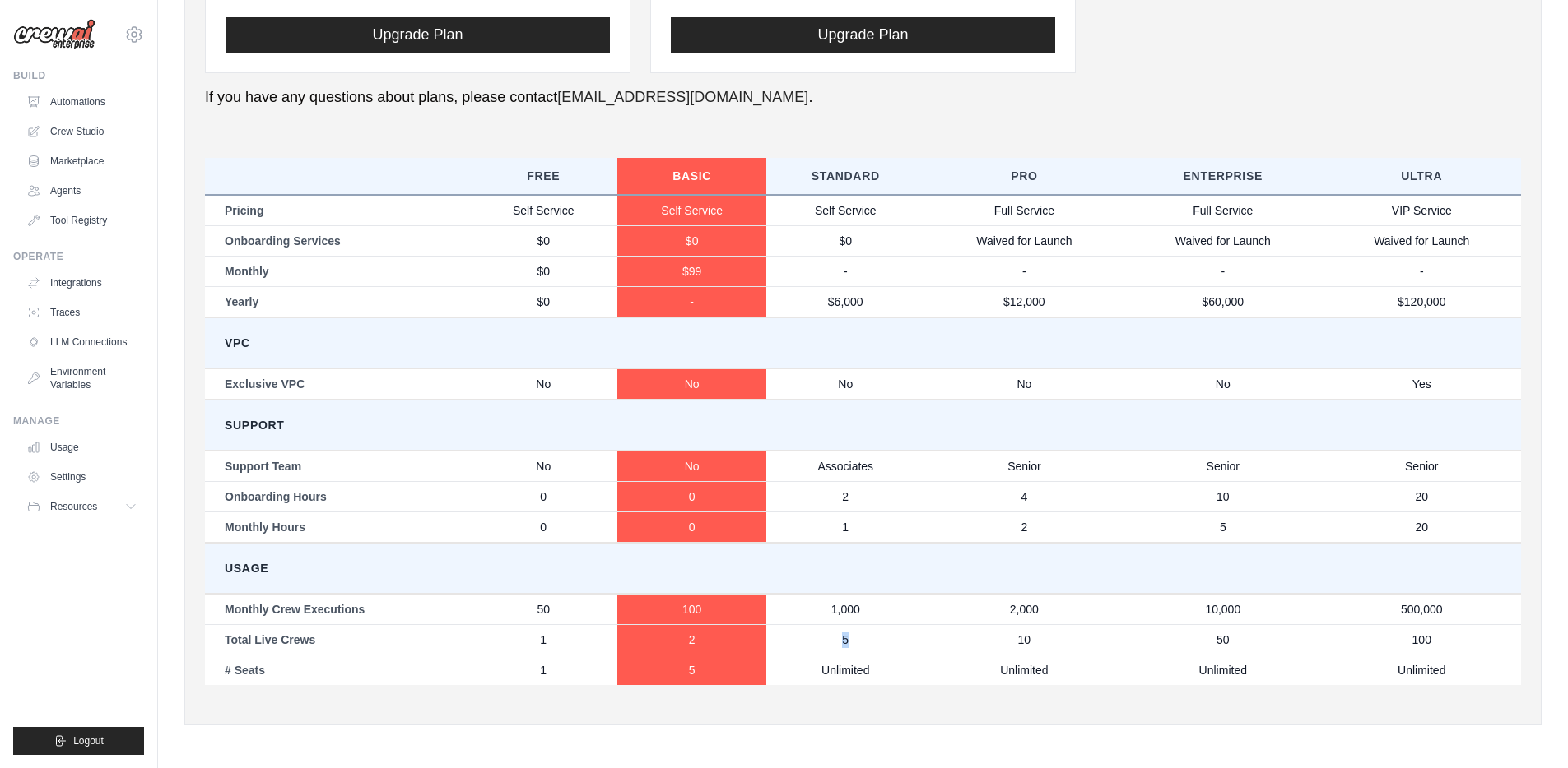
click at [849, 641] on td "5" at bounding box center [845, 640] width 159 height 30
click at [847, 642] on td "5" at bounding box center [845, 640] width 159 height 30
click at [850, 641] on td "5" at bounding box center [845, 640] width 159 height 30
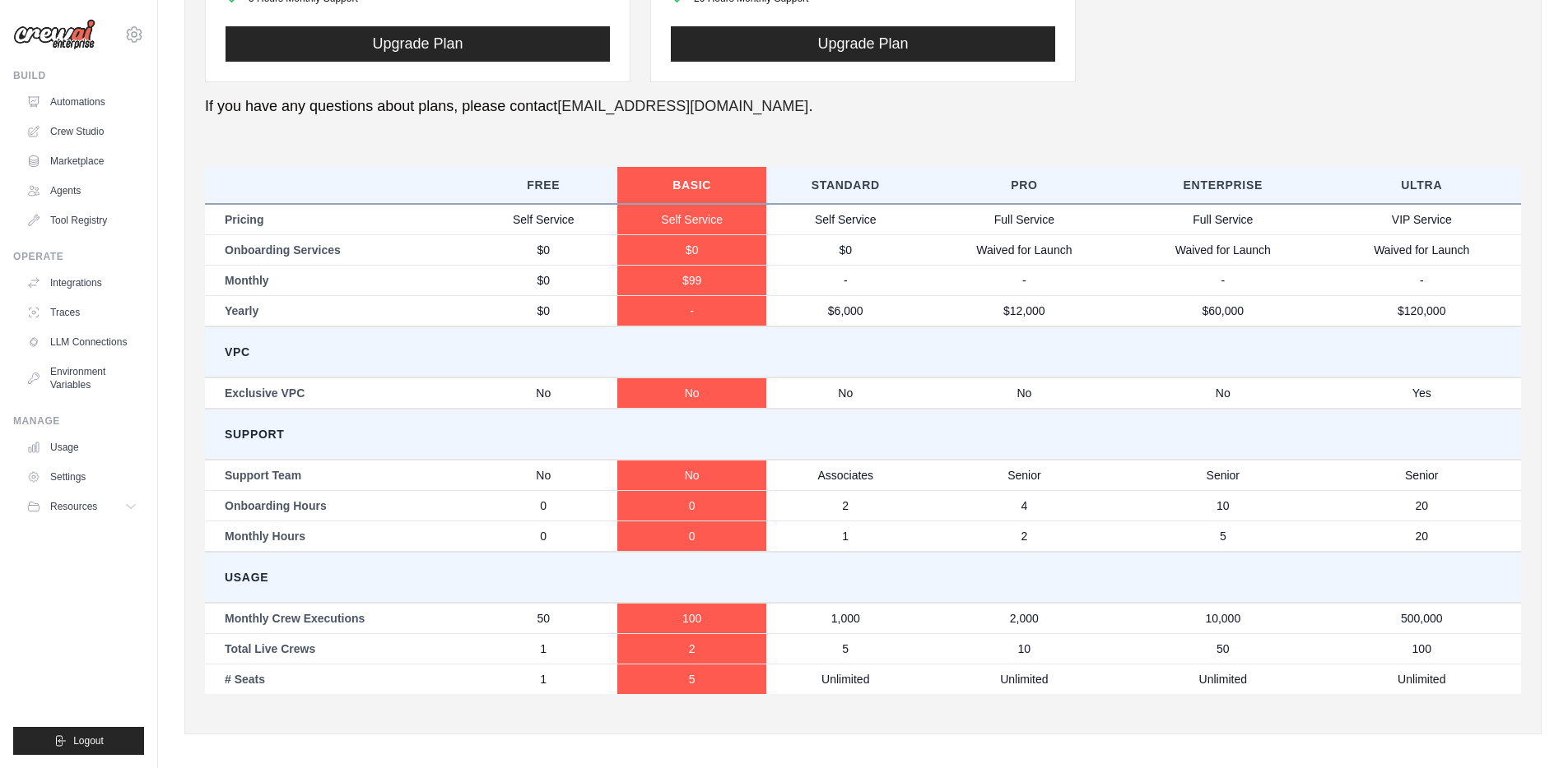
scroll to position [715, 0]
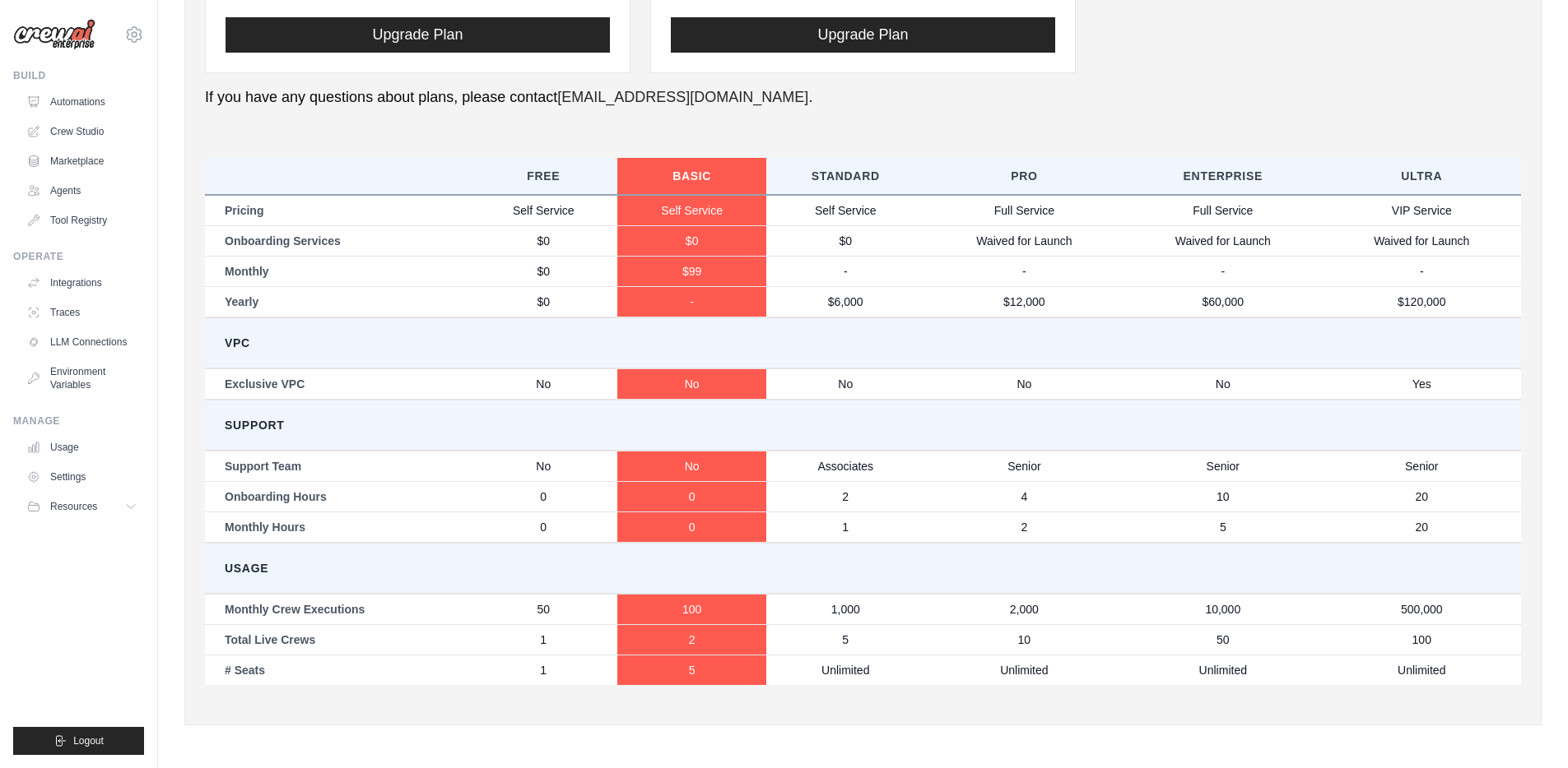
click at [1185, 132] on div "You are on the Free Plan Available Plans Basic Plan Self Service USD 99.00 /mon…" at bounding box center [862, 75] width 1316 height 1258
